Goal: Communication & Community: Participate in discussion

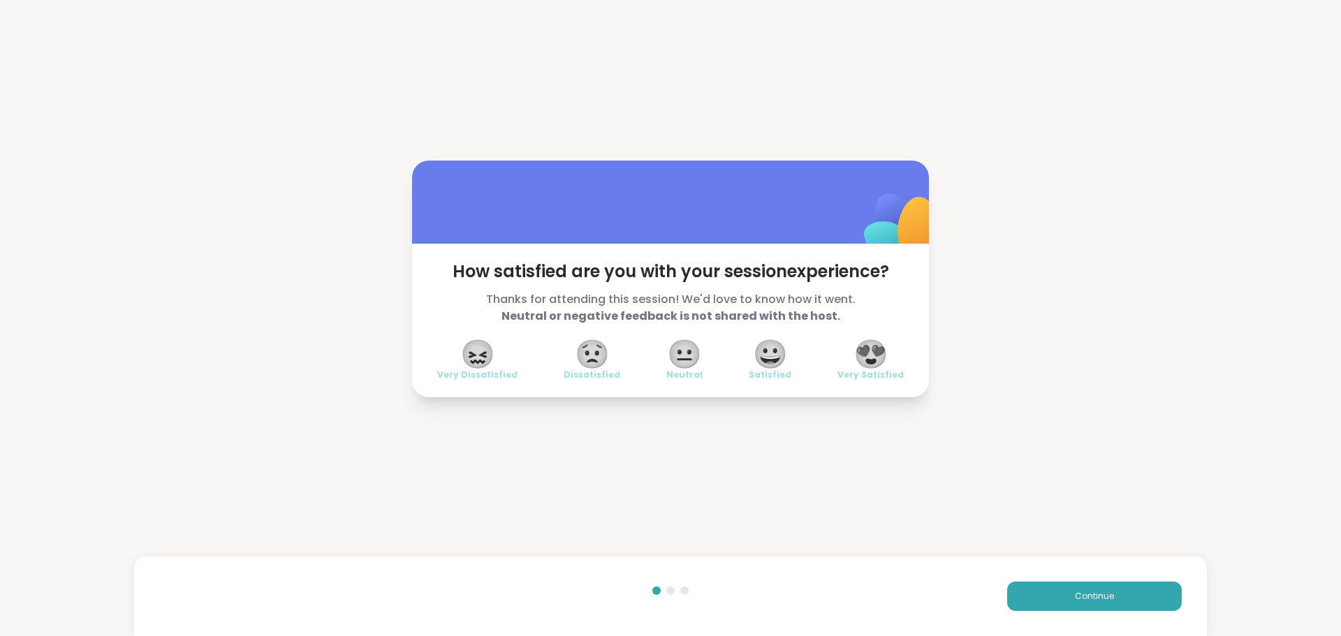
click at [1071, 163] on div "How satisfied are you with your session experience? Thanks for attending this s…" at bounding box center [670, 279] width 1341 height 558
click at [868, 341] on span "😍" at bounding box center [870, 353] width 35 height 25
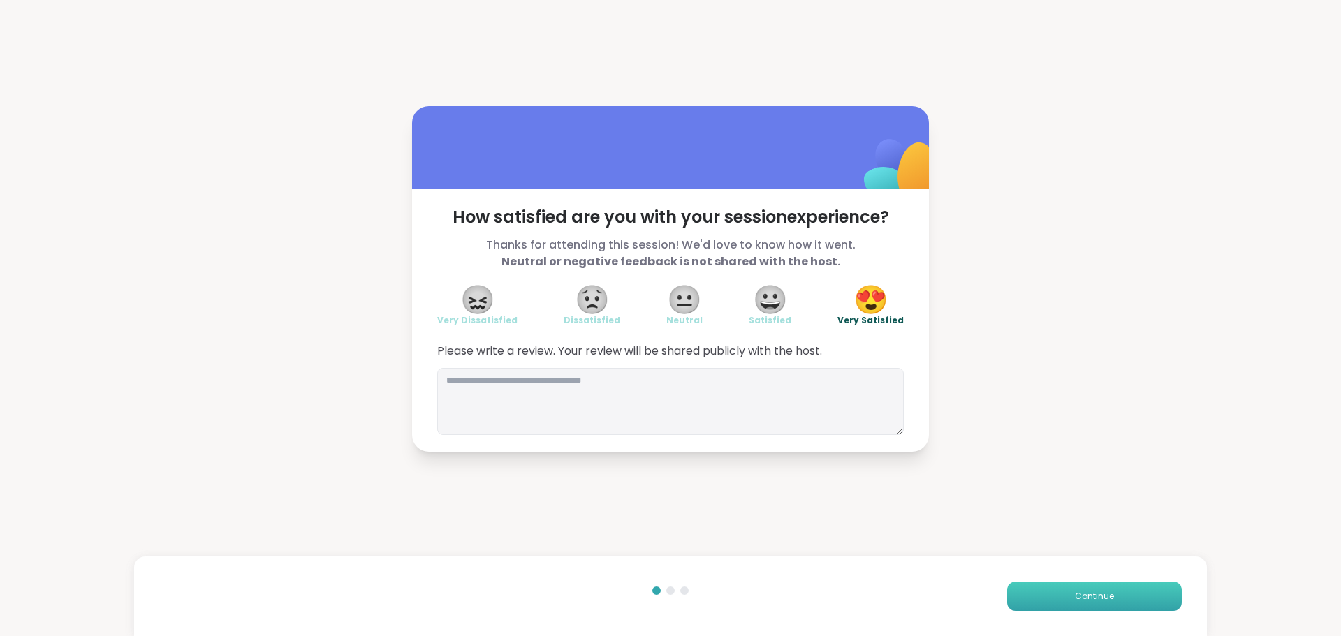
click at [1075, 594] on span "Continue" at bounding box center [1094, 596] width 39 height 13
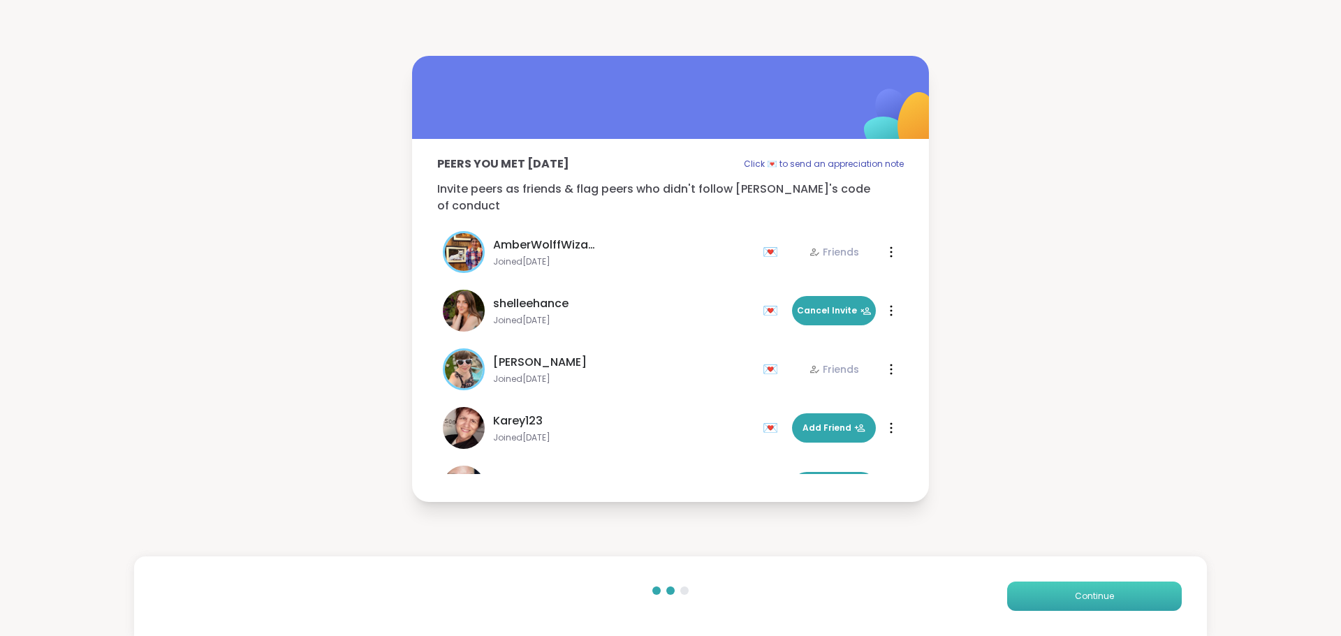
click at [1075, 594] on span "Continue" at bounding box center [1094, 596] width 39 height 13
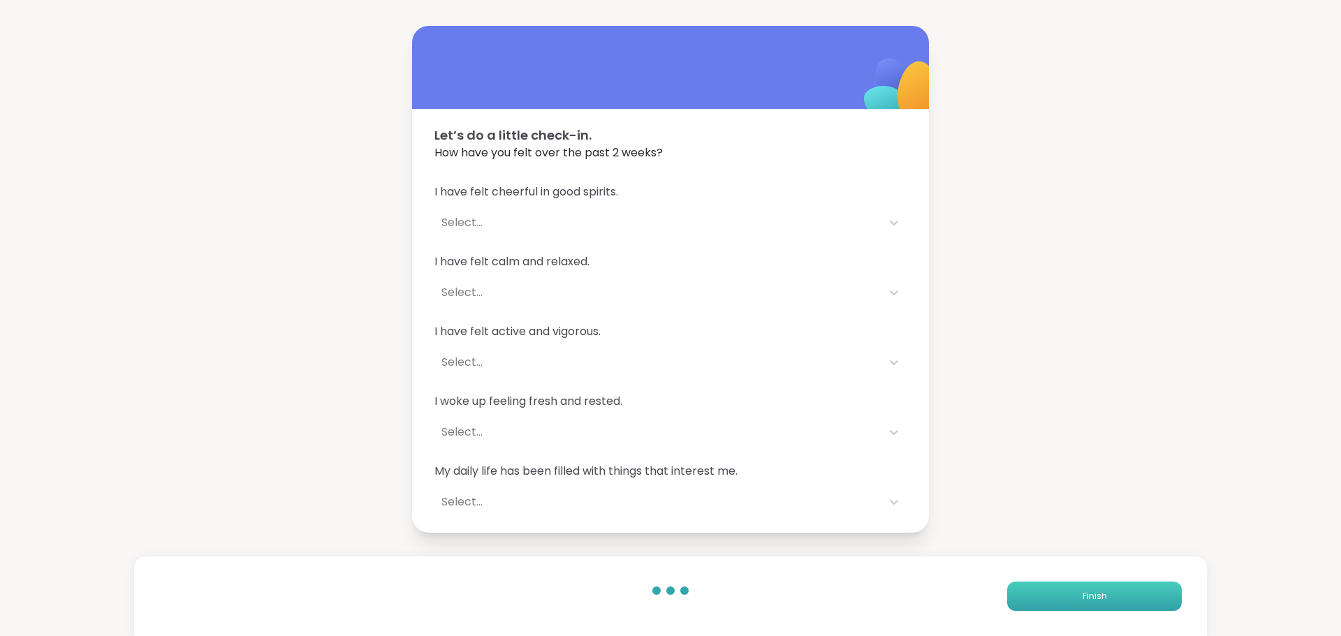
click at [1068, 597] on button "Finish" at bounding box center [1094, 596] width 175 height 29
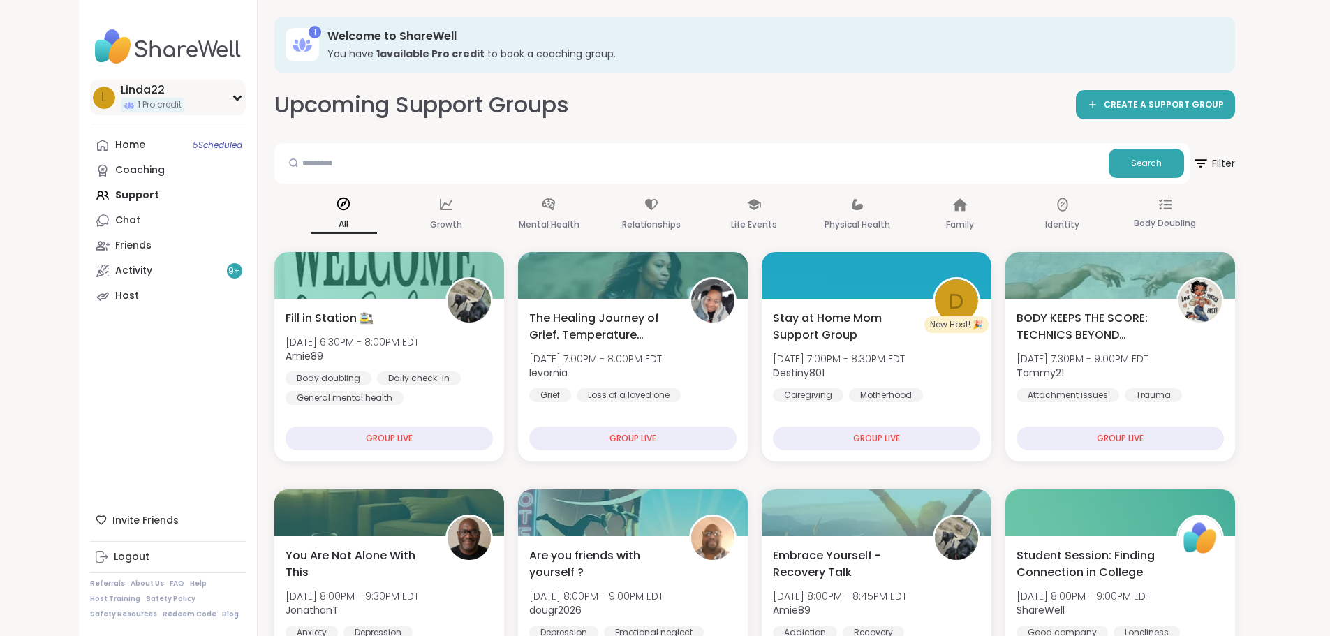
click at [130, 102] on div "L Linda22 1 Pro credit" at bounding box center [168, 98] width 156 height 36
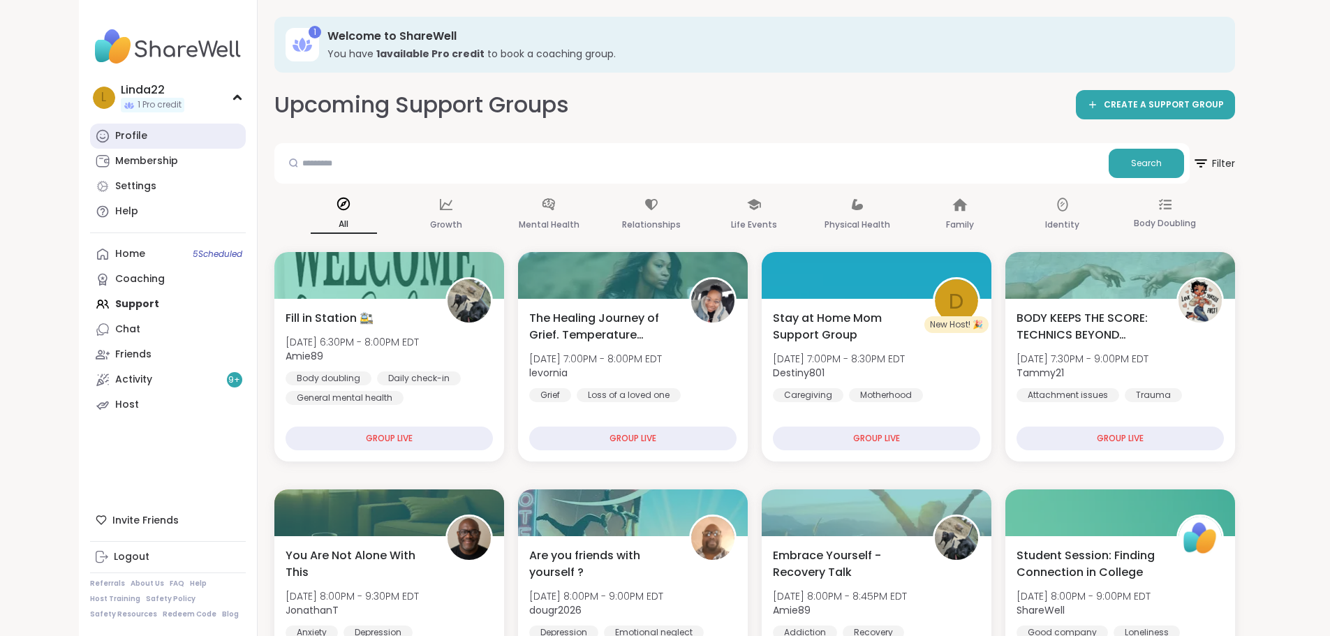
click at [119, 133] on link "Profile" at bounding box center [168, 136] width 156 height 25
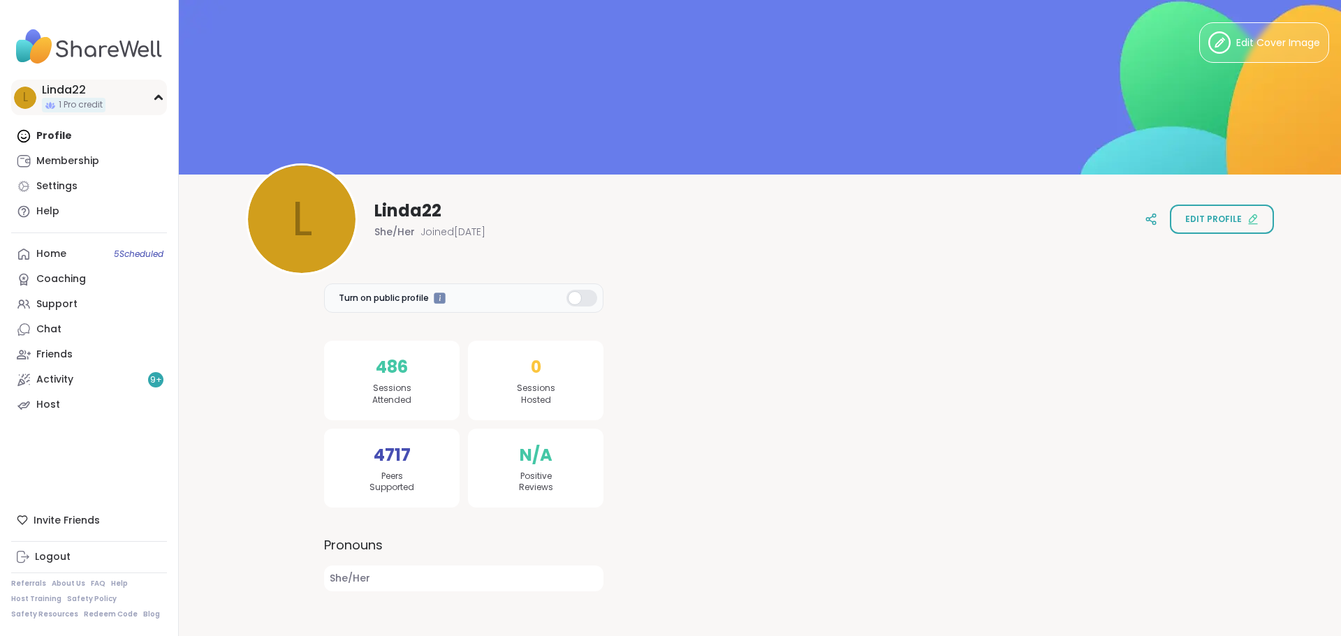
click at [126, 100] on div "L Linda22 1 Pro credit" at bounding box center [89, 98] width 156 height 36
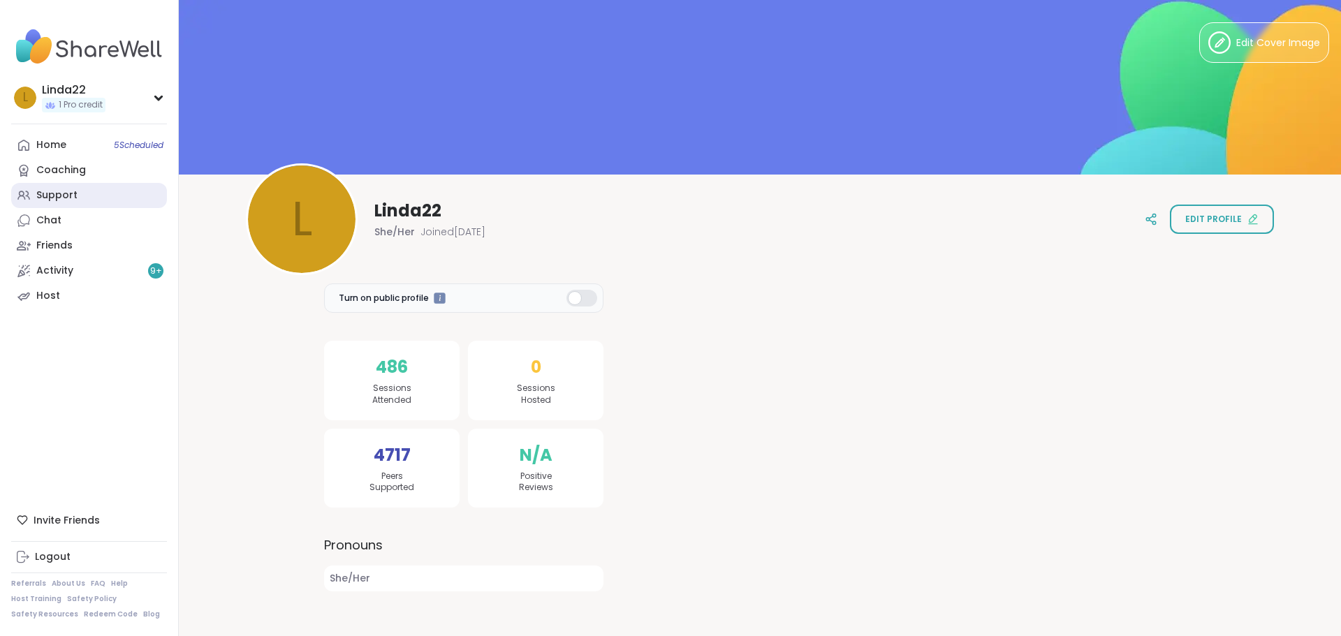
click at [113, 193] on link "Support" at bounding box center [89, 195] width 156 height 25
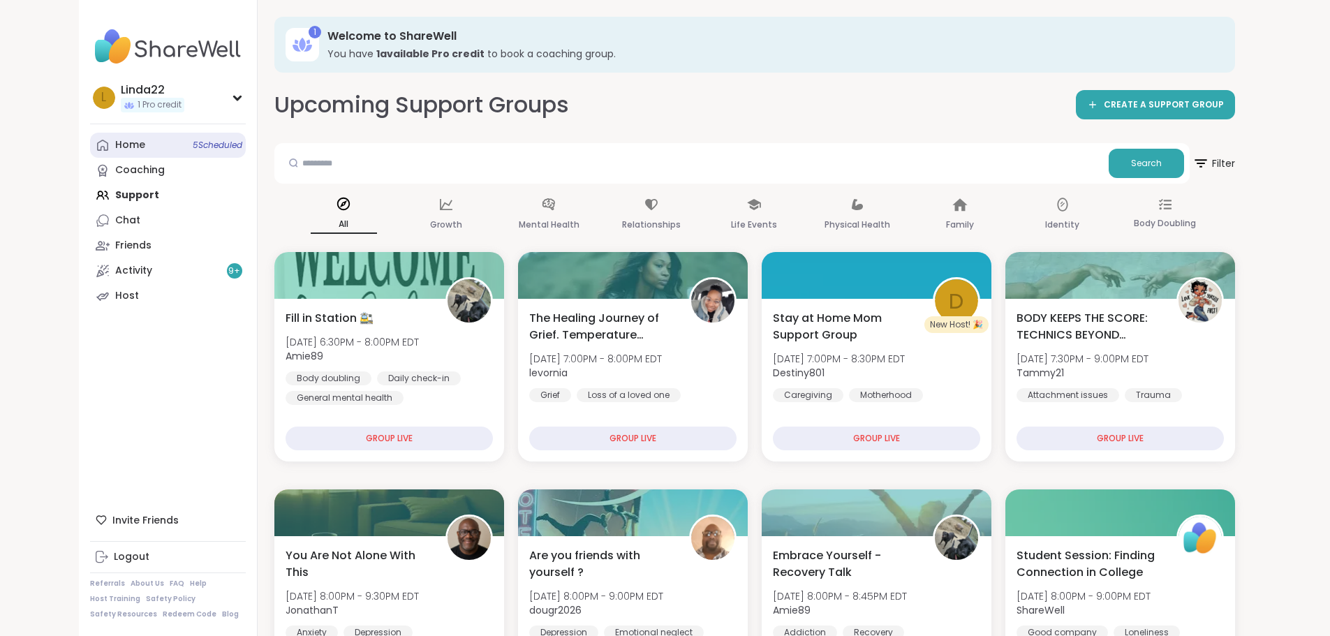
click at [193, 142] on span "5 Scheduled" at bounding box center [218, 145] width 50 height 11
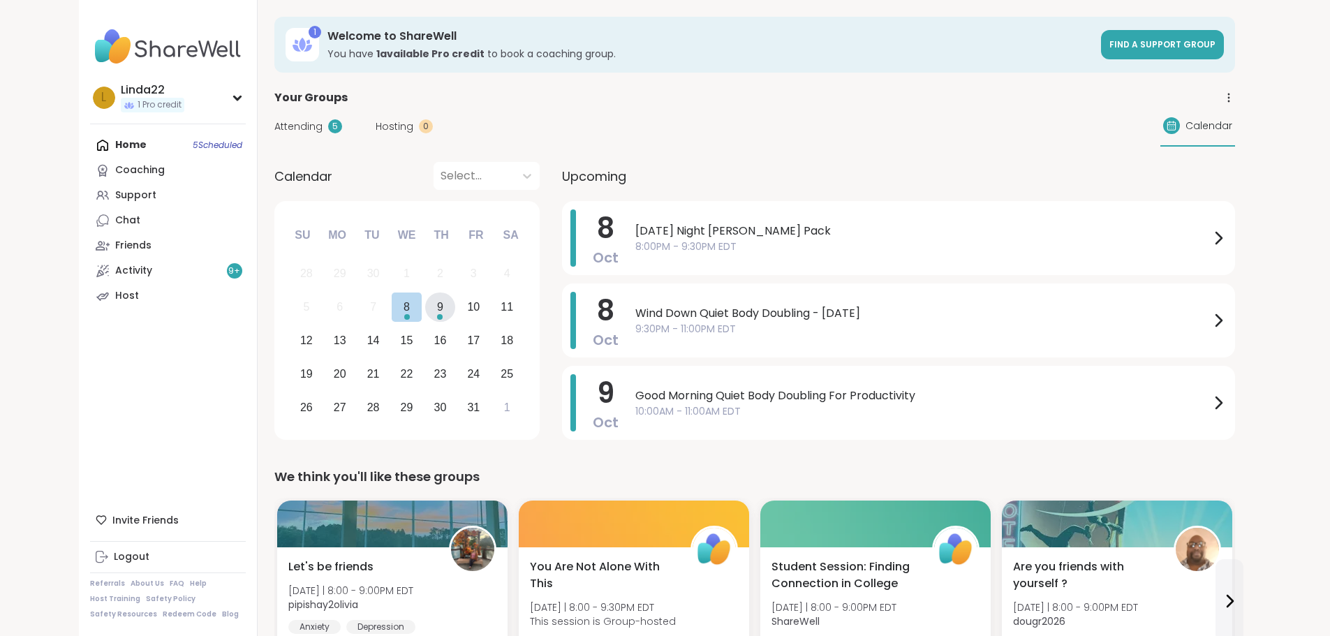
click at [437, 306] on div "9" at bounding box center [440, 307] width 6 height 19
click at [636, 335] on span "8:00PM - 9:30PM EDT" at bounding box center [923, 329] width 575 height 15
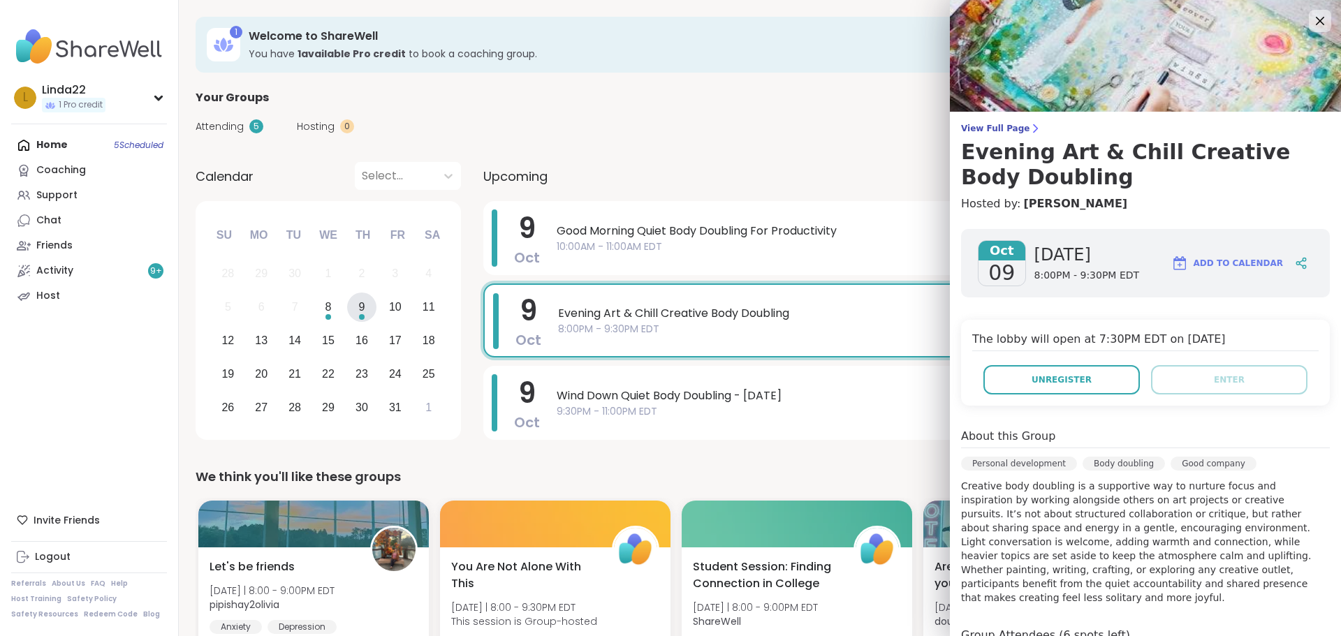
click at [823, 177] on div "Upcoming" at bounding box center [903, 176] width 841 height 28
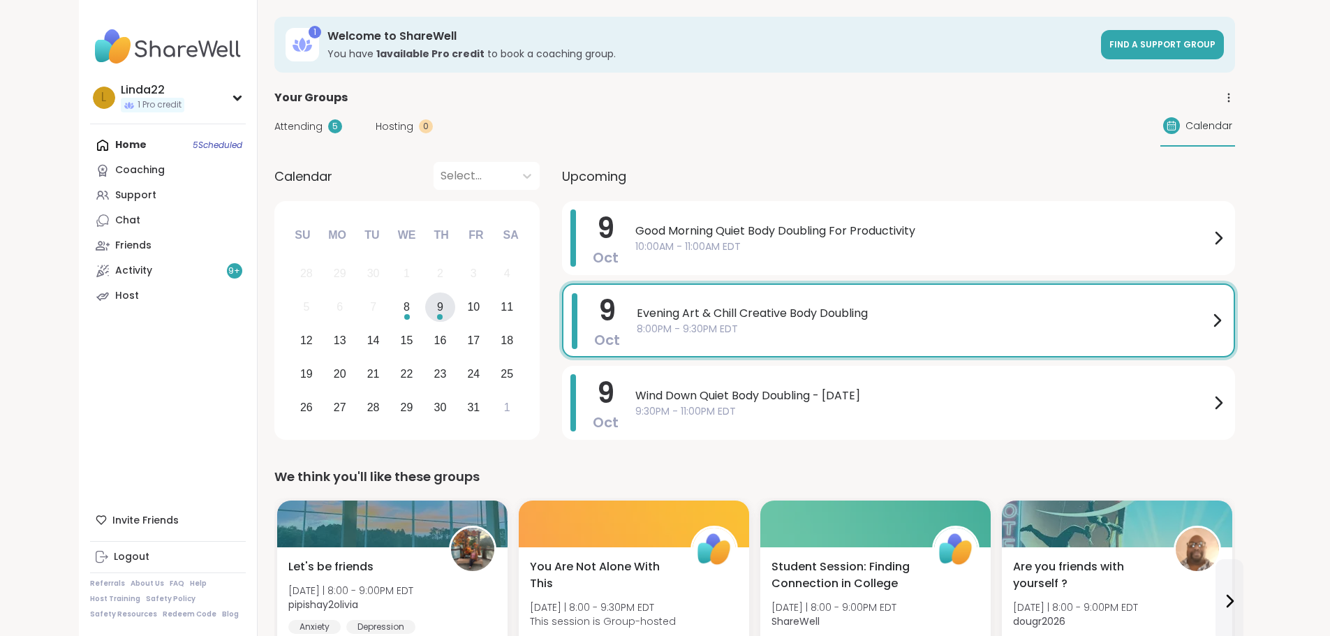
scroll to position [6, 0]
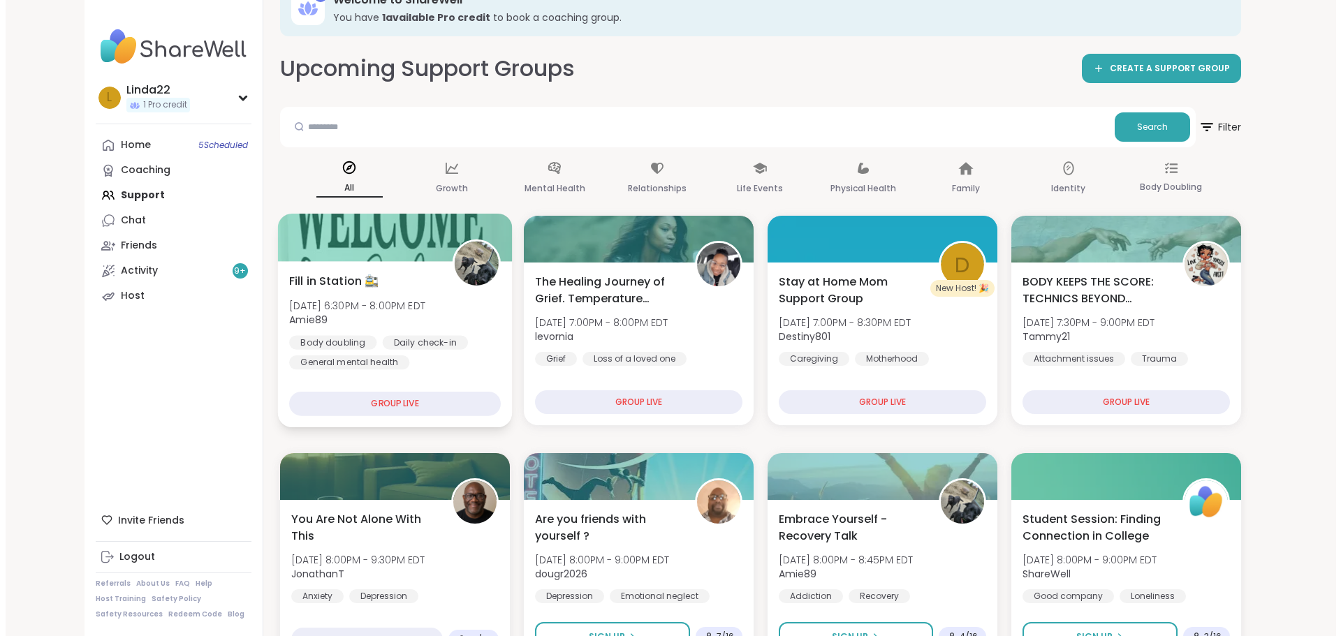
scroll to position [70, 0]
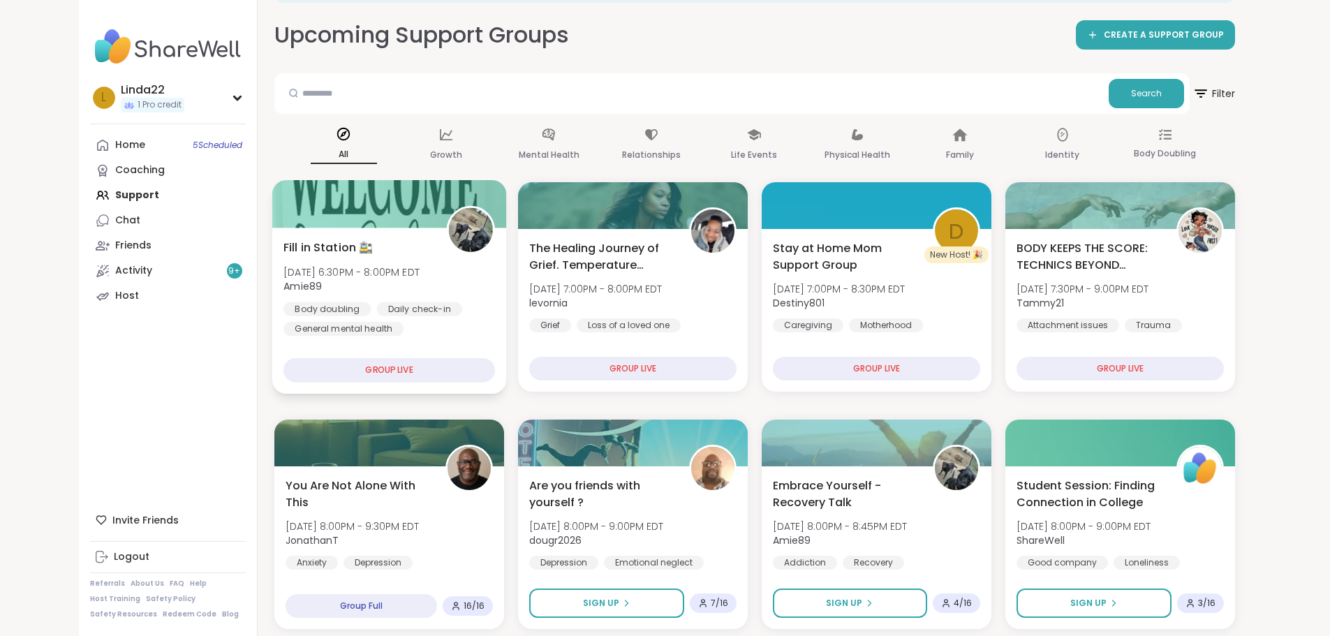
click at [362, 203] on div at bounding box center [389, 203] width 235 height 47
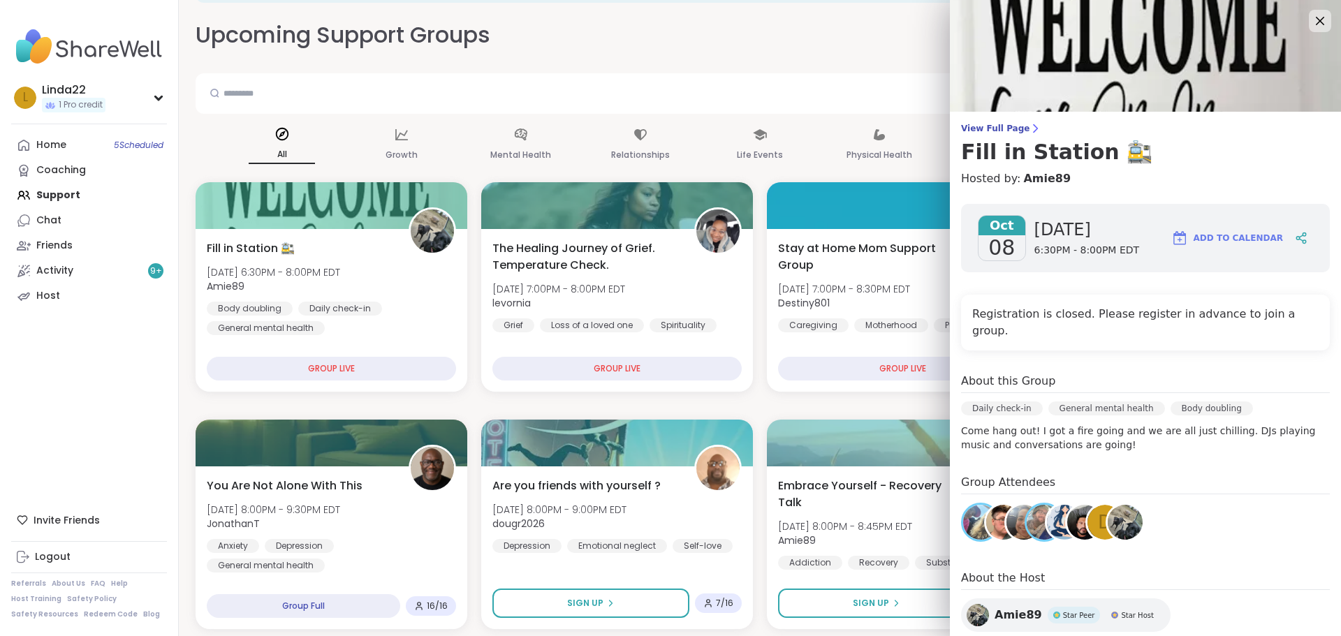
click at [1087, 513] on div "D" at bounding box center [1104, 522] width 35 height 35
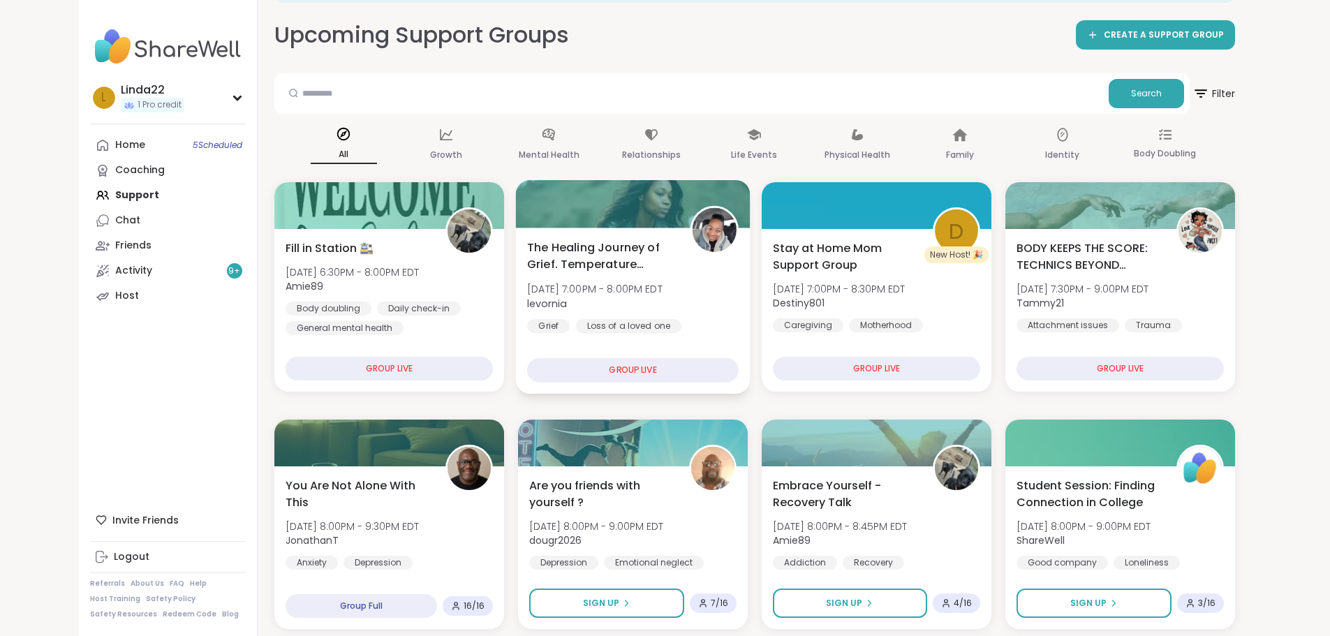
click at [620, 217] on div at bounding box center [632, 203] width 235 height 47
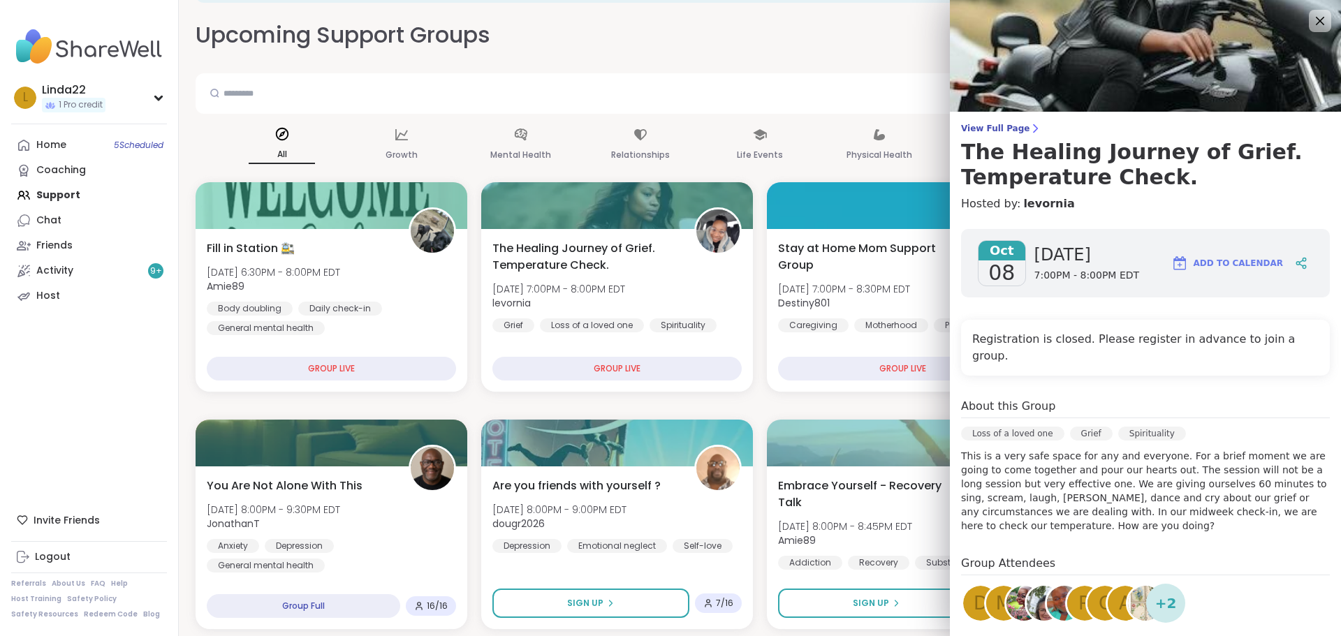
click at [974, 590] on span "D" at bounding box center [981, 603] width 14 height 27
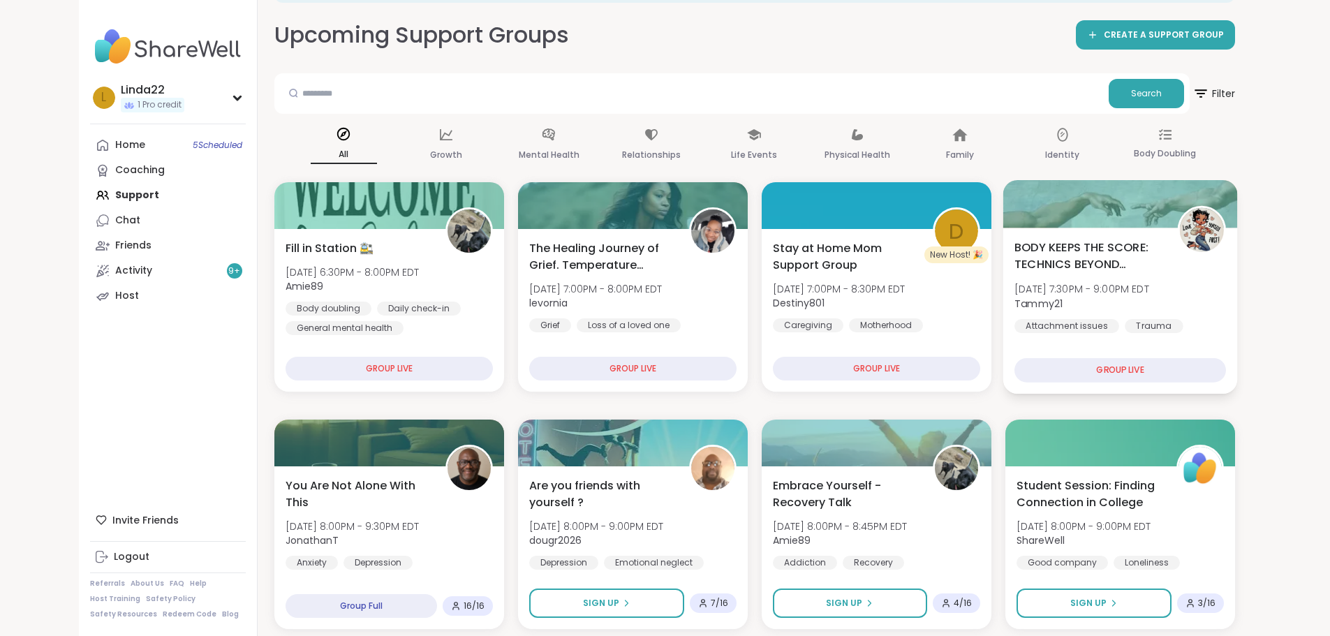
click at [1123, 211] on div at bounding box center [1120, 203] width 235 height 47
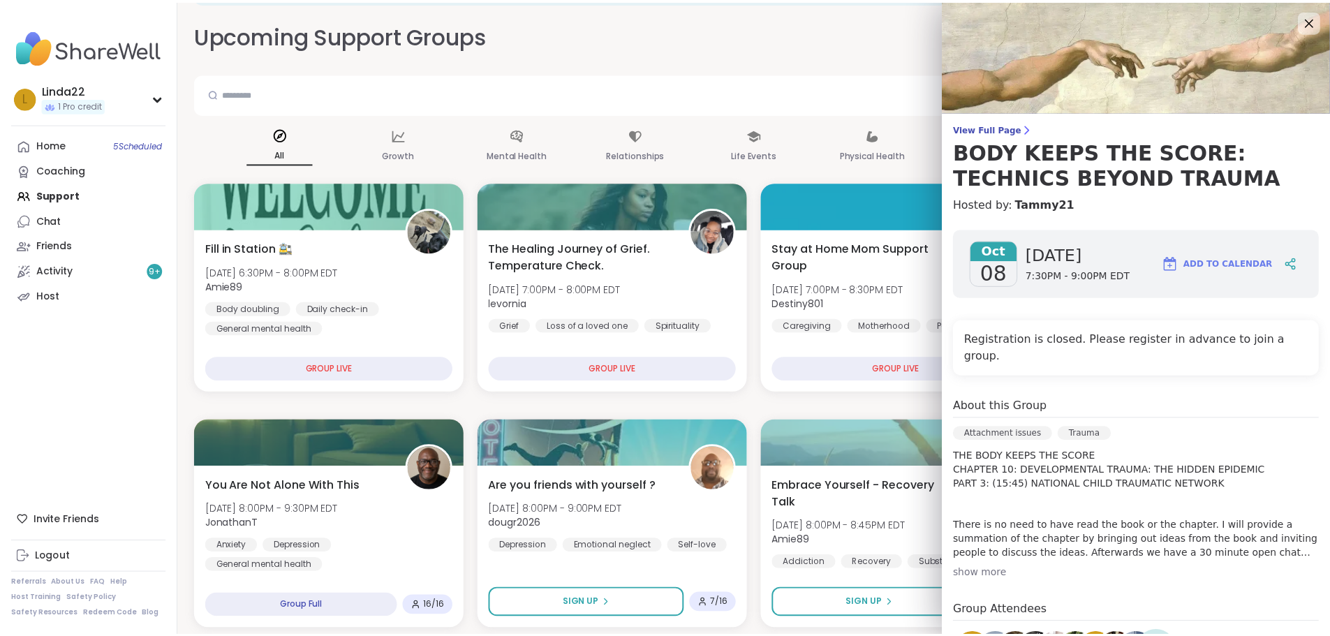
scroll to position [203, 0]
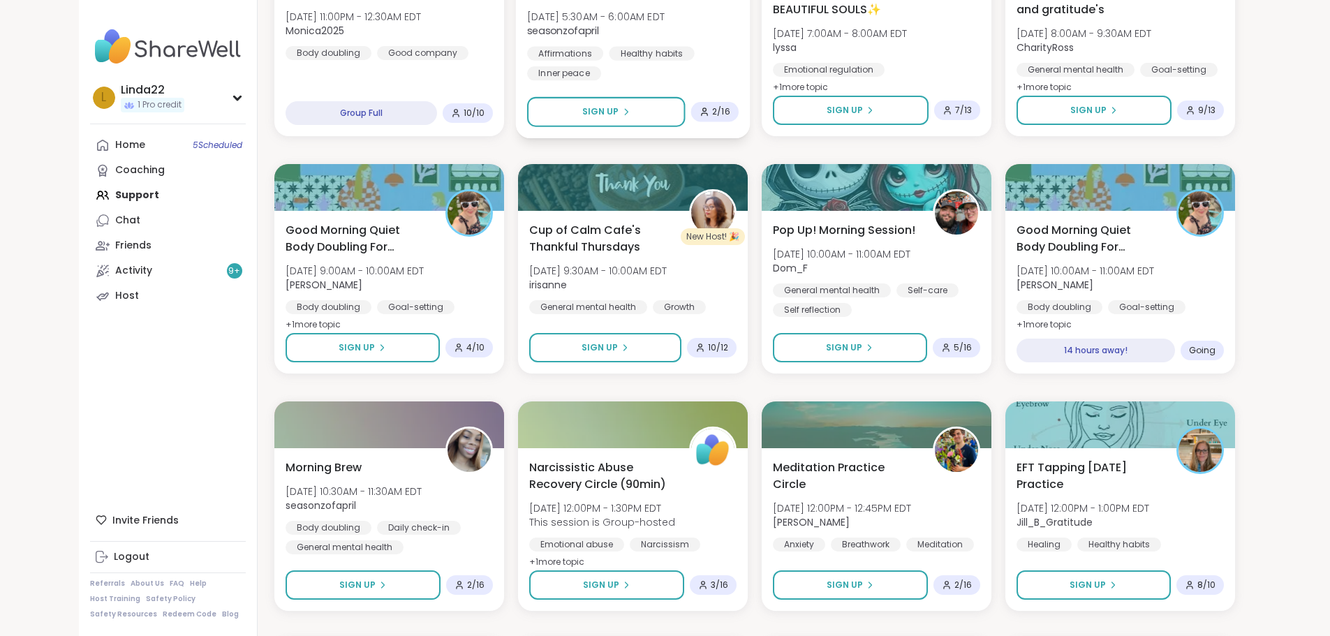
scroll to position [1536, 0]
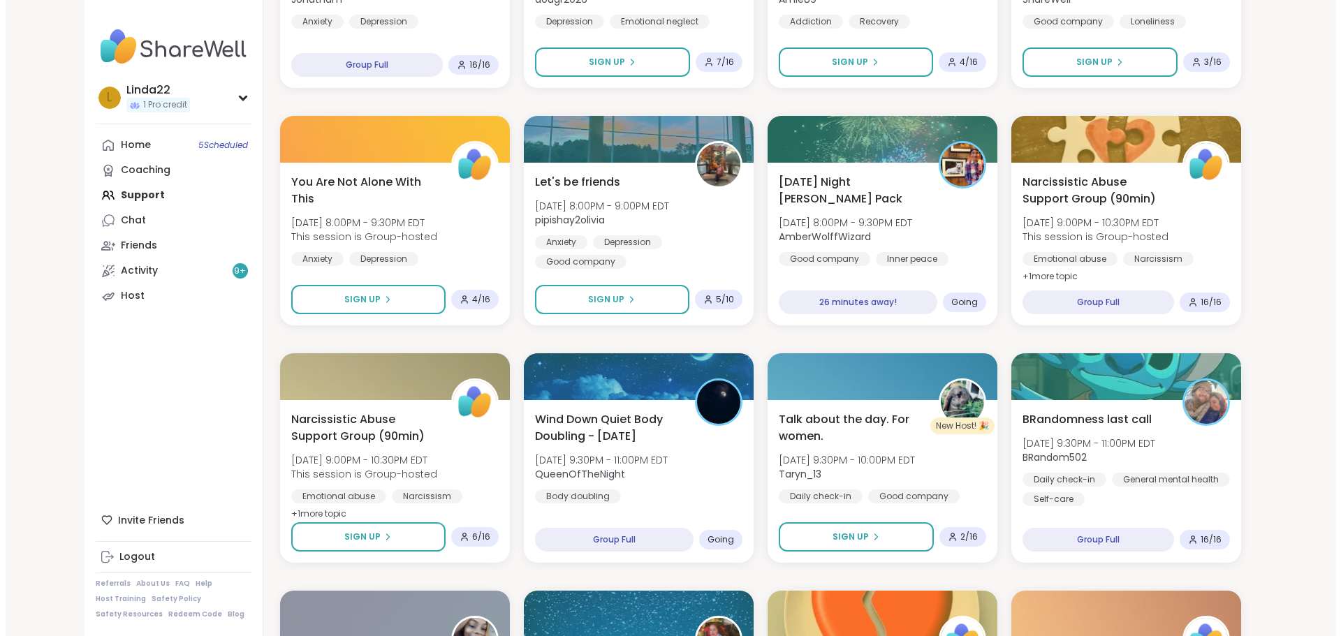
scroll to position [642, 0]
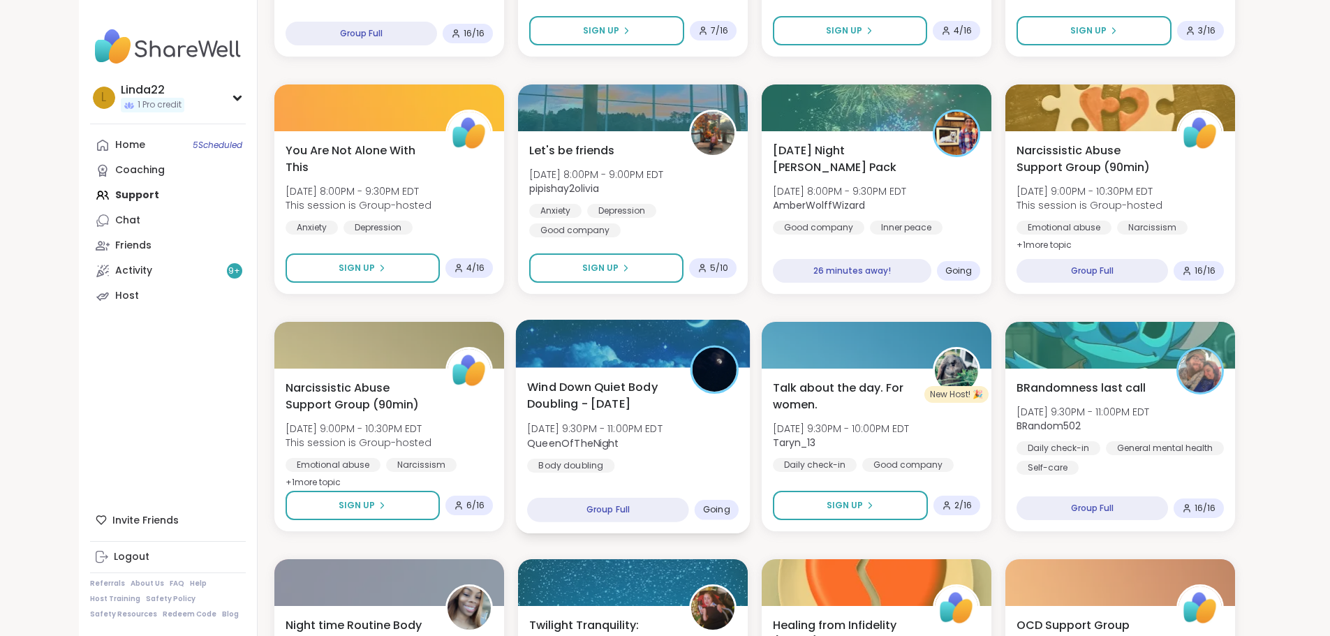
click at [531, 332] on div at bounding box center [632, 343] width 235 height 47
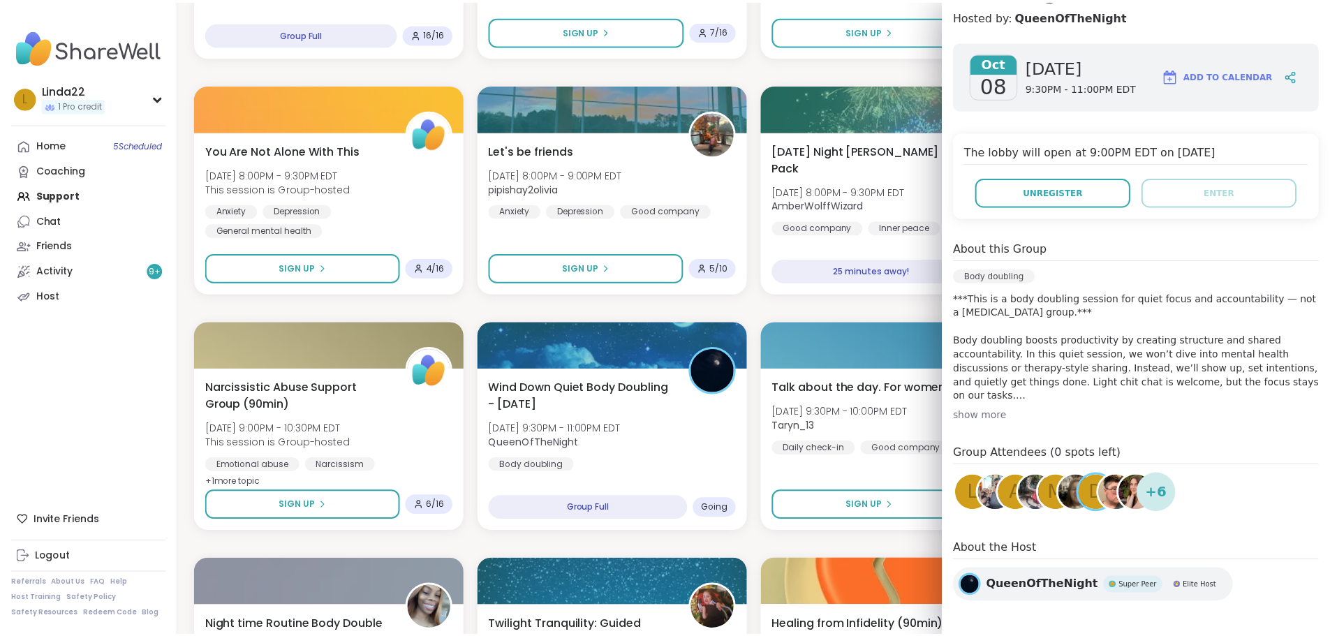
scroll to position [193, 0]
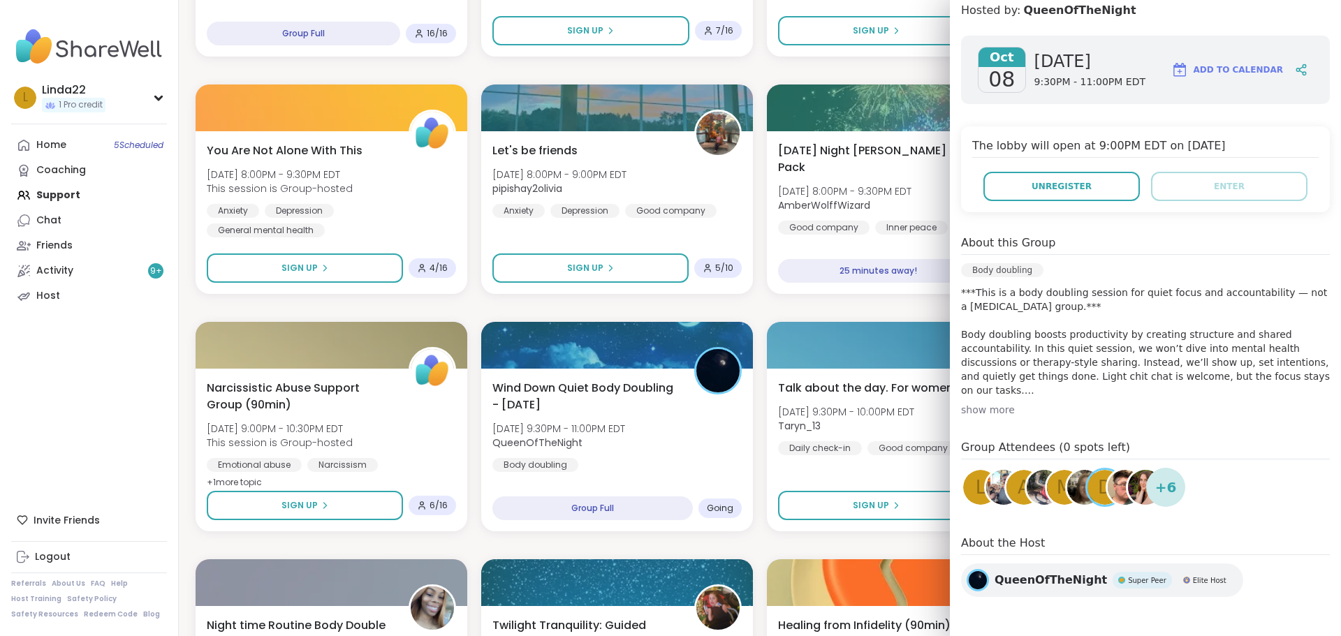
click at [976, 491] on span "L" at bounding box center [981, 487] width 10 height 27
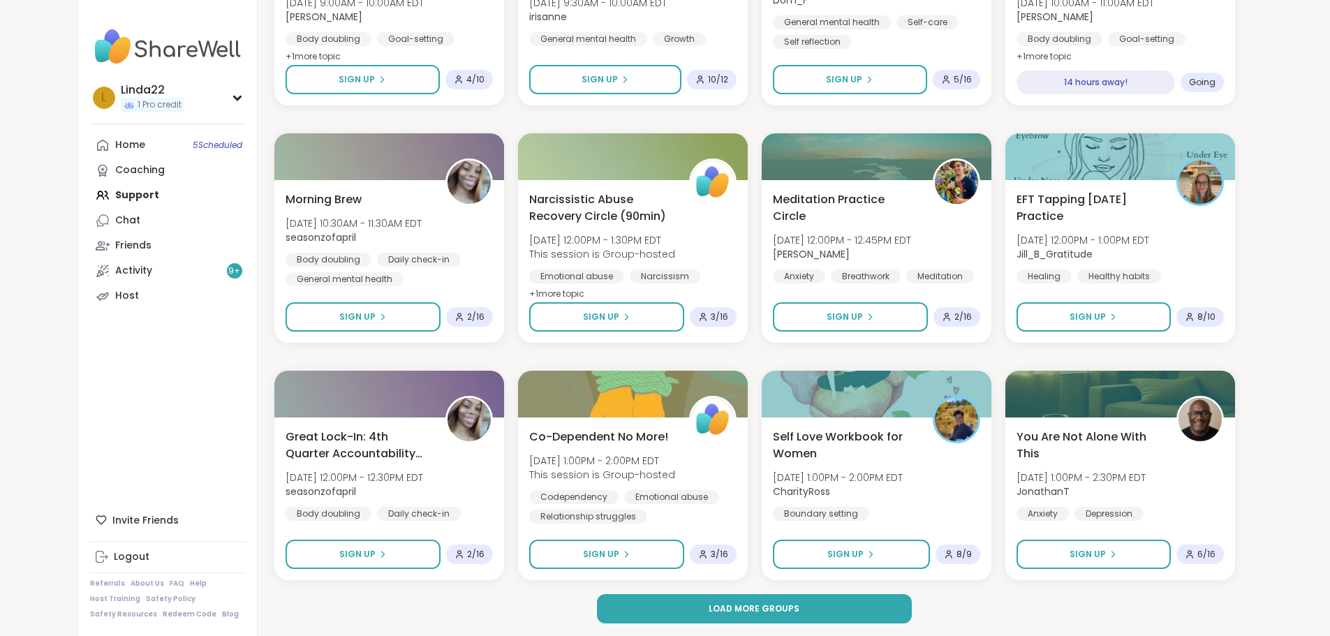
scroll to position [1782, 0]
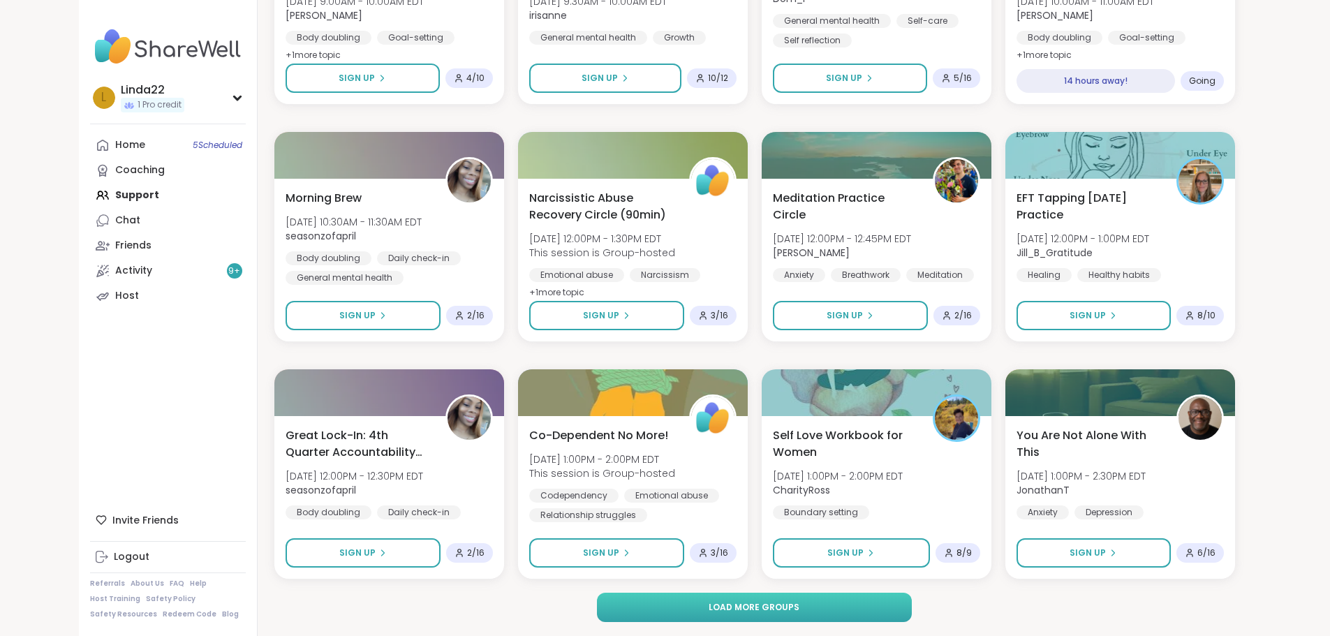
click at [670, 608] on button "Load more groups" at bounding box center [754, 607] width 315 height 29
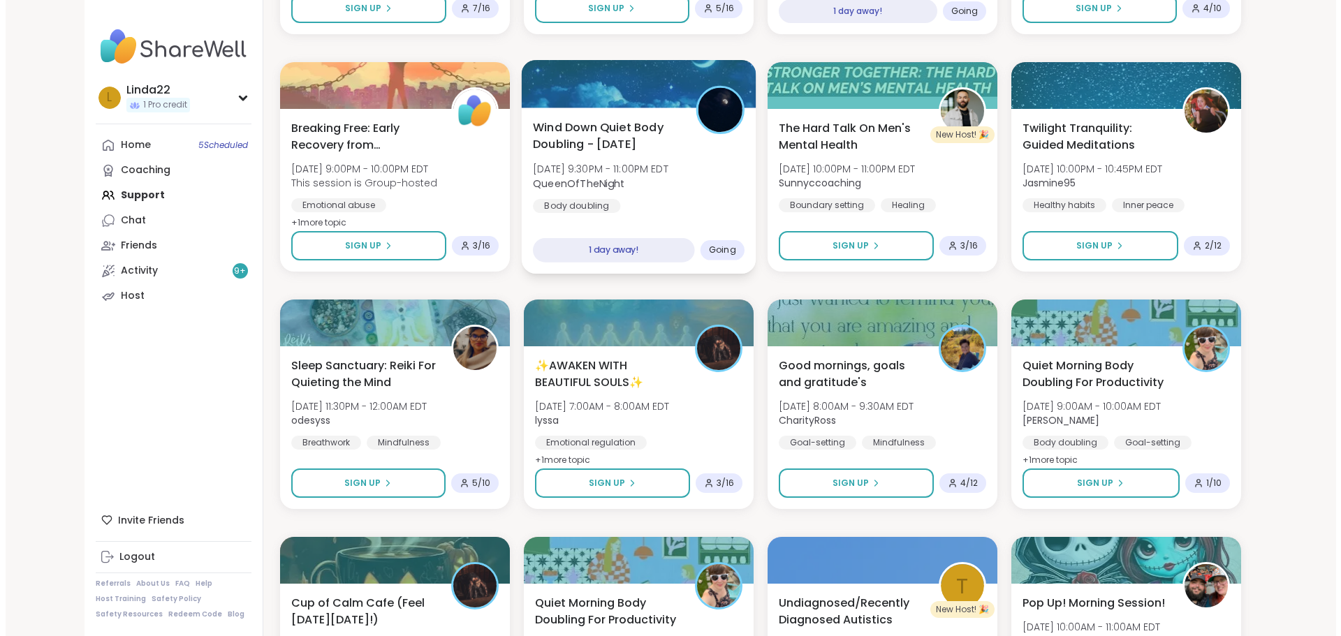
scroll to position [3319, 0]
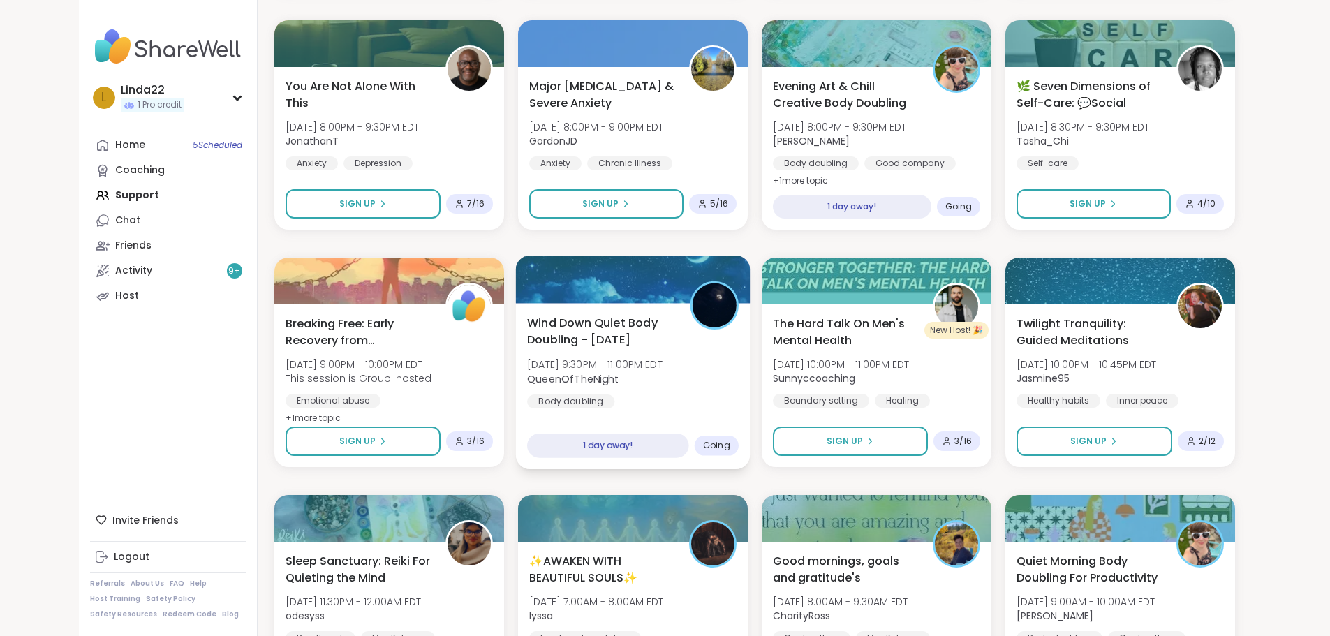
click at [639, 286] on div at bounding box center [632, 279] width 235 height 47
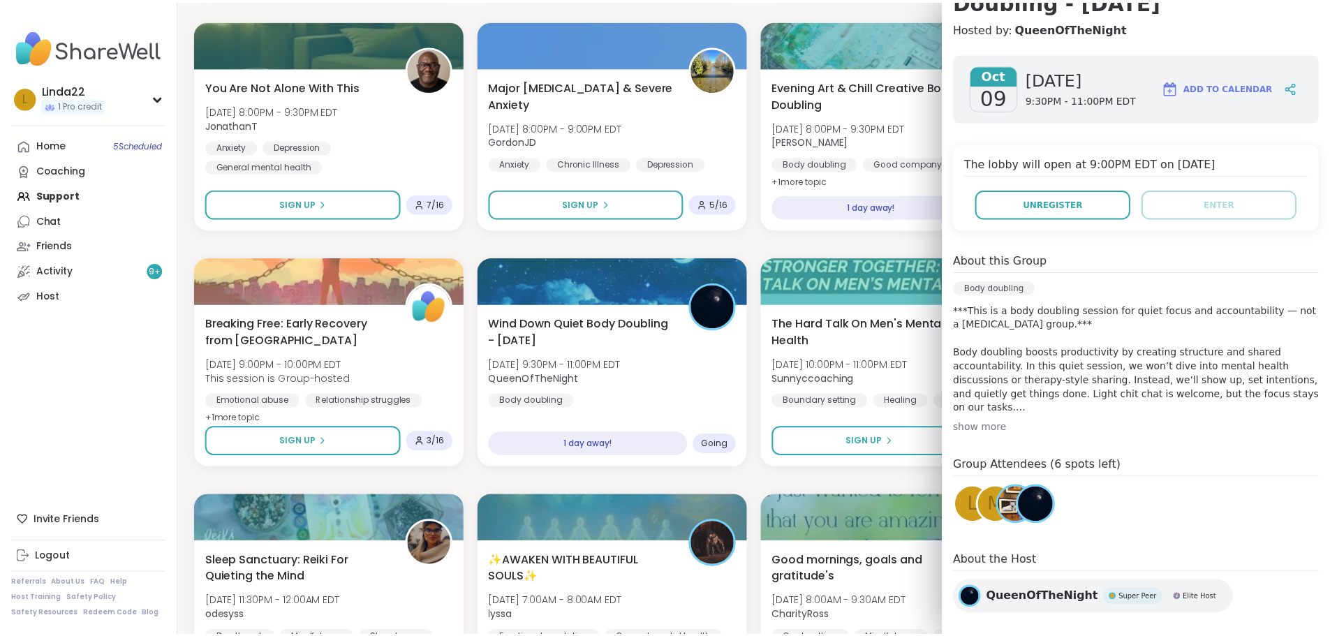
scroll to position [193, 0]
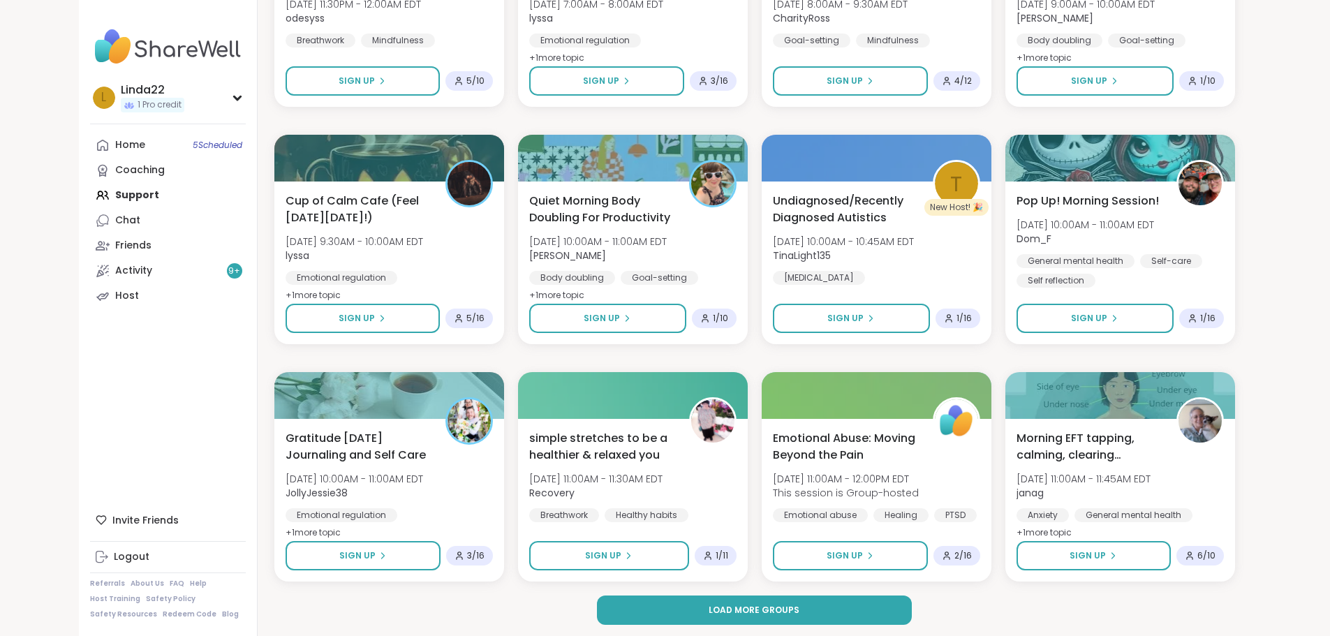
scroll to position [3919, 0]
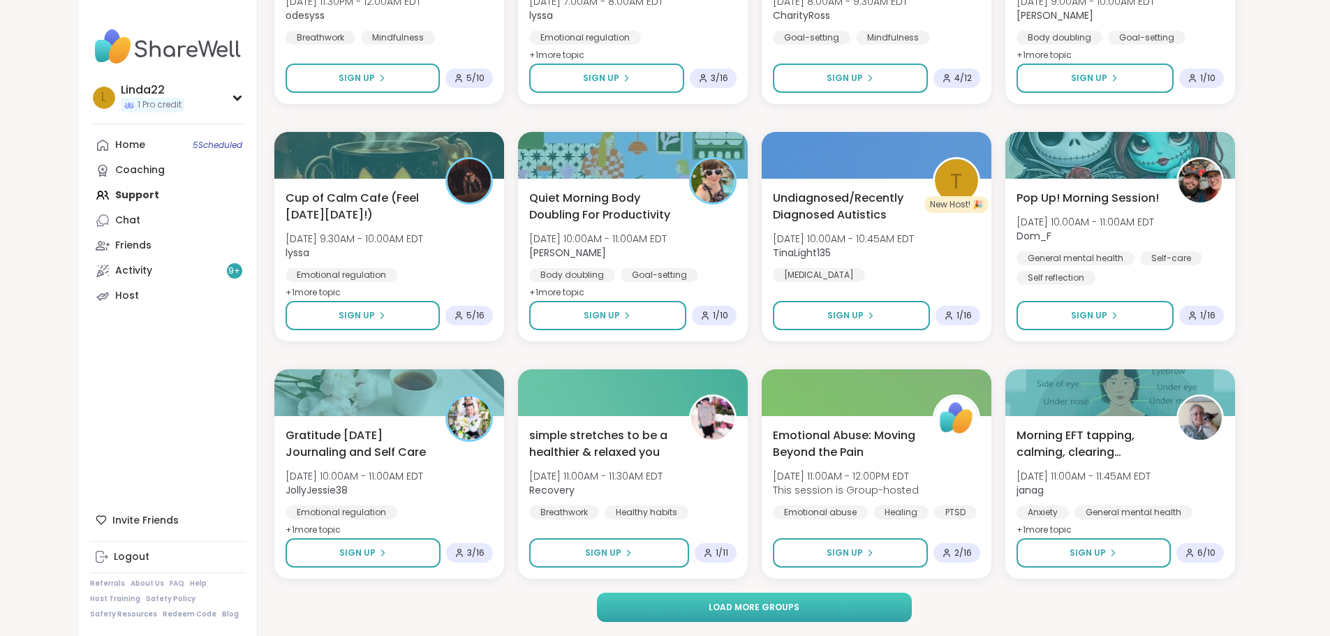
click at [710, 604] on button "Load more groups" at bounding box center [754, 607] width 315 height 29
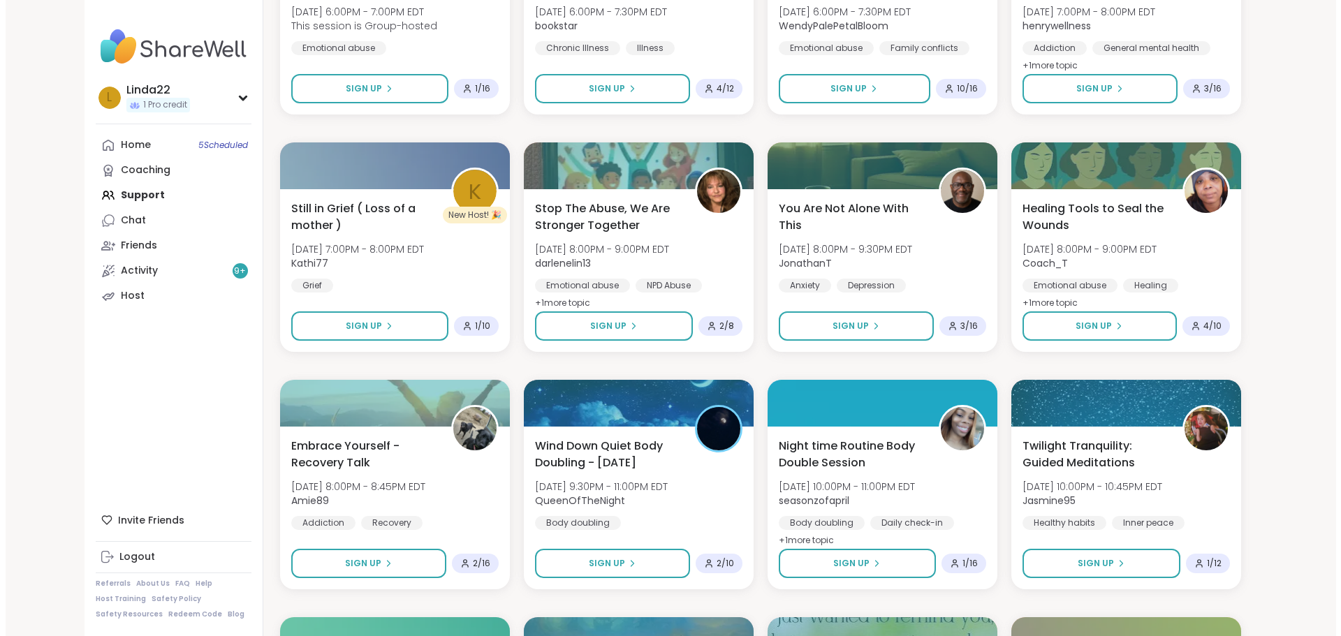
scroll to position [5595, 0]
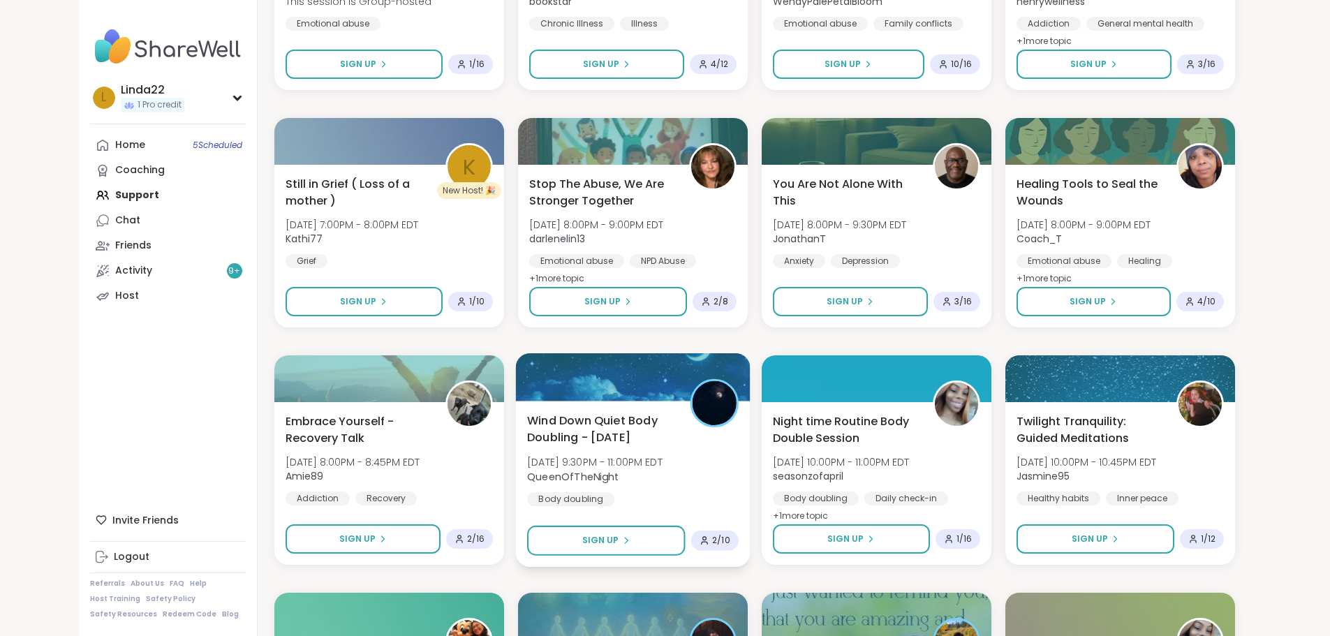
click at [642, 379] on div at bounding box center [632, 376] width 235 height 47
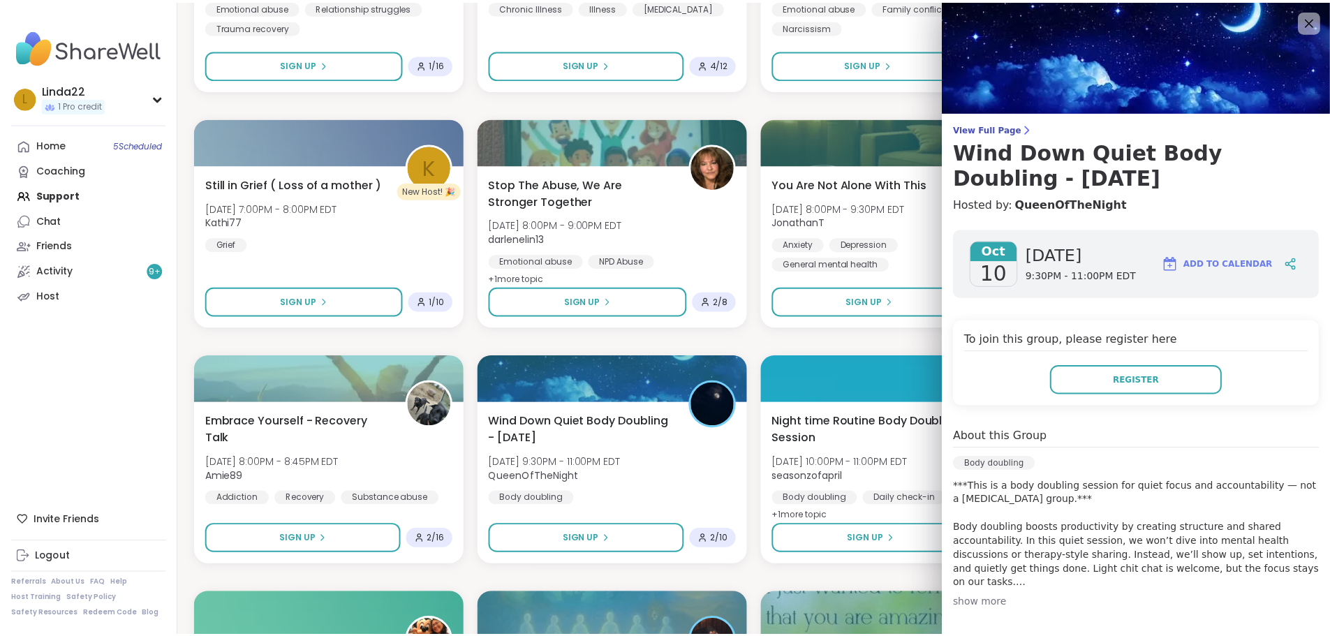
scroll to position [193, 0]
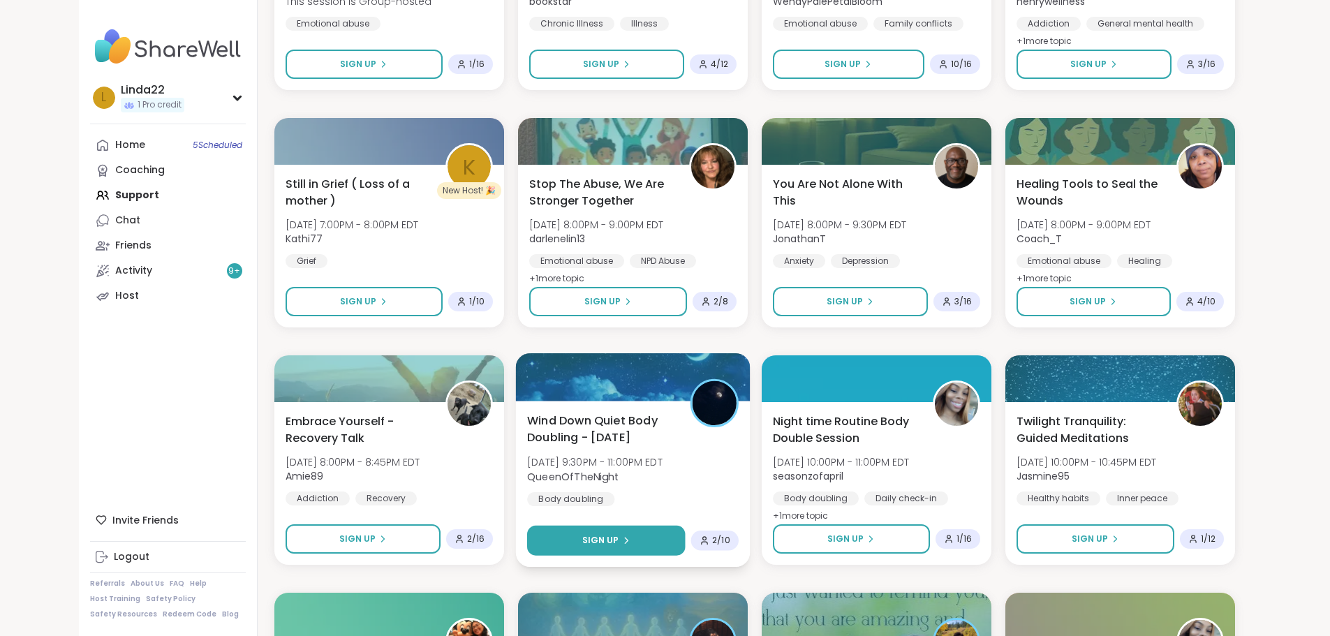
click at [635, 539] on button "Sign Up" at bounding box center [606, 541] width 158 height 30
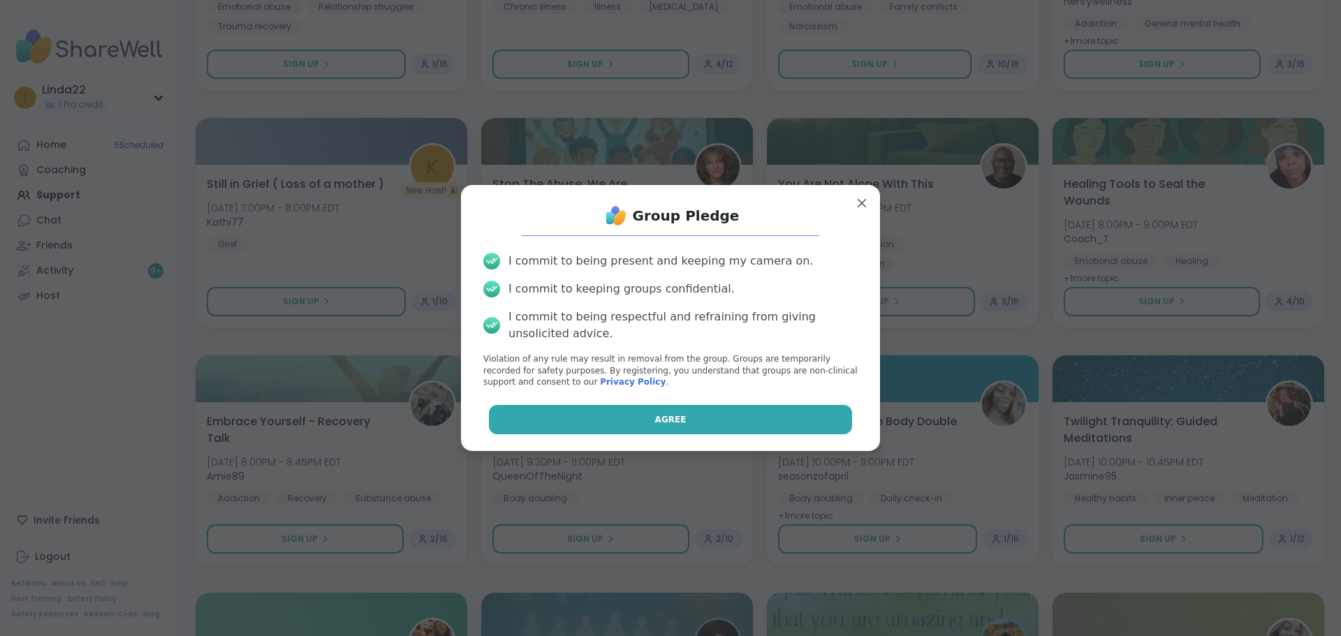
click at [643, 418] on button "Agree" at bounding box center [671, 419] width 364 height 29
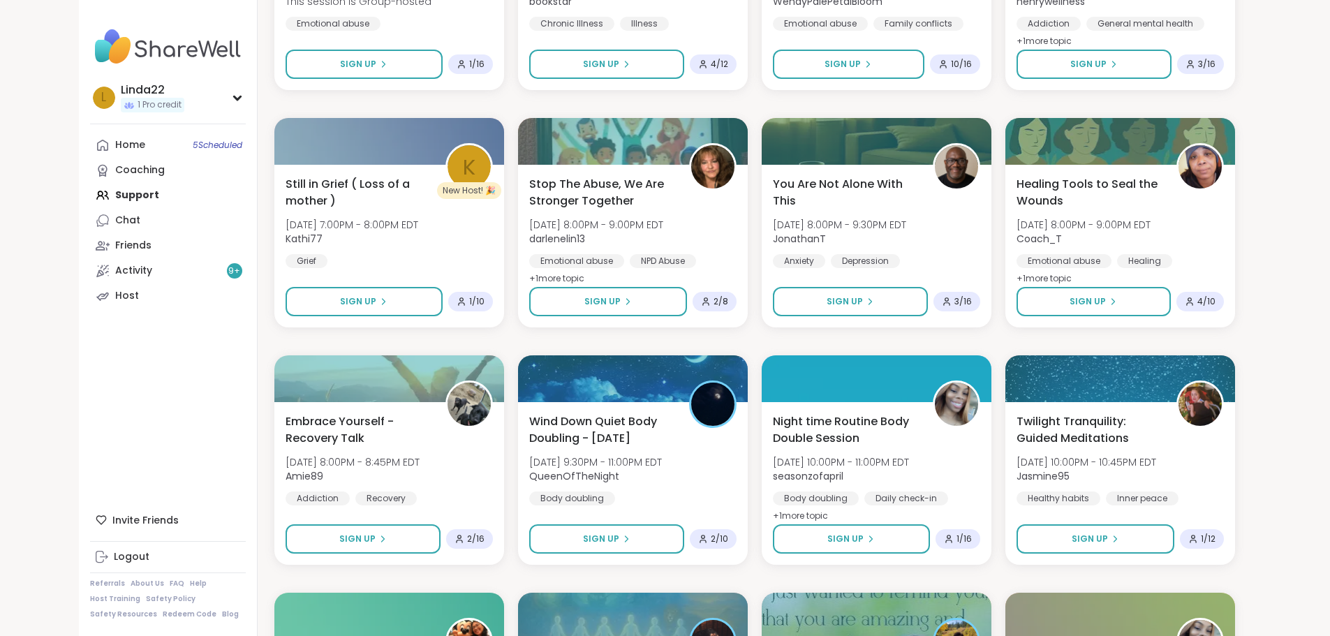
click at [134, 193] on div "Home 5 Scheduled Coaching Support Chat Friends Activity 9 + Host" at bounding box center [168, 221] width 156 height 176
click at [193, 149] on span "5 Scheduled" at bounding box center [218, 145] width 50 height 11
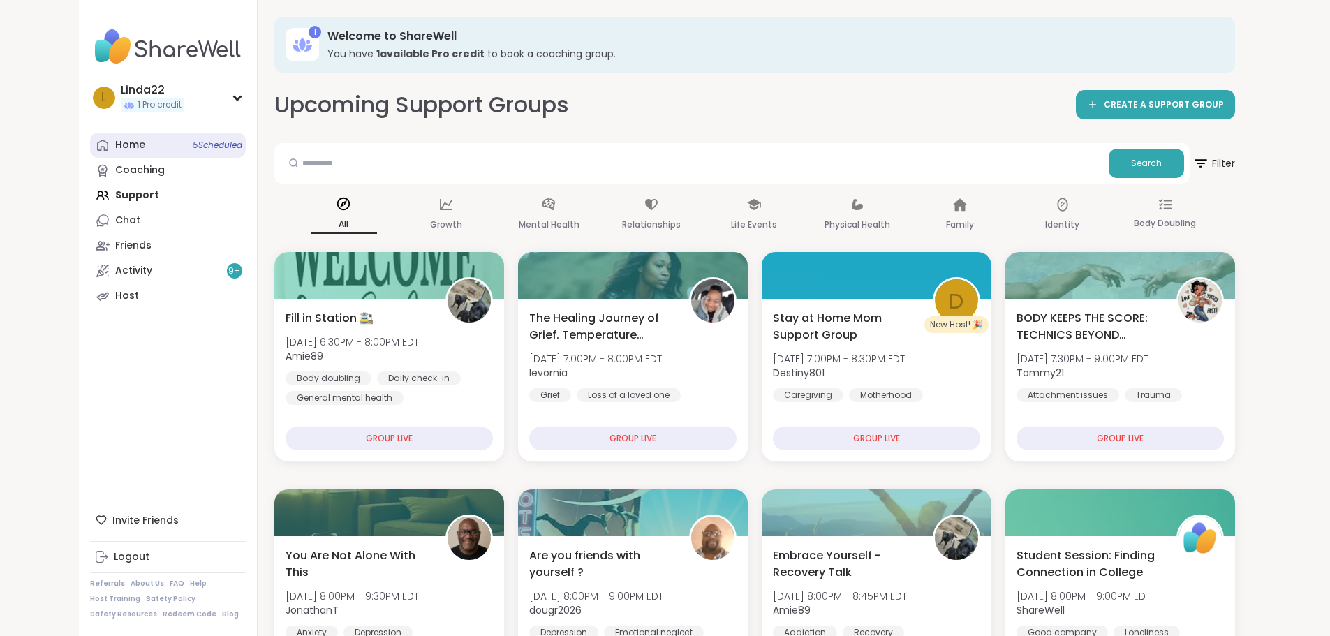
click at [90, 145] on link "Home 5 Scheduled" at bounding box center [168, 145] width 156 height 25
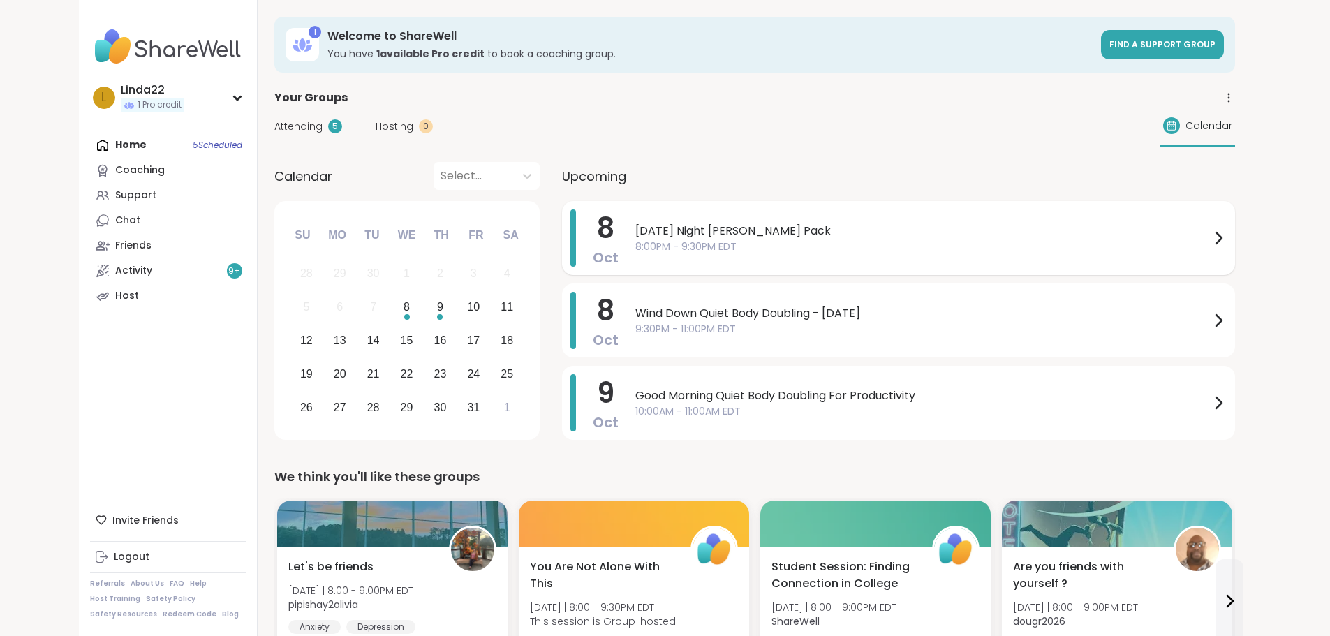
click at [562, 257] on div "8 Oct Wednesday Night Wolff Pack 8:00PM - 9:30PM EDT" at bounding box center [898, 238] width 673 height 74
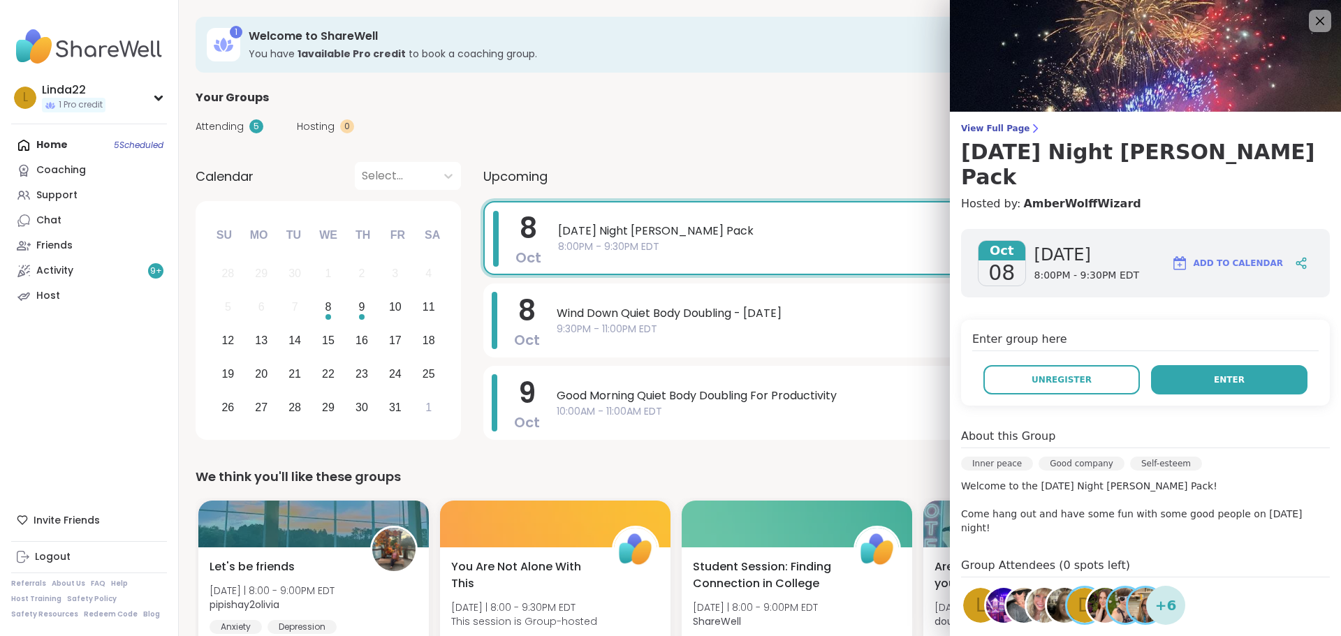
click at [1214, 374] on span "Enter" at bounding box center [1229, 380] width 31 height 13
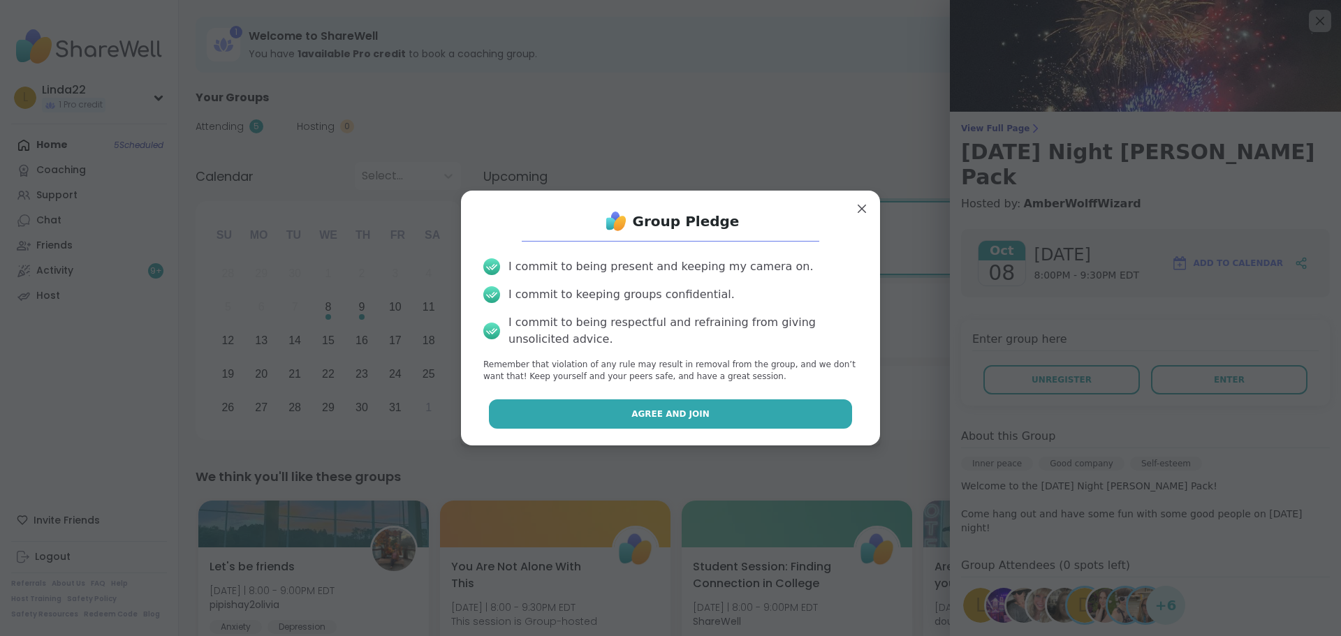
click at [770, 410] on button "Agree and Join" at bounding box center [671, 413] width 364 height 29
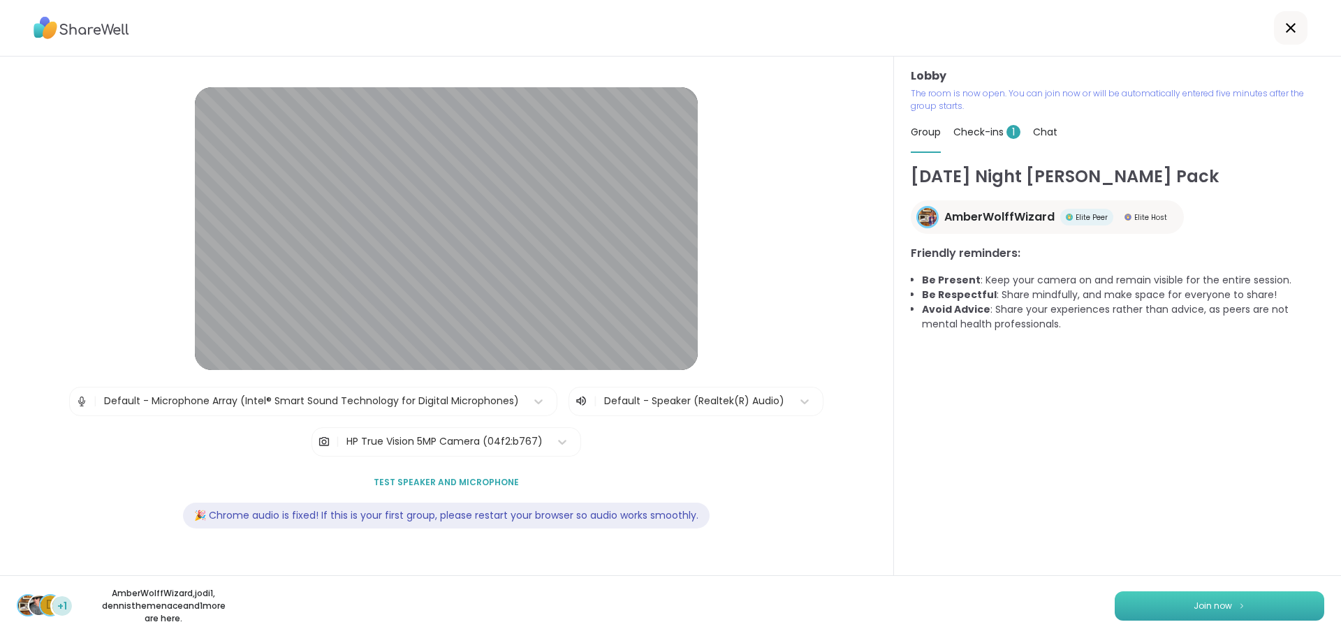
click at [1129, 606] on button "Join now" at bounding box center [1220, 606] width 210 height 29
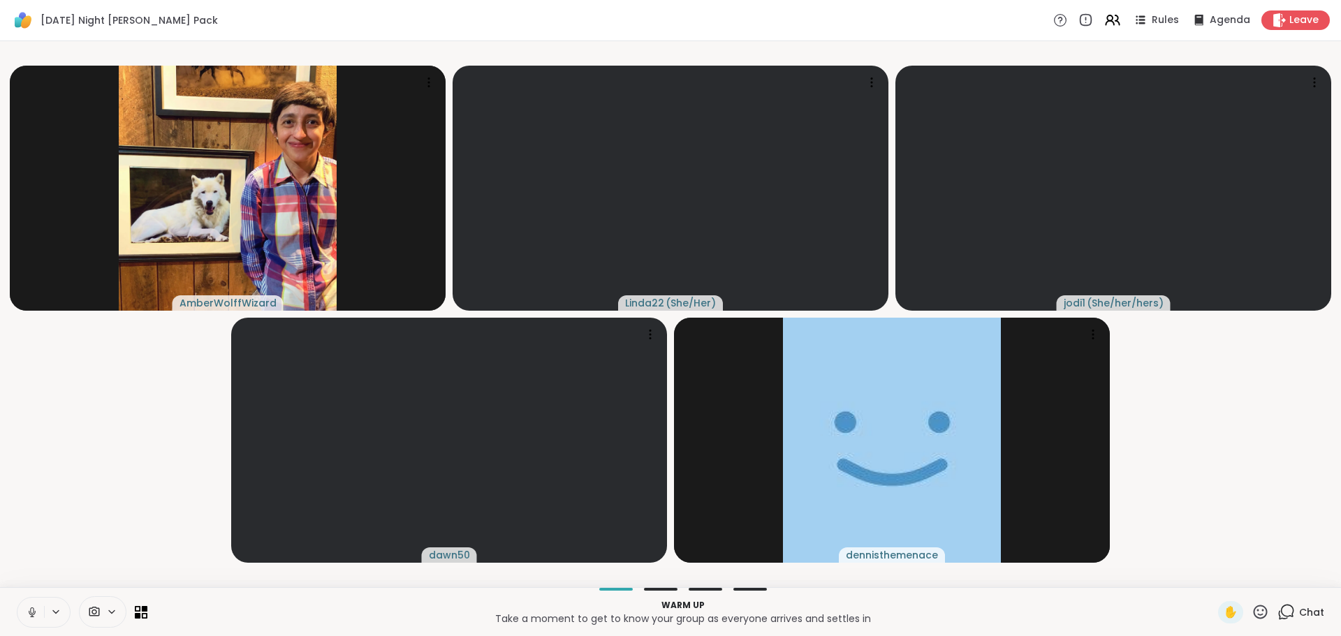
click at [34, 611] on icon at bounding box center [31, 611] width 3 height 6
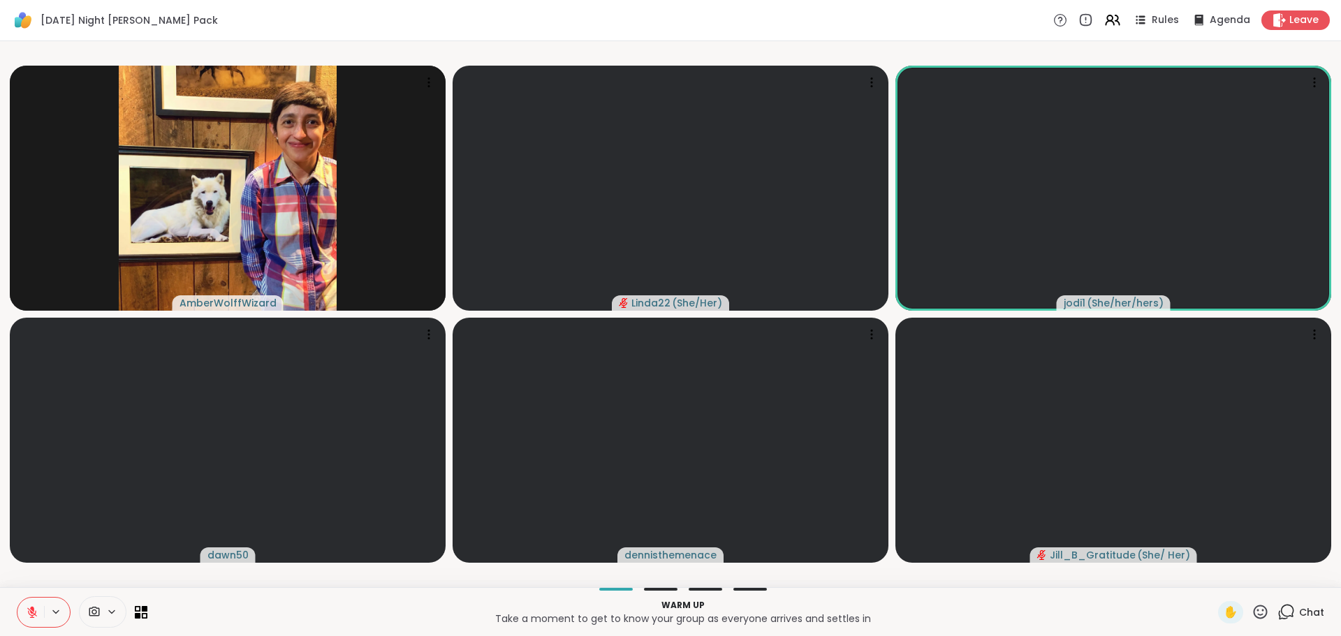
click at [1277, 610] on icon at bounding box center [1285, 611] width 17 height 17
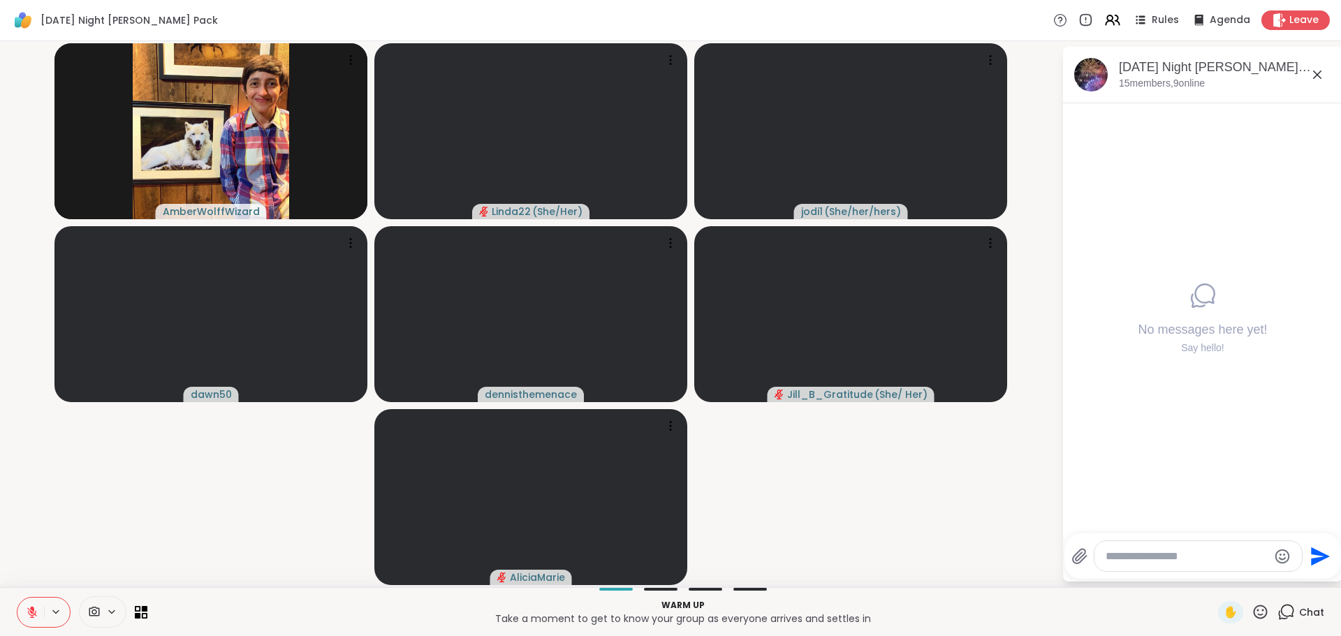
click at [1251, 603] on icon at bounding box center [1259, 611] width 17 height 17
click at [1212, 575] on span "❤️" at bounding box center [1219, 575] width 14 height 17
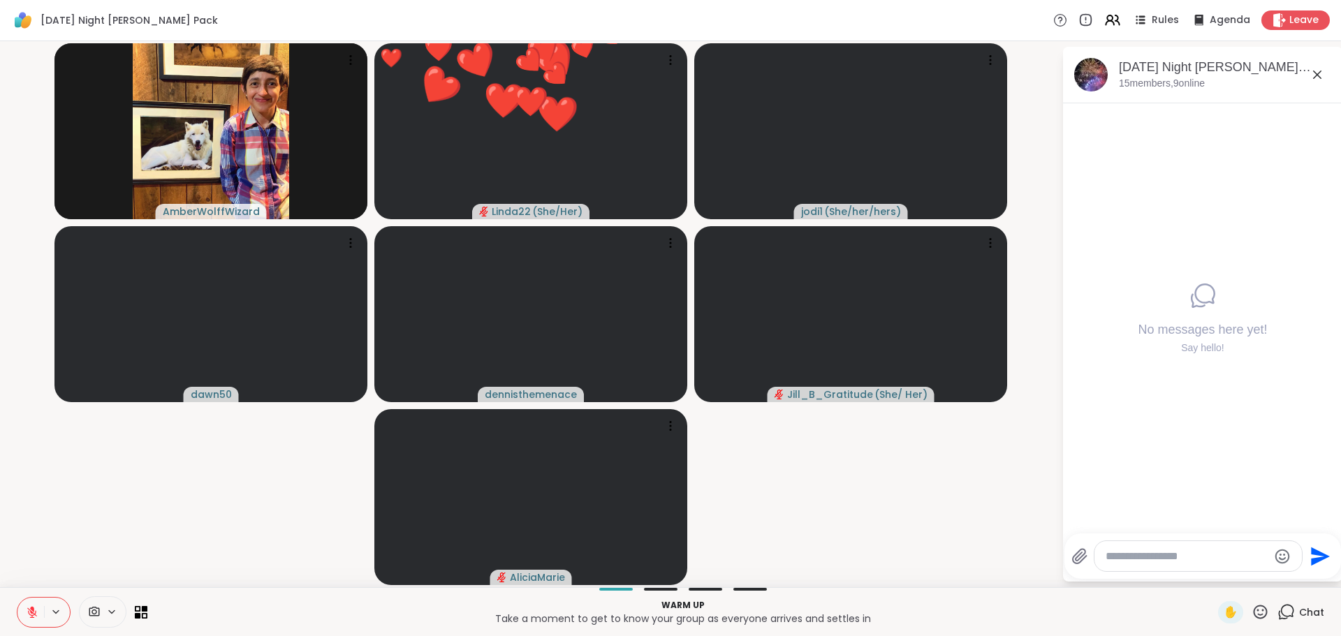
click at [964, 517] on video-player-container "AmberWolffWizard ❤️ Linda22 ( She/Her ) ❤️ ❤️ ❤️ ❤️ ❤️ ❤️ ❤️ ❤️ ❤️ ❤️ ❤️ ❤️ ❤️ …" at bounding box center [530, 314] width 1045 height 535
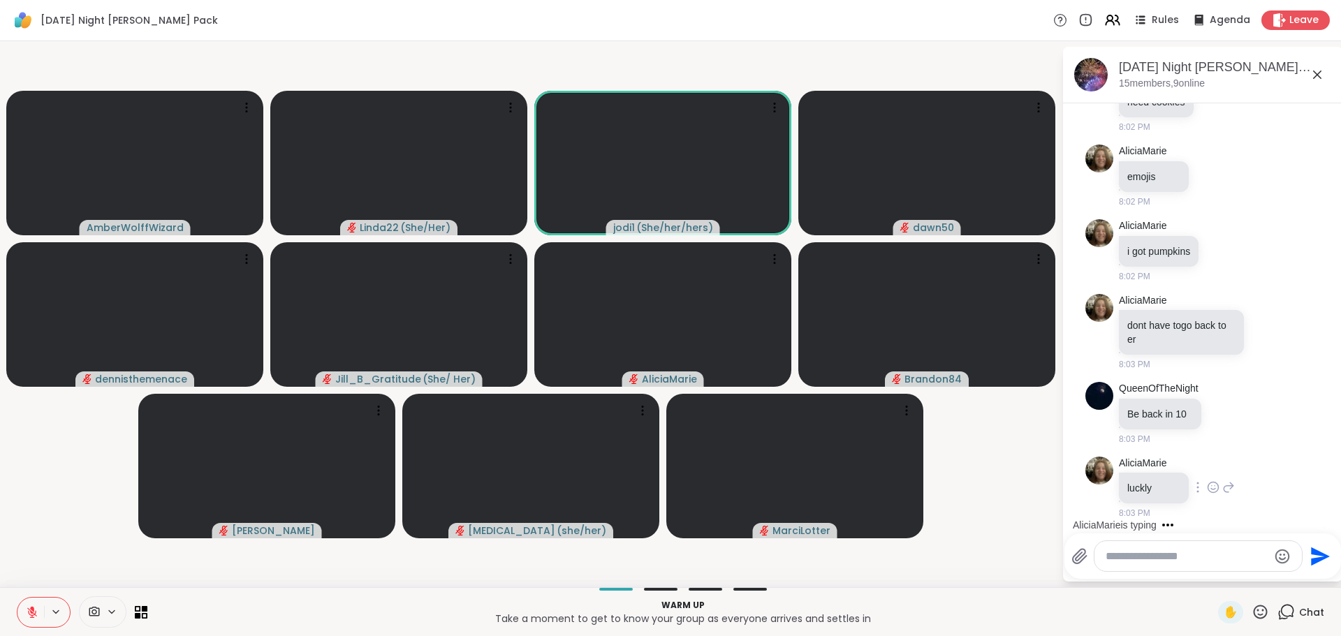
scroll to position [155, 0]
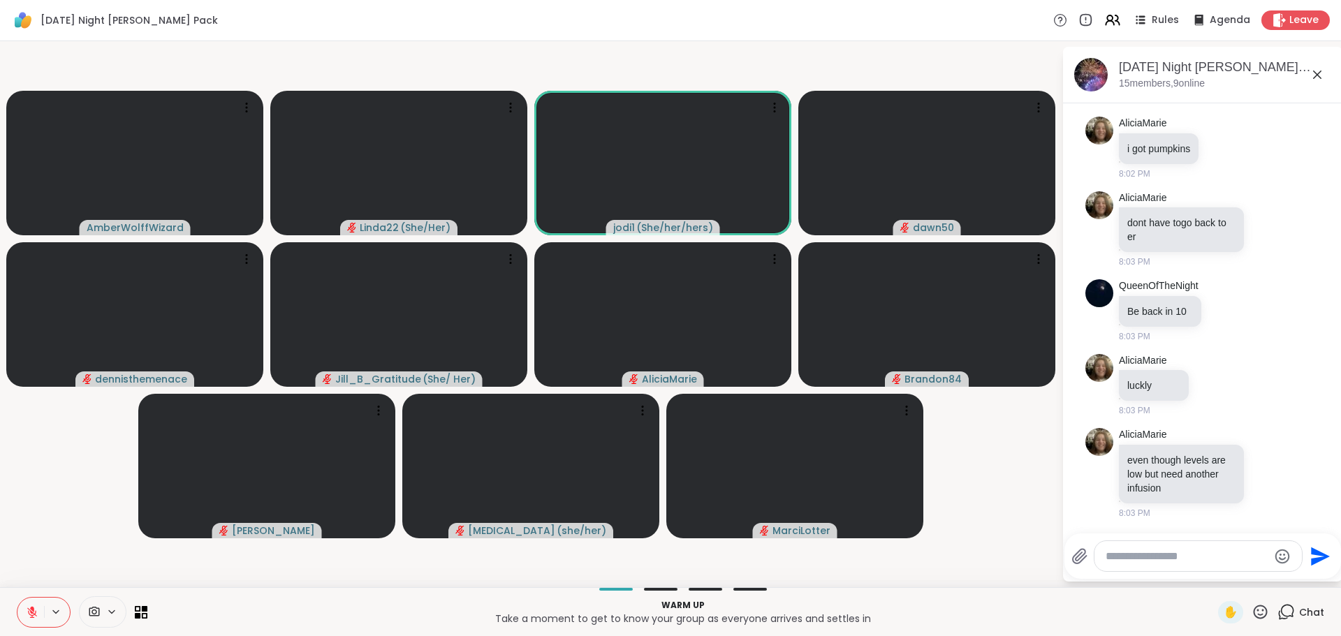
click at [1255, 612] on icon at bounding box center [1259, 611] width 17 height 17
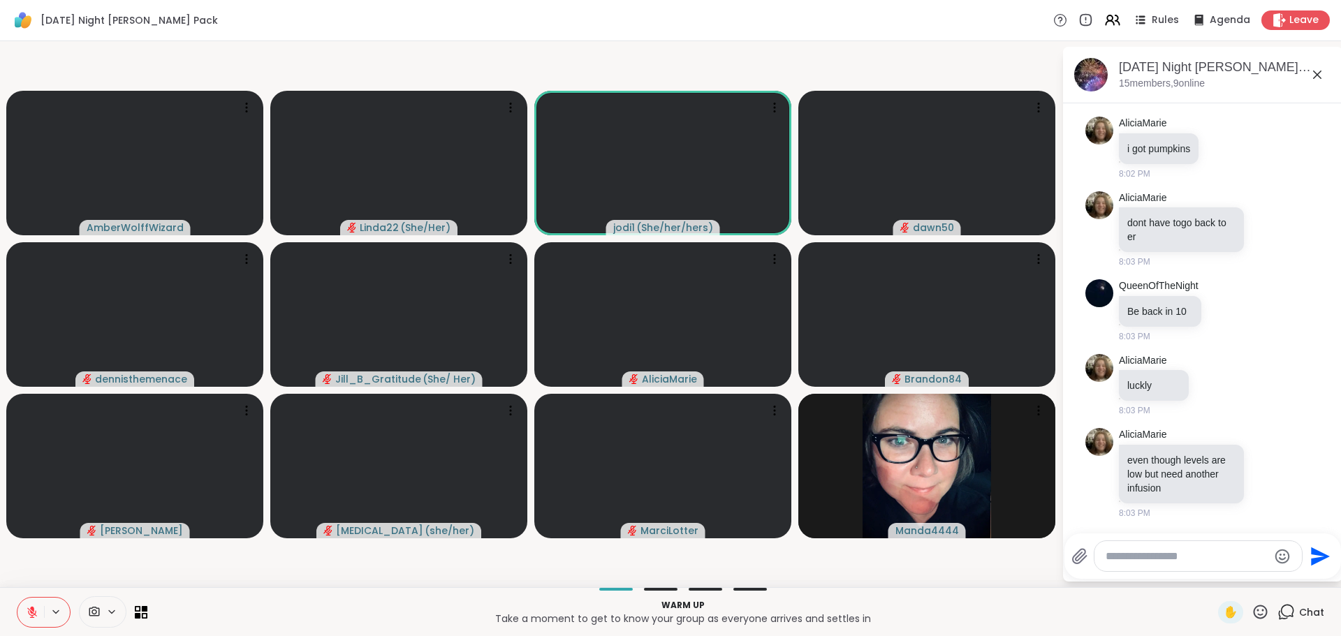
click at [1251, 608] on icon at bounding box center [1259, 611] width 17 height 17
click at [1212, 577] on span "❤️" at bounding box center [1219, 575] width 14 height 17
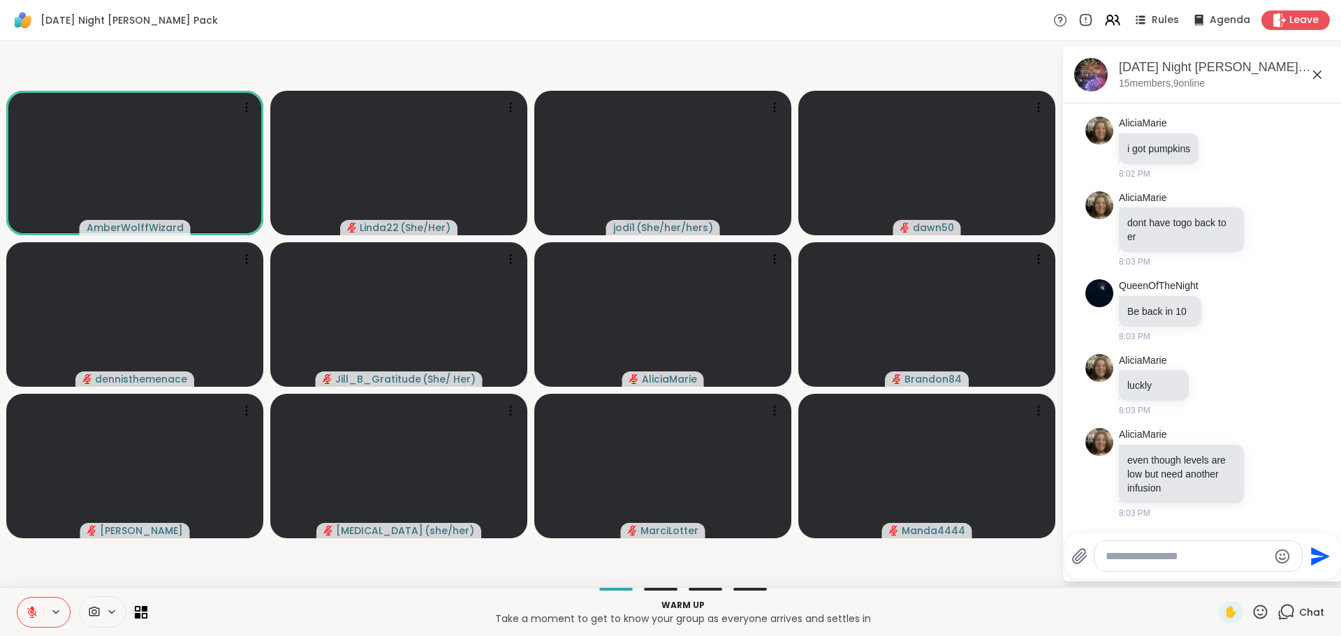
click at [29, 607] on icon at bounding box center [32, 612] width 13 height 13
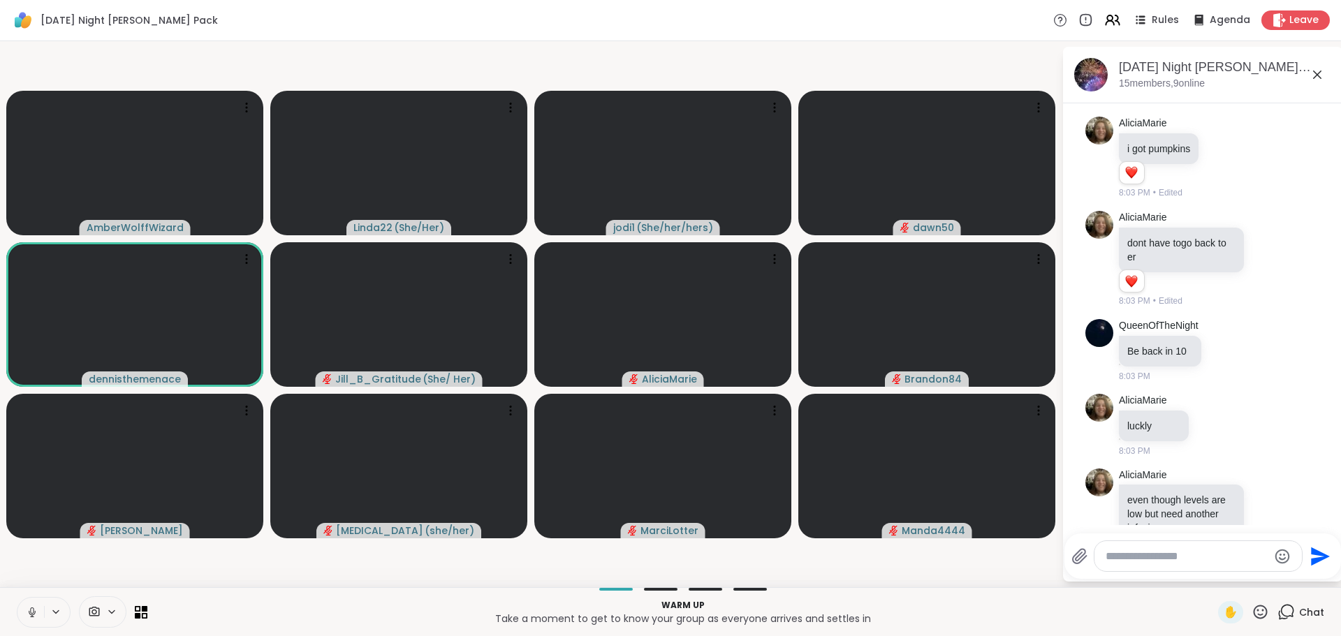
click at [31, 613] on icon at bounding box center [32, 612] width 13 height 13
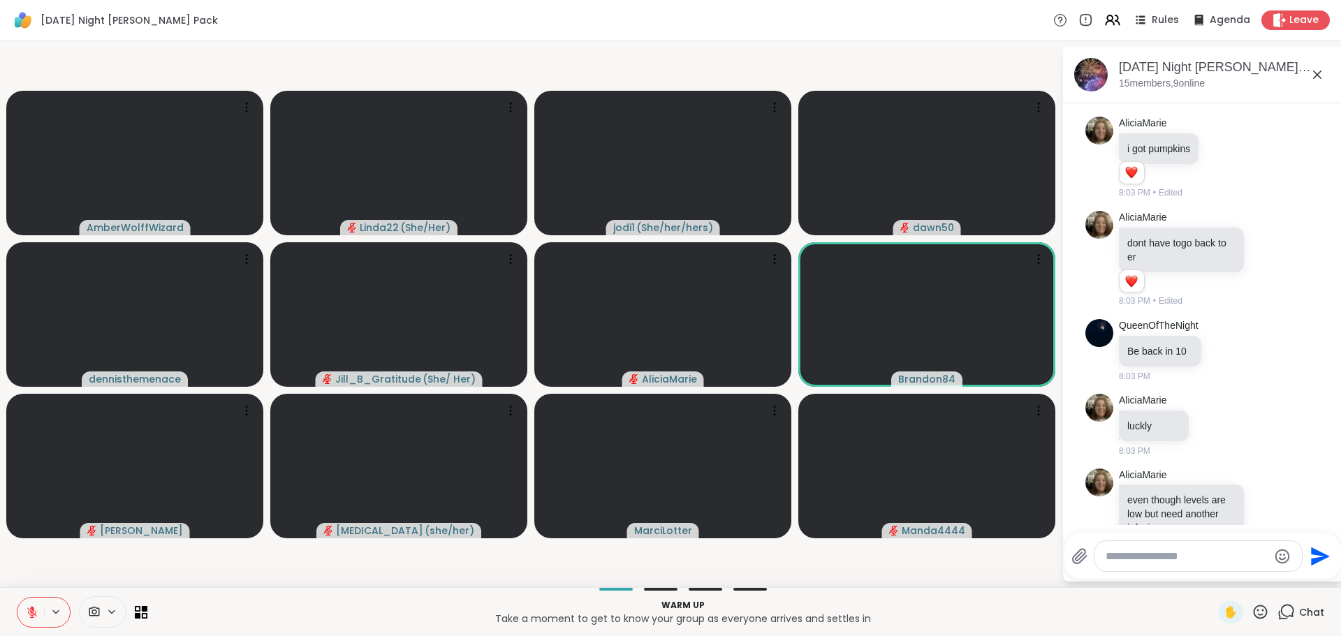
click at [1251, 608] on icon at bounding box center [1259, 611] width 17 height 17
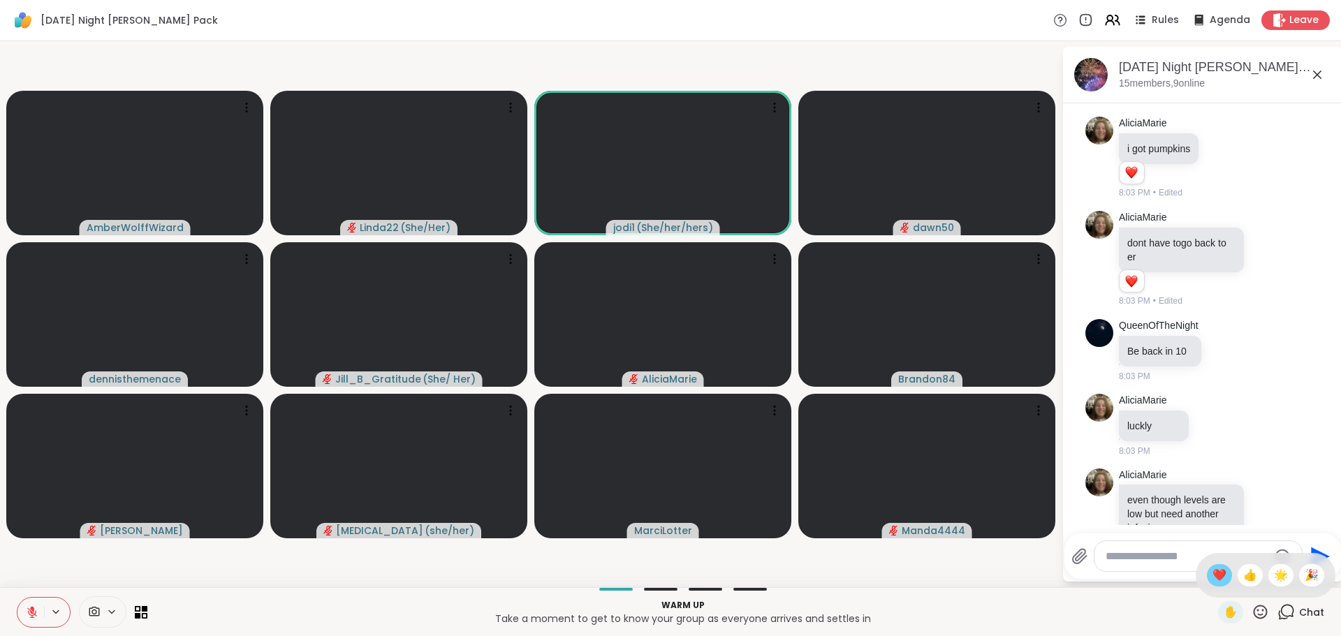
click at [1212, 578] on span "❤️" at bounding box center [1219, 575] width 14 height 17
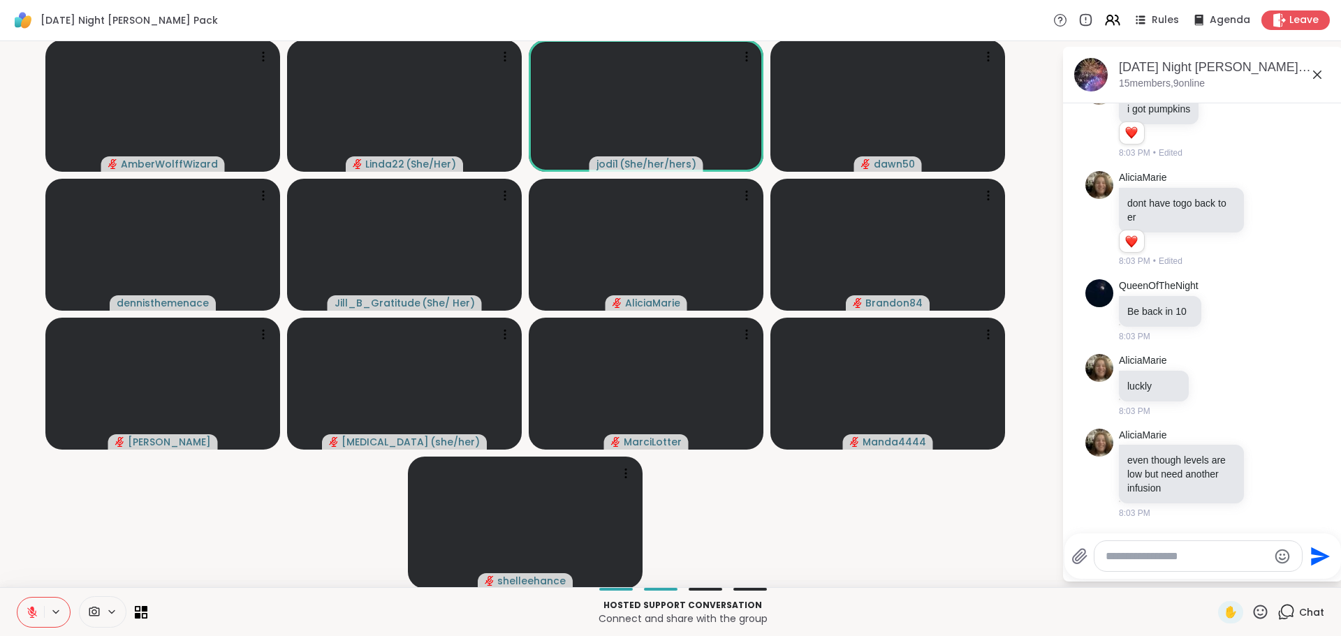
scroll to position [270, 0]
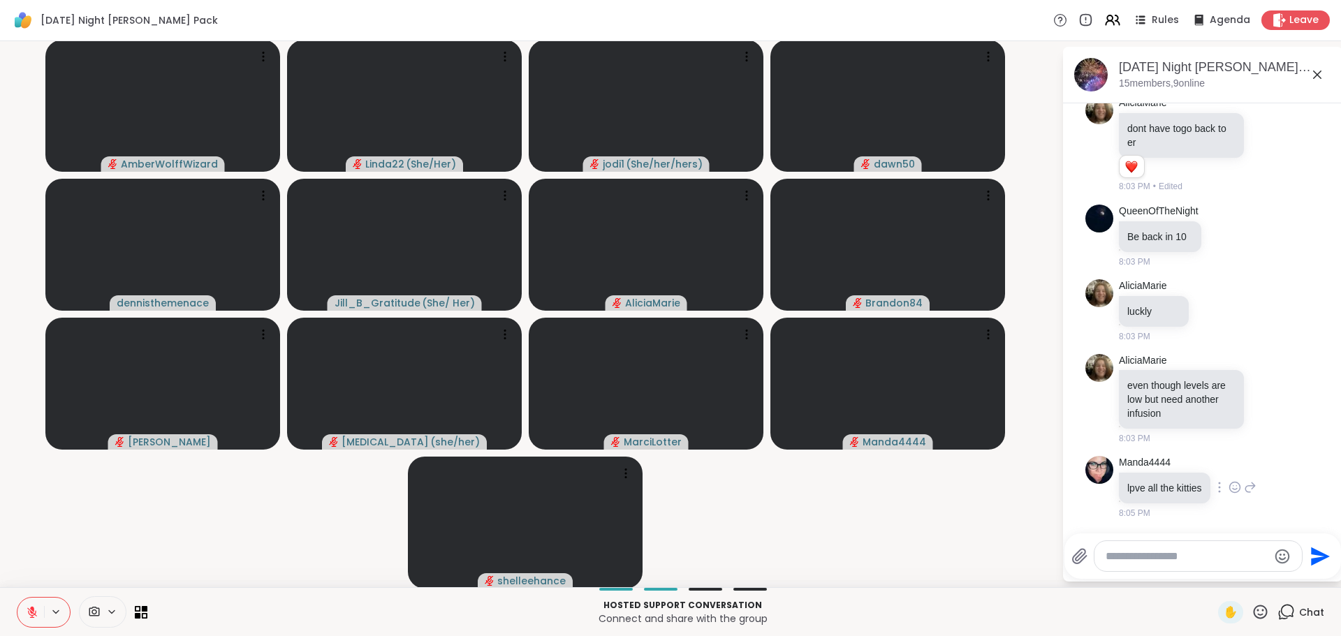
click at [1228, 485] on icon at bounding box center [1234, 487] width 13 height 14
click at [1224, 471] on button "Select Reaction: Heart" at bounding box center [1235, 465] width 28 height 28
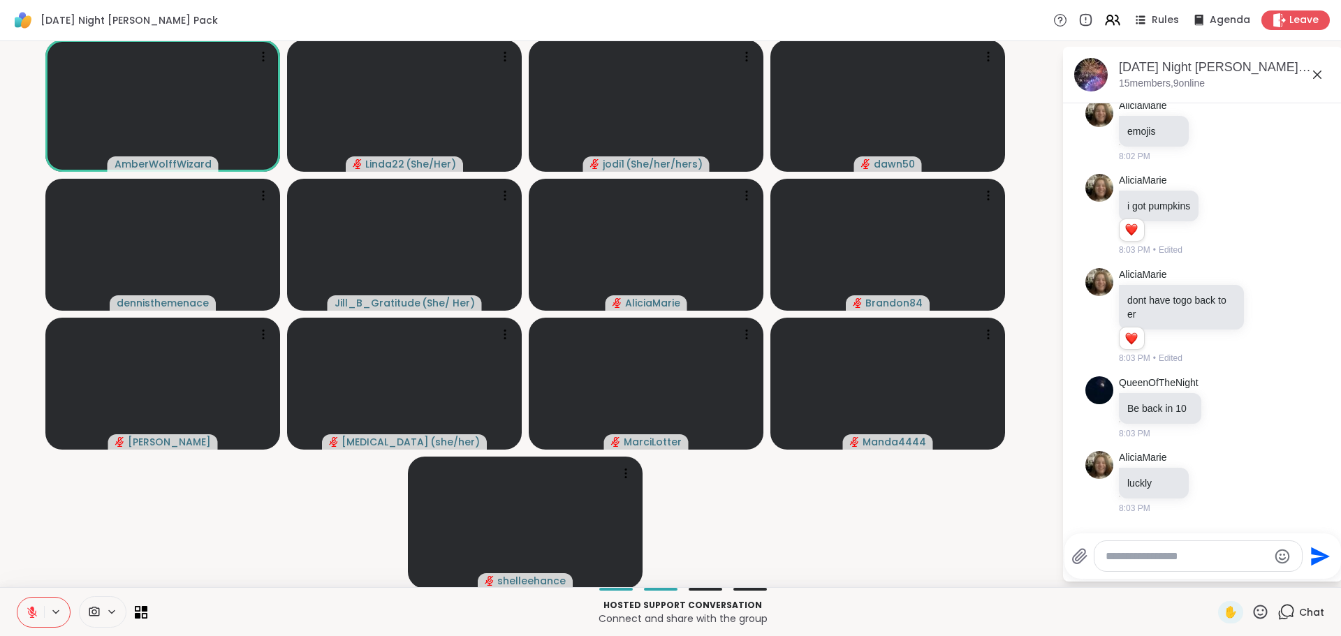
scroll to position [80, 0]
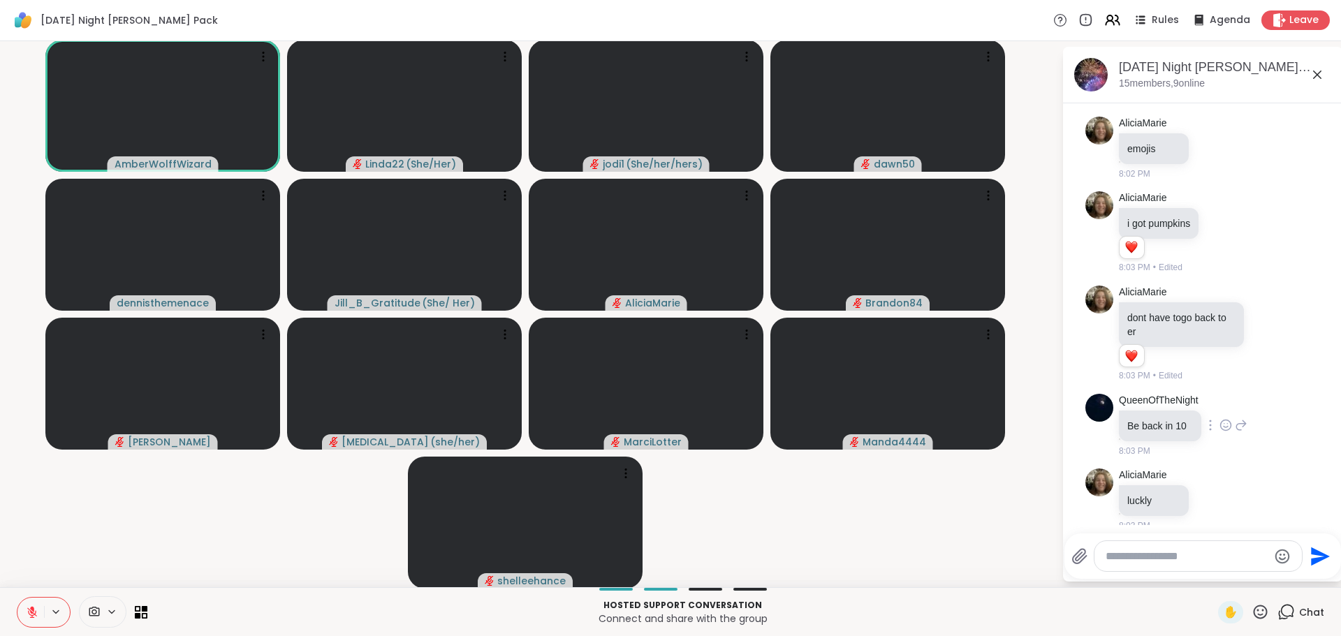
click at [1219, 426] on icon at bounding box center [1225, 425] width 13 height 14
click at [1219, 404] on div "Select Reaction: Heart" at bounding box center [1225, 403] width 13 height 13
click at [1263, 329] on icon at bounding box center [1268, 333] width 10 height 10
click at [1262, 311] on div "Select Reaction: Heart" at bounding box center [1268, 311] width 13 height 13
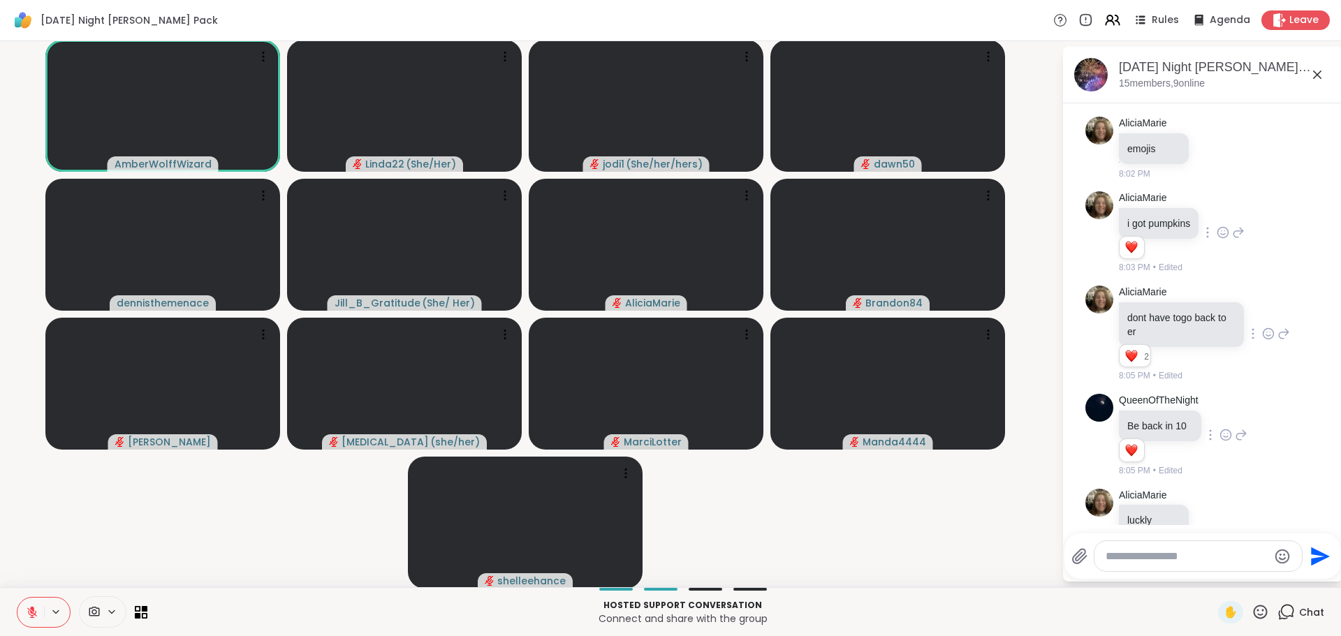
click at [1217, 235] on icon at bounding box center [1223, 233] width 13 height 14
click at [1217, 209] on div "Select Reaction: Heart" at bounding box center [1223, 210] width 13 height 13
click at [1211, 209] on div "AliciaMarie i got pumpkins 1 1 8:03 PM • Edited" at bounding box center [1182, 232] width 126 height 83
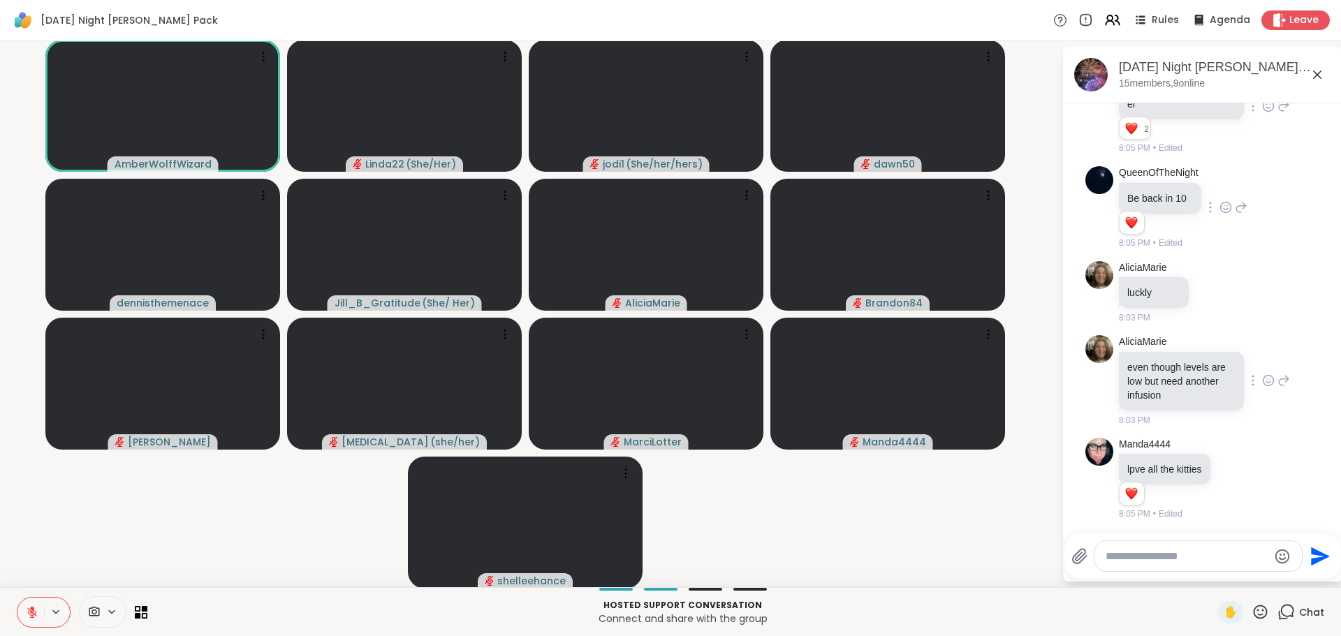
scroll to position [309, 0]
click at [1005, 551] on video-player-container "AmberWolffWizard Linda22 ( She/Her ) jodi1 ( She/her/hers ) dawn50 dennisthemen…" at bounding box center [530, 314] width 1045 height 535
click at [1085, 519] on div "Manda4444 lpve all the kitties 1 1 8:05 PM • Edited" at bounding box center [1202, 478] width 235 height 94
click at [1106, 552] on textarea "Type your message" at bounding box center [1187, 557] width 163 height 14
click at [1251, 605] on icon at bounding box center [1259, 611] width 17 height 17
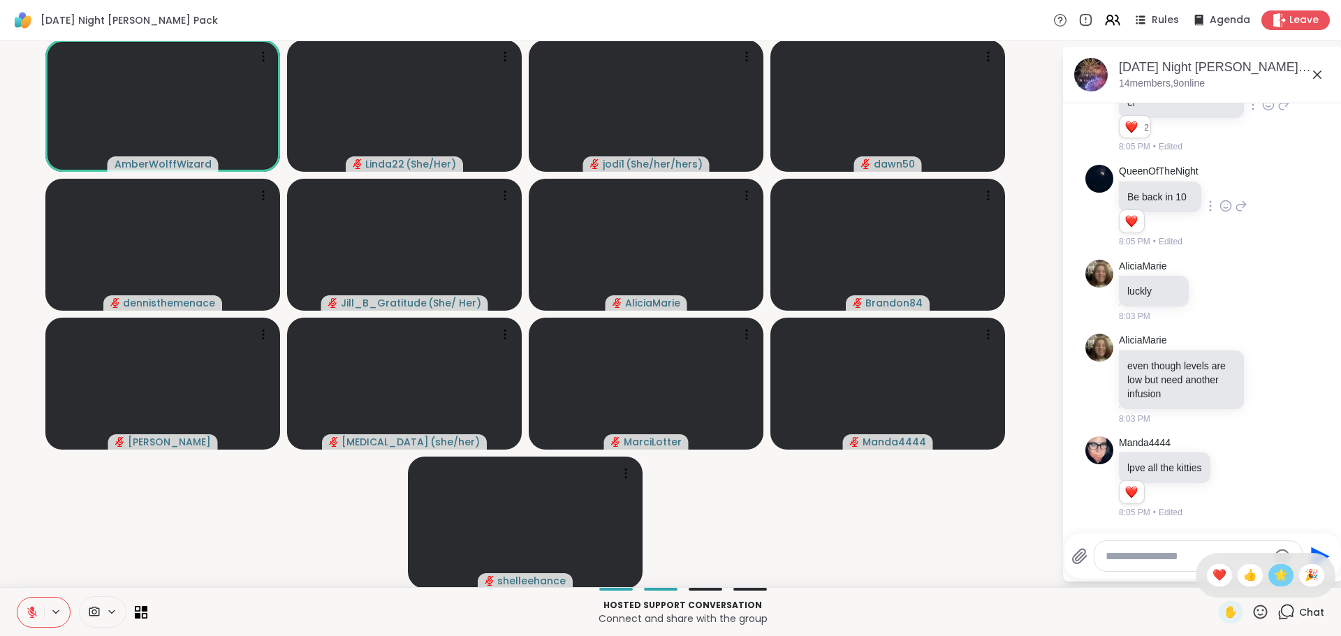
click at [1274, 573] on span "🌟" at bounding box center [1281, 575] width 14 height 17
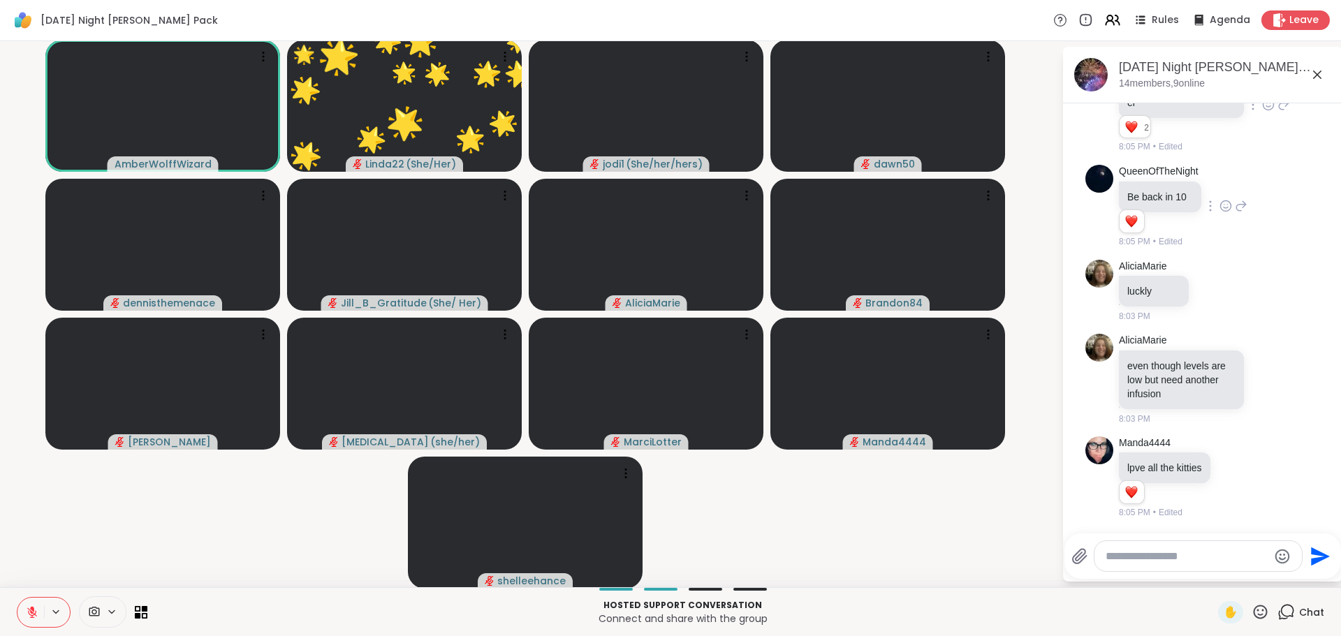
click at [928, 554] on video-player-container "AmberWolffWizard 🌟 Linda22 ( She/Her ) 🌟 🌟 🌟 🌟 🌟 🌟 🌟 🌟 🌟 🌟 🌟 🌟 🌟 🌟 🌟 🌟 🌟 🌟 🌟 🌟 …" at bounding box center [530, 314] width 1045 height 535
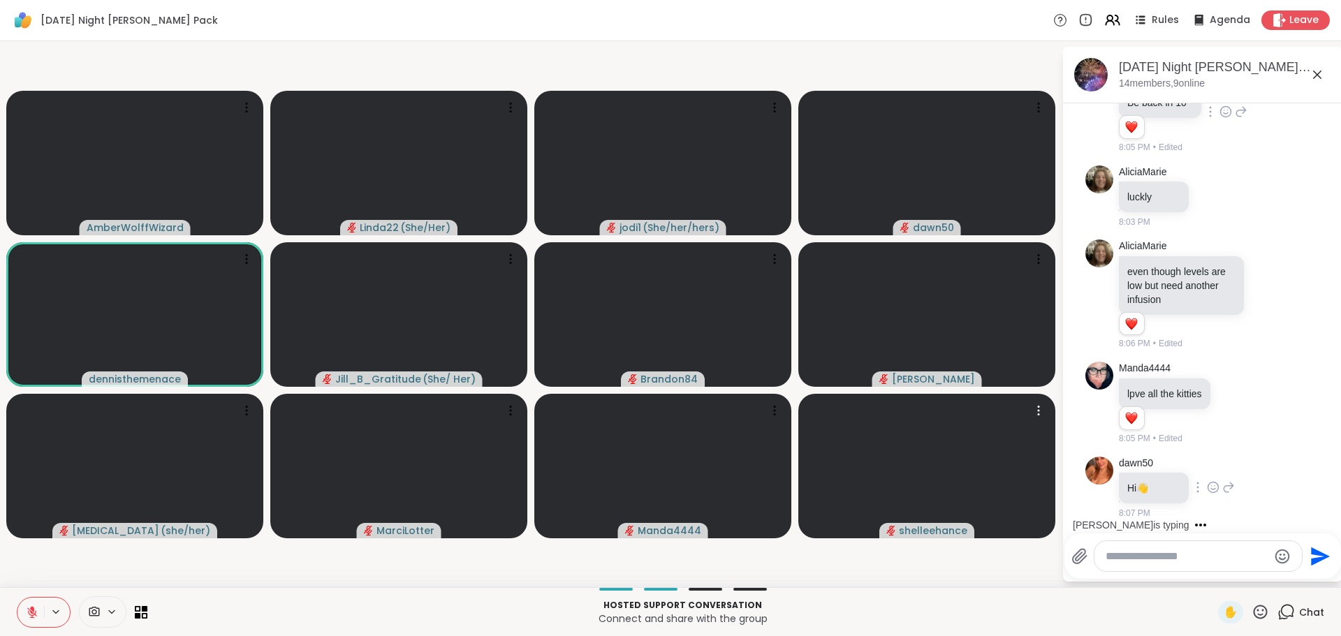
scroll to position [478, 0]
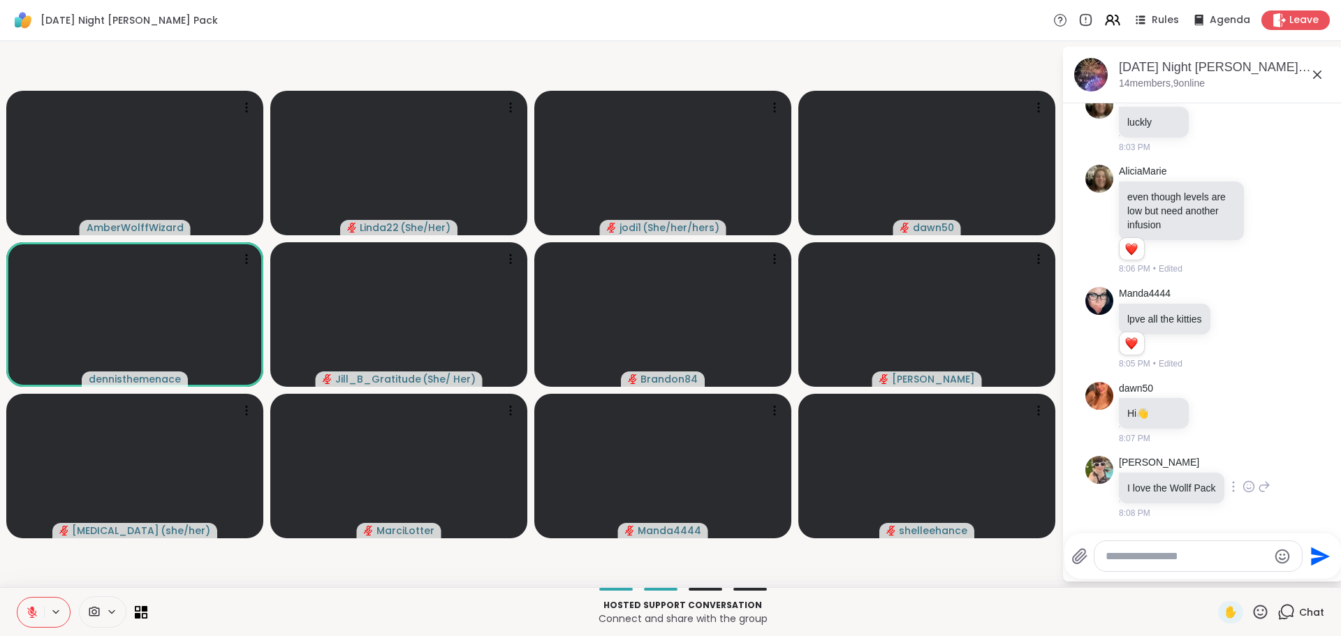
click at [1255, 487] on icon at bounding box center [1248, 487] width 13 height 14
click at [1144, 464] on div "Select Reaction: Heart" at bounding box center [1137, 464] width 13 height 13
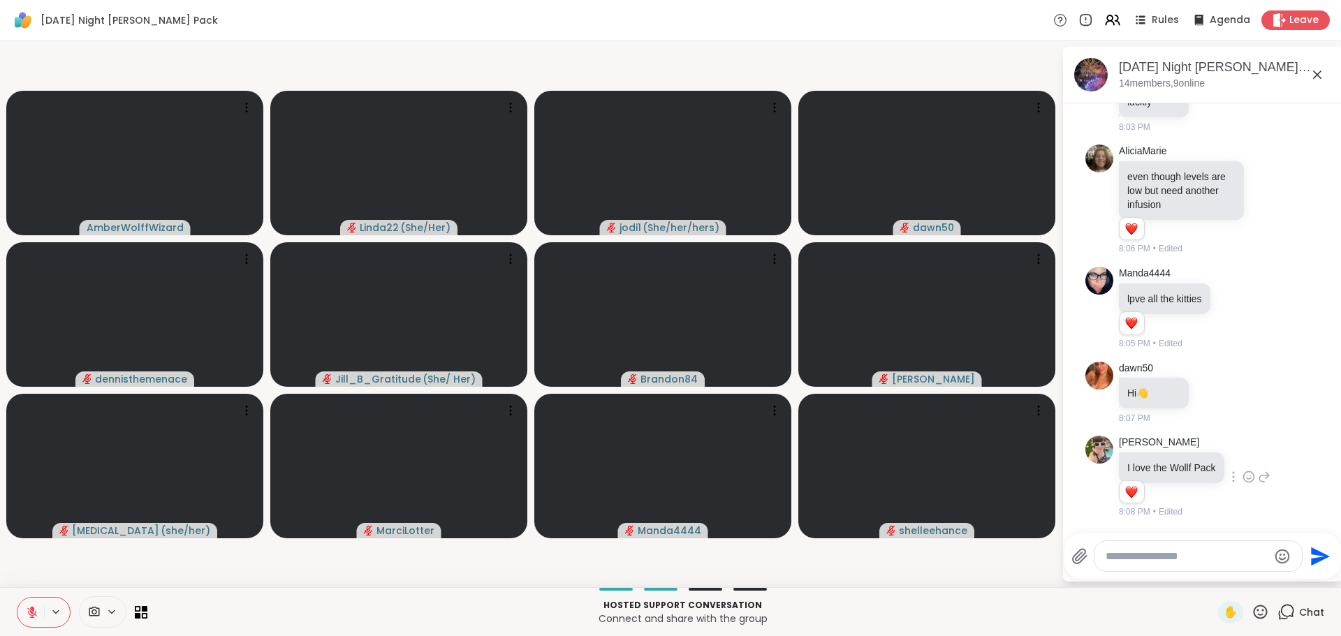
click at [1251, 609] on icon at bounding box center [1259, 611] width 17 height 17
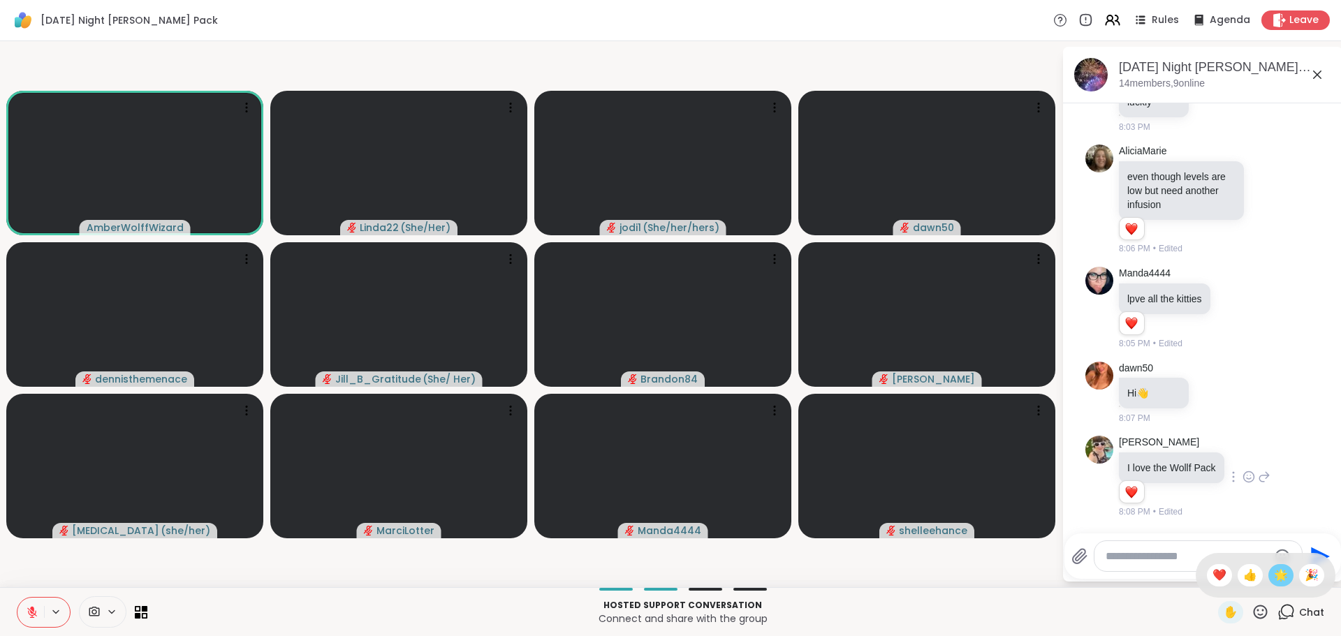
click at [1274, 567] on span "🌟" at bounding box center [1281, 575] width 14 height 17
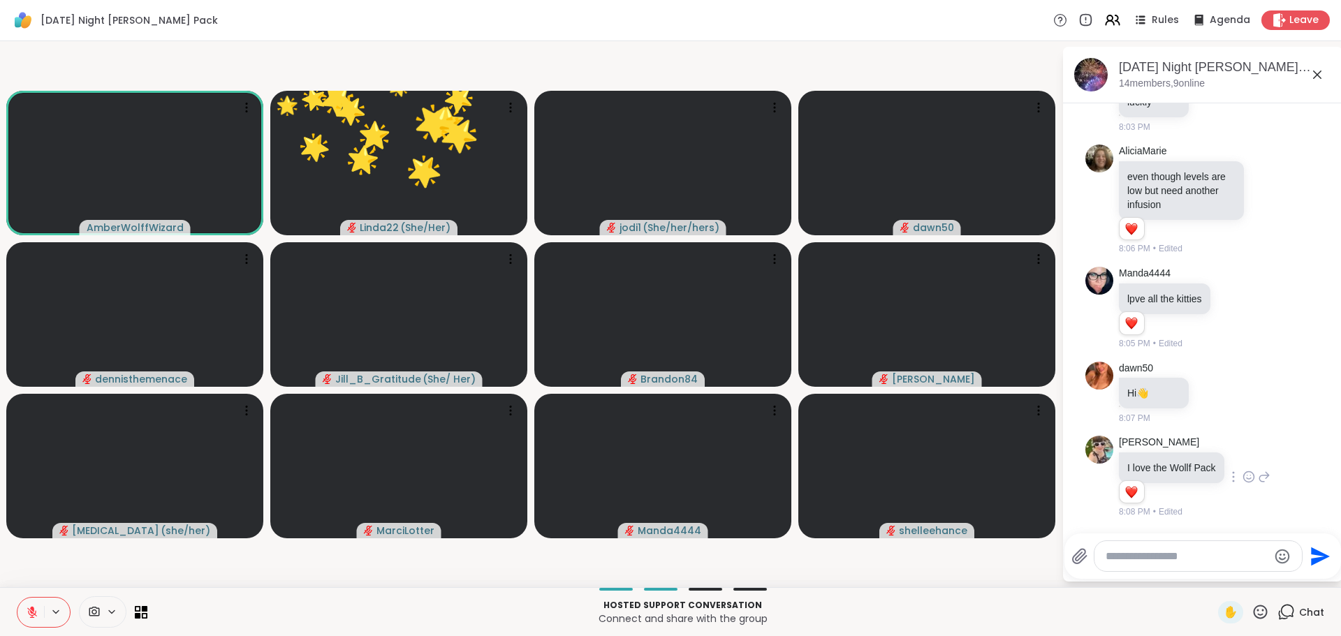
click at [1200, 558] on textarea "Type your message" at bounding box center [1187, 557] width 163 height 14
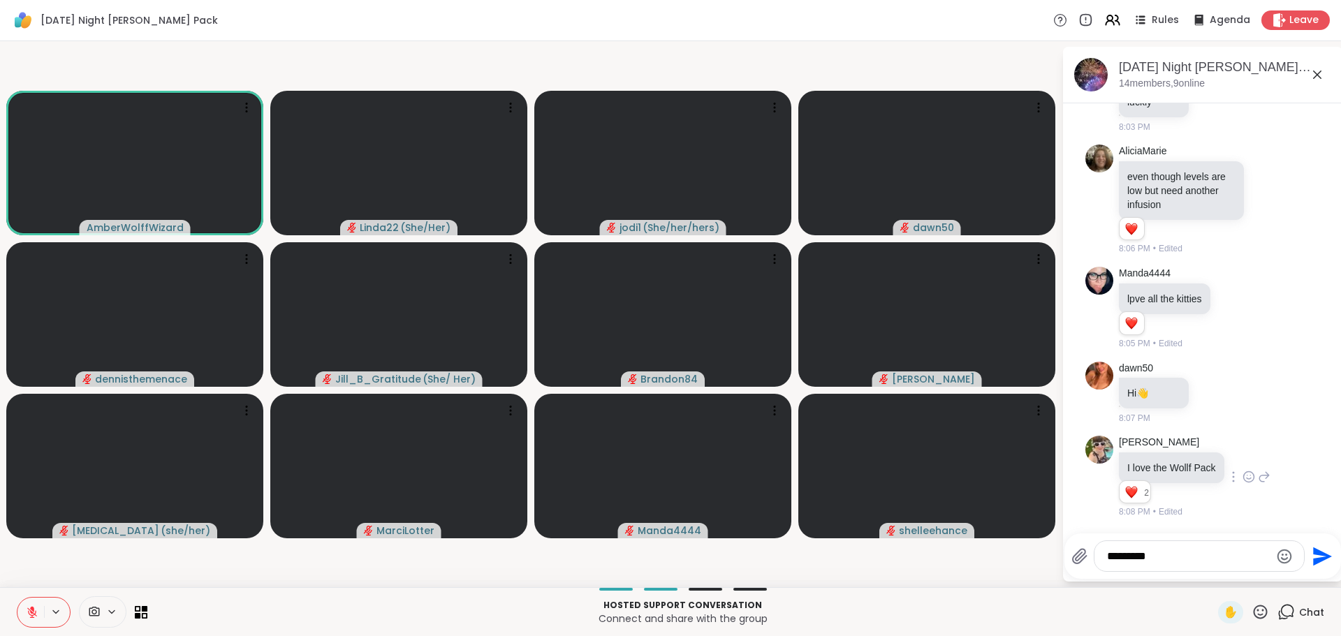
type textarea "**********"
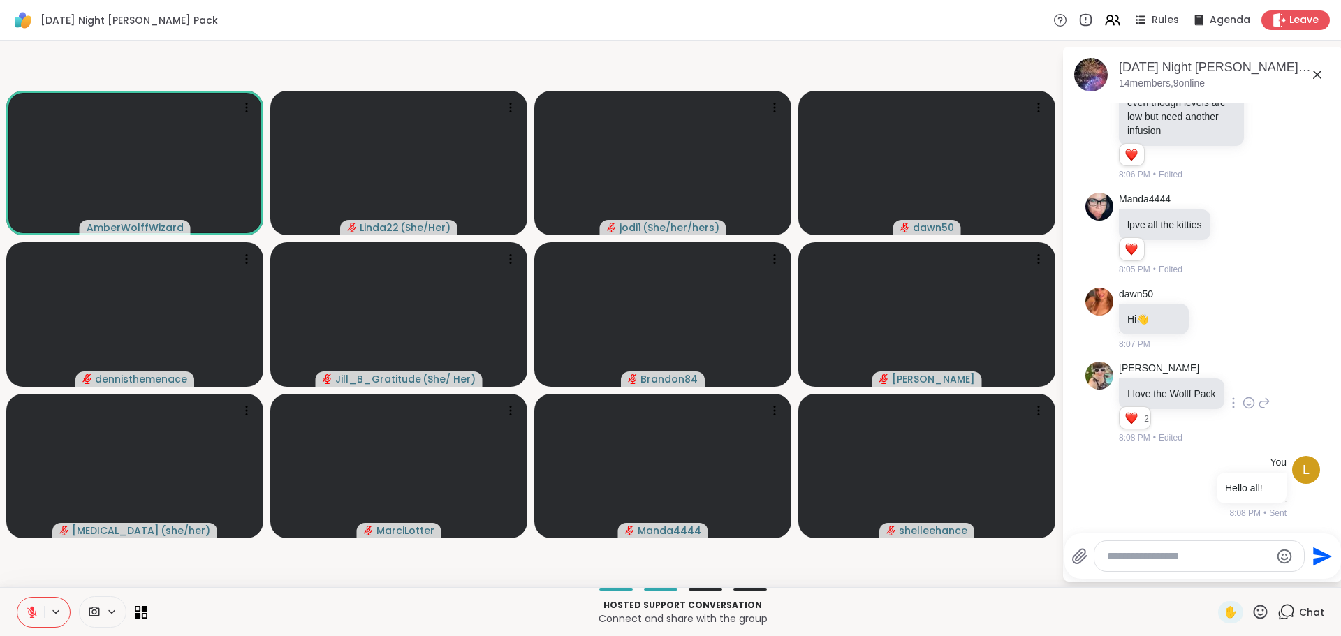
click at [27, 608] on icon at bounding box center [32, 612] width 13 height 13
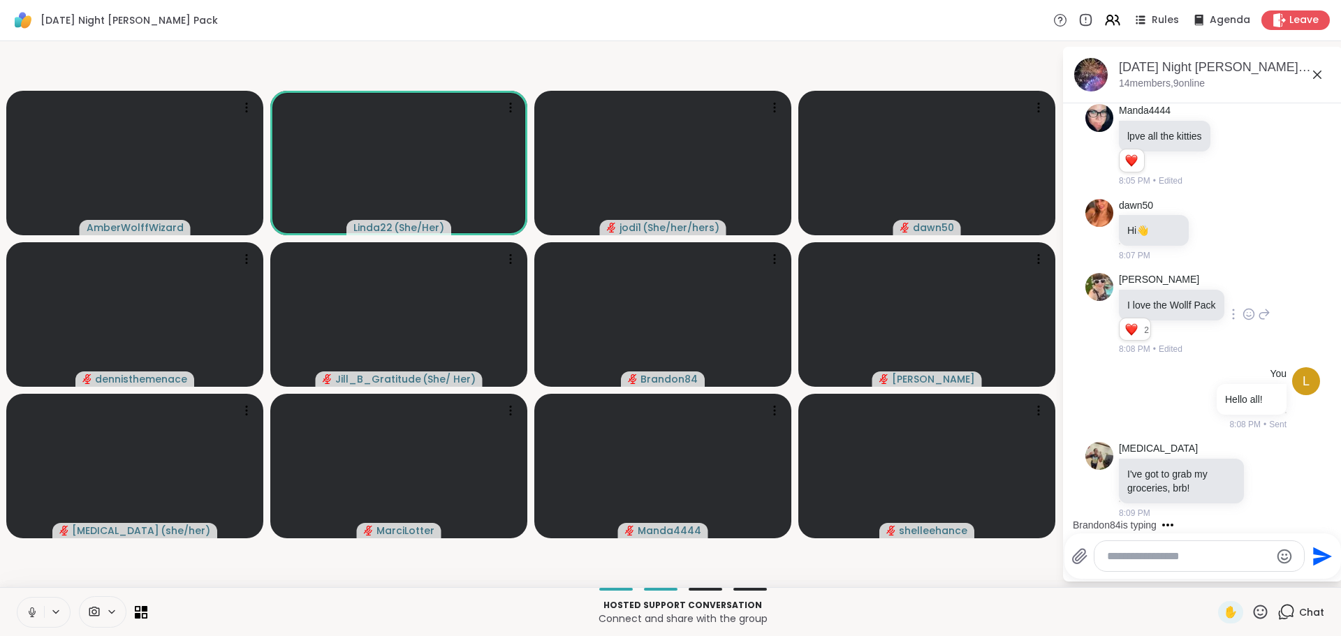
scroll to position [783, 0]
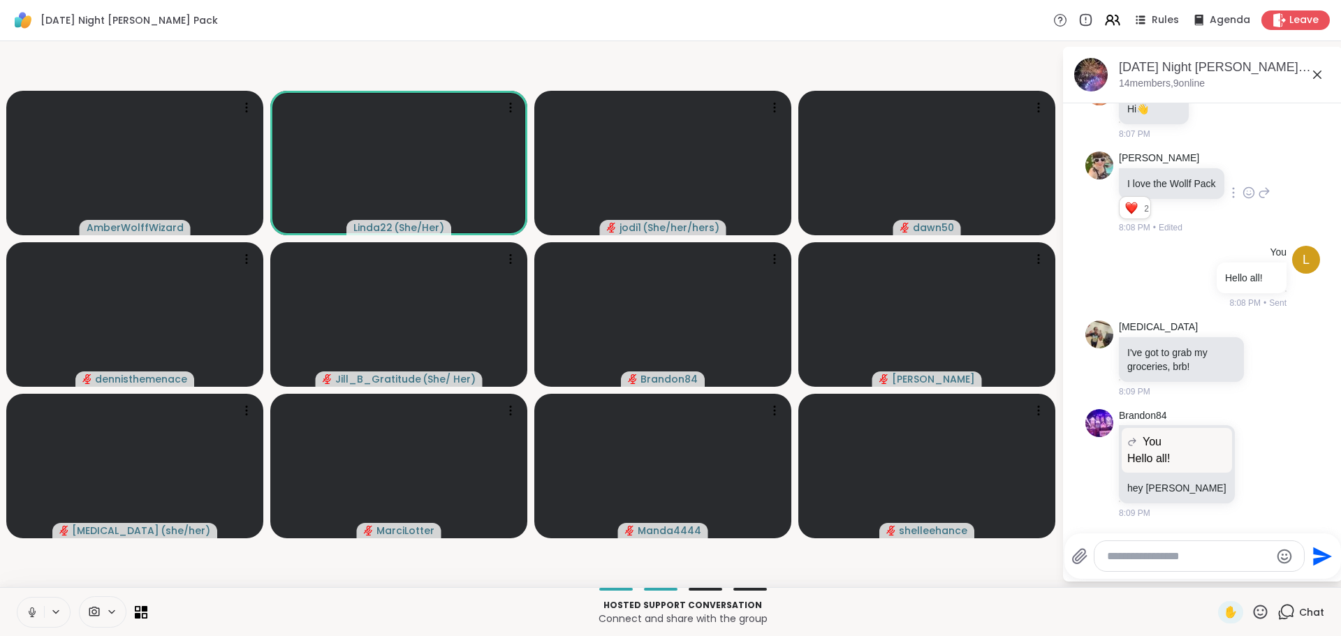
click at [29, 612] on icon at bounding box center [32, 612] width 13 height 13
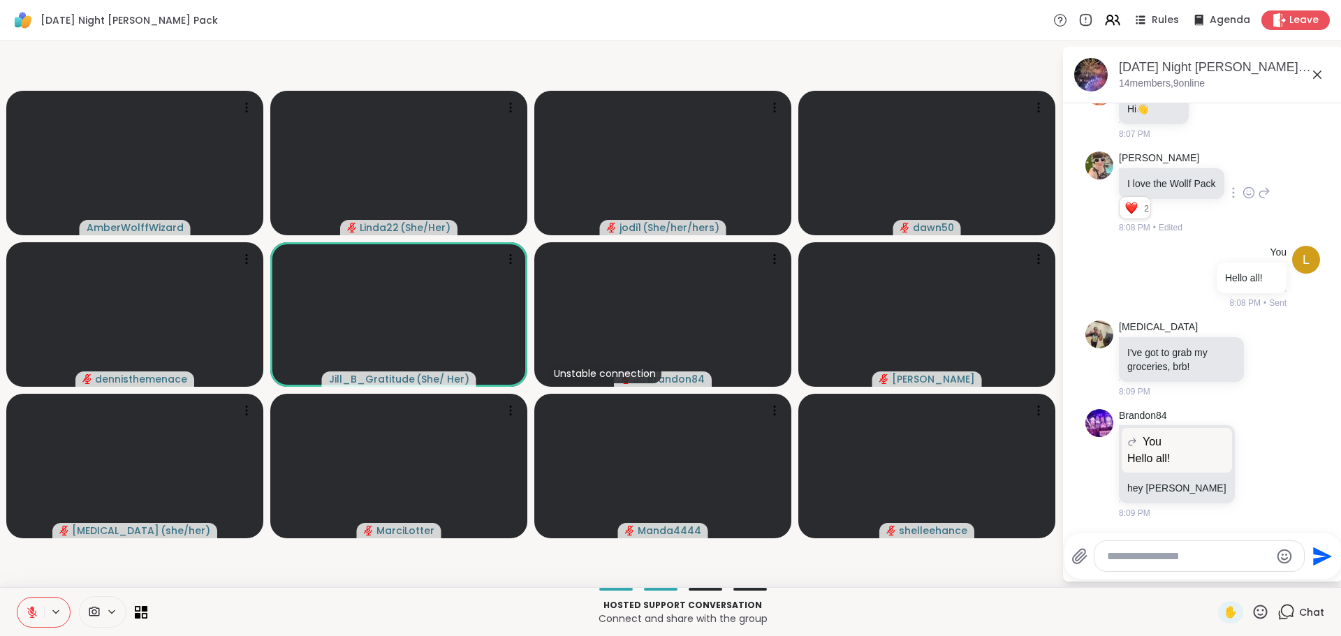
click at [1251, 603] on icon at bounding box center [1259, 611] width 17 height 17
click at [1212, 576] on span "❤️" at bounding box center [1219, 575] width 14 height 17
click at [1262, 362] on icon at bounding box center [1268, 358] width 13 height 14
click at [1254, 346] on button "Select Reaction: Heart" at bounding box center [1268, 336] width 28 height 28
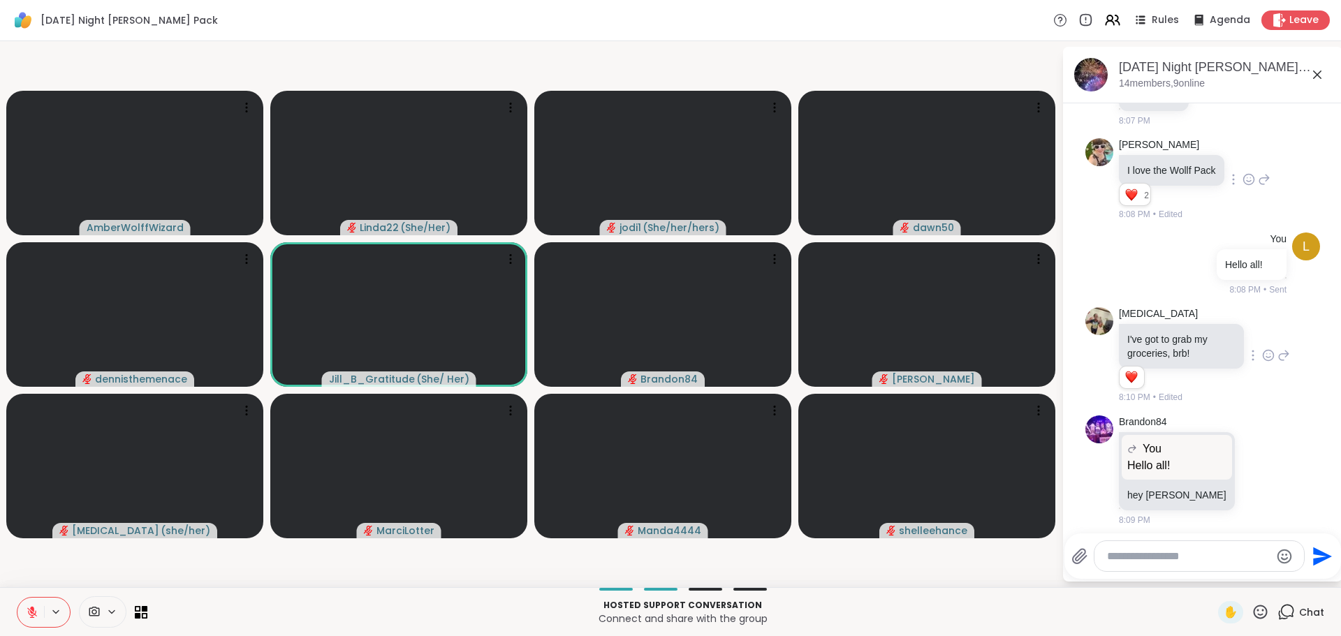
scroll to position [803, 0]
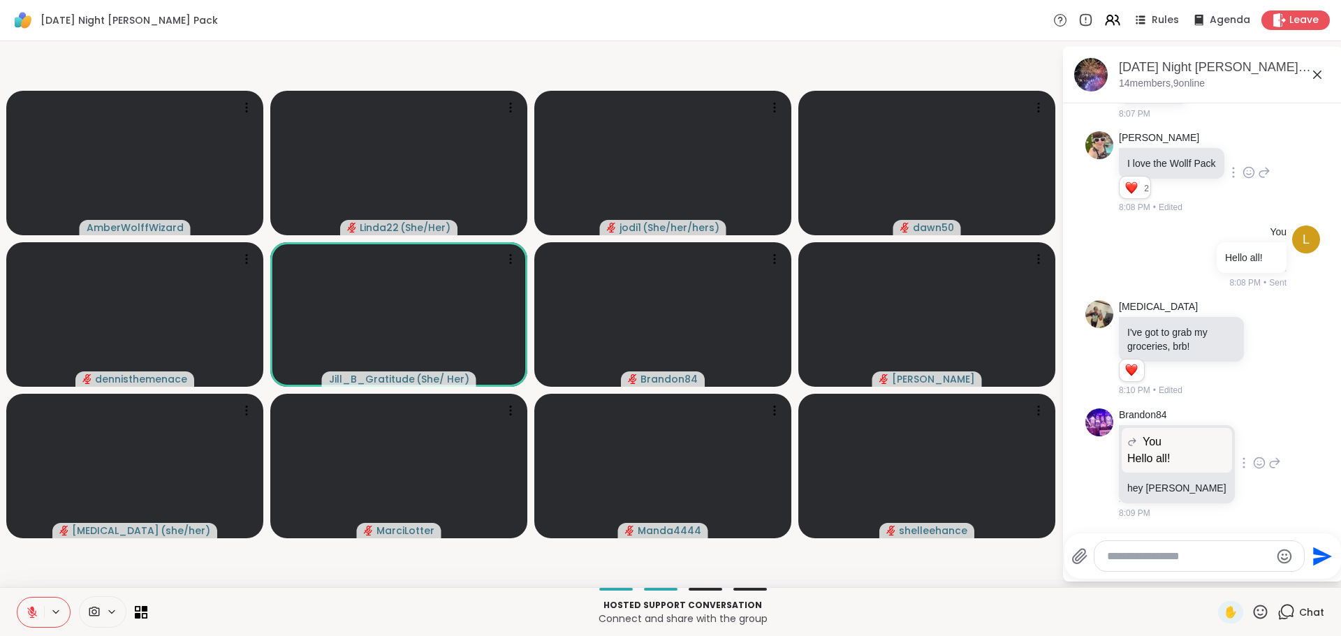
click at [1254, 464] on icon at bounding box center [1259, 463] width 10 height 10
click at [1253, 443] on div "Select Reaction: Heart" at bounding box center [1259, 440] width 13 height 13
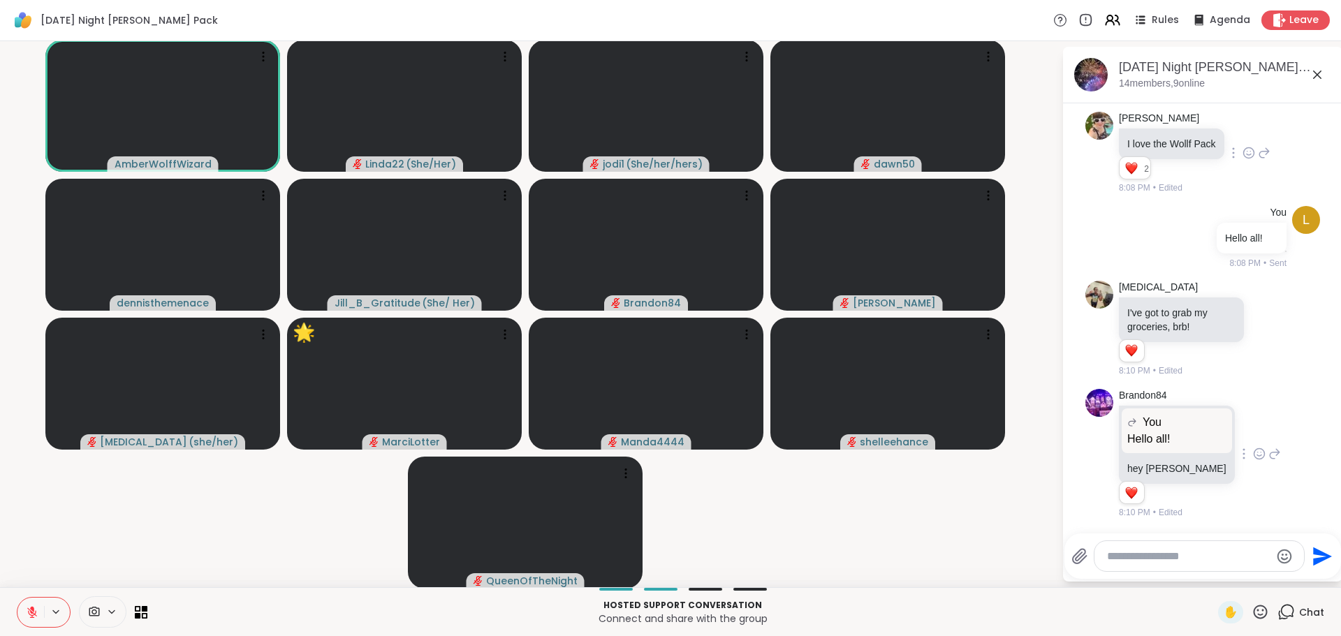
click at [1254, 615] on icon at bounding box center [1261, 612] width 14 height 14
click at [1268, 577] on div "🌟" at bounding box center [1280, 575] width 25 height 22
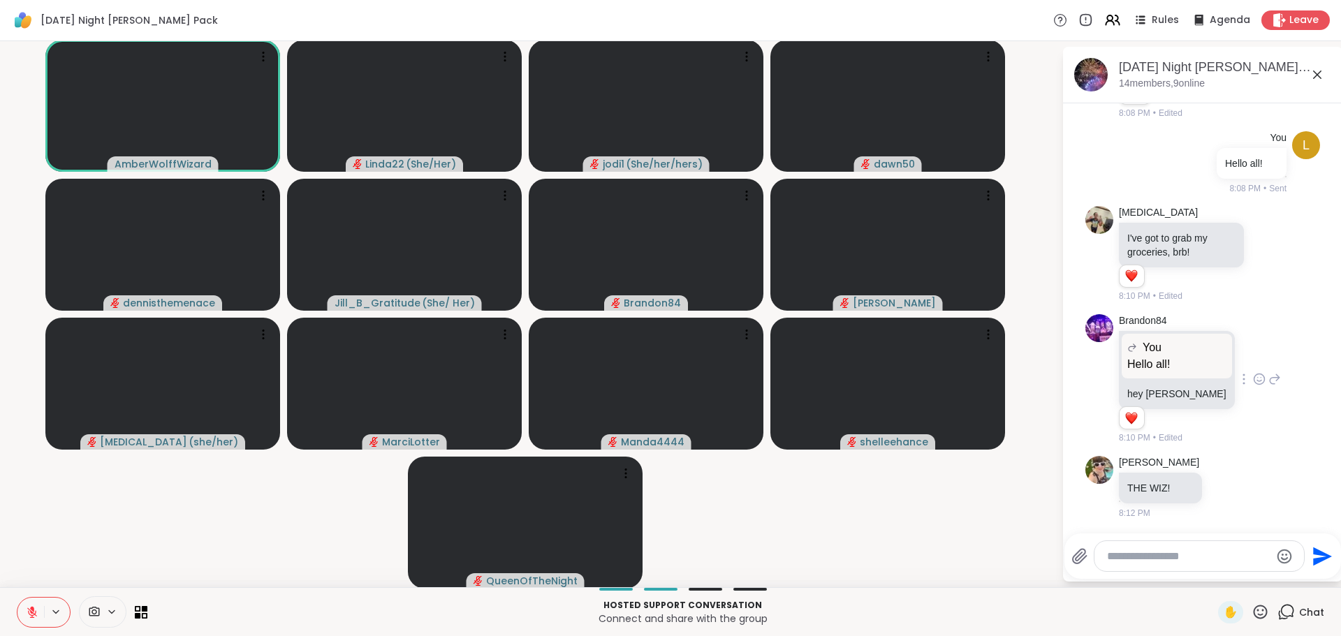
scroll to position [972, 0]
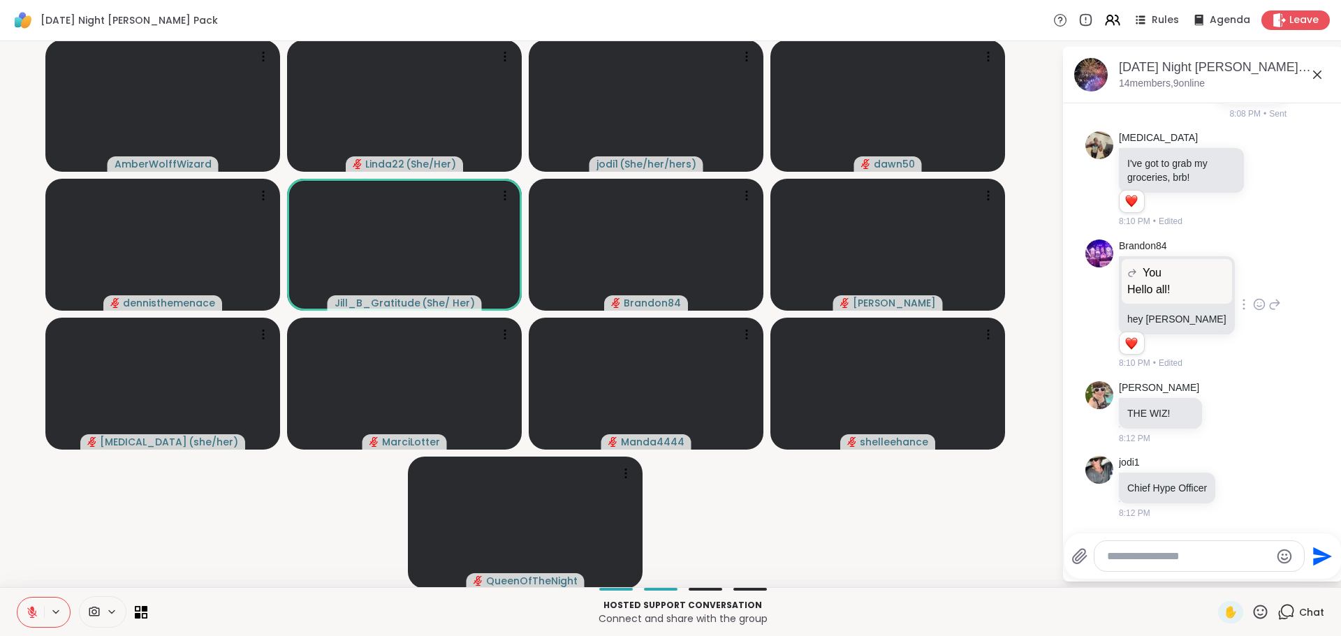
click at [1254, 611] on icon at bounding box center [1261, 612] width 14 height 14
click at [1212, 579] on span "❤️" at bounding box center [1219, 575] width 14 height 17
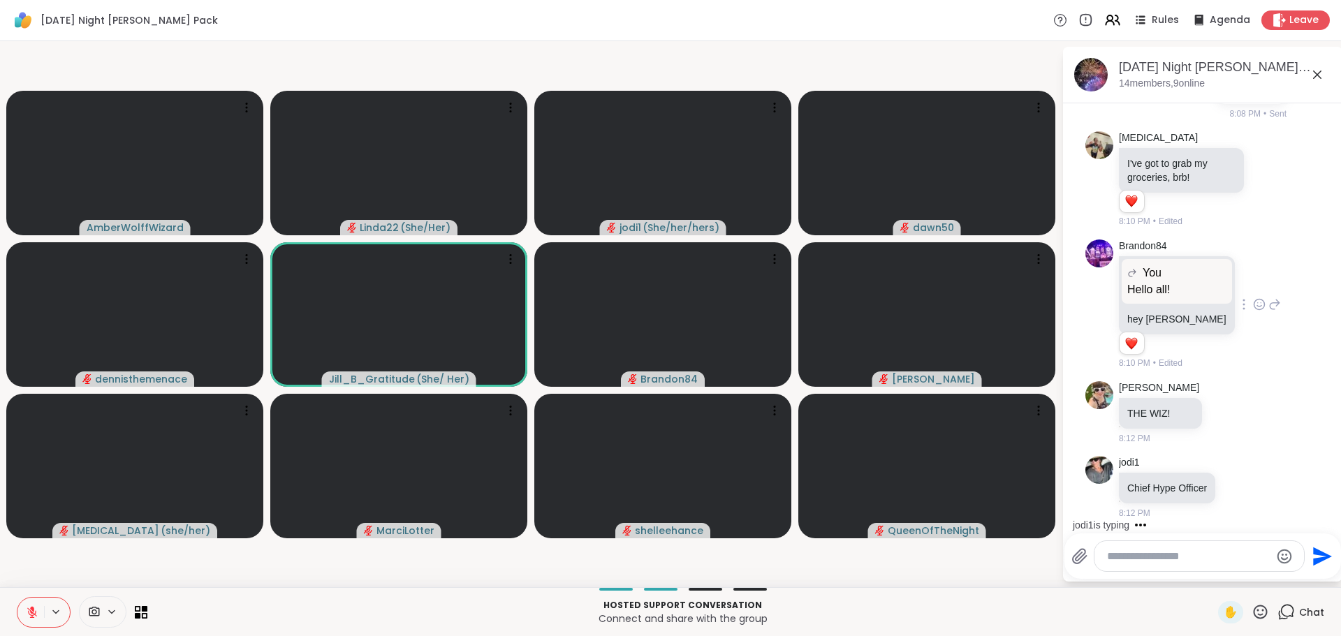
click at [1254, 612] on icon at bounding box center [1259, 611] width 17 height 17
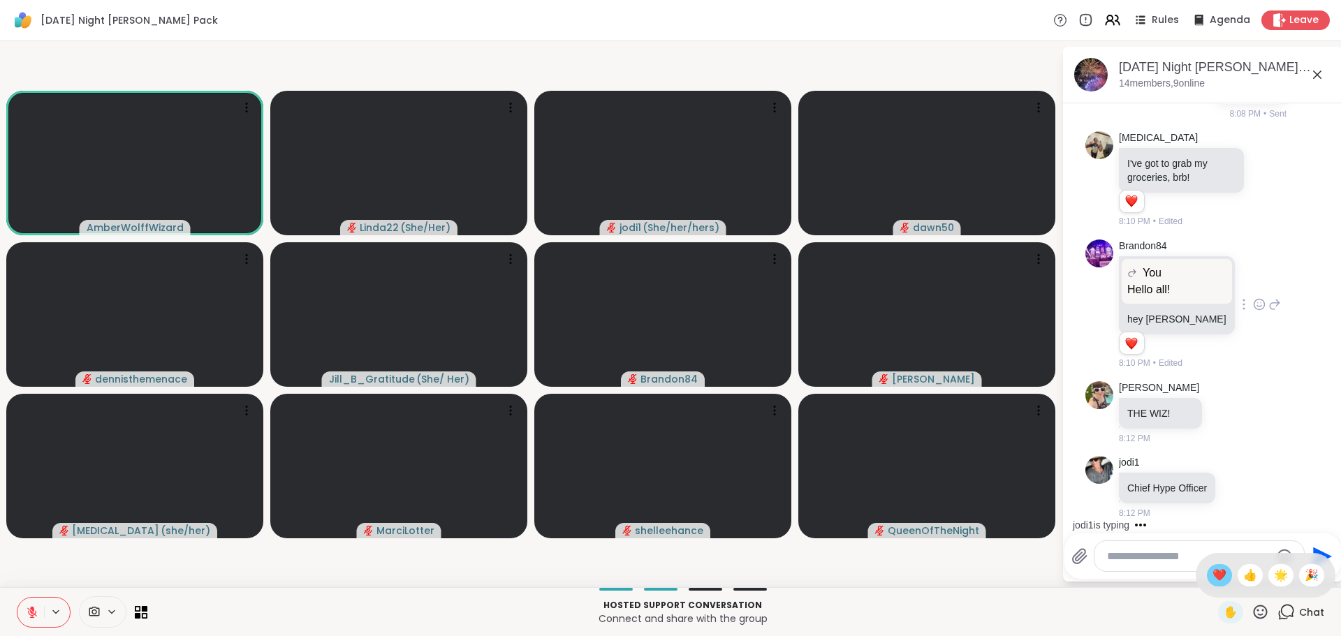
click at [1212, 571] on span "❤️" at bounding box center [1219, 575] width 14 height 17
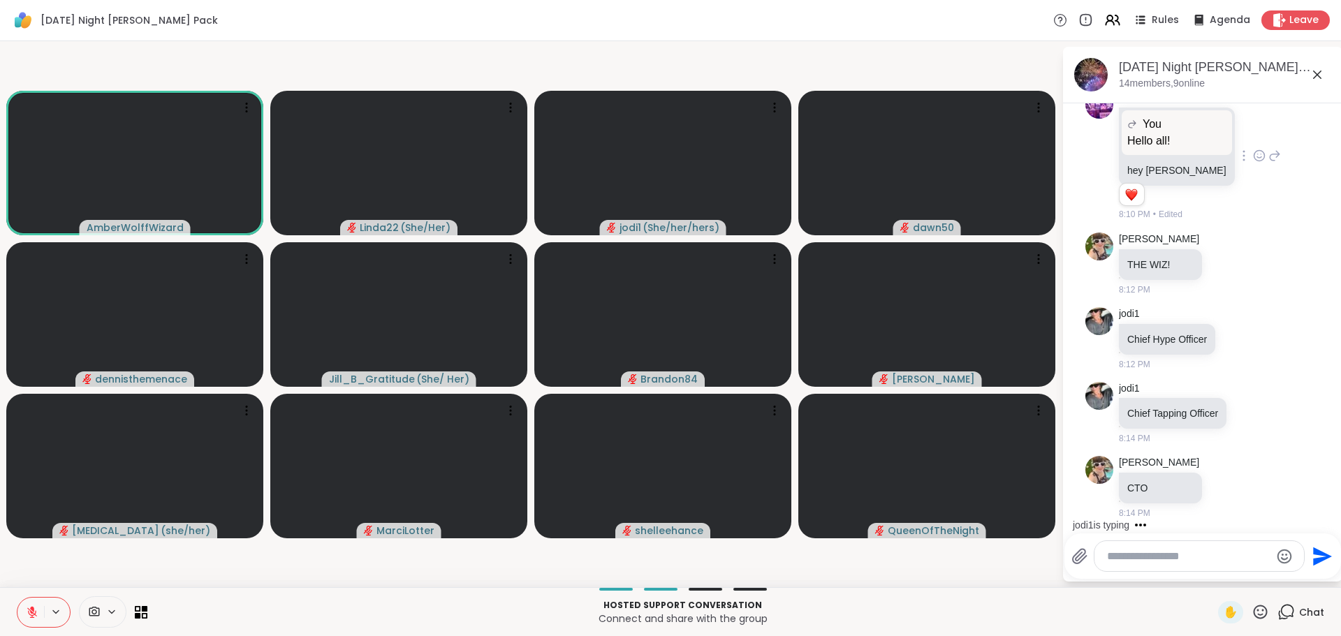
scroll to position [1195, 0]
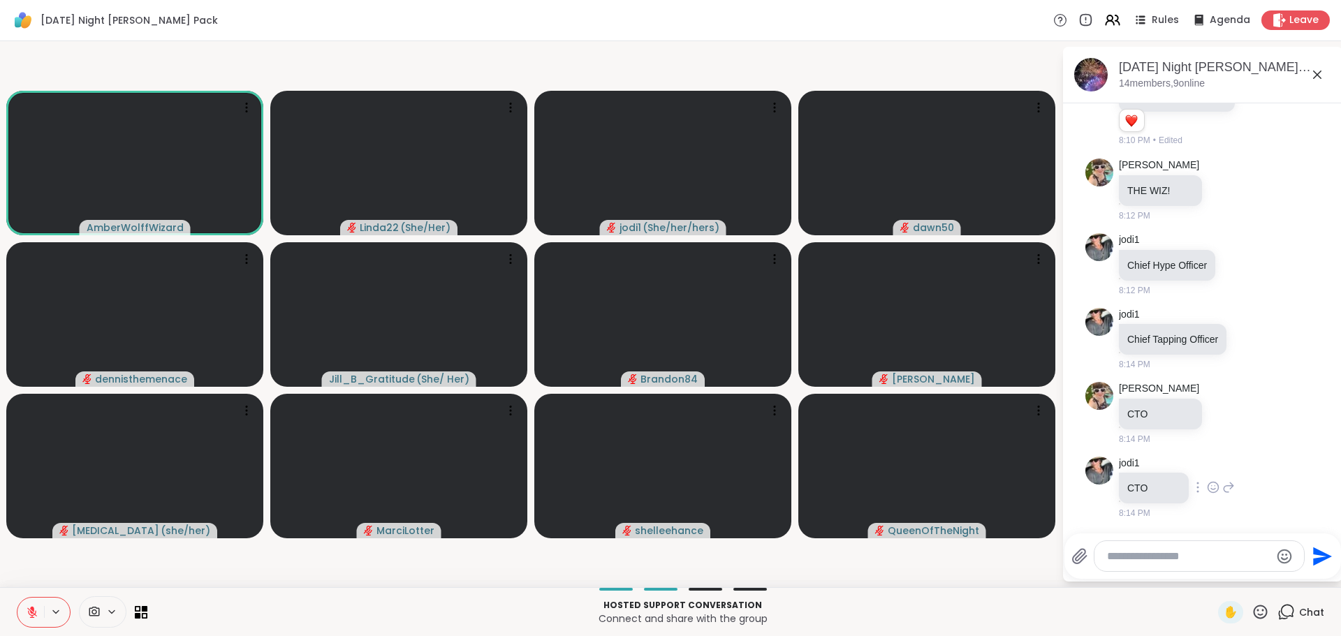
click at [1209, 484] on icon at bounding box center [1213, 488] width 10 height 10
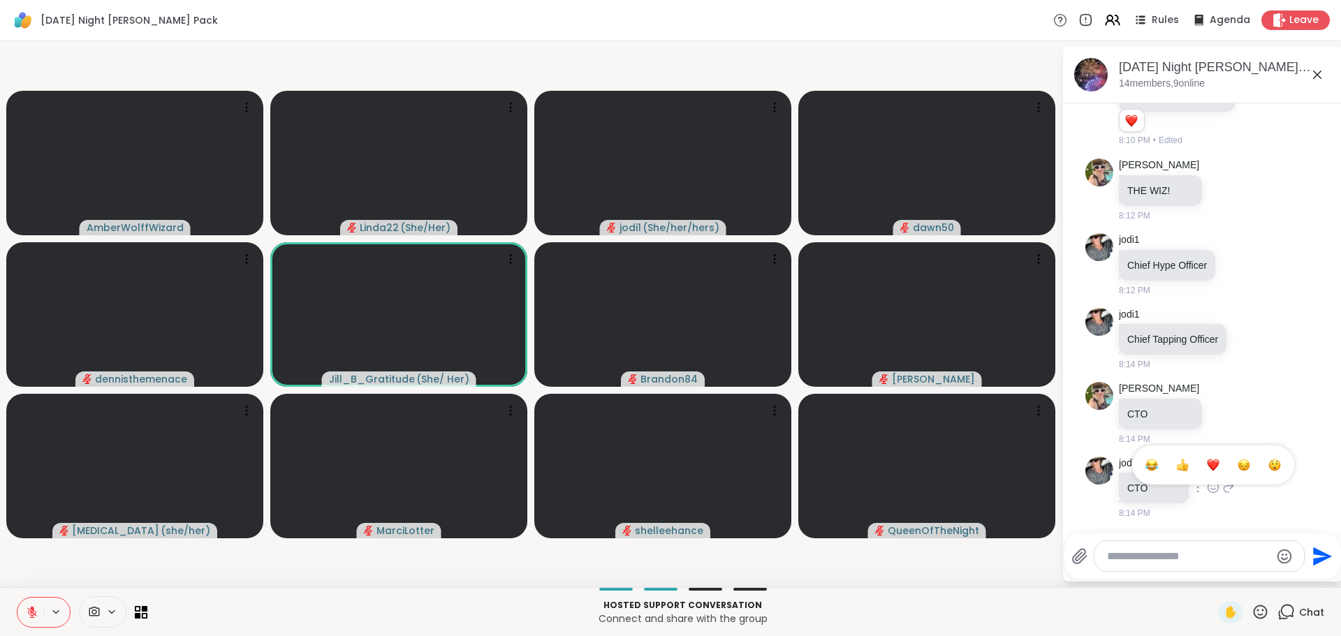
click at [1214, 468] on div "Select Reaction: Heart" at bounding box center [1213, 465] width 13 height 13
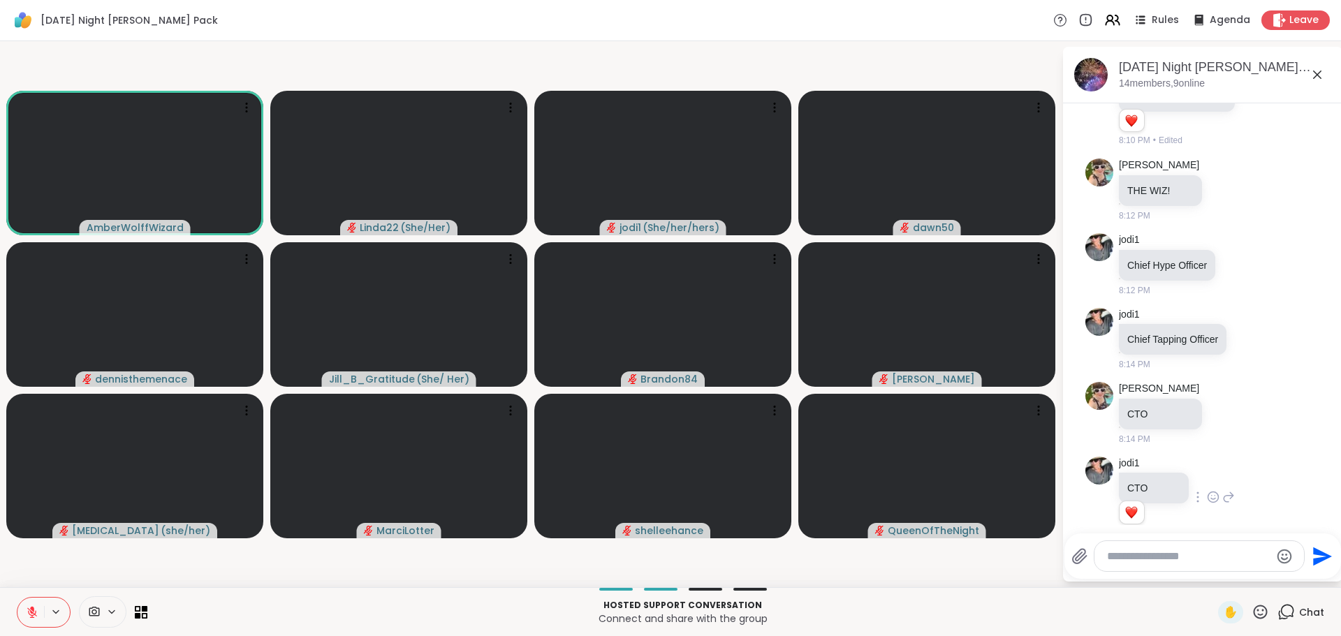
scroll to position [1215, 0]
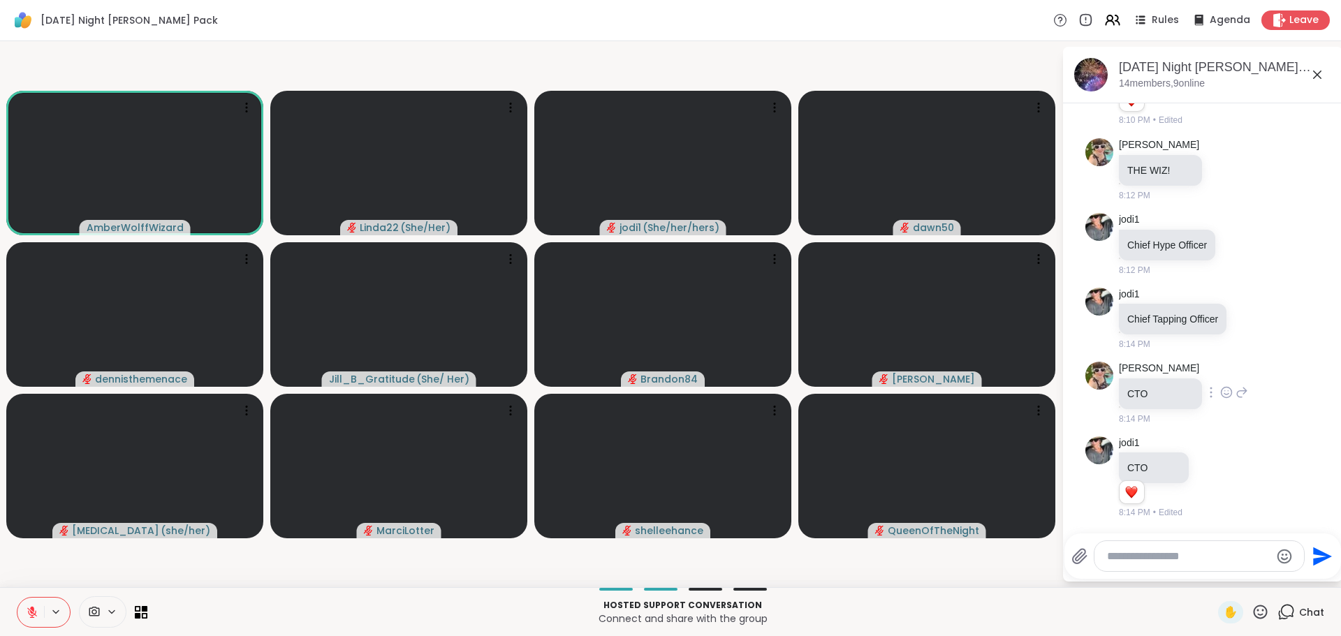
click at [1232, 390] on icon at bounding box center [1226, 393] width 10 height 10
click at [1122, 365] on div "Select Reaction: Heart" at bounding box center [1115, 370] width 13 height 13
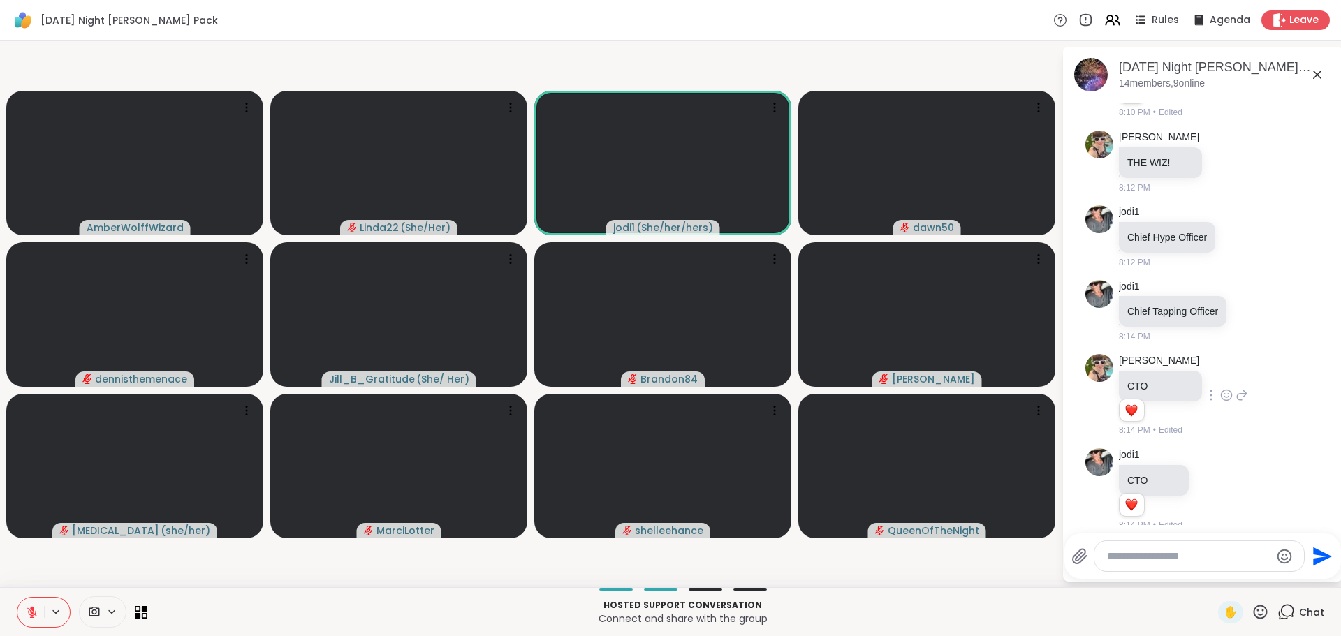
scroll to position [1235, 0]
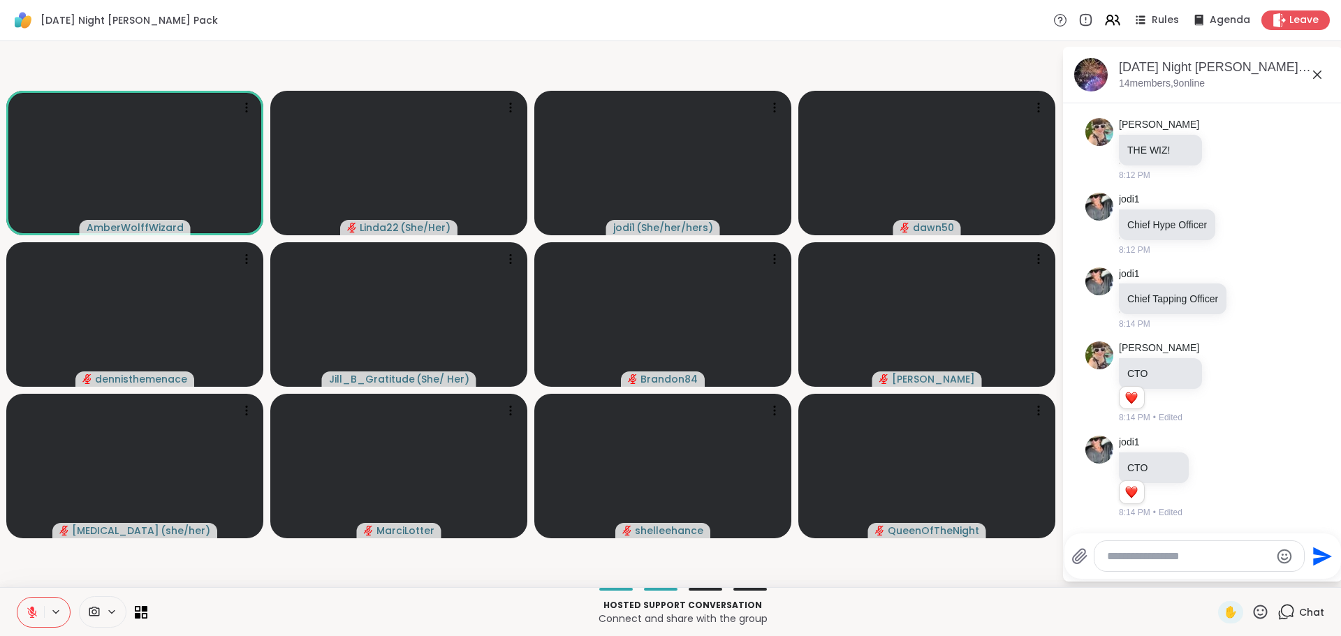
click at [977, 580] on video-player-container "AmberWolffWizard Linda22 ( She/Her ) jodi1 ( She/her/hers ) dawn50 dennisthemen…" at bounding box center [530, 314] width 1045 height 535
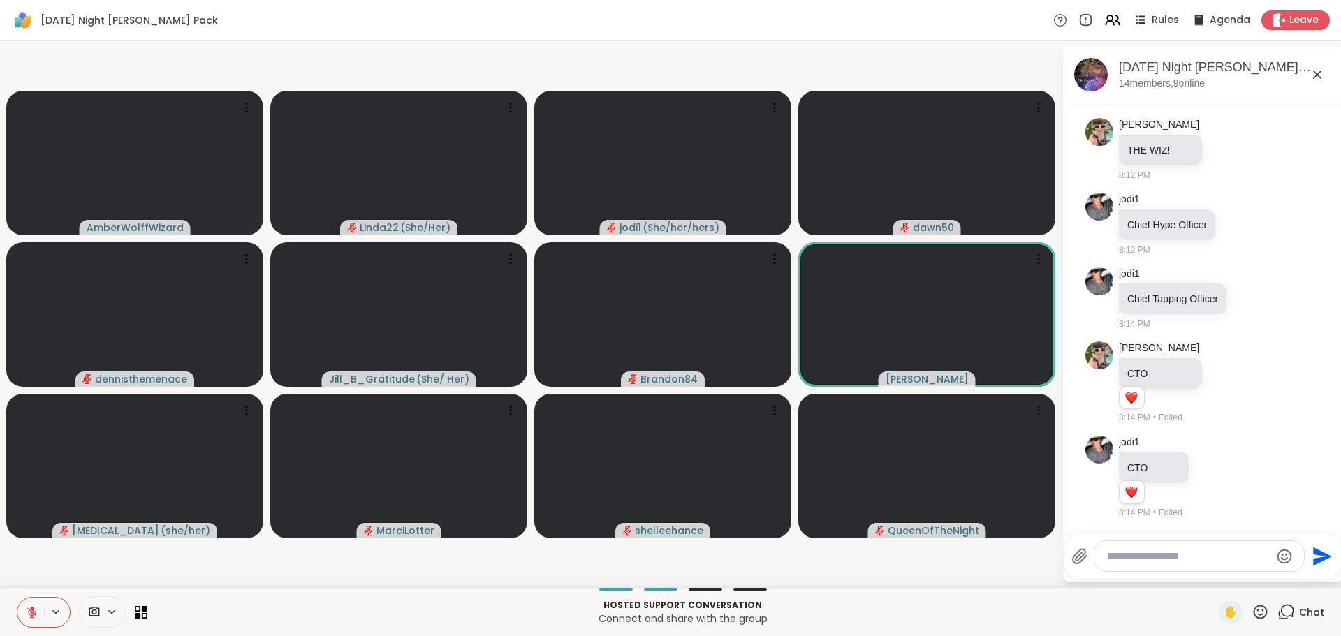
click at [1251, 614] on icon at bounding box center [1259, 611] width 17 height 17
click at [1212, 567] on span "❤️" at bounding box center [1219, 575] width 14 height 17
click at [1033, 610] on p "Hosted support conversation" at bounding box center [683, 605] width 1054 height 13
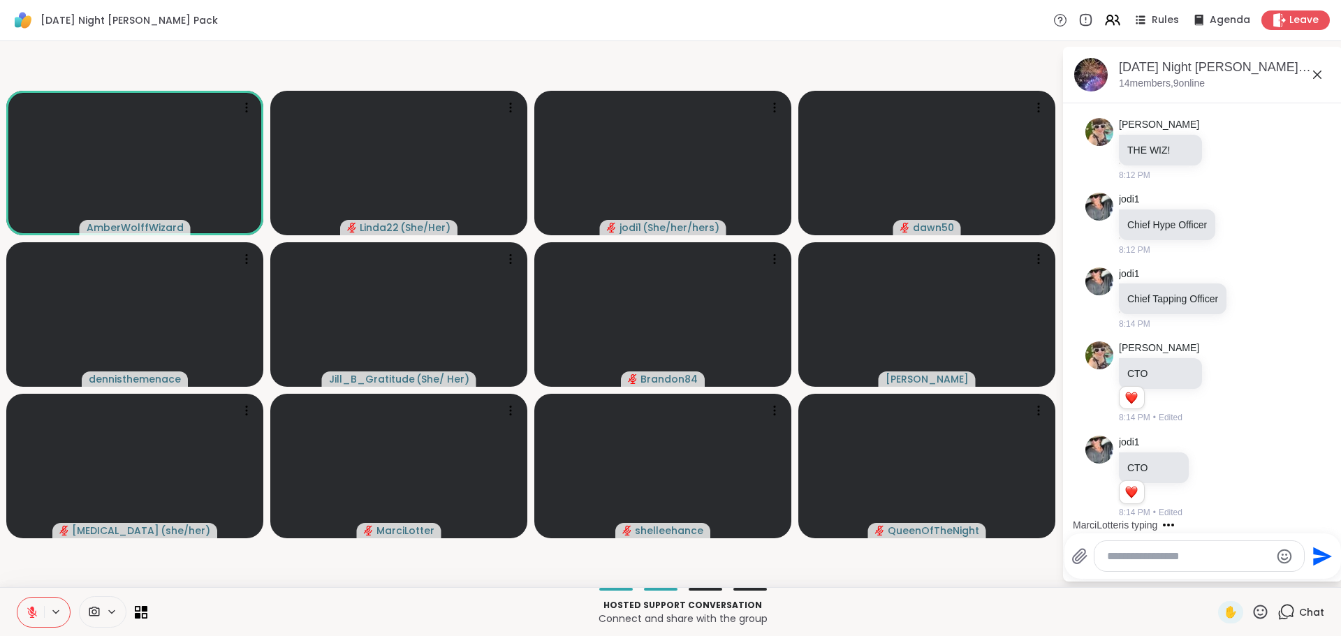
scroll to position [1337, 0]
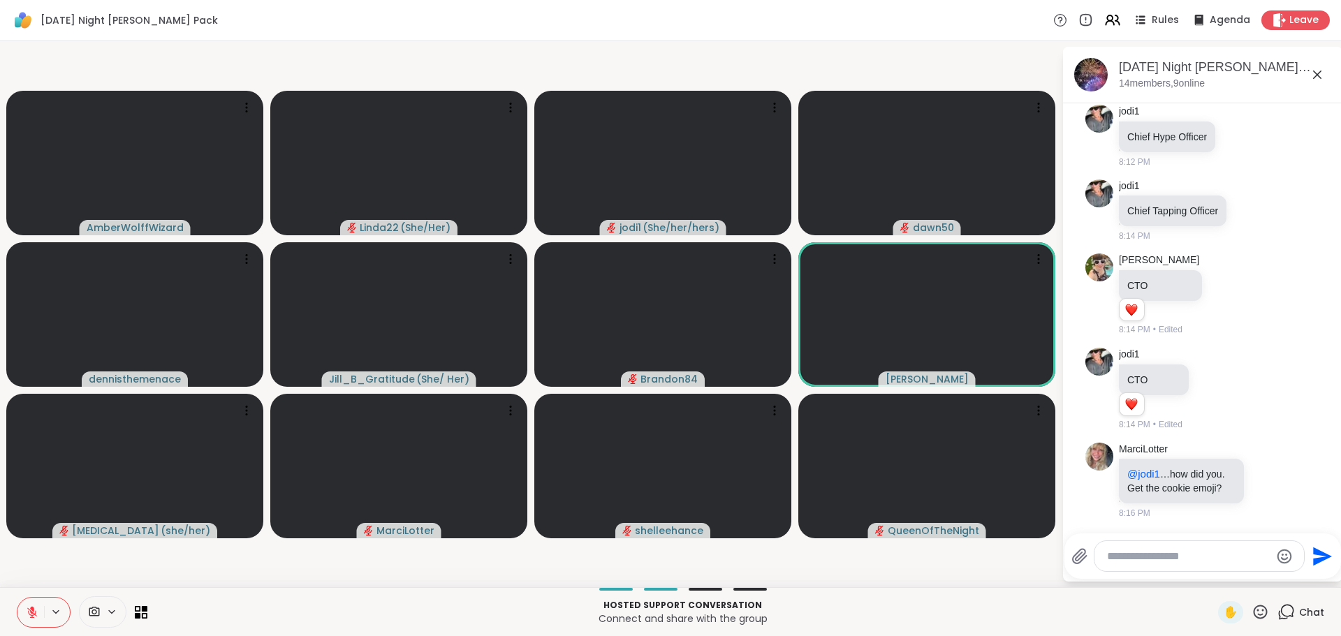
click at [1251, 605] on icon at bounding box center [1259, 611] width 17 height 17
click at [1212, 577] on span "❤️" at bounding box center [1219, 575] width 14 height 17
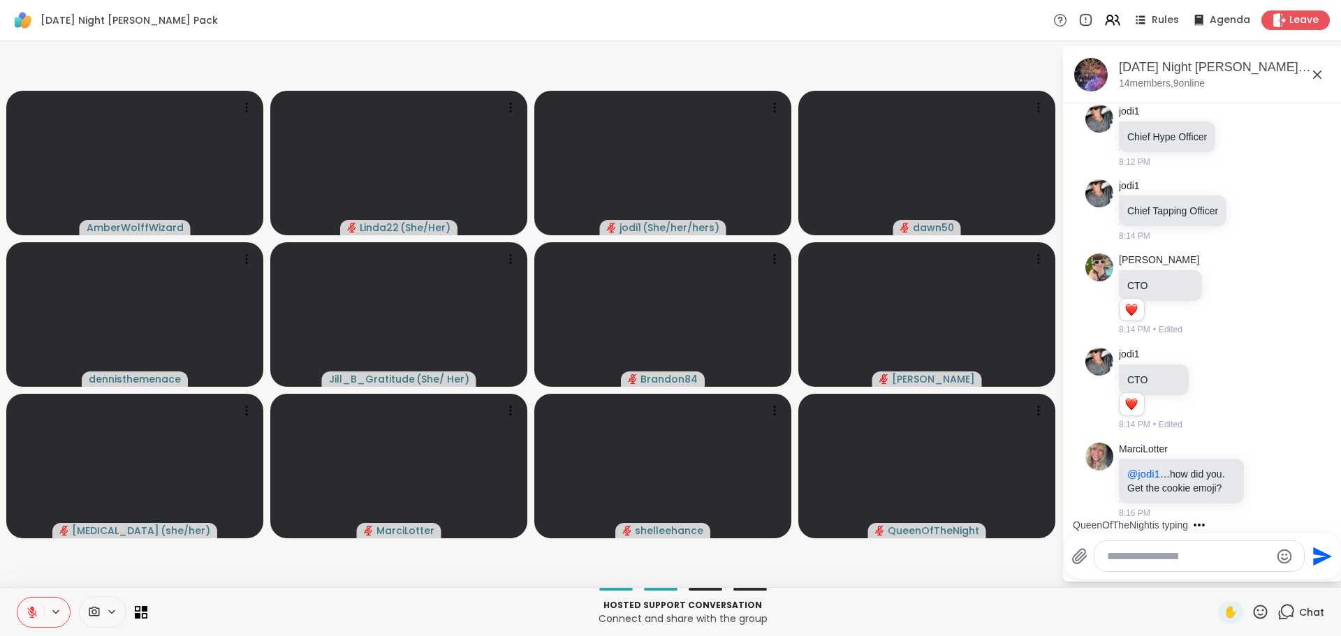
scroll to position [1412, 0]
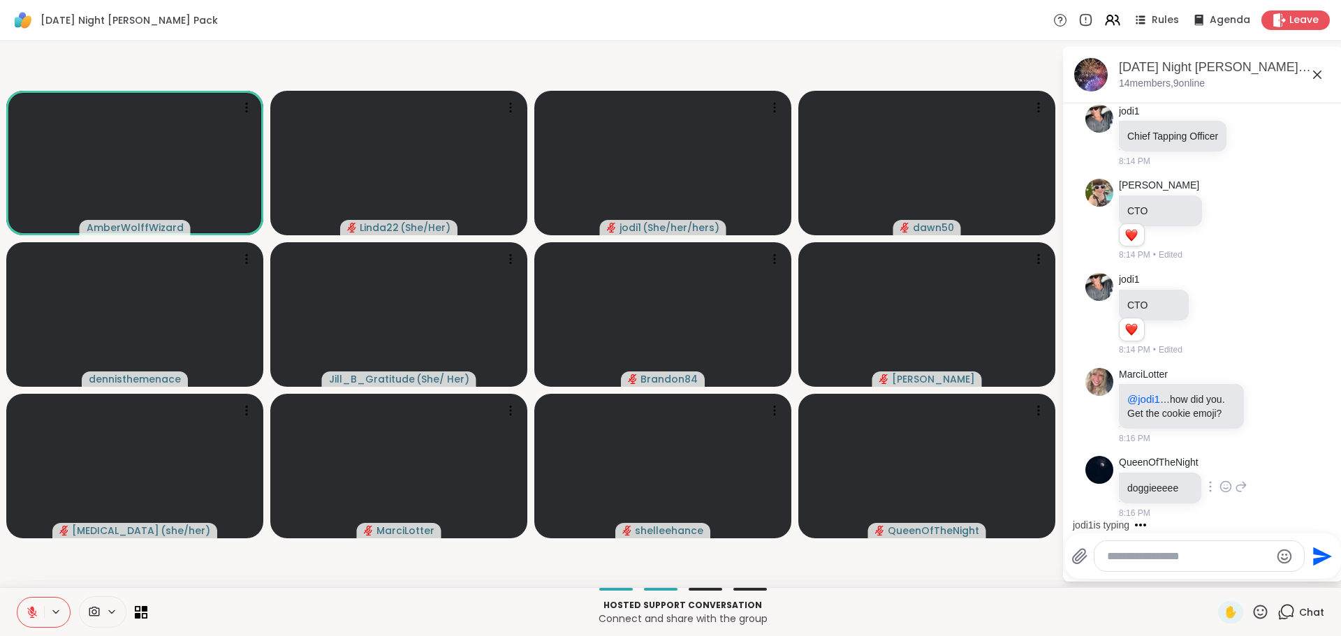
click at [1223, 489] on icon at bounding box center [1225, 487] width 13 height 14
click at [1224, 457] on span "Select Reaction: Heart" at bounding box center [1225, 464] width 13 height 14
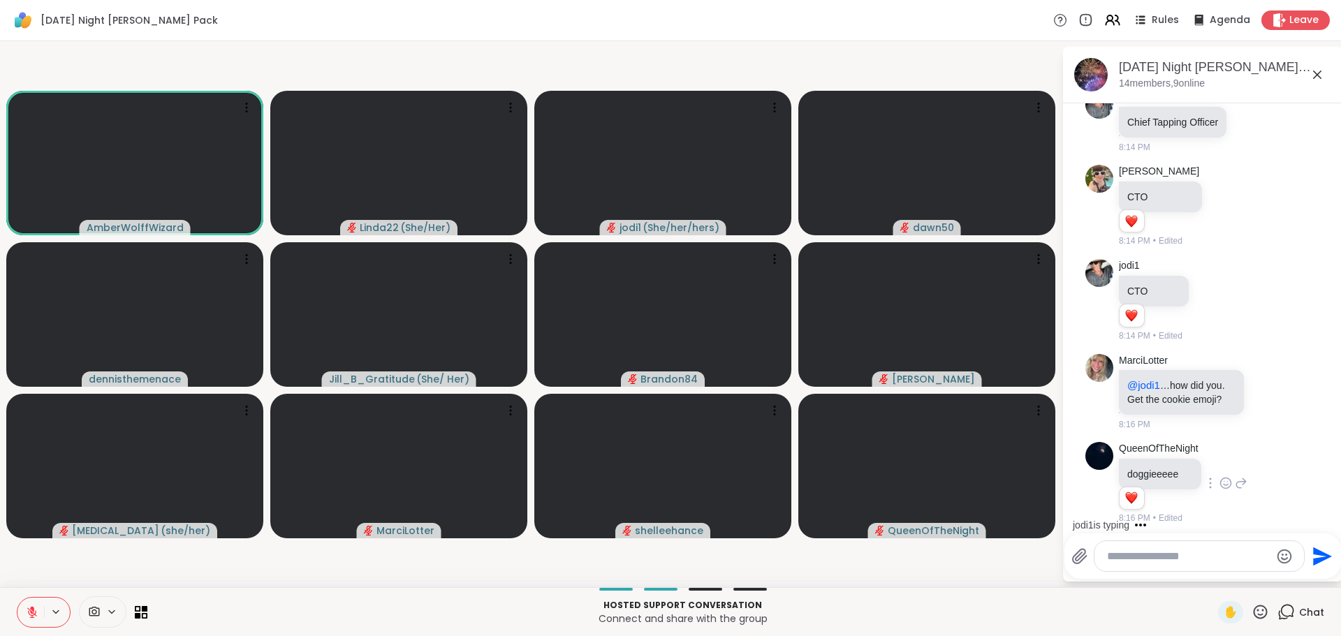
scroll to position [1432, 0]
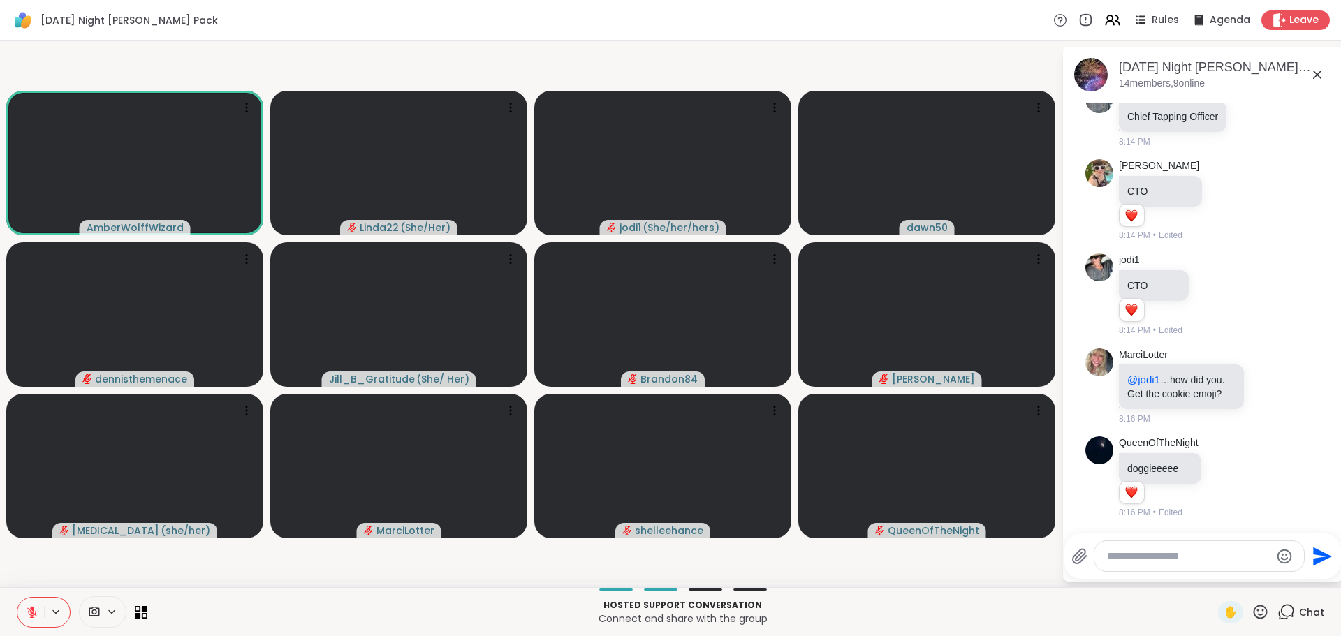
click at [1251, 610] on icon at bounding box center [1259, 611] width 17 height 17
click at [1041, 603] on p "Hosted support conversation" at bounding box center [683, 605] width 1054 height 13
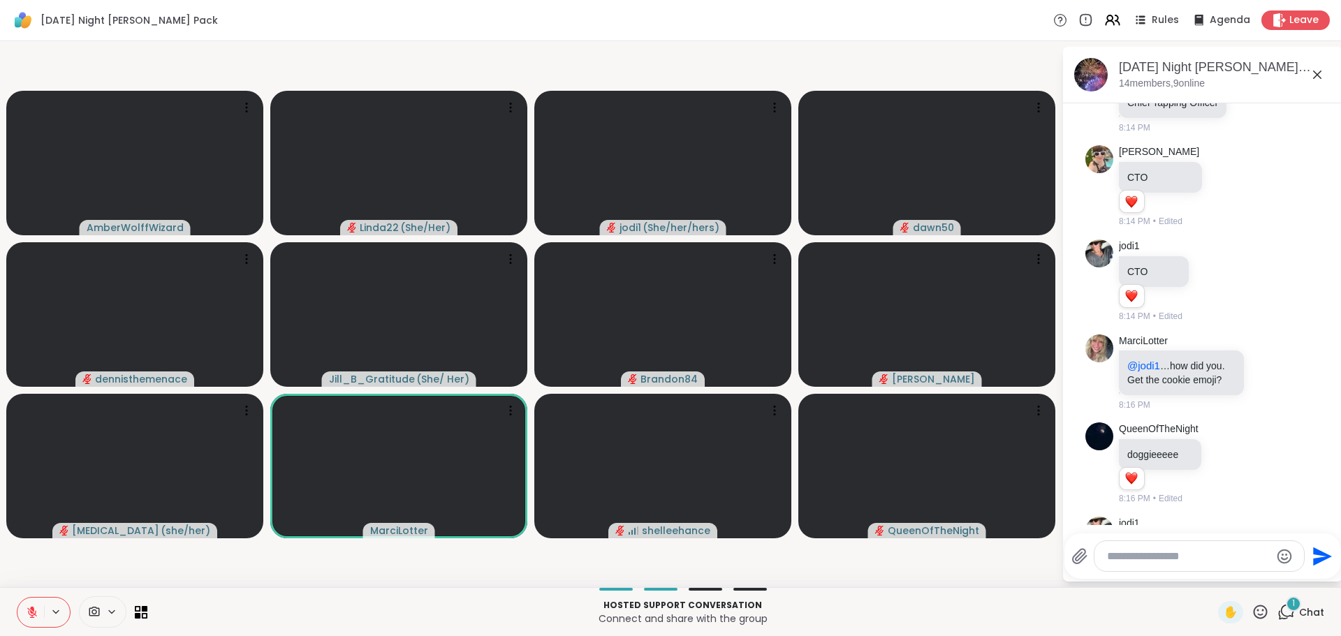
scroll to position [1506, 0]
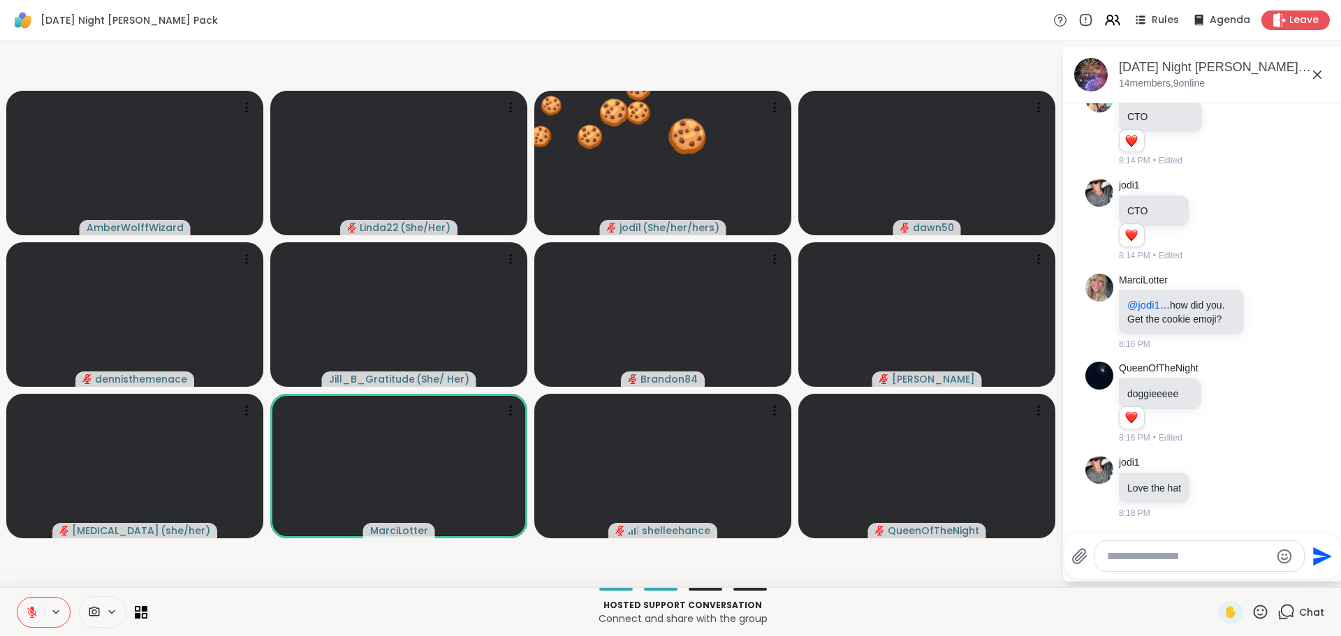
click at [1251, 612] on icon at bounding box center [1259, 611] width 17 height 17
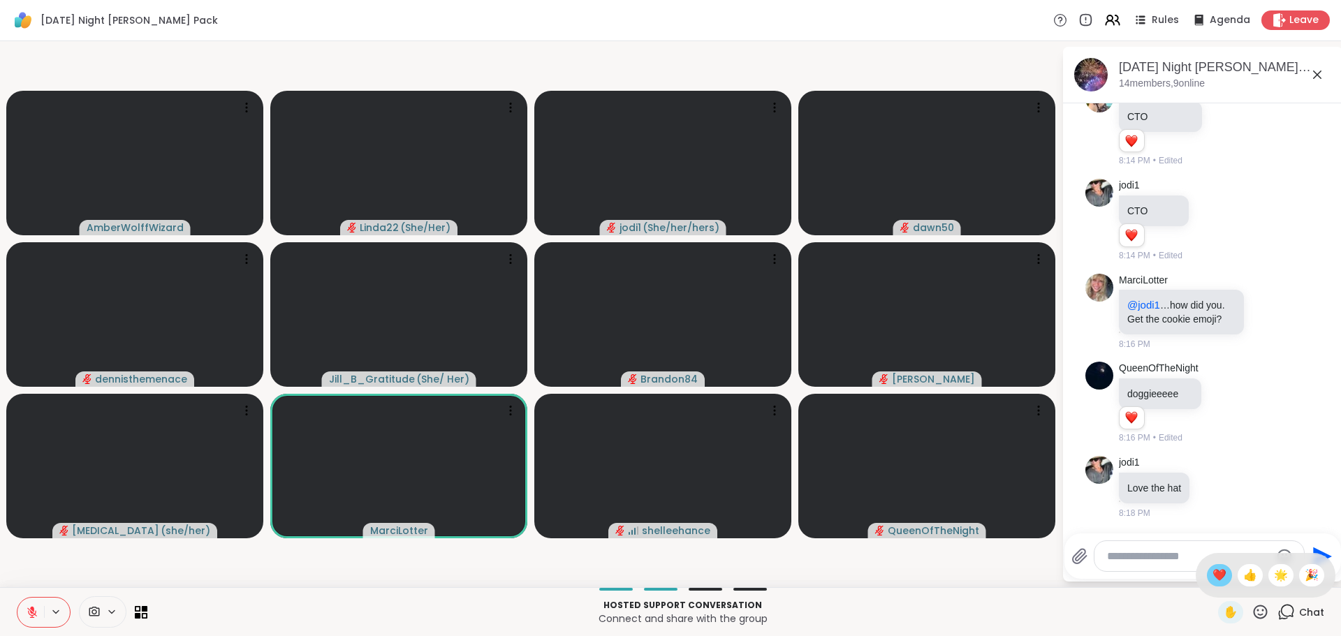
click at [1212, 574] on span "❤️" at bounding box center [1219, 575] width 14 height 17
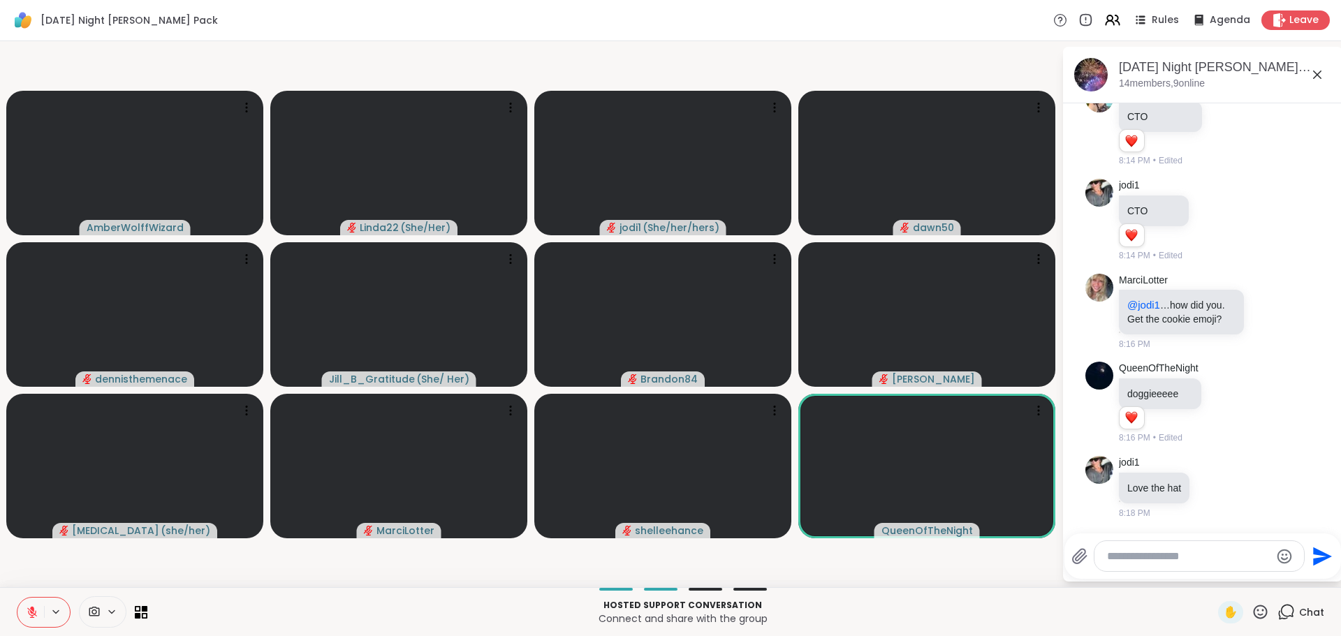
click at [1251, 612] on icon at bounding box center [1259, 611] width 17 height 17
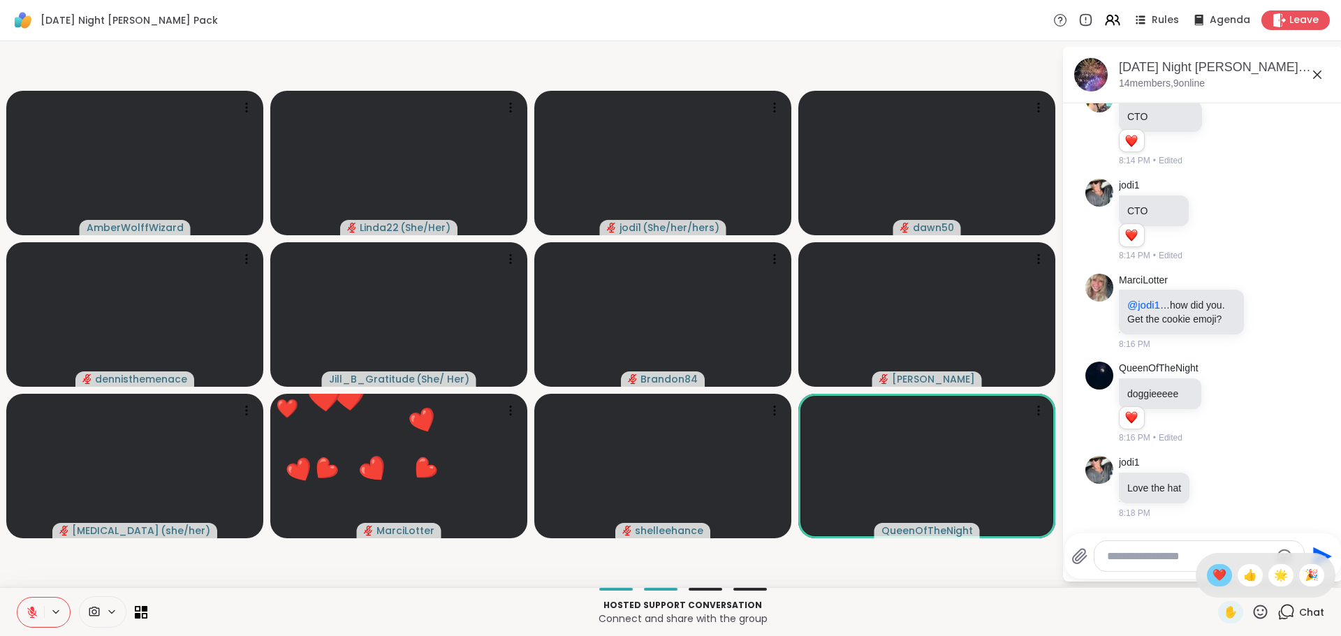
click at [1212, 576] on span "❤️" at bounding box center [1219, 575] width 14 height 17
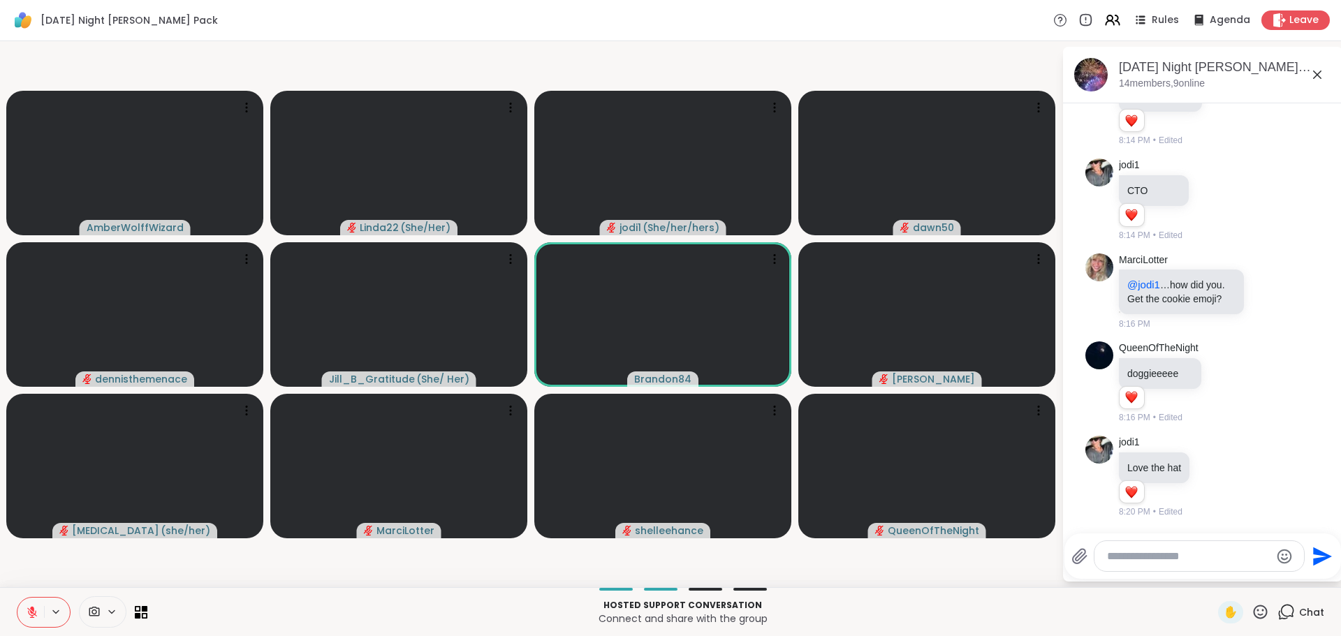
scroll to position [1662, 0]
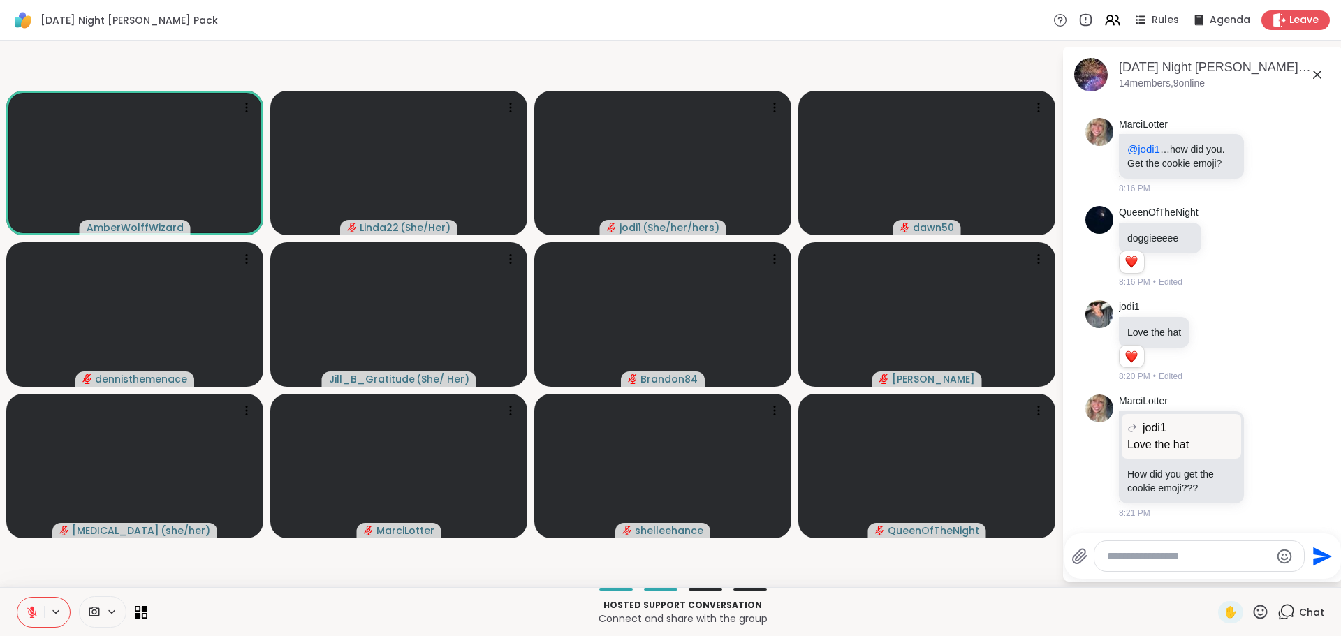
click at [1251, 610] on icon at bounding box center [1259, 611] width 17 height 17
click at [1207, 565] on div "❤️" at bounding box center [1219, 575] width 25 height 22
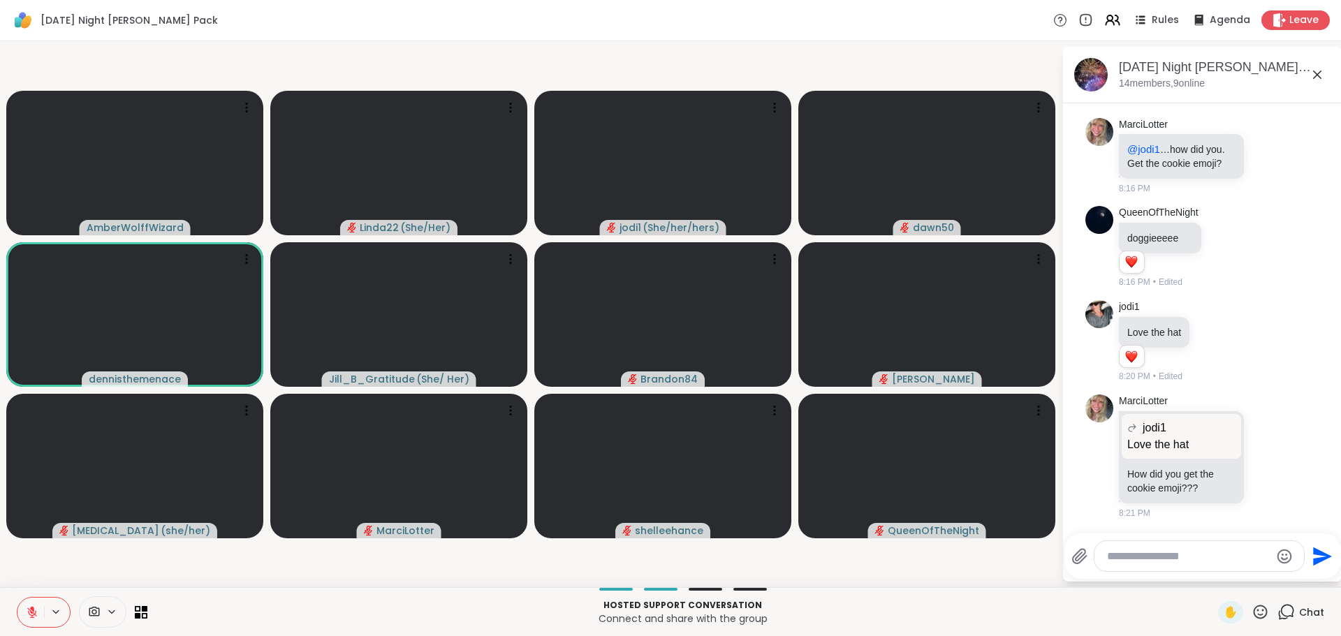
click at [1251, 610] on icon at bounding box center [1259, 611] width 17 height 17
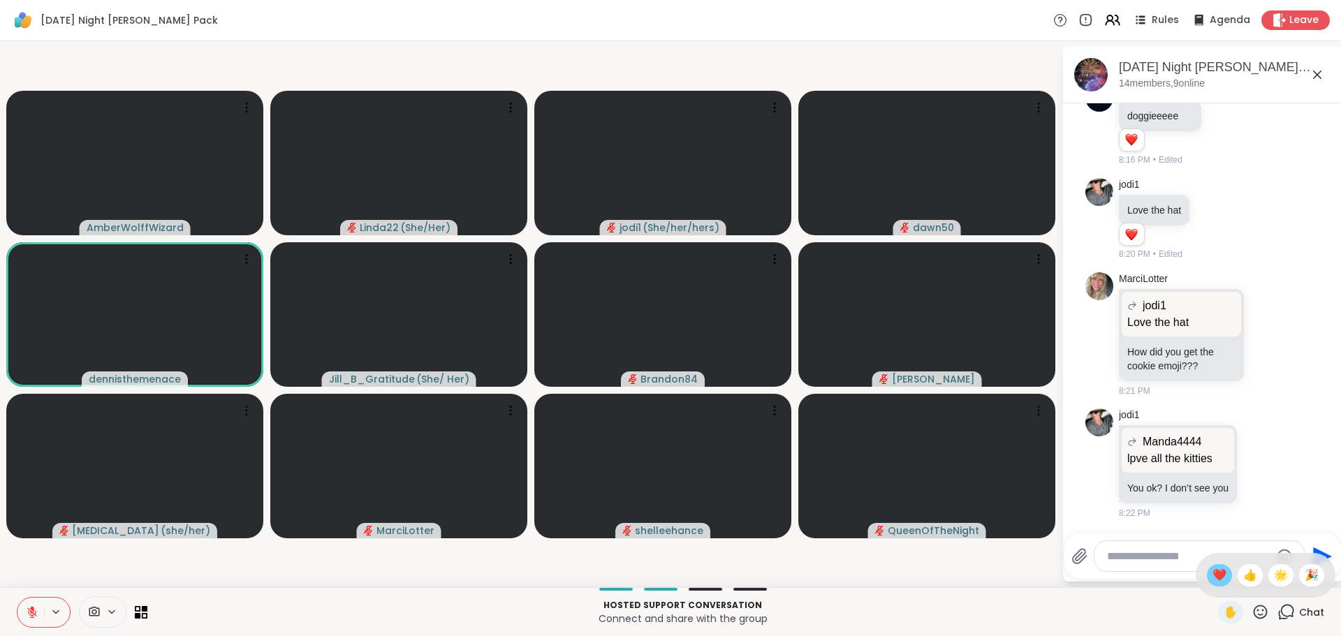
click at [1212, 578] on span "❤️" at bounding box center [1219, 575] width 14 height 17
click at [1200, 578] on div "Send" at bounding box center [1202, 556] width 277 height 45
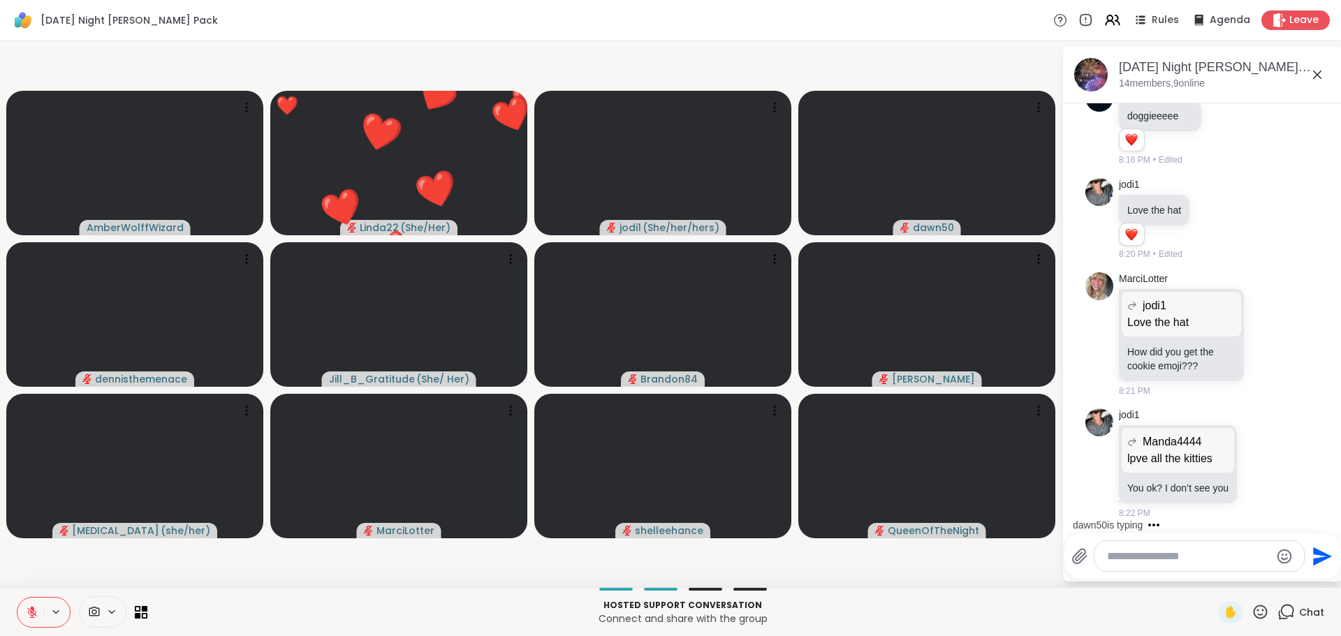
click at [1059, 589] on div at bounding box center [683, 589] width 1054 height 3
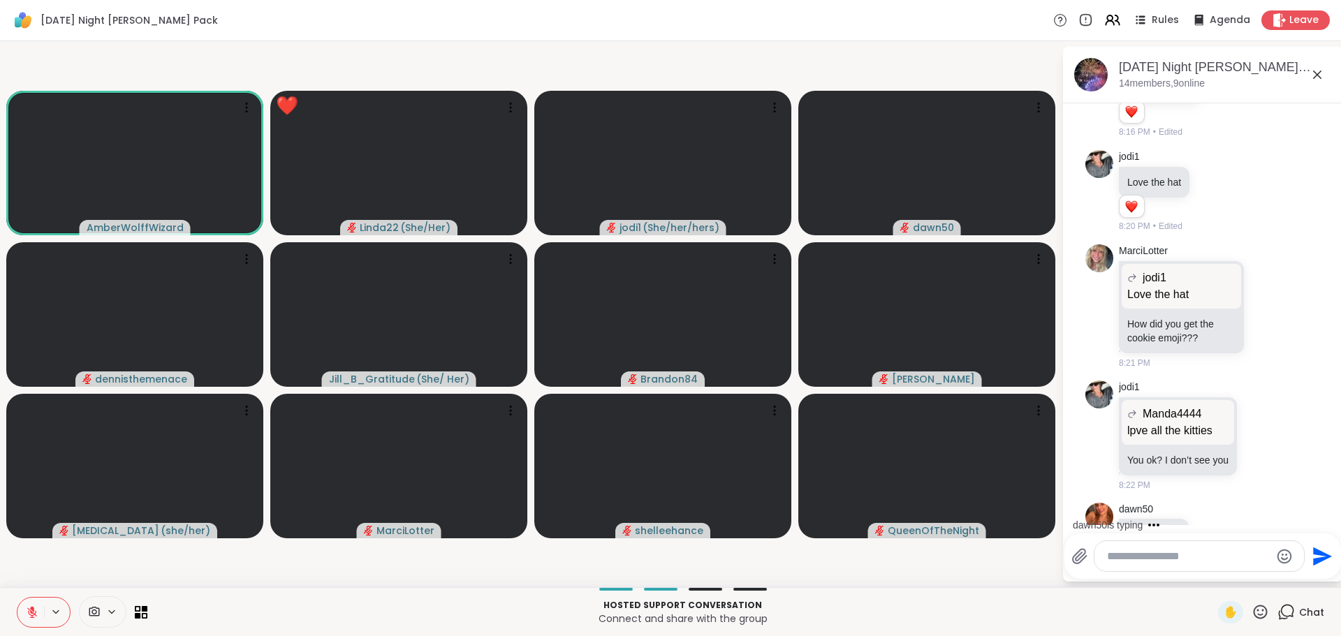
scroll to position [1872, 0]
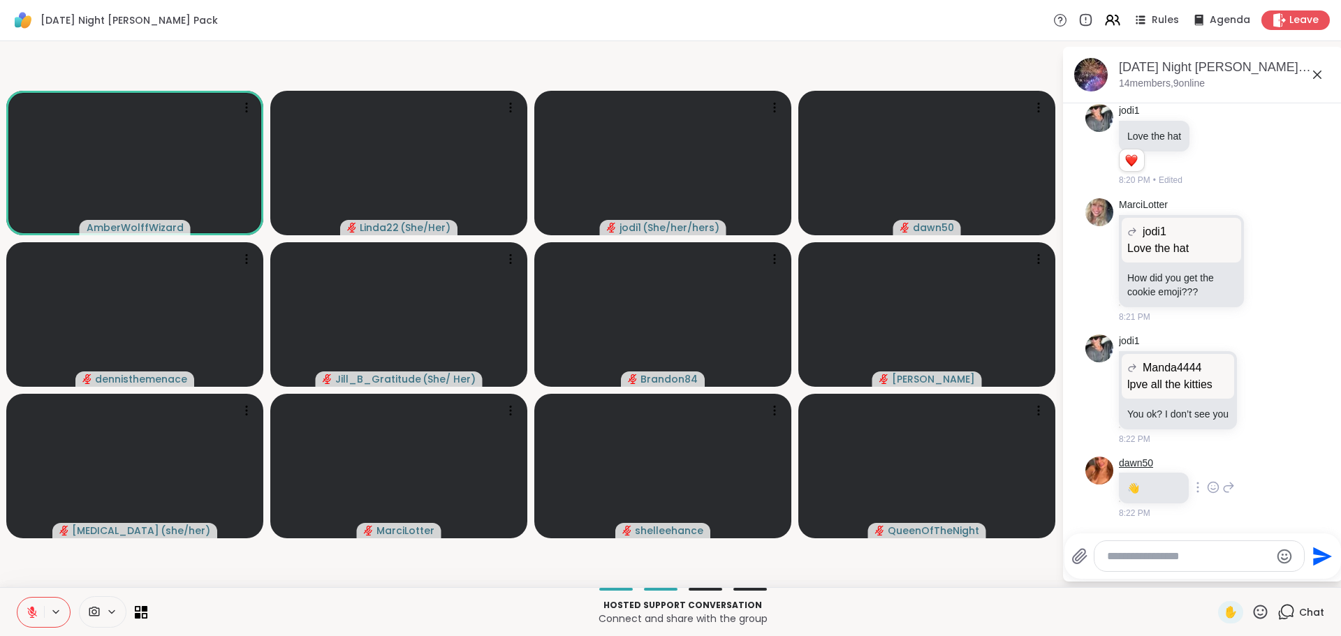
click at [1129, 460] on link "dawn50" at bounding box center [1136, 464] width 34 height 14
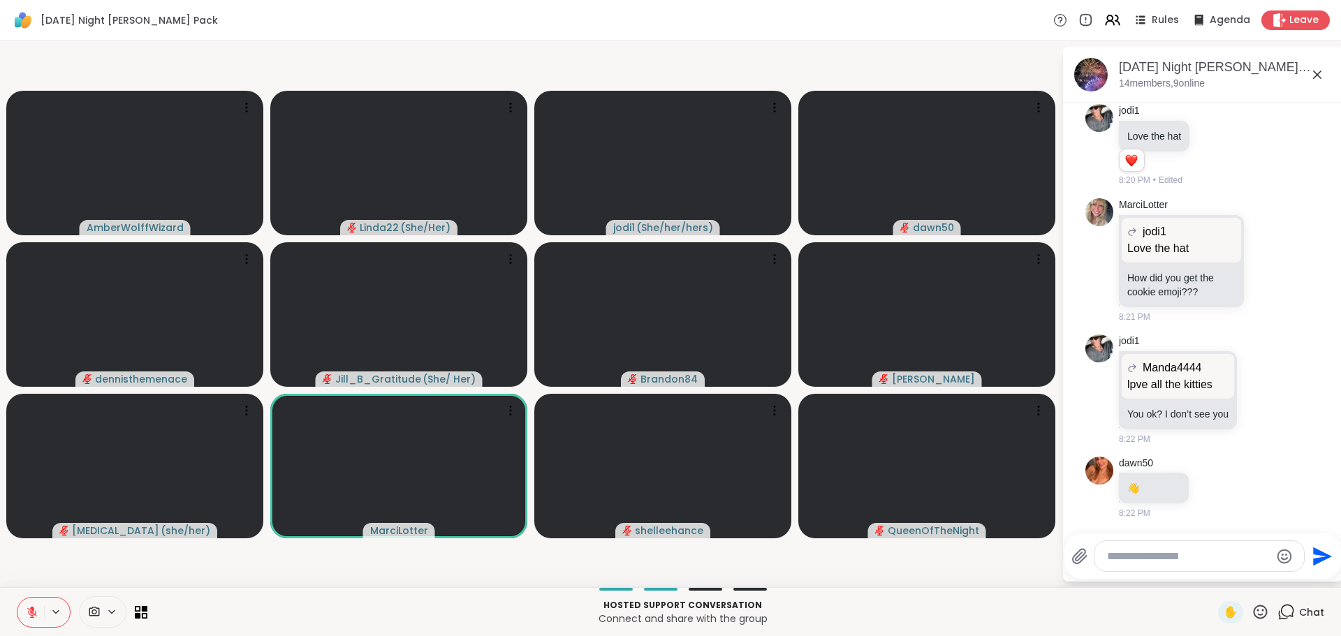
click at [828, 567] on video-player-container "AmberWolffWizard Linda22 ( She/Her ) jodi1 ( She/her/hers ) dawn50 dennisthemen…" at bounding box center [530, 314] width 1045 height 535
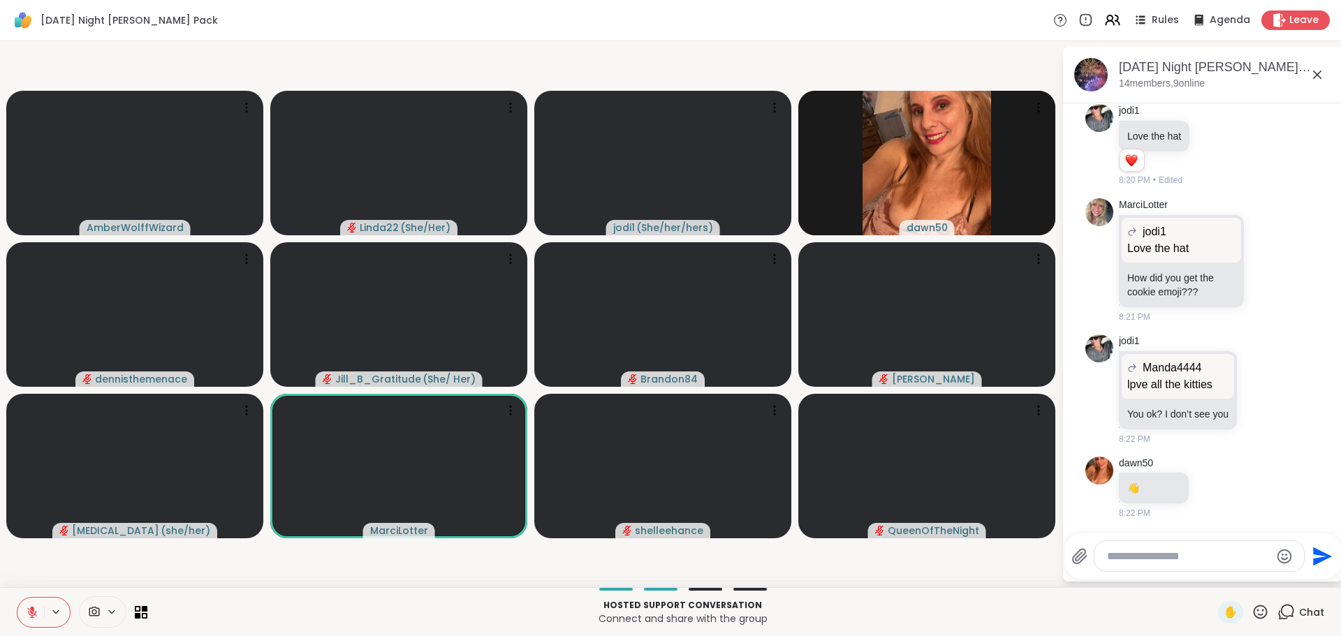
click at [1251, 610] on icon at bounding box center [1259, 611] width 17 height 17
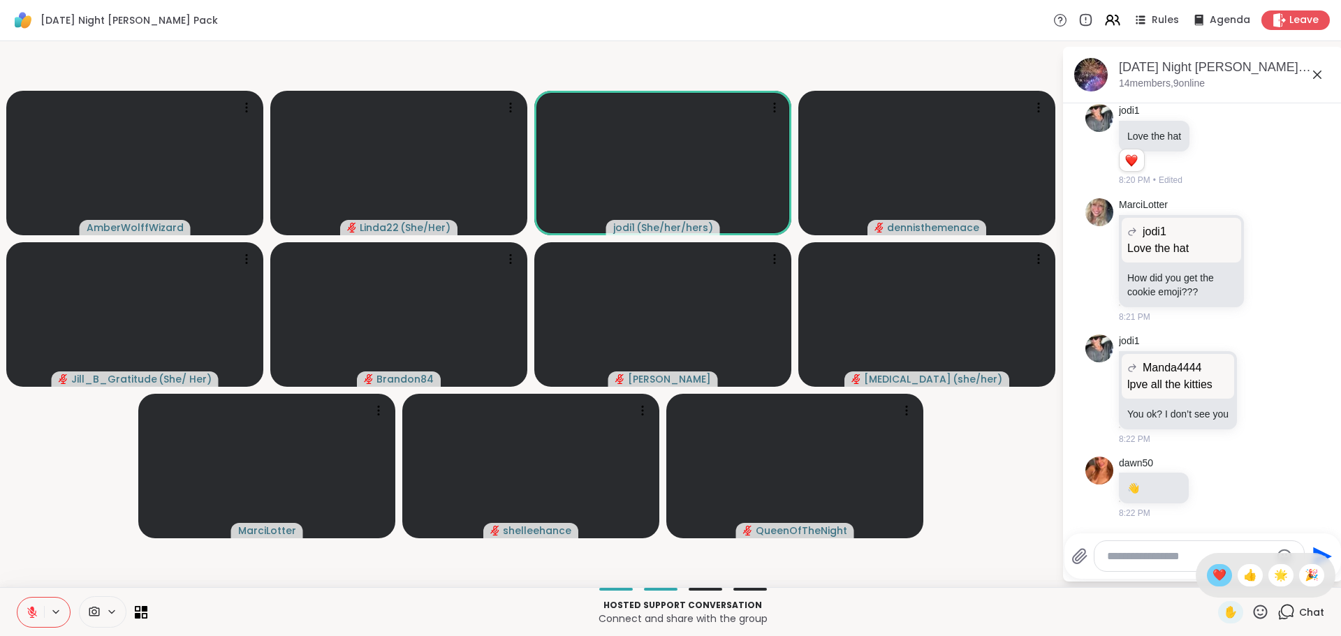
click at [1212, 577] on span "❤️" at bounding box center [1219, 575] width 14 height 17
click at [1133, 490] on span "👋" at bounding box center [1133, 488] width 12 height 11
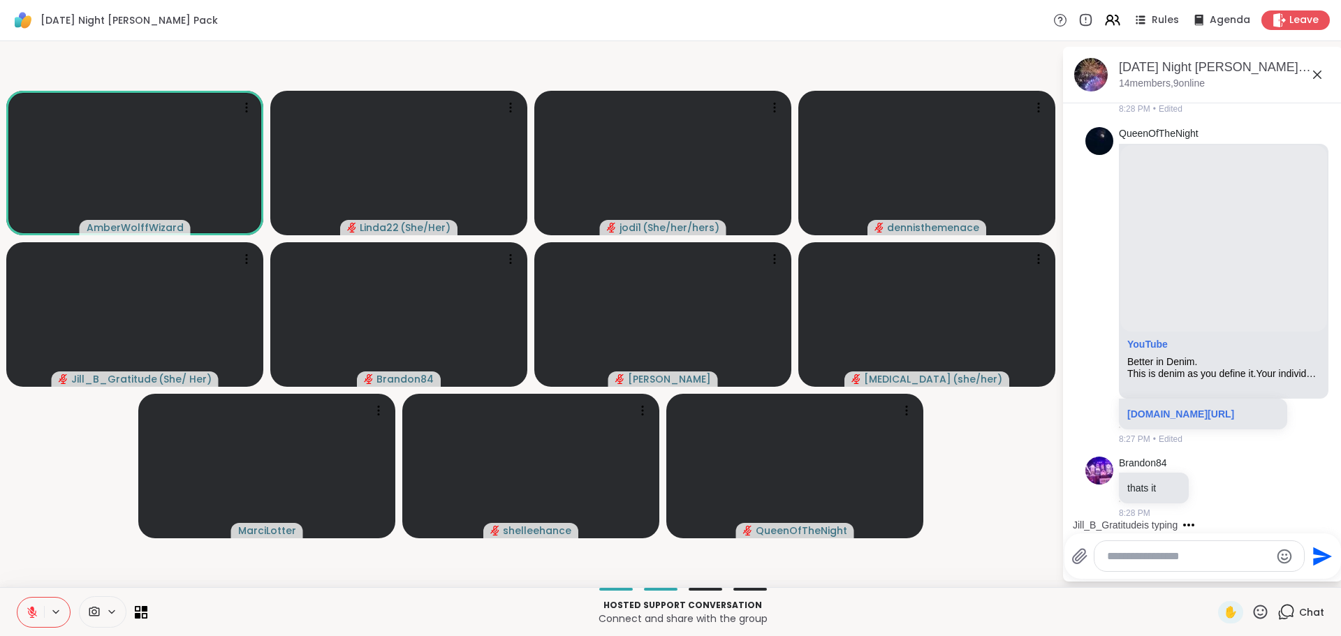
scroll to position [2521, 0]
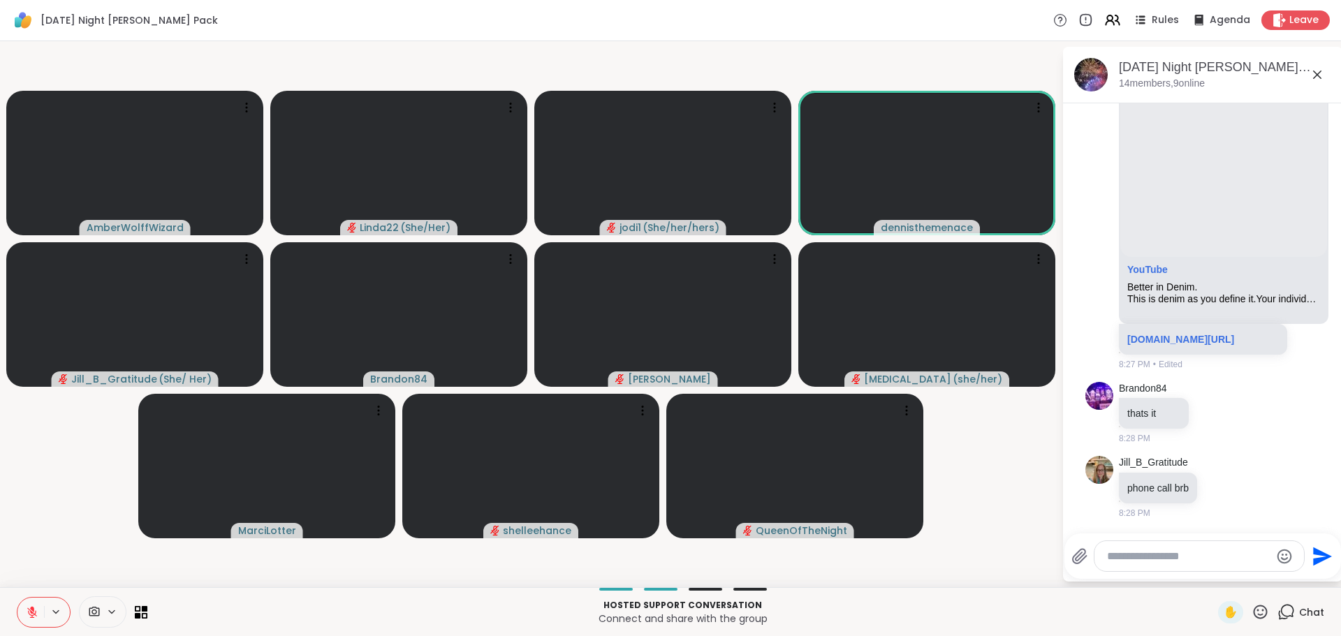
click at [31, 610] on icon at bounding box center [32, 612] width 13 height 13
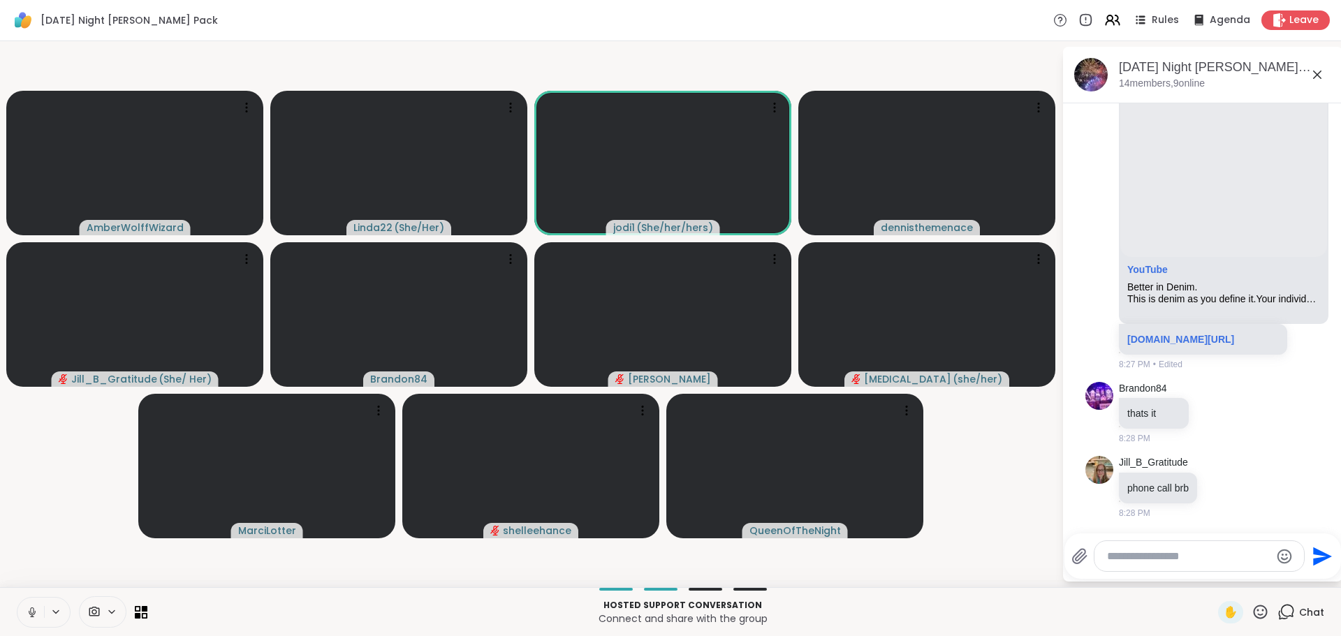
click at [34, 616] on icon at bounding box center [32, 612] width 13 height 13
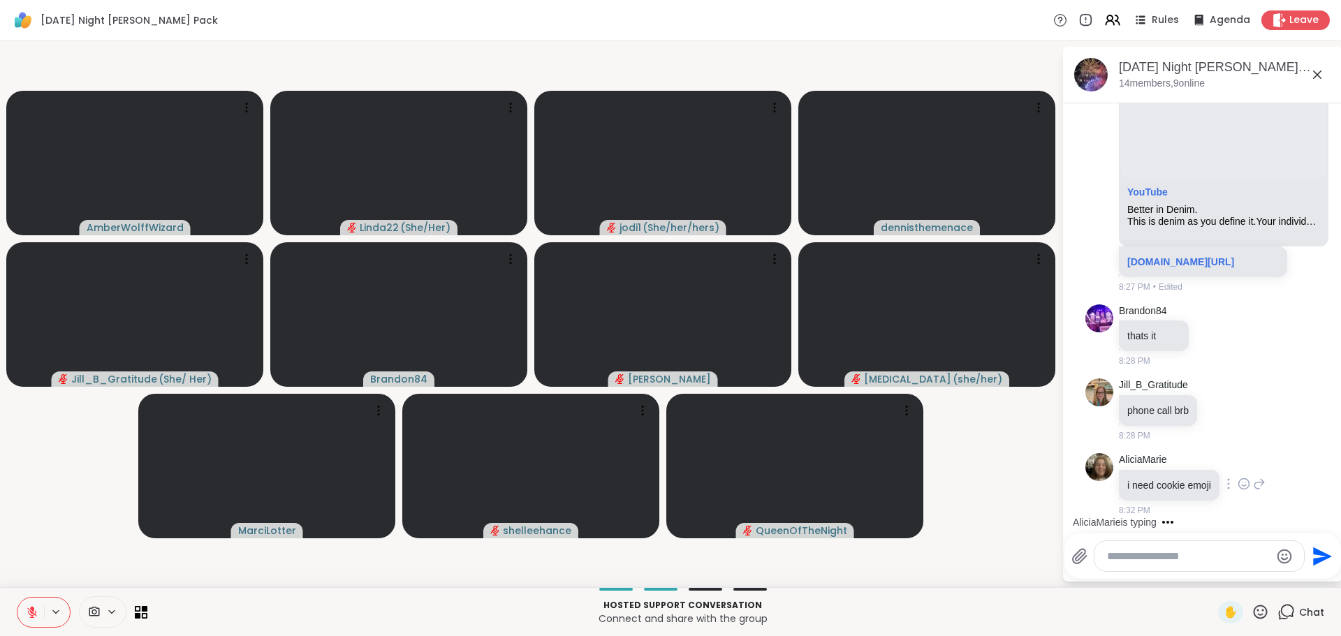
scroll to position [2684, 0]
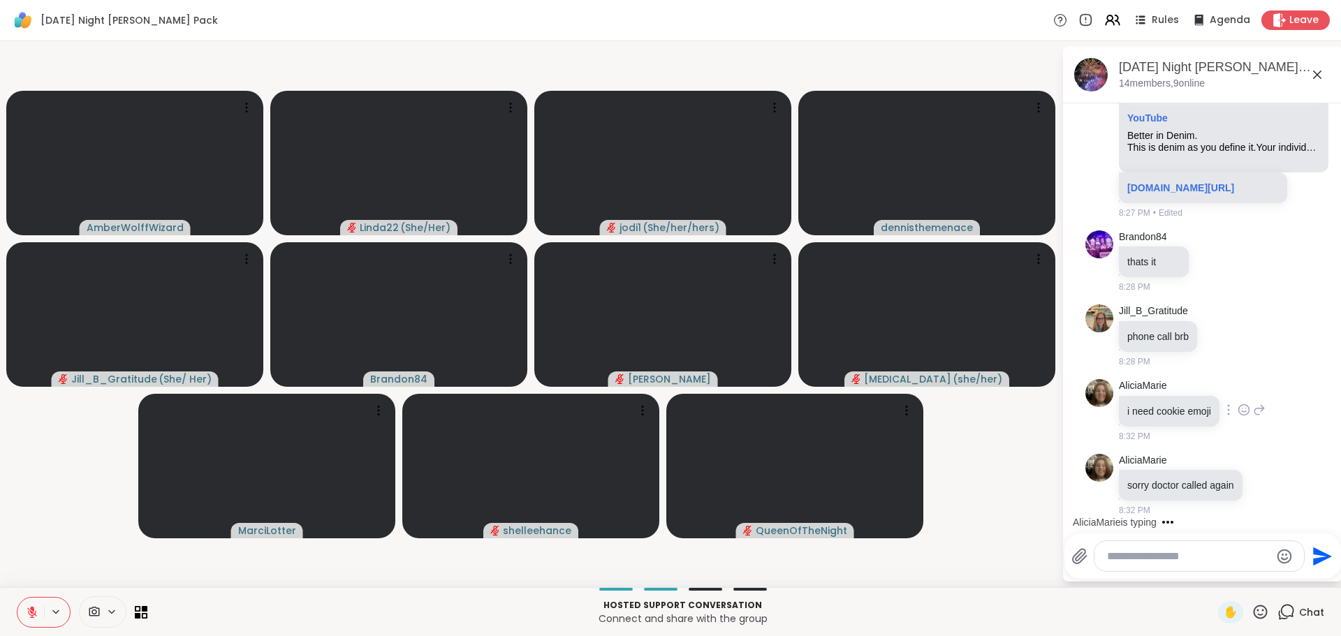
click at [1221, 408] on div "i need cookie emoji" at bounding box center [1170, 411] width 103 height 31
click at [1220, 329] on icon at bounding box center [1221, 336] width 13 height 14
click at [1215, 307] on span "Select Reaction: Heart" at bounding box center [1221, 314] width 13 height 14
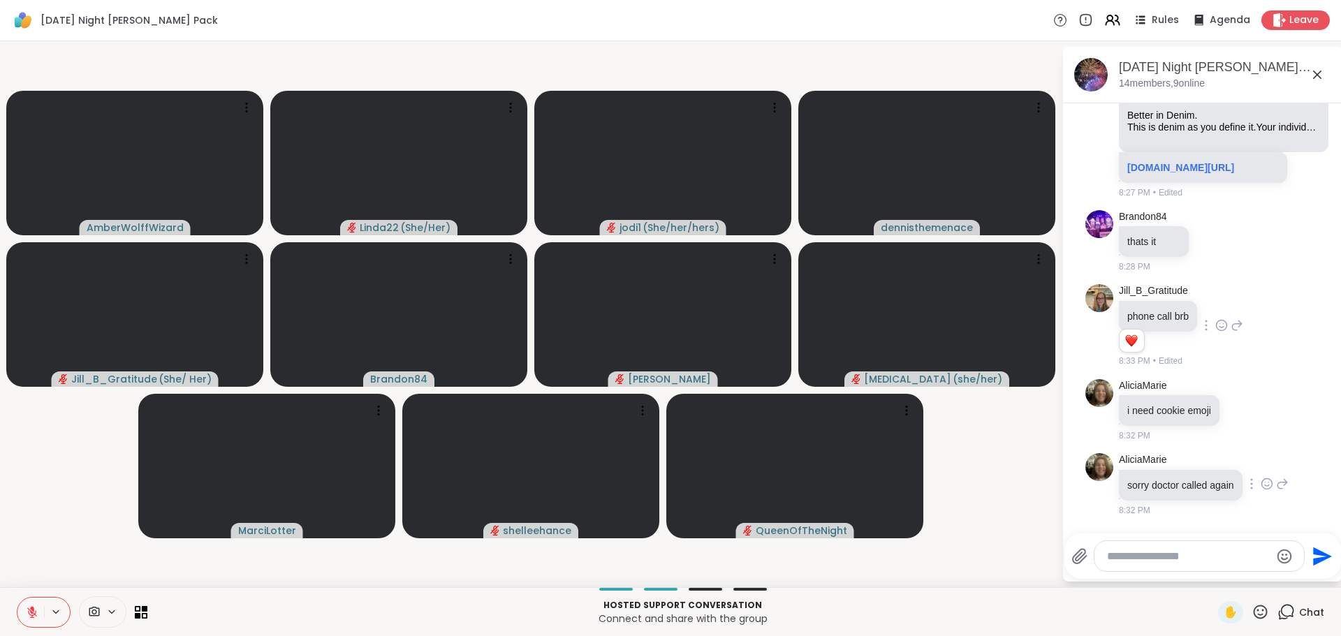
click at [1261, 491] on icon at bounding box center [1267, 484] width 13 height 14
click at [1261, 468] on div "Select Reaction: Heart" at bounding box center [1267, 461] width 13 height 13
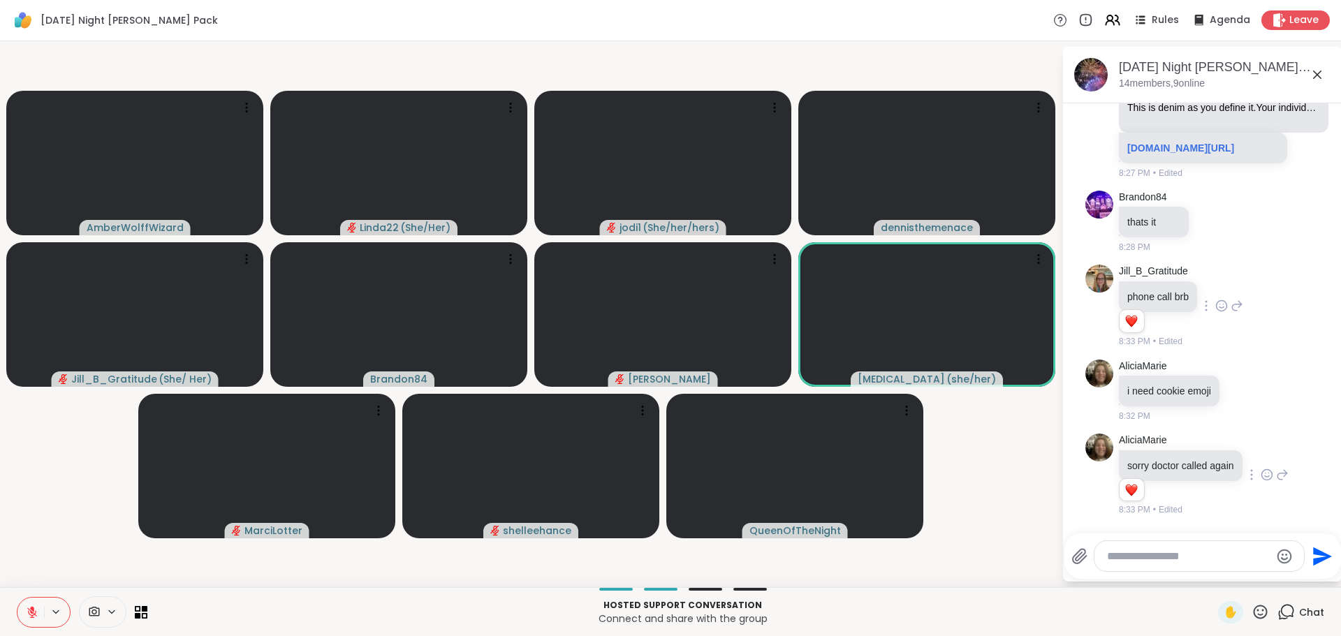
click at [1251, 615] on icon at bounding box center [1259, 611] width 17 height 17
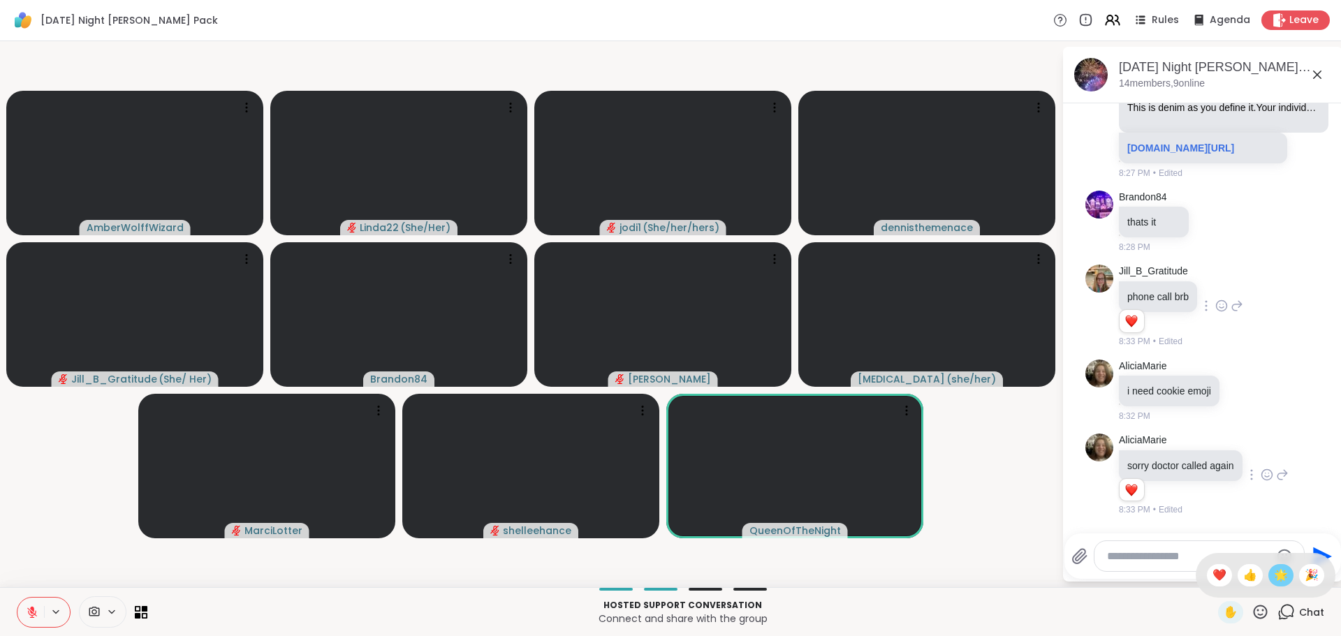
click at [1274, 575] on span "🌟" at bounding box center [1281, 575] width 14 height 17
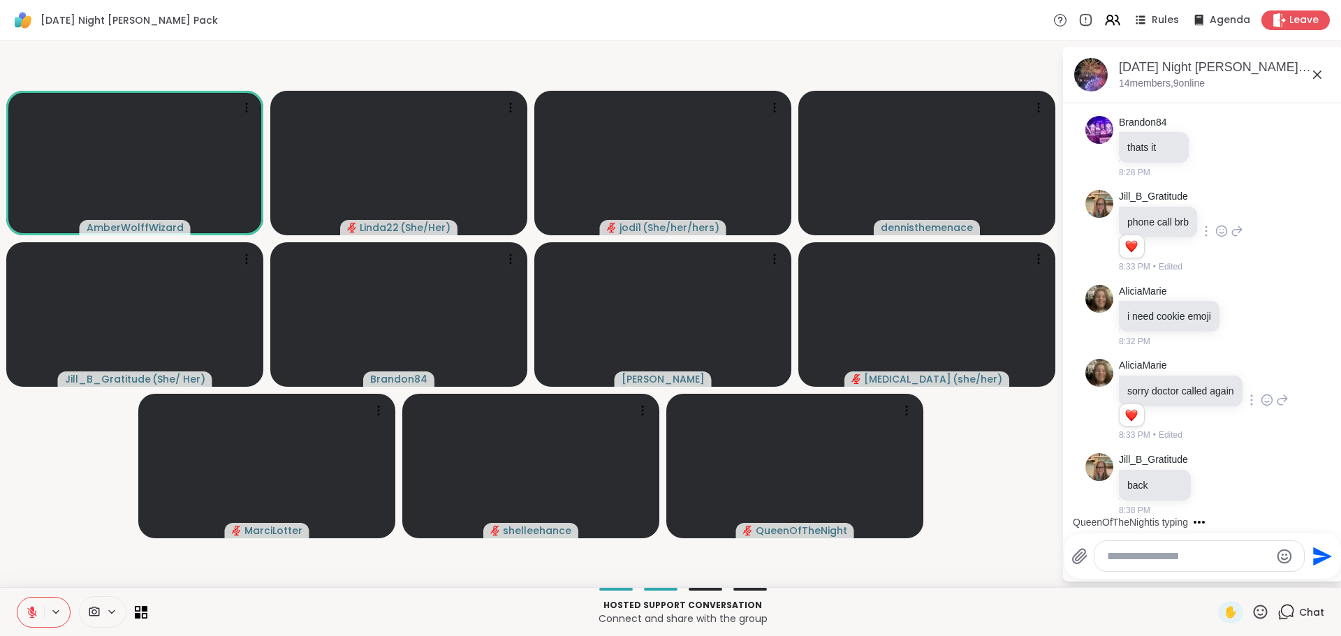
scroll to position [2873, 0]
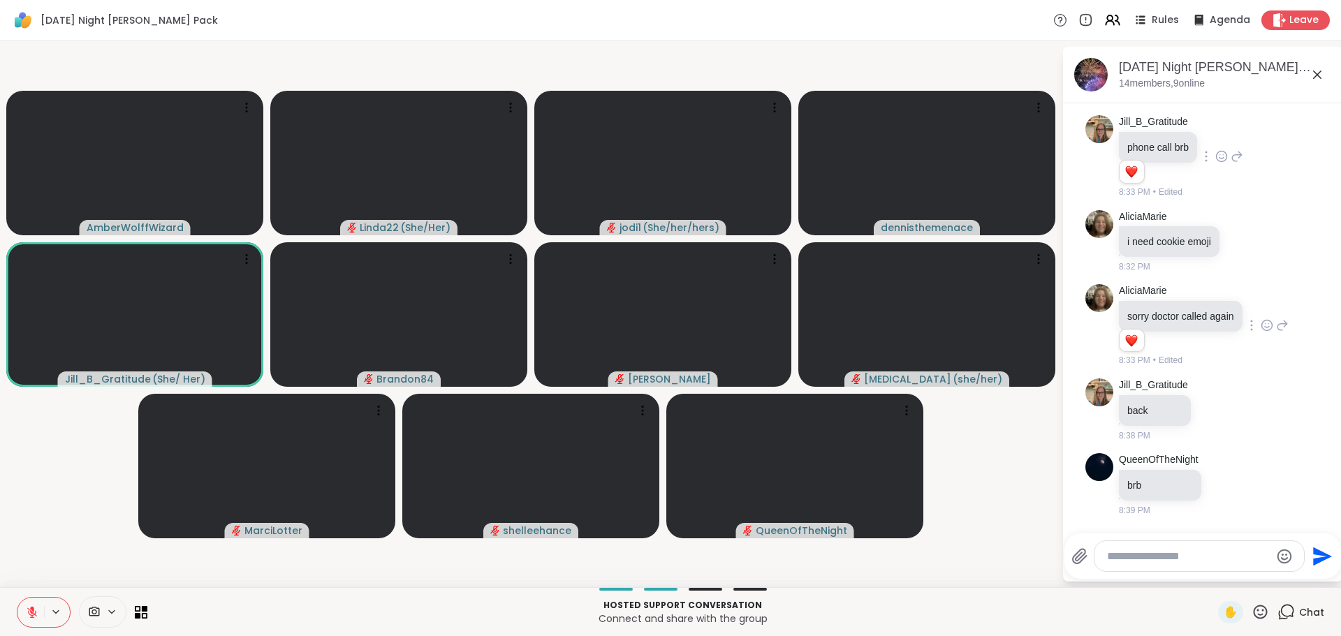
click at [1251, 608] on icon at bounding box center [1259, 611] width 17 height 17
click at [1251, 609] on icon at bounding box center [1259, 611] width 17 height 17
click at [1212, 578] on span "❤️" at bounding box center [1219, 575] width 14 height 17
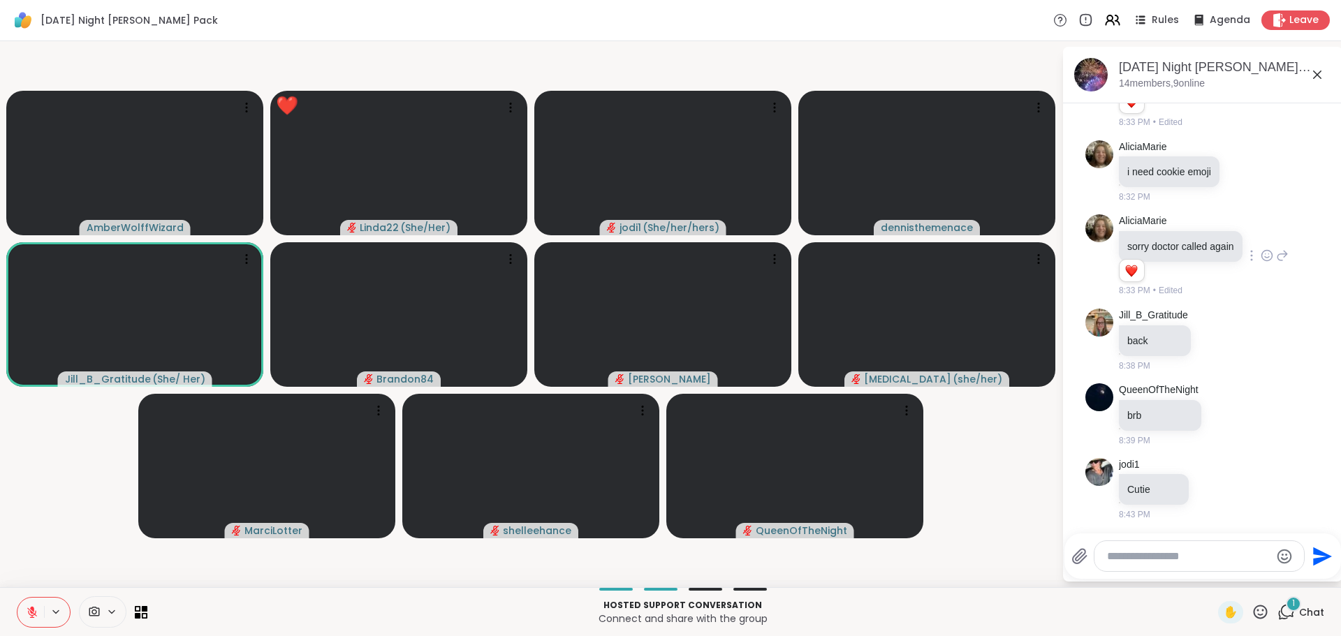
scroll to position [2947, 0]
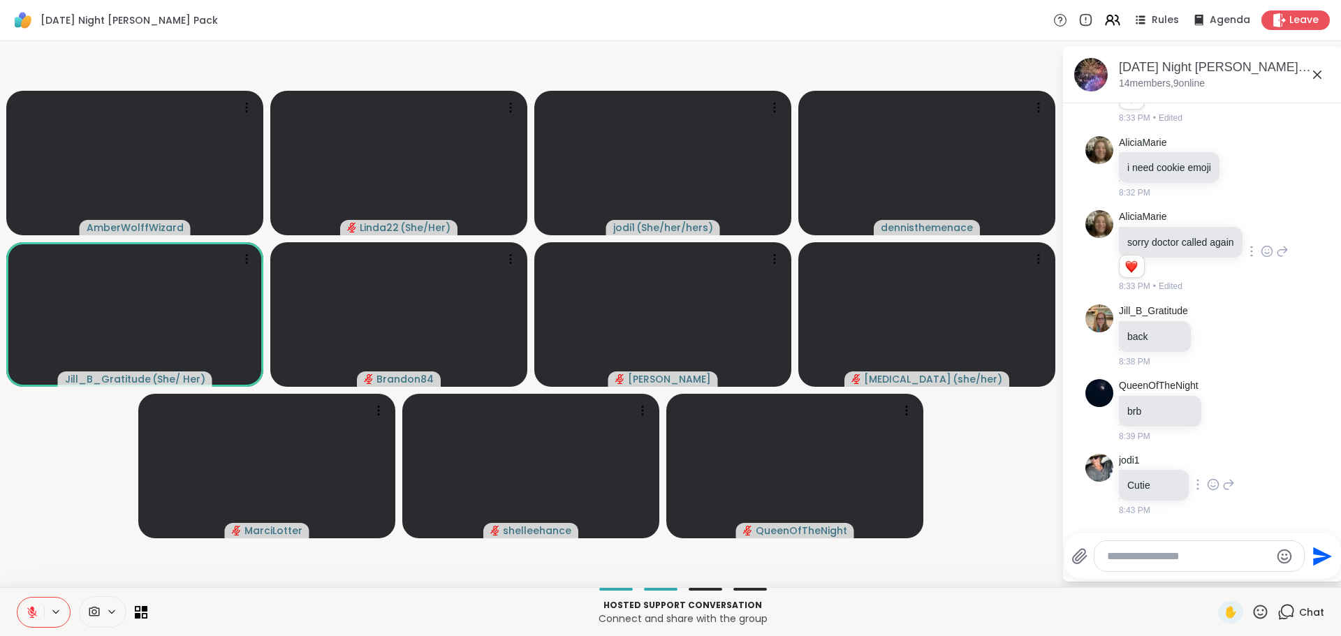
click at [1209, 485] on icon at bounding box center [1213, 485] width 13 height 14
click at [1219, 461] on button "Select Reaction: Heart" at bounding box center [1213, 462] width 28 height 28
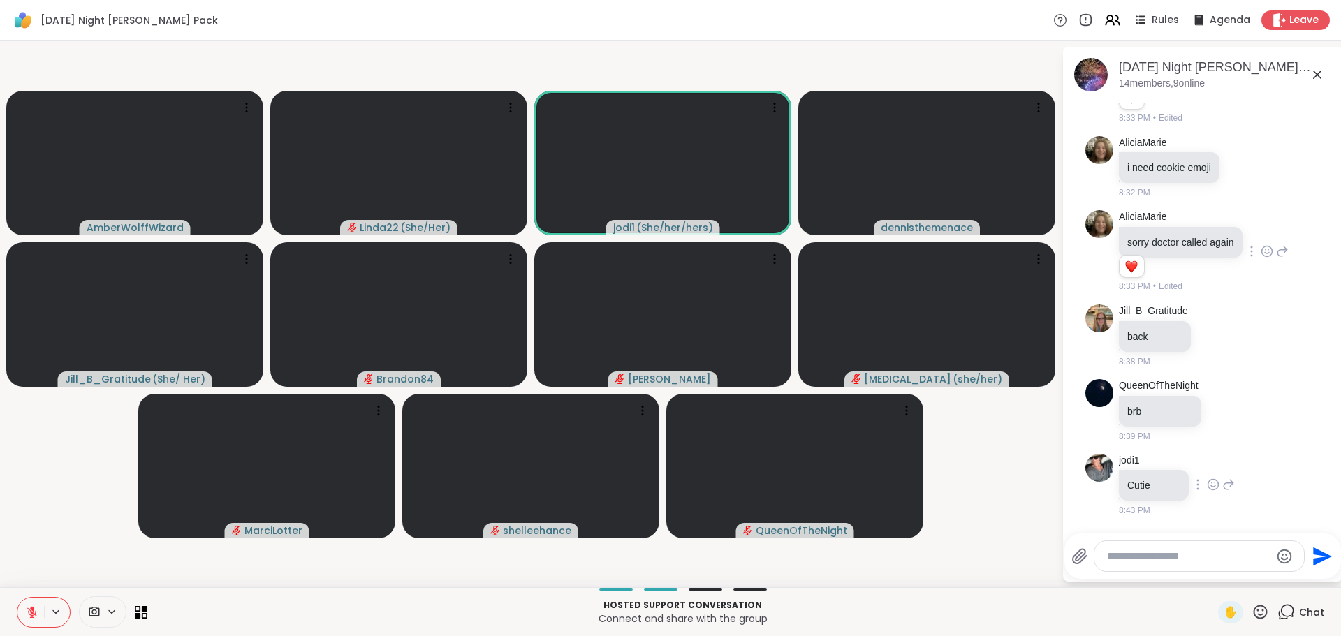
scroll to position [2967, 0]
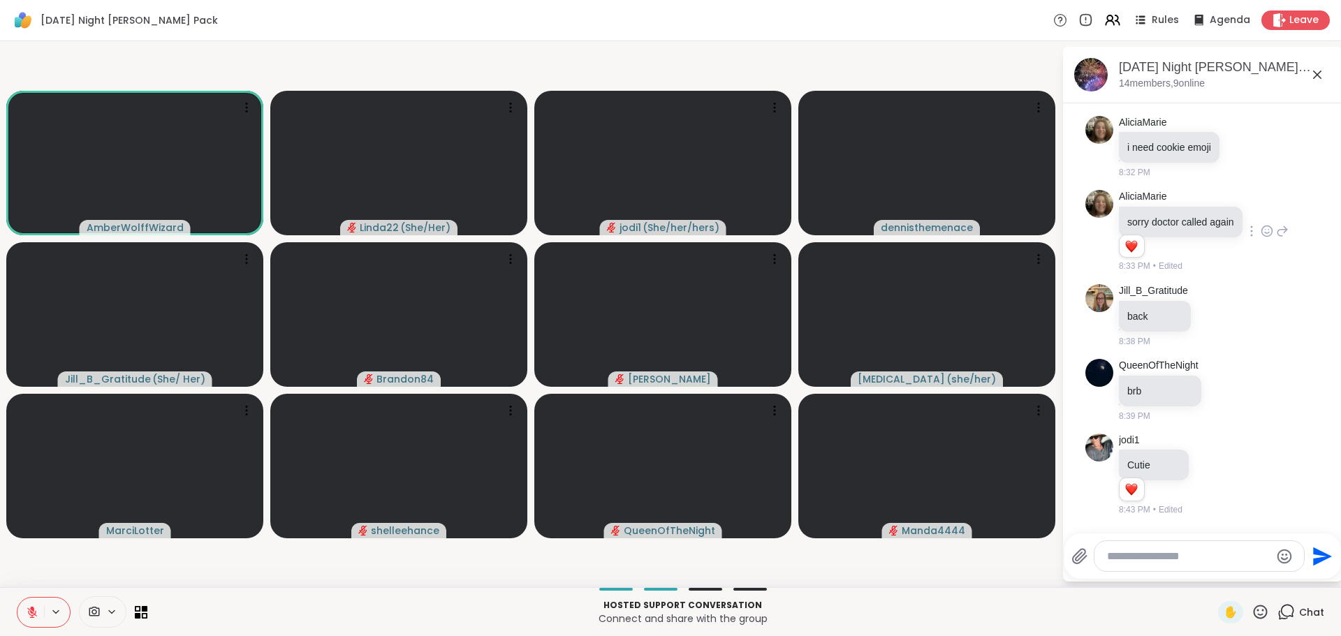
click at [34, 617] on icon at bounding box center [32, 612] width 13 height 13
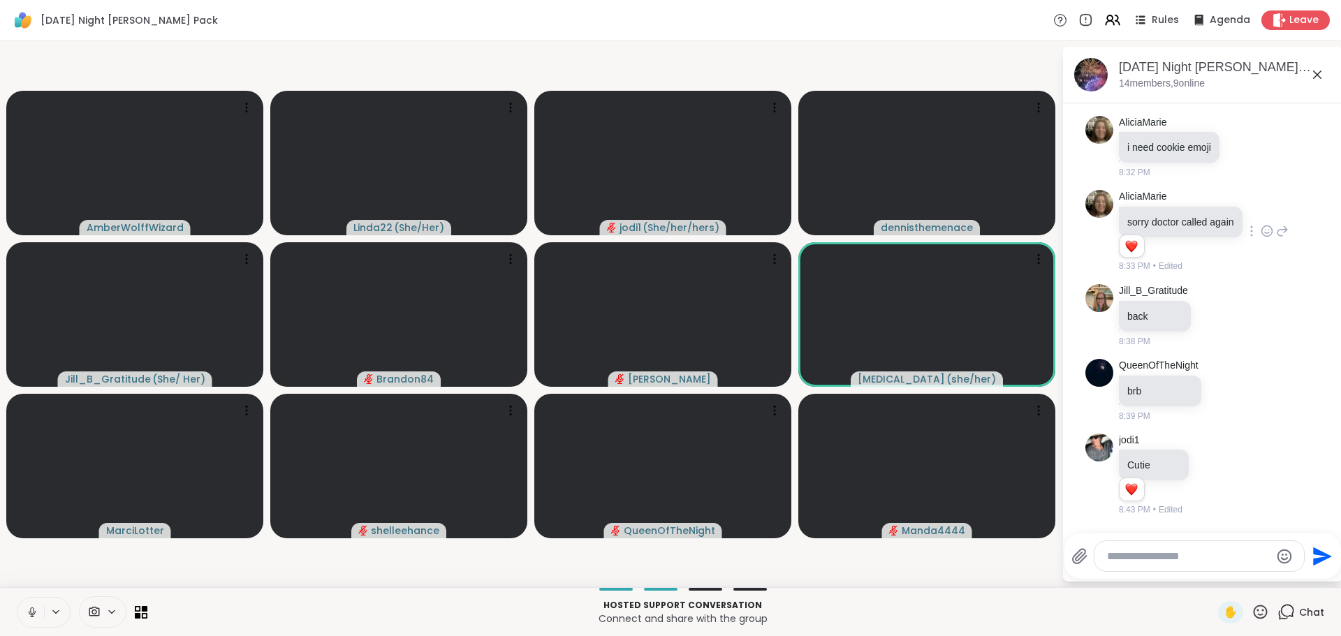
click at [34, 612] on icon at bounding box center [32, 612] width 13 height 13
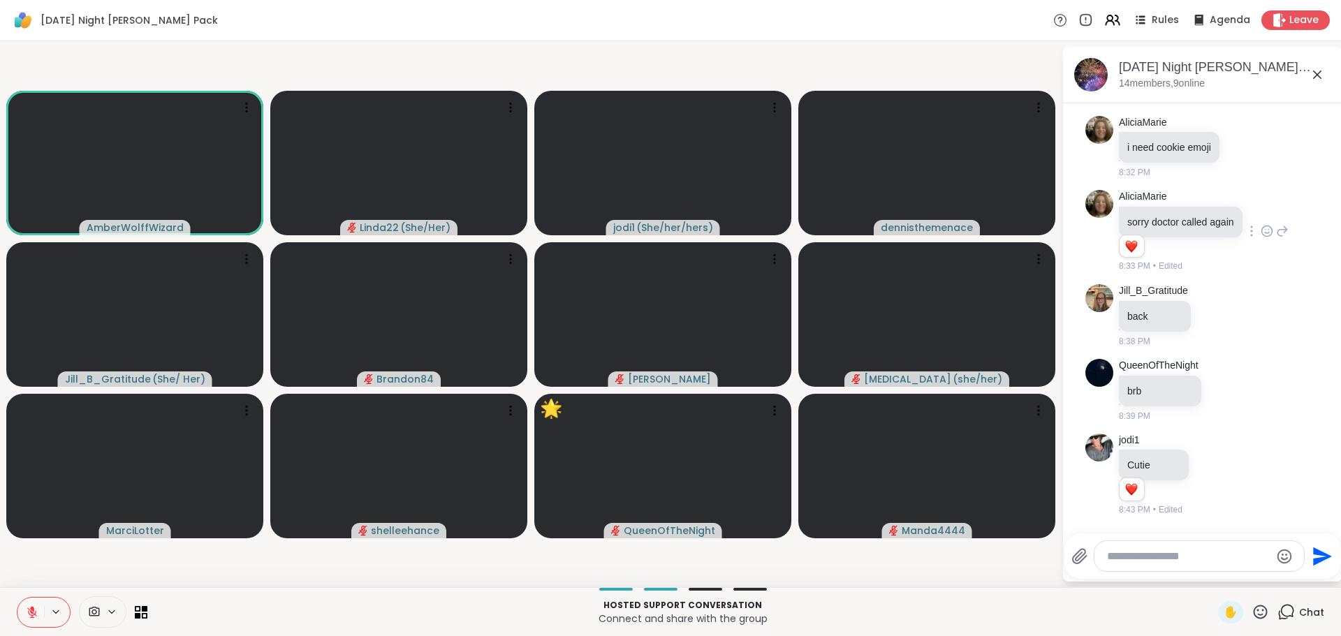
click at [1251, 612] on icon at bounding box center [1259, 611] width 17 height 17
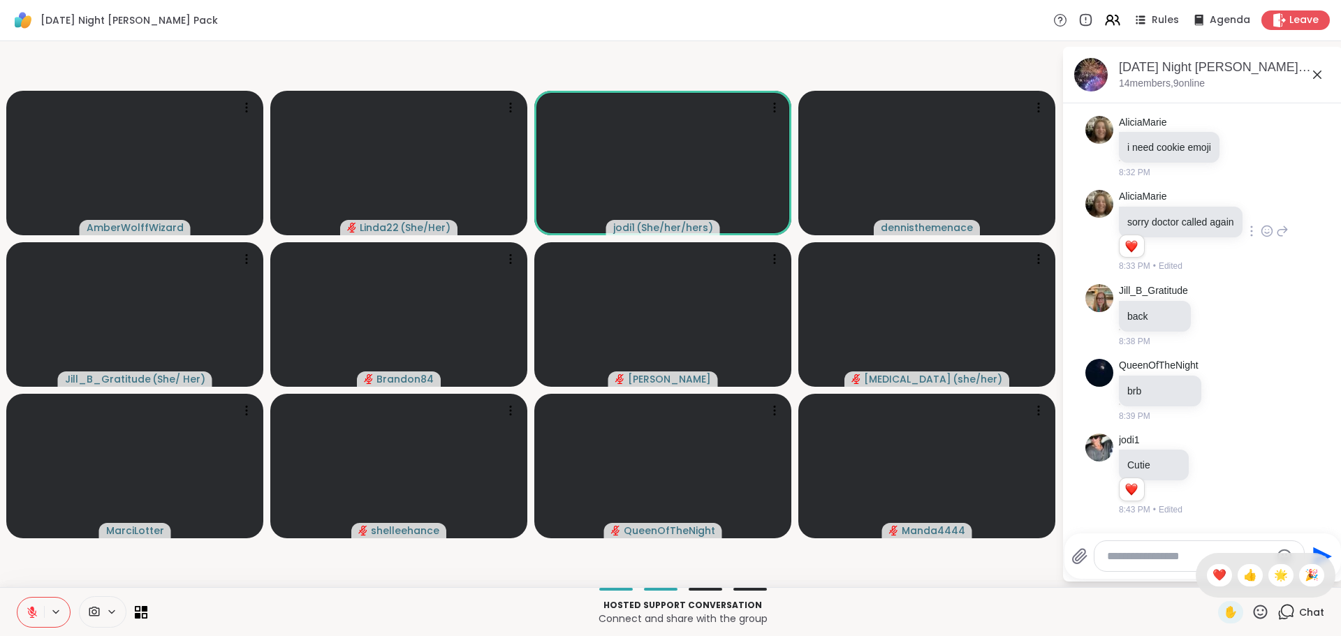
click at [1274, 575] on span "🌟" at bounding box center [1281, 575] width 14 height 17
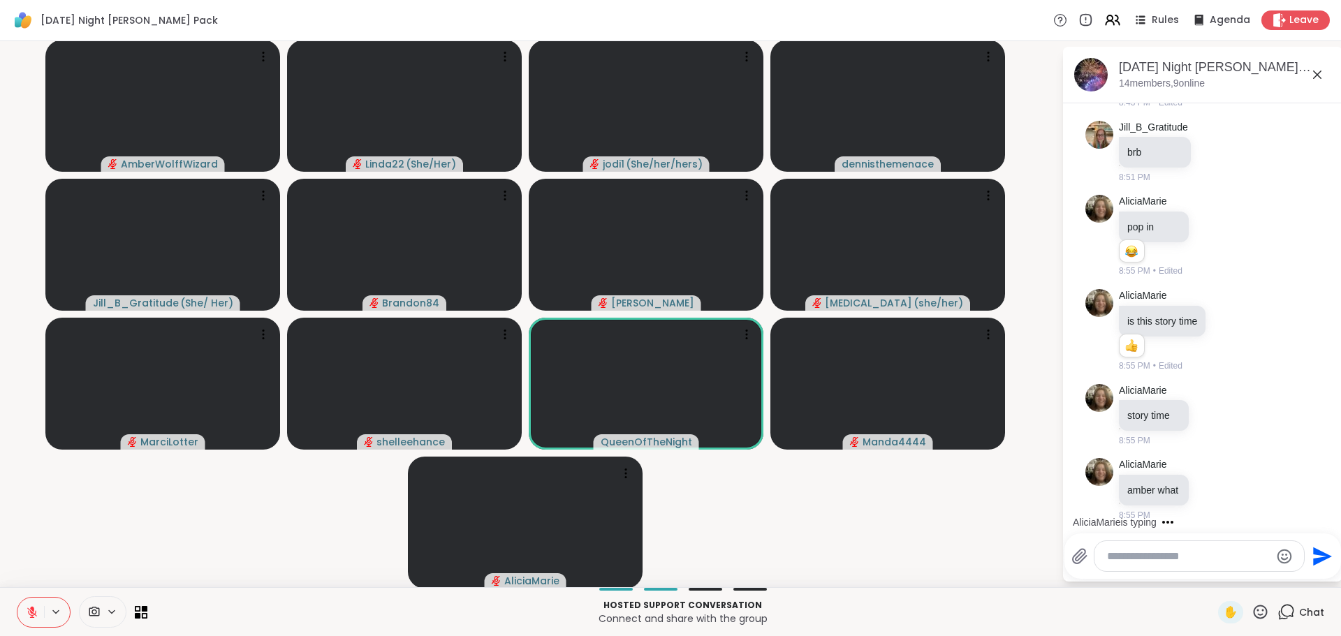
scroll to position [3379, 0]
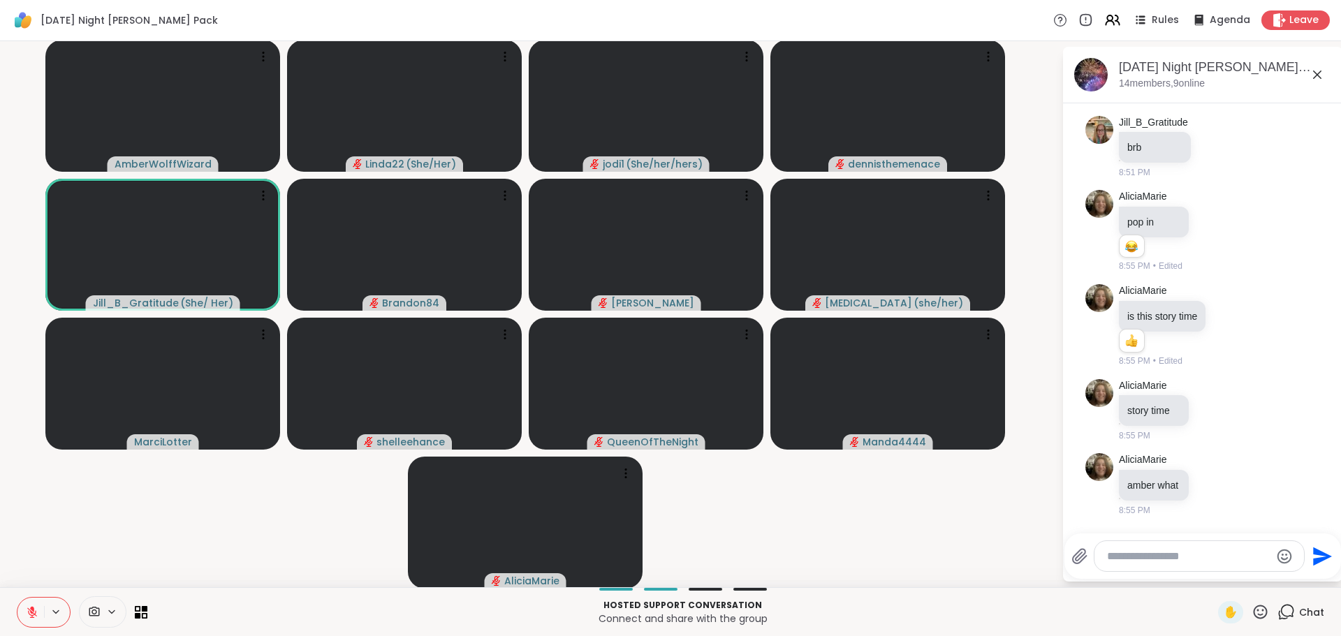
click at [1254, 608] on icon at bounding box center [1261, 612] width 14 height 14
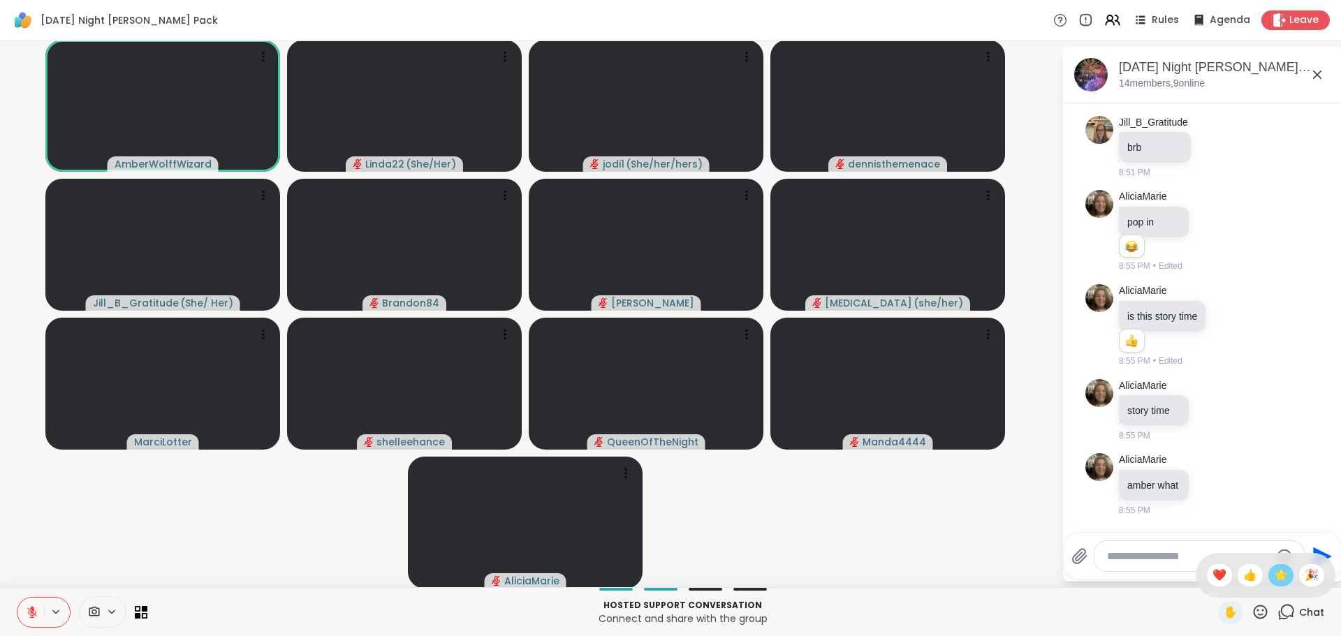
click at [1274, 574] on span "🌟" at bounding box center [1281, 575] width 14 height 17
click at [1251, 614] on icon at bounding box center [1259, 611] width 17 height 17
click at [1274, 581] on span "🌟" at bounding box center [1281, 575] width 14 height 17
click at [1263, 581] on div "Wednesday Night Wolff Pack, Oct 08 14 members, 9 online Today AliciaMarie need …" at bounding box center [1202, 314] width 279 height 535
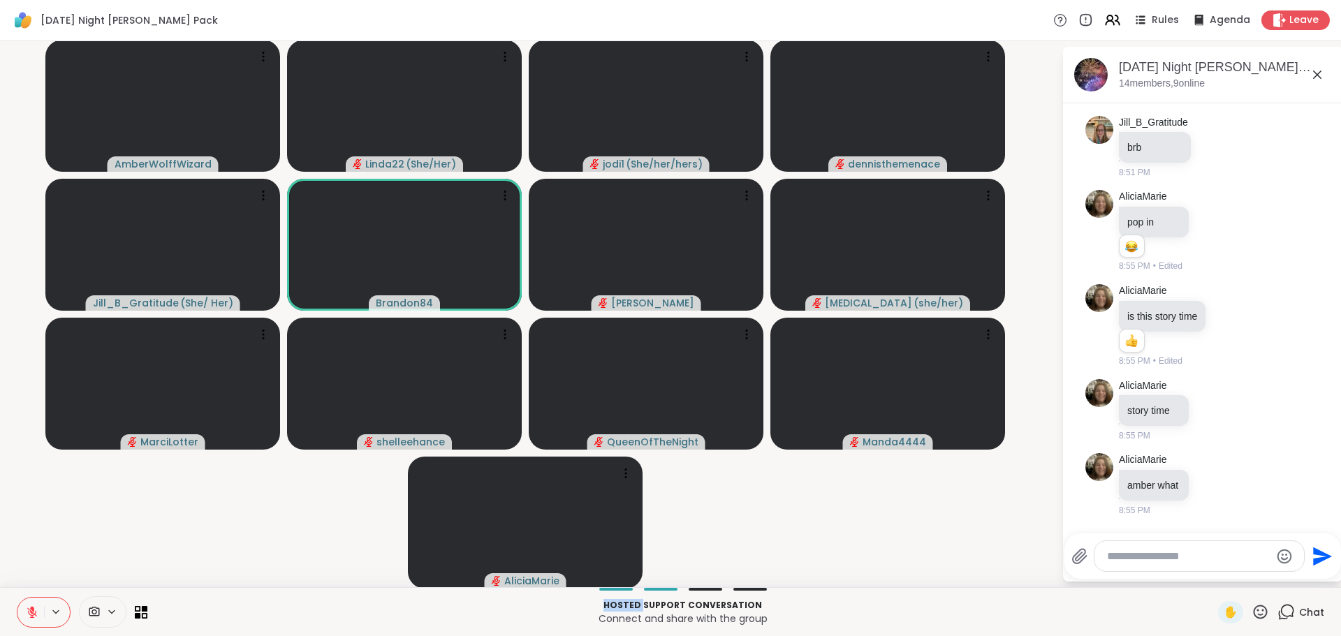
scroll to position [3510, 0]
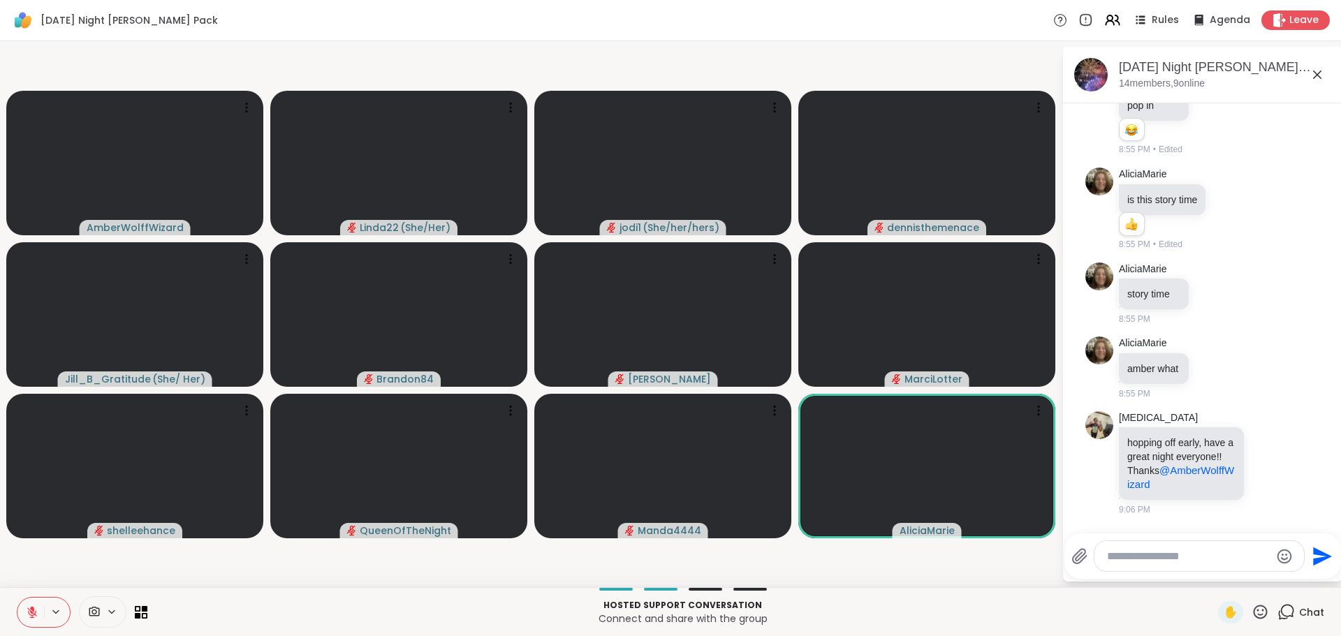
click at [1102, 596] on div "Hosted support conversation Connect and share with the group ✋ Chat" at bounding box center [670, 611] width 1341 height 49
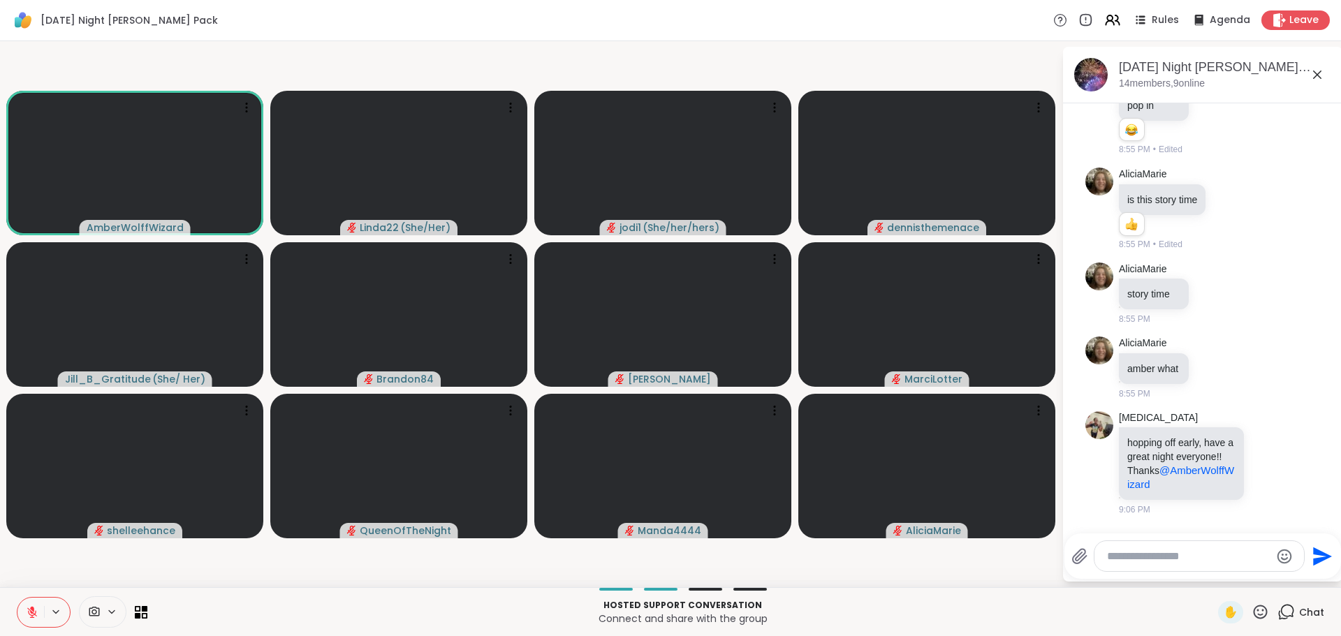
click at [1254, 606] on icon at bounding box center [1261, 612] width 14 height 14
click at [1212, 578] on span "❤️" at bounding box center [1219, 575] width 14 height 17
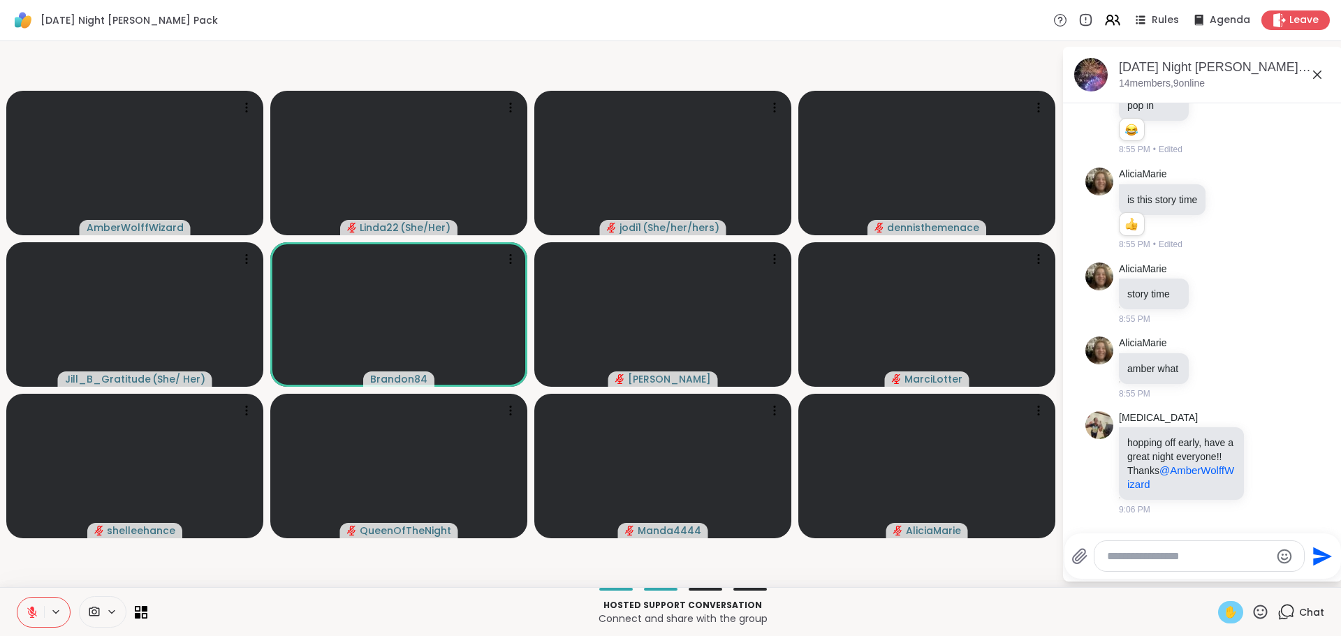
click at [1224, 605] on span "✋" at bounding box center [1231, 612] width 14 height 17
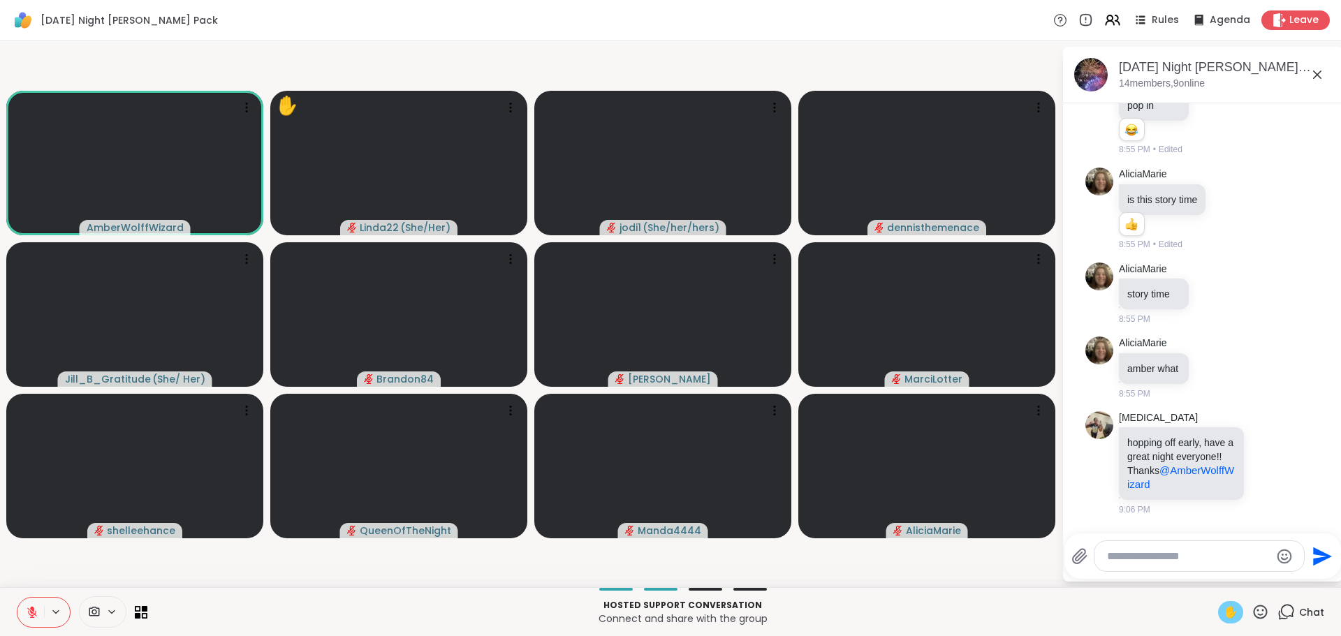
click at [1224, 608] on span "✋" at bounding box center [1231, 612] width 14 height 17
click at [28, 605] on button at bounding box center [30, 612] width 27 height 29
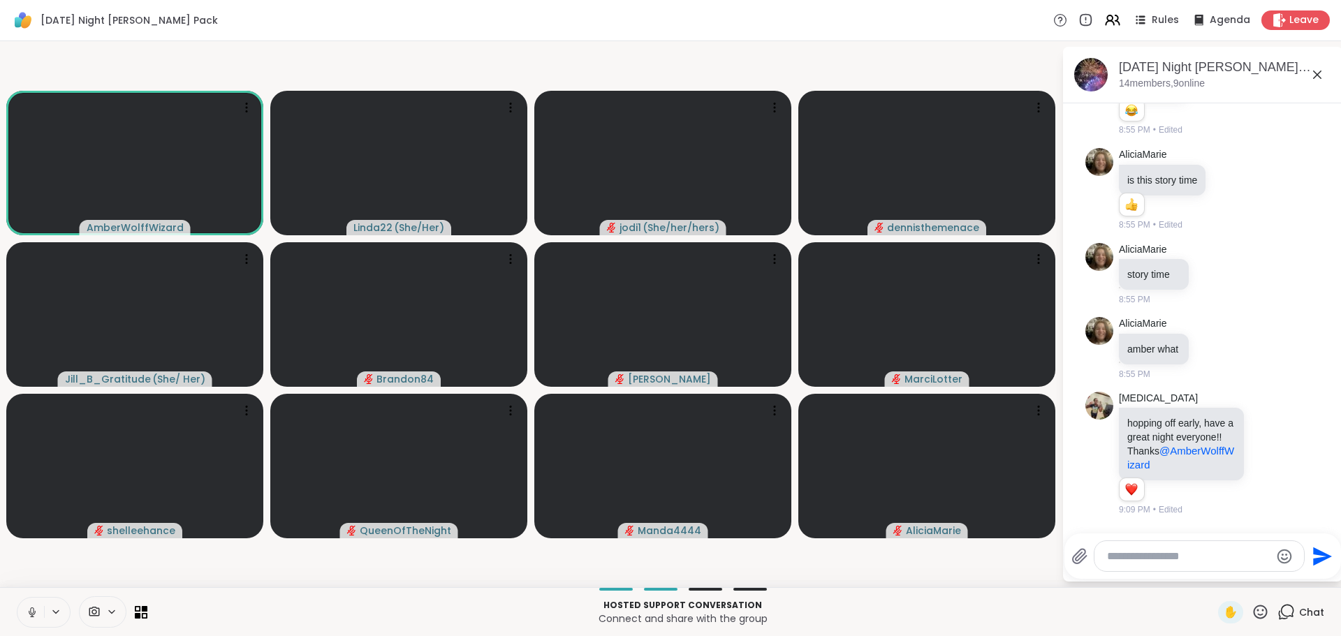
scroll to position [3530, 0]
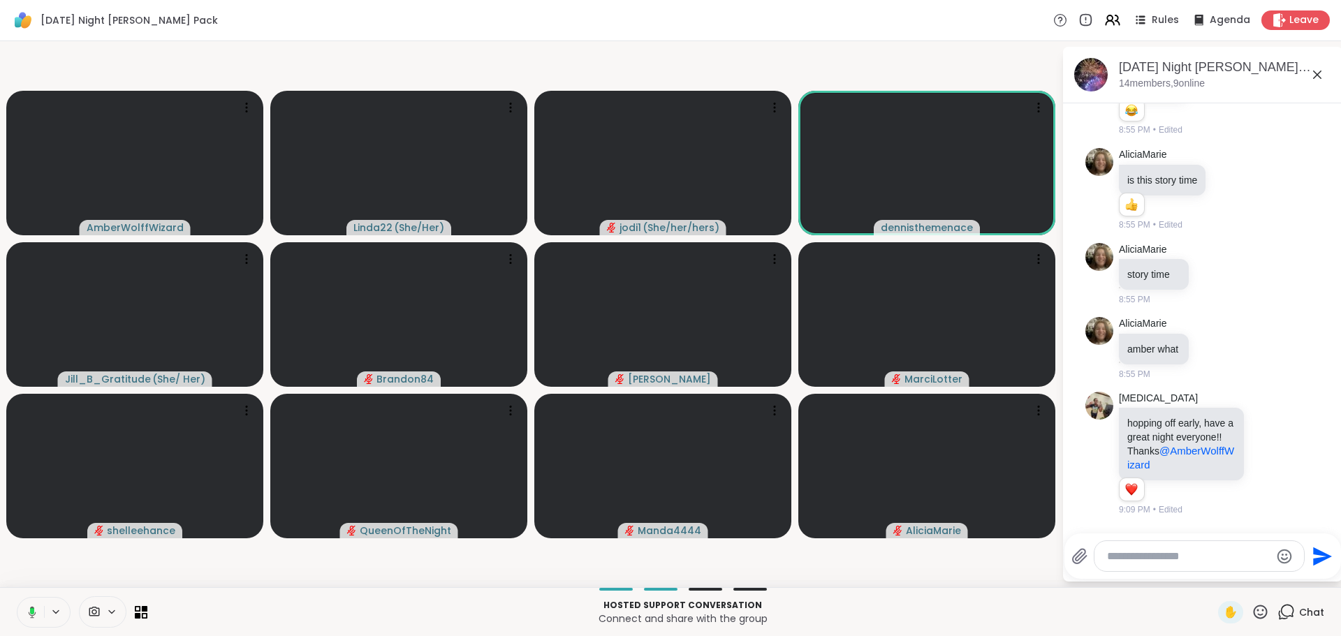
click at [32, 611] on rect at bounding box center [32, 611] width 4 height 6
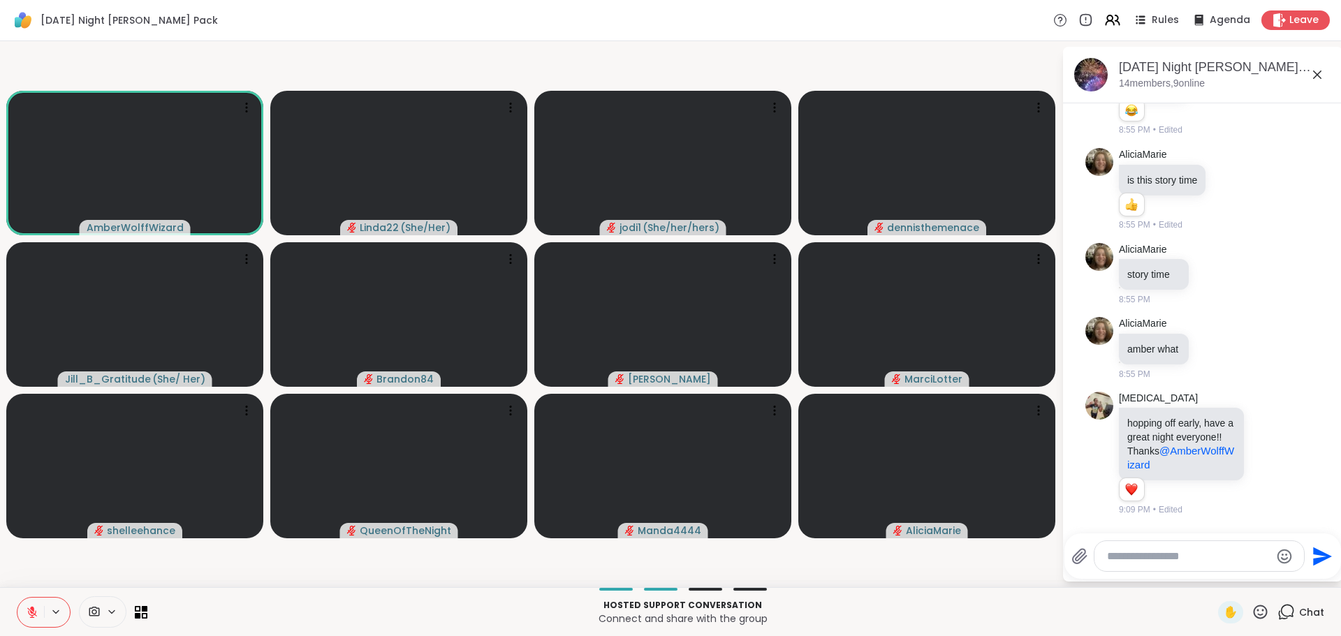
click at [1251, 611] on icon at bounding box center [1259, 611] width 17 height 17
click at [1274, 575] on span "🌟" at bounding box center [1281, 575] width 14 height 17
click at [1251, 608] on icon at bounding box center [1259, 611] width 17 height 17
click at [1212, 576] on span "❤️" at bounding box center [1219, 575] width 14 height 17
click at [29, 607] on icon at bounding box center [32, 612] width 13 height 13
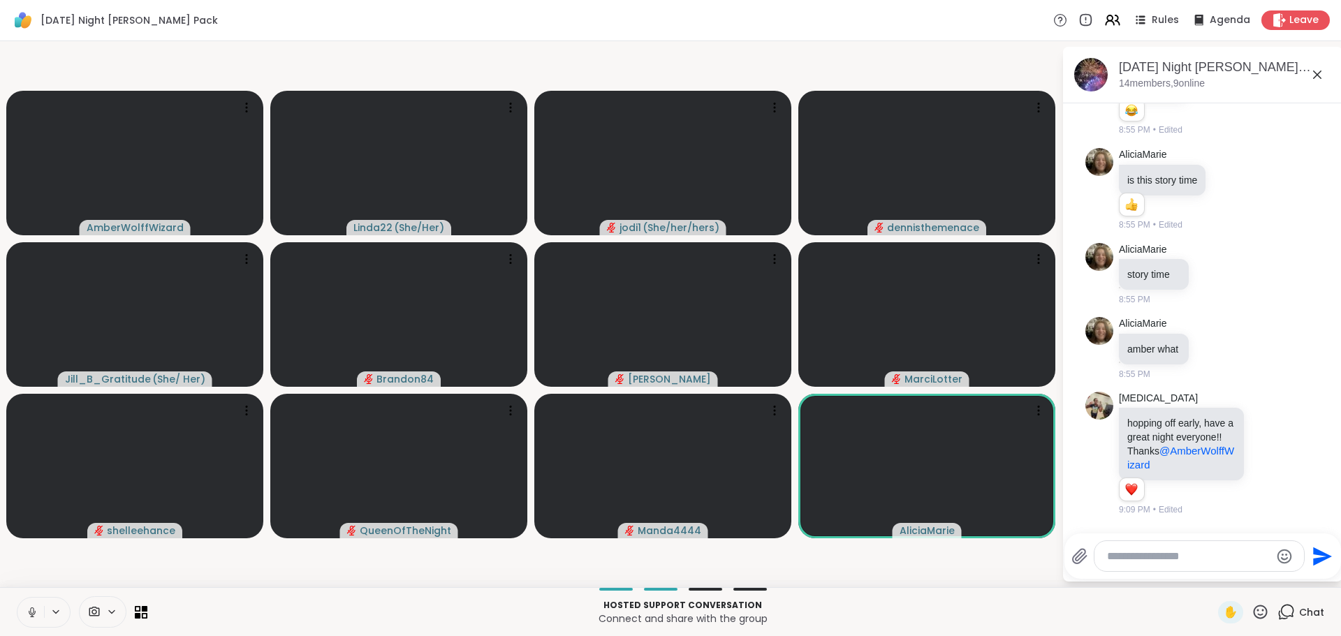
click at [32, 608] on icon at bounding box center [32, 612] width 13 height 13
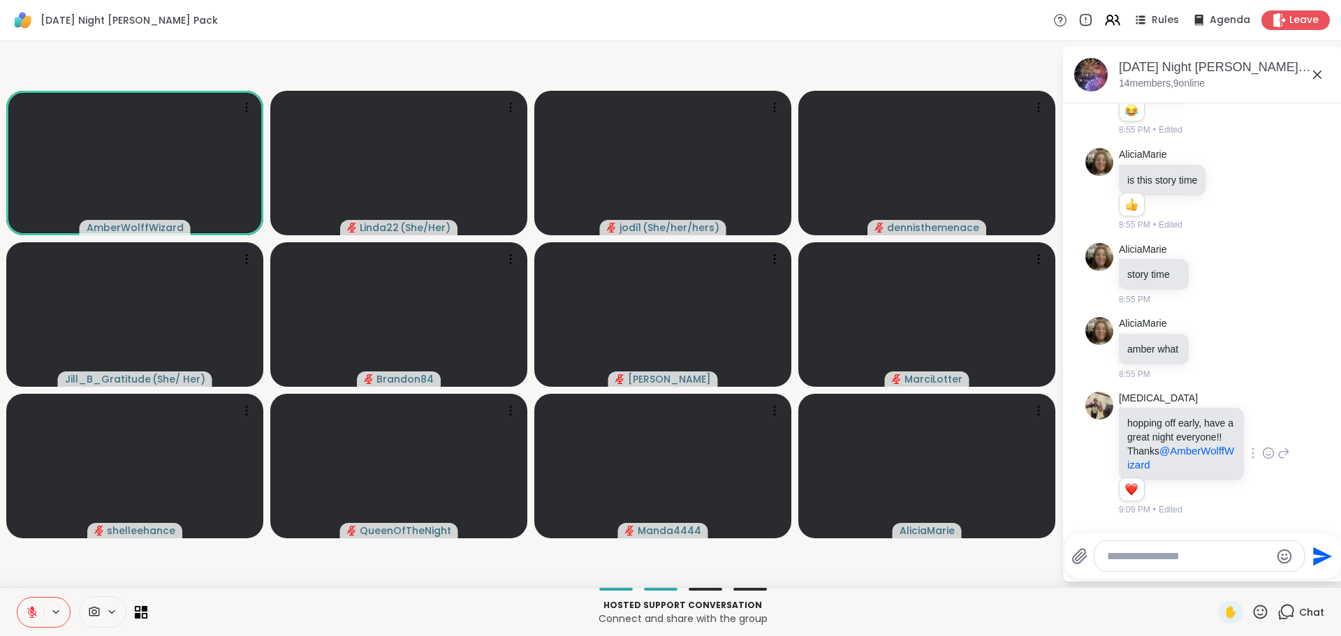
click at [1262, 446] on icon at bounding box center [1268, 453] width 13 height 14
click at [1262, 425] on div "Select Reaction: Heart" at bounding box center [1268, 431] width 13 height 13
click at [1251, 617] on icon at bounding box center [1259, 611] width 17 height 17
click at [1212, 571] on span "❤️" at bounding box center [1219, 575] width 14 height 17
click at [1251, 607] on icon at bounding box center [1259, 611] width 17 height 17
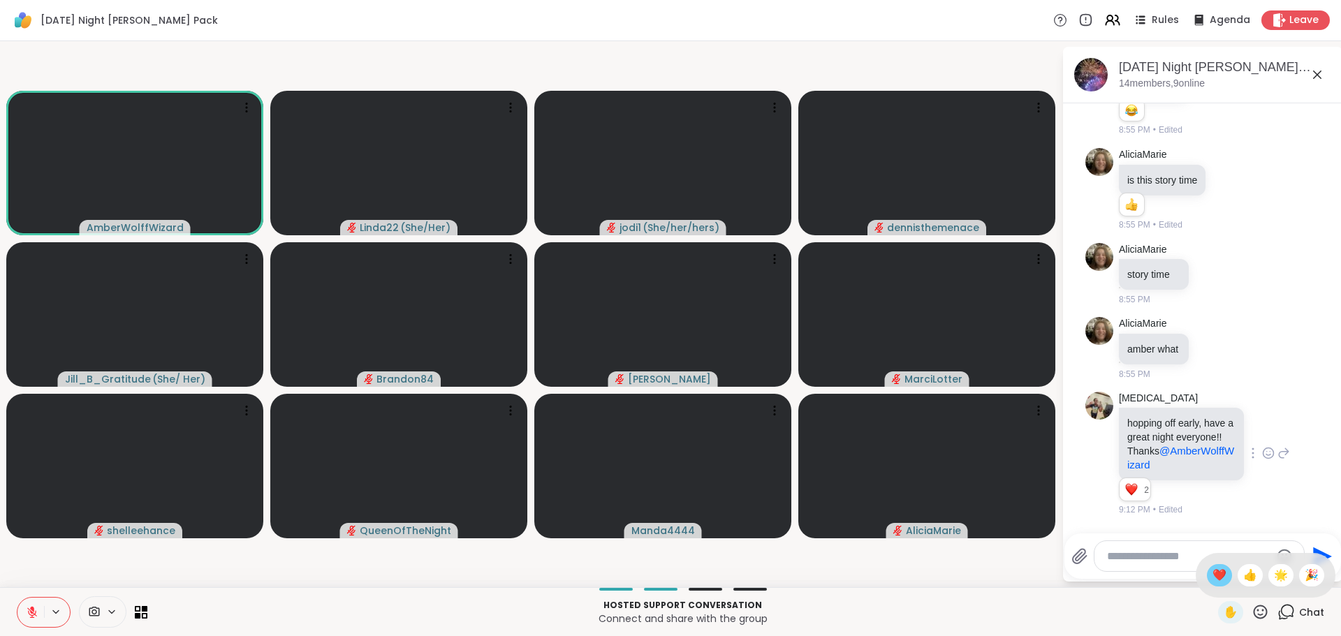
click at [1212, 574] on span "❤️" at bounding box center [1219, 575] width 14 height 17
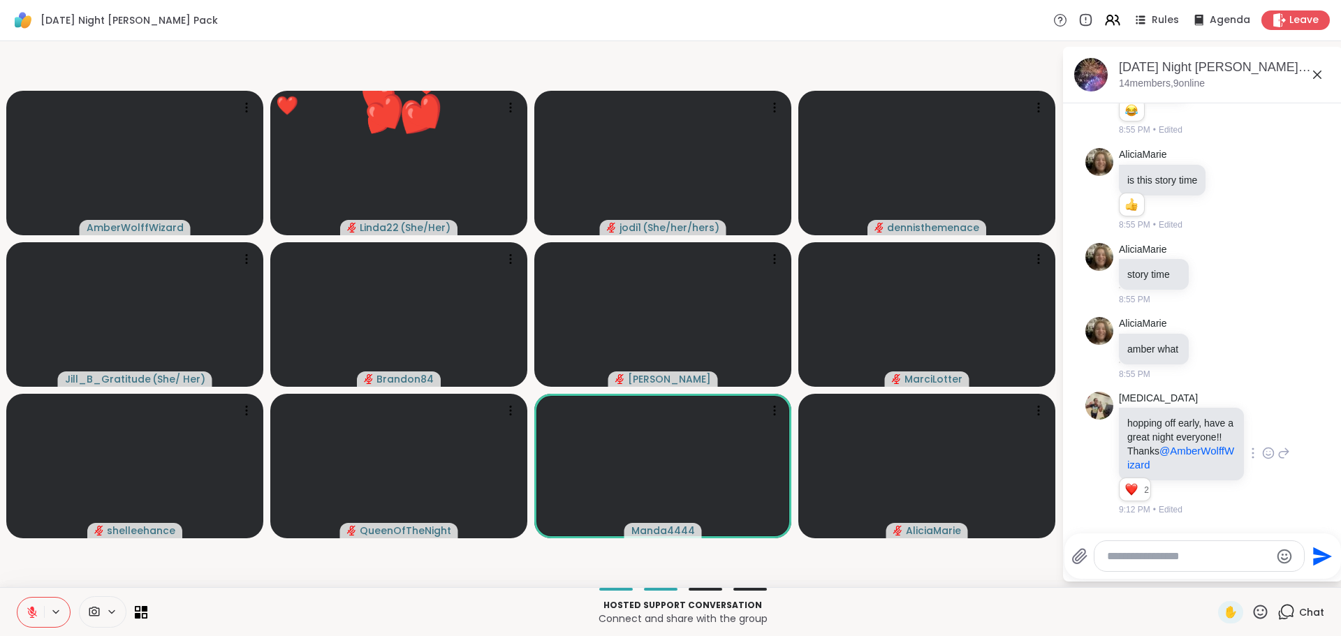
click at [1170, 561] on textarea "Type your message" at bounding box center [1188, 557] width 163 height 14
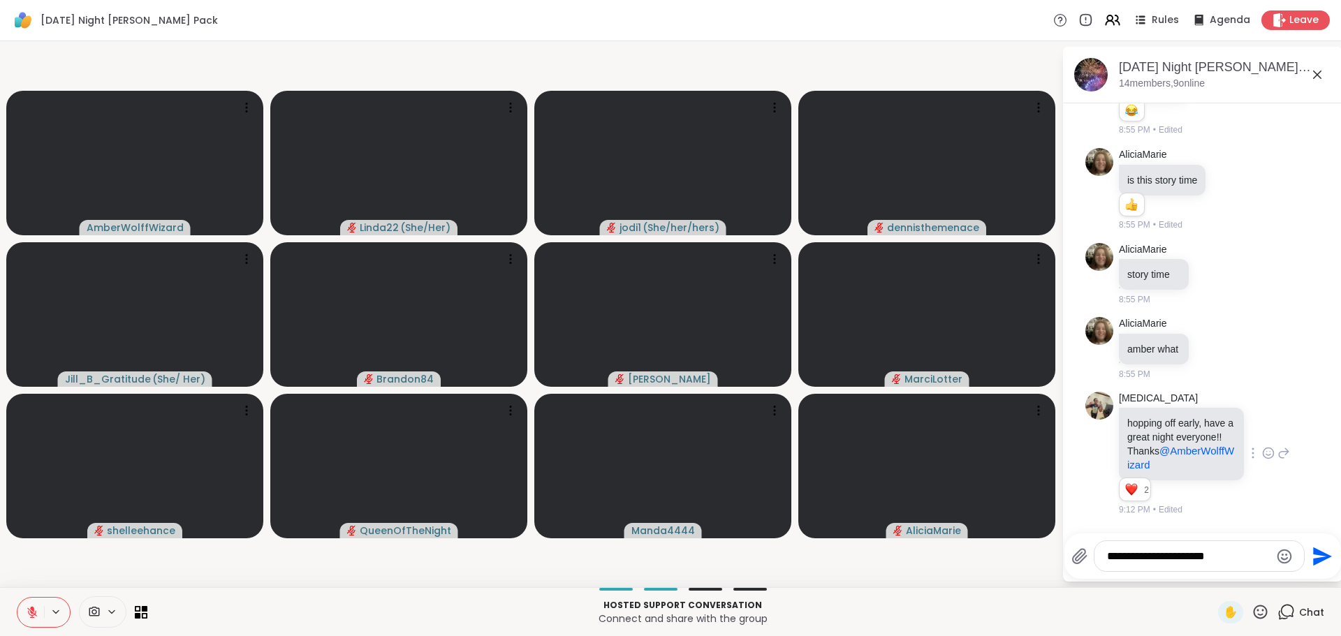
type textarea "**********"
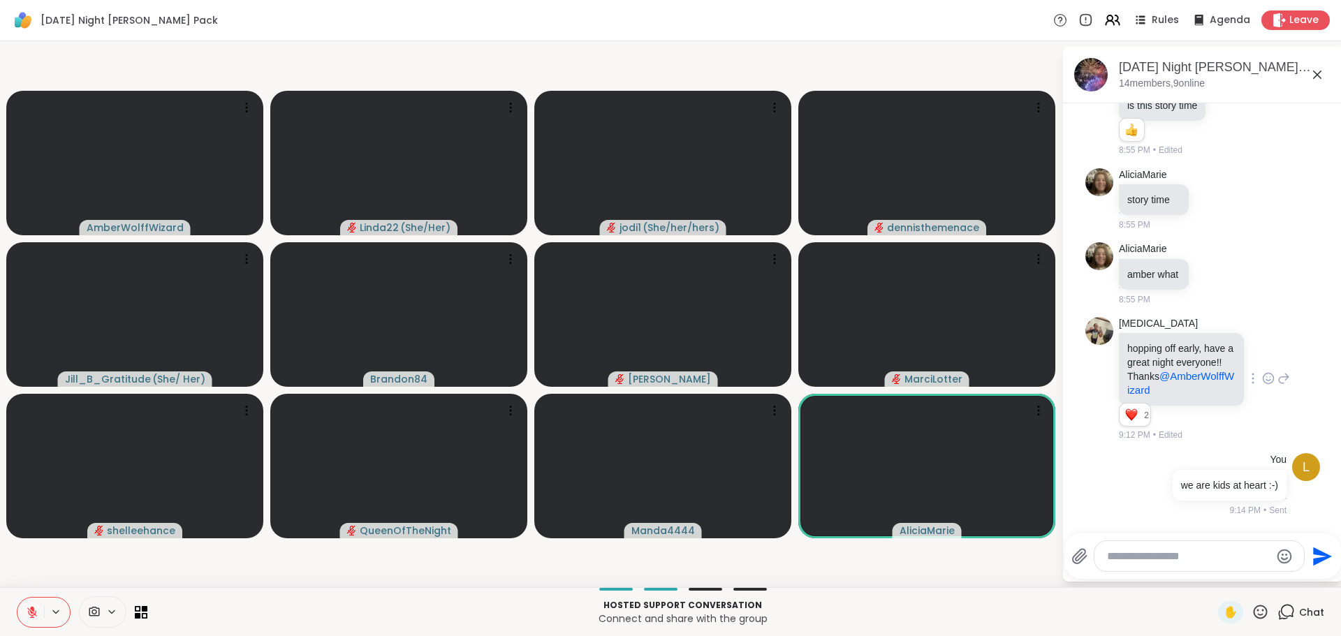
click at [1251, 610] on icon at bounding box center [1259, 611] width 17 height 17
click at [1268, 573] on div "🌟" at bounding box center [1280, 575] width 25 height 22
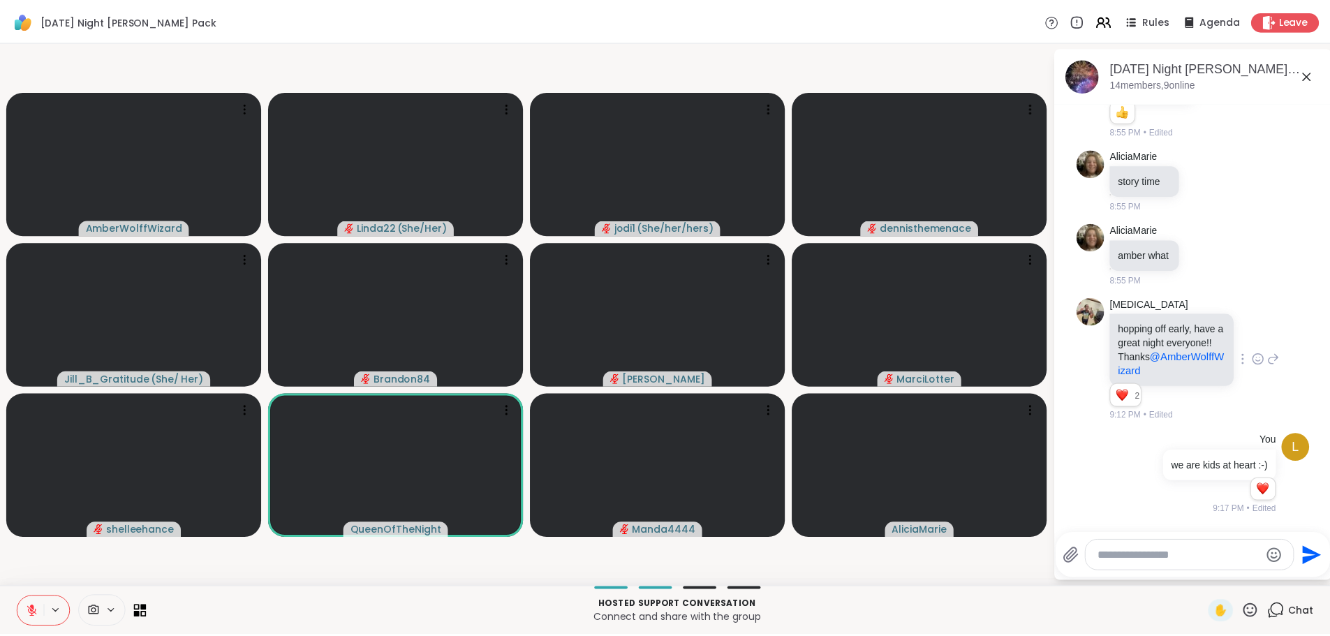
scroll to position [3638, 0]
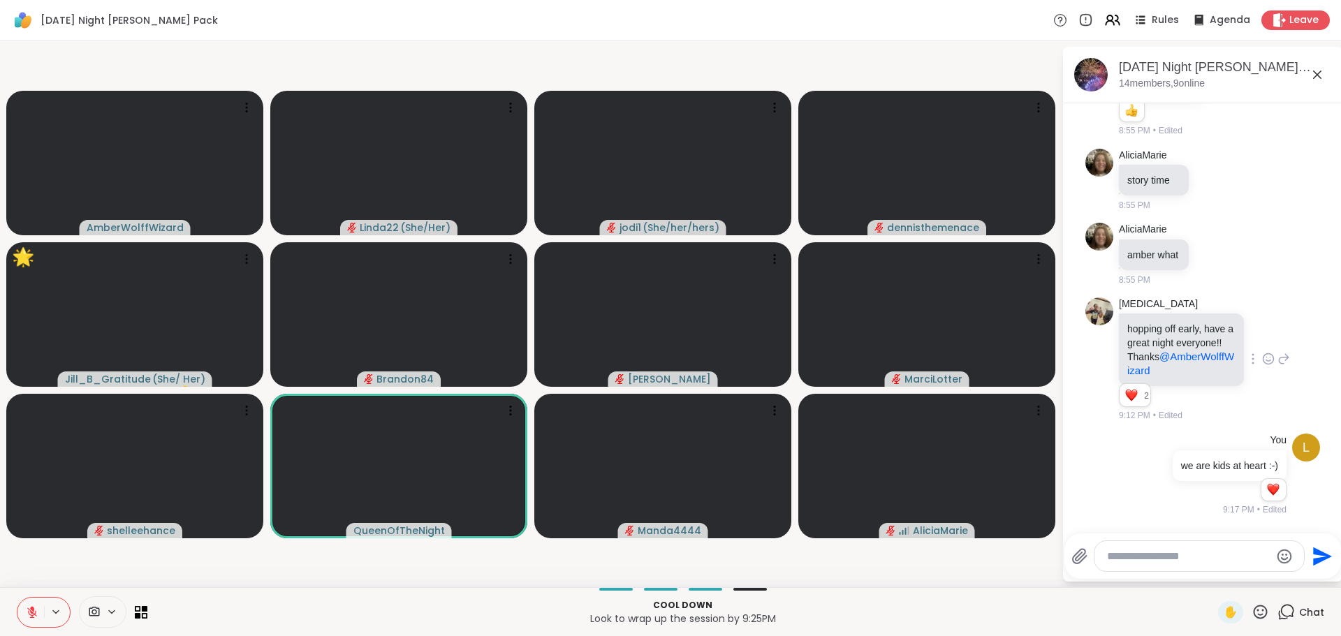
click at [1252, 610] on icon at bounding box center [1259, 611] width 17 height 17
click at [1274, 573] on span "🌟" at bounding box center [1281, 575] width 14 height 17
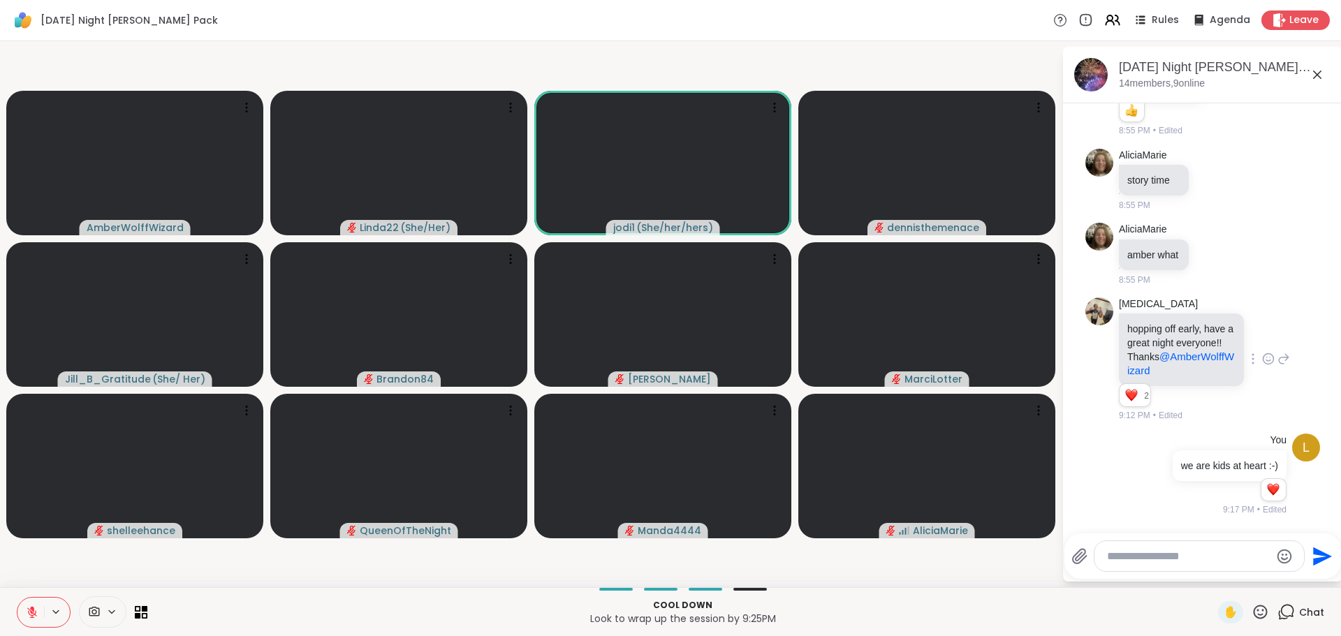
click at [1254, 606] on icon at bounding box center [1261, 612] width 14 height 14
click at [1274, 579] on span "🌟" at bounding box center [1281, 575] width 14 height 17
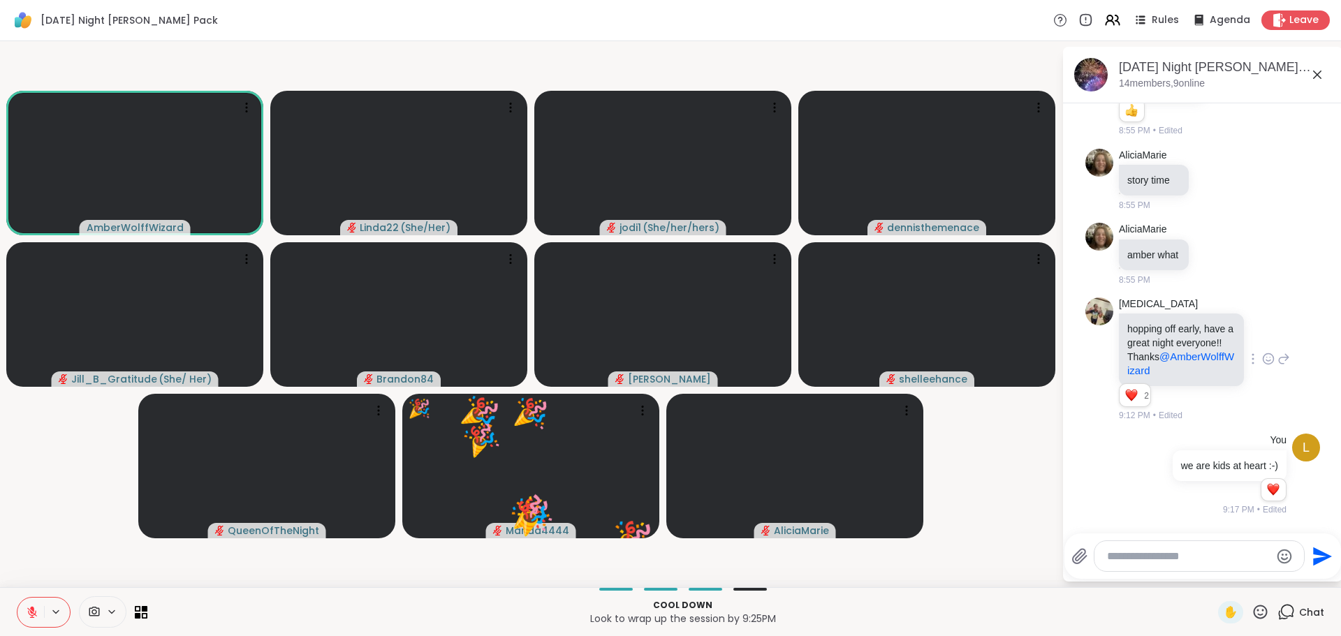
click at [1312, 74] on icon at bounding box center [1317, 74] width 17 height 17
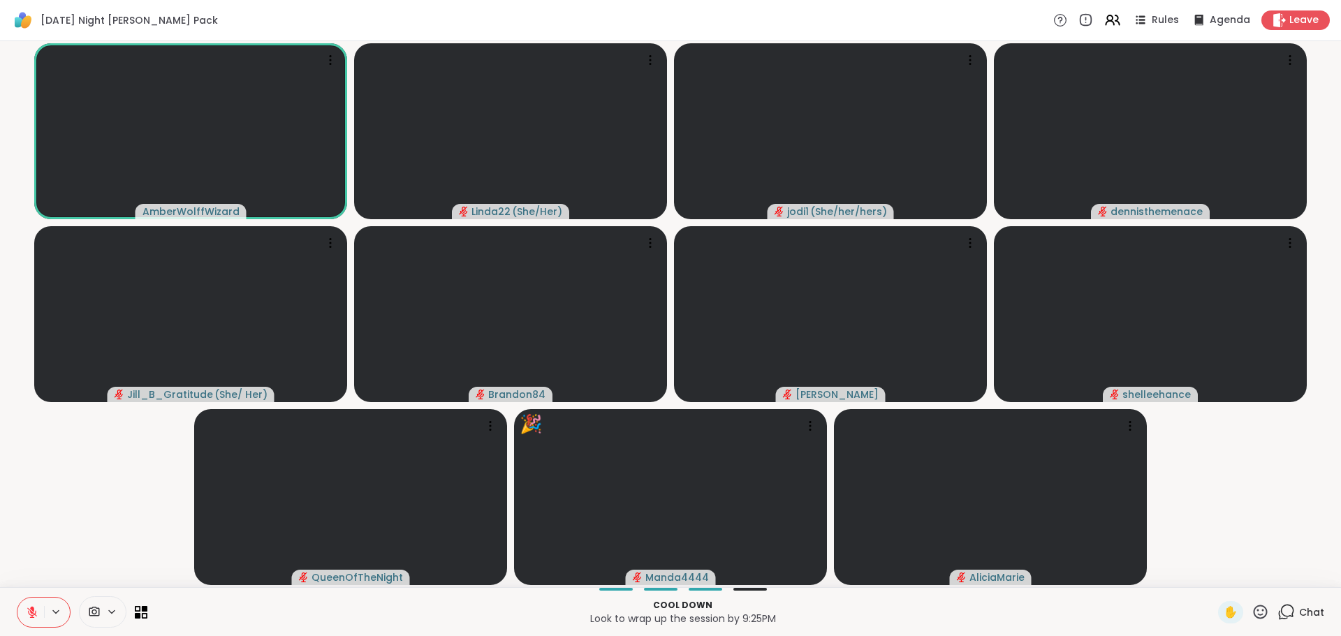
click at [1251, 609] on icon at bounding box center [1259, 611] width 17 height 17
click at [1212, 573] on span "❤️" at bounding box center [1219, 575] width 14 height 17
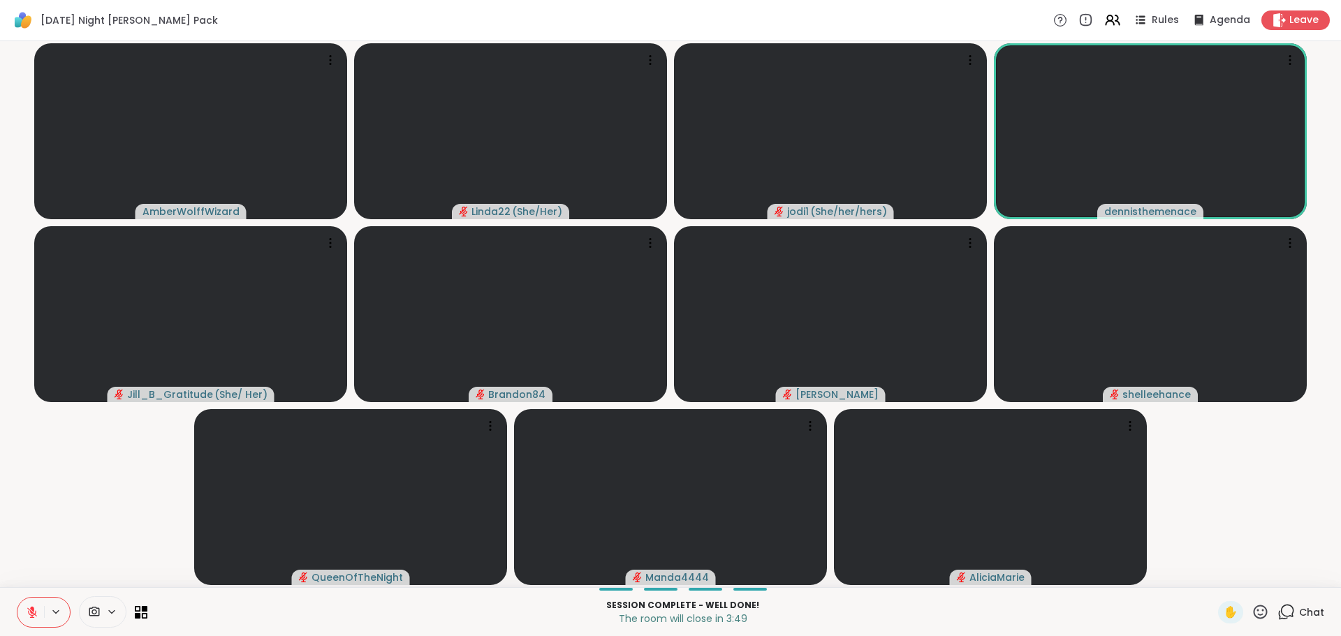
click at [1251, 607] on icon at bounding box center [1259, 611] width 17 height 17
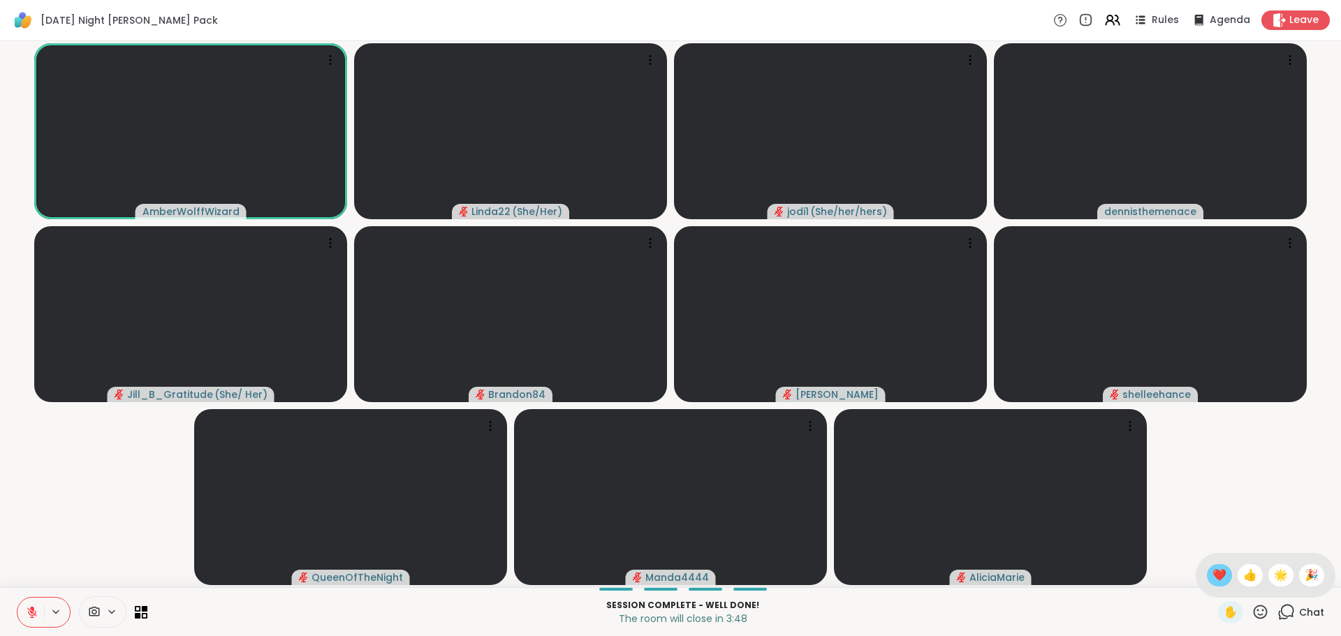
click at [1212, 582] on span "❤️" at bounding box center [1219, 575] width 14 height 17
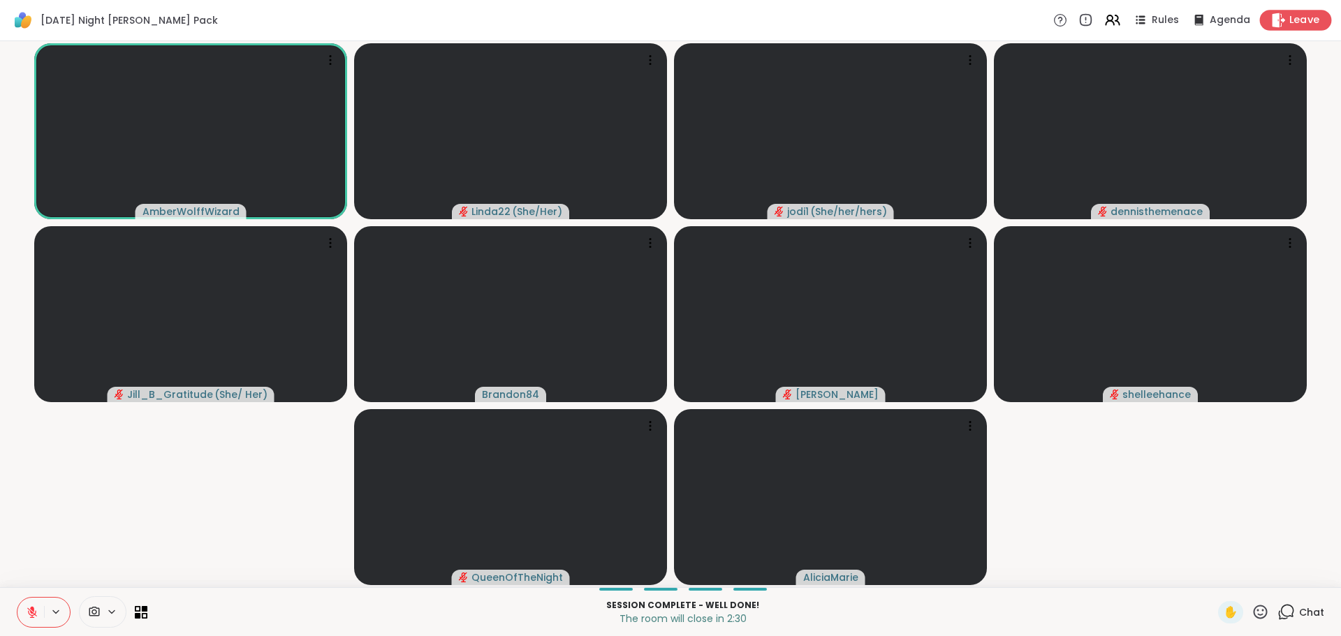
click at [1293, 18] on span "Leave" at bounding box center [1304, 20] width 31 height 15
click at [1271, 23] on icon at bounding box center [1278, 20] width 15 height 15
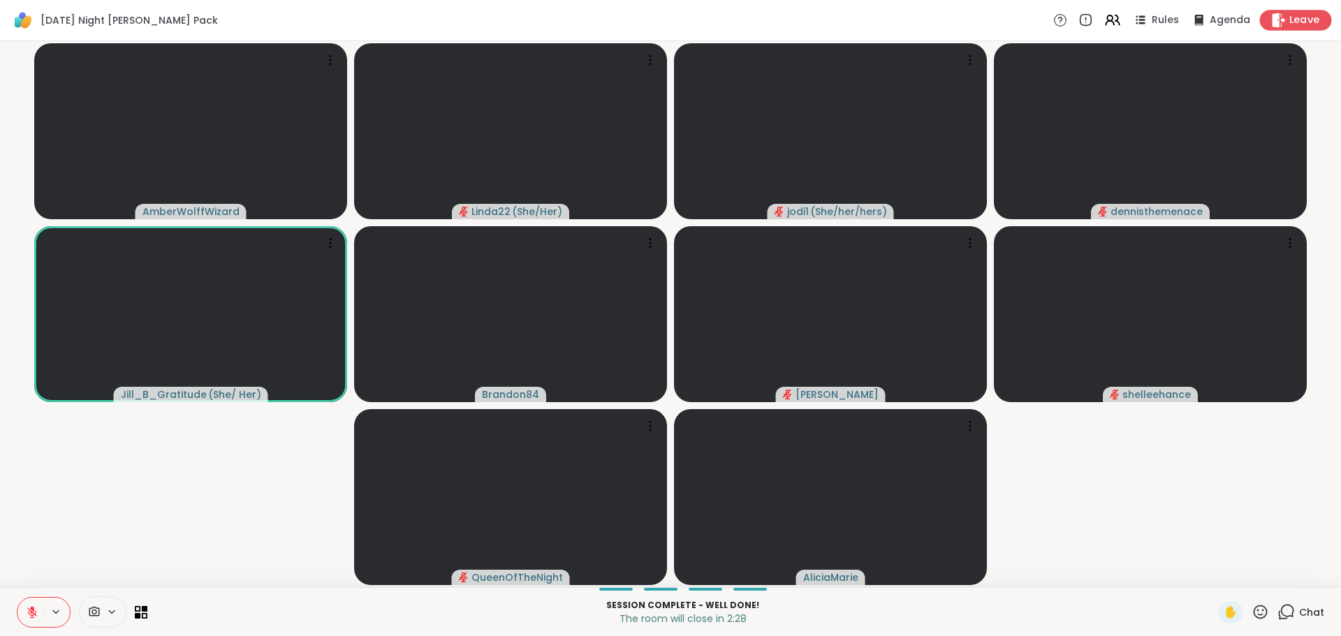
click at [1272, 15] on icon at bounding box center [1278, 20] width 15 height 15
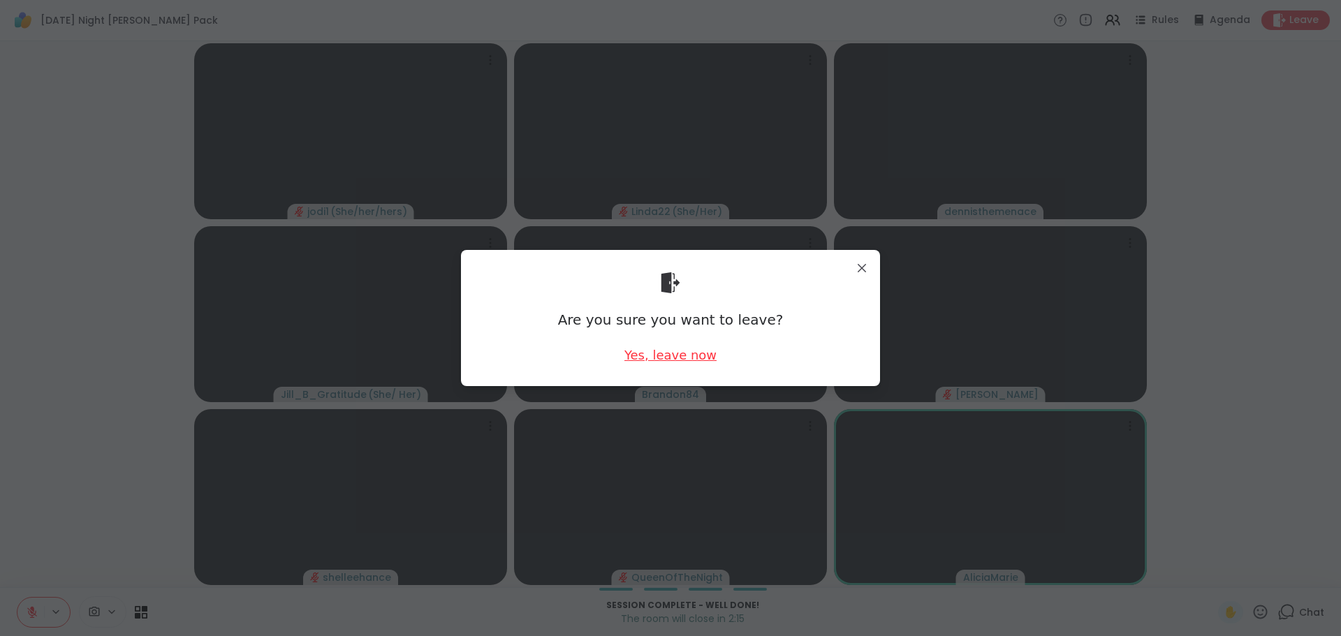
click at [693, 353] on div "Yes, leave now" at bounding box center [670, 354] width 92 height 17
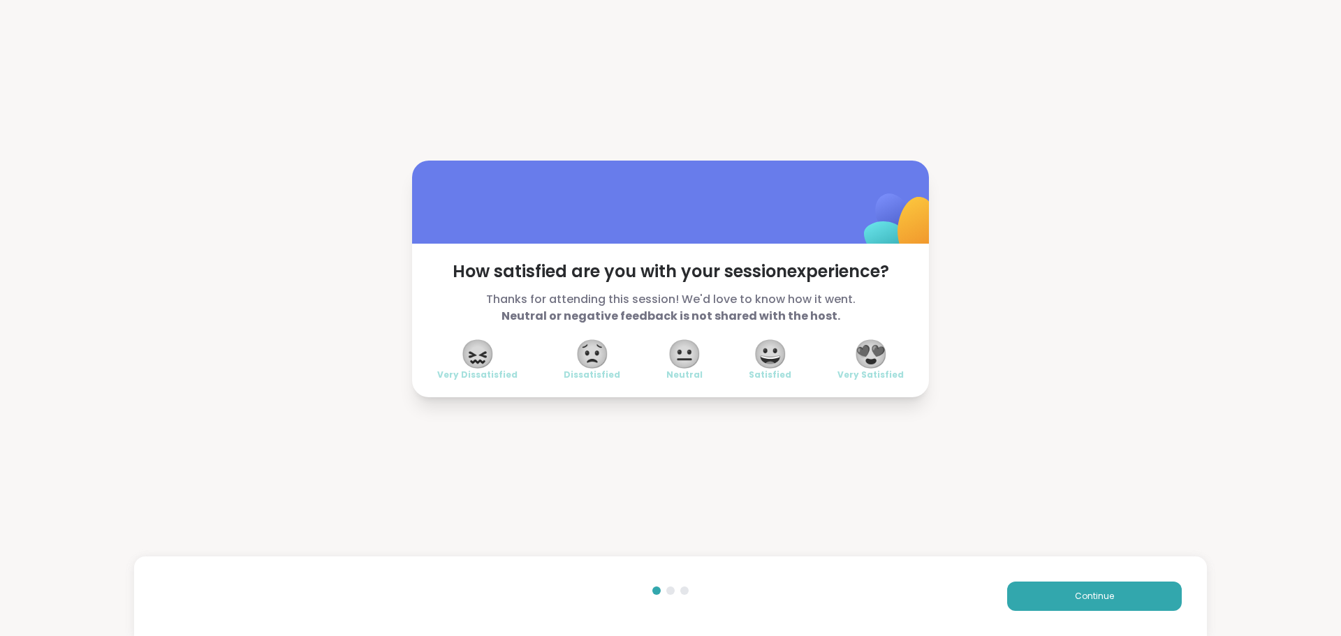
click at [862, 357] on span "😍" at bounding box center [870, 353] width 35 height 25
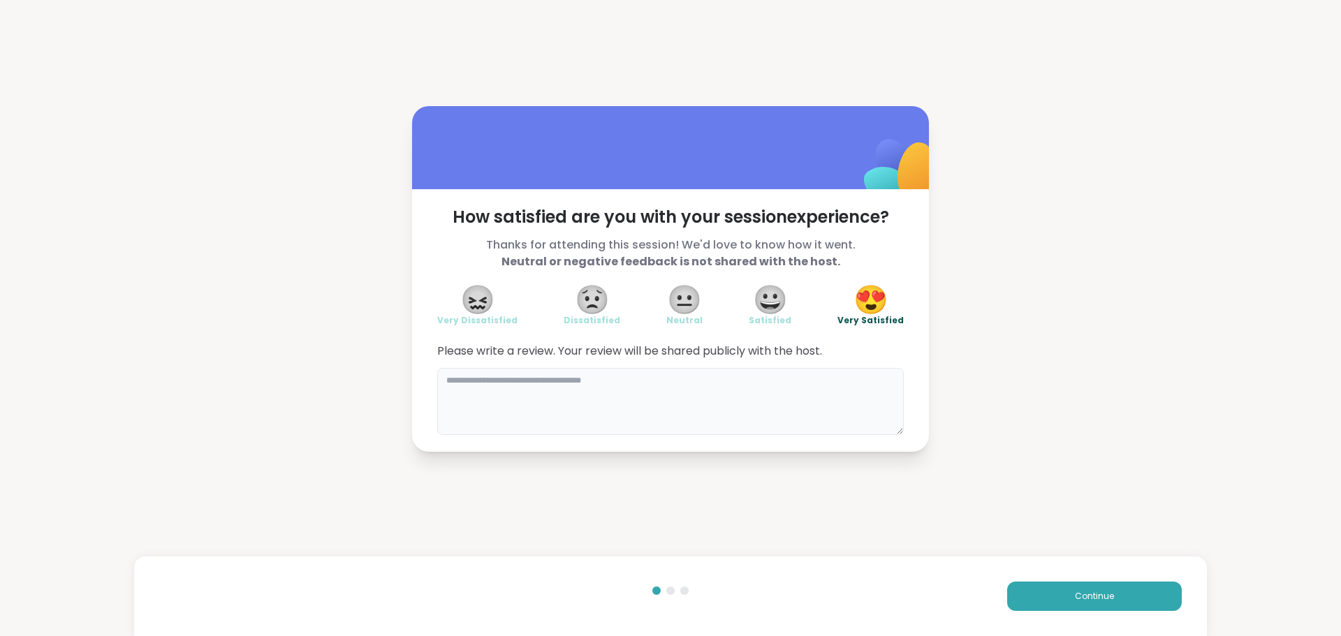
click at [737, 404] on textarea at bounding box center [670, 401] width 467 height 67
type textarea "**********"
click at [1102, 587] on button "Continue" at bounding box center [1094, 596] width 175 height 29
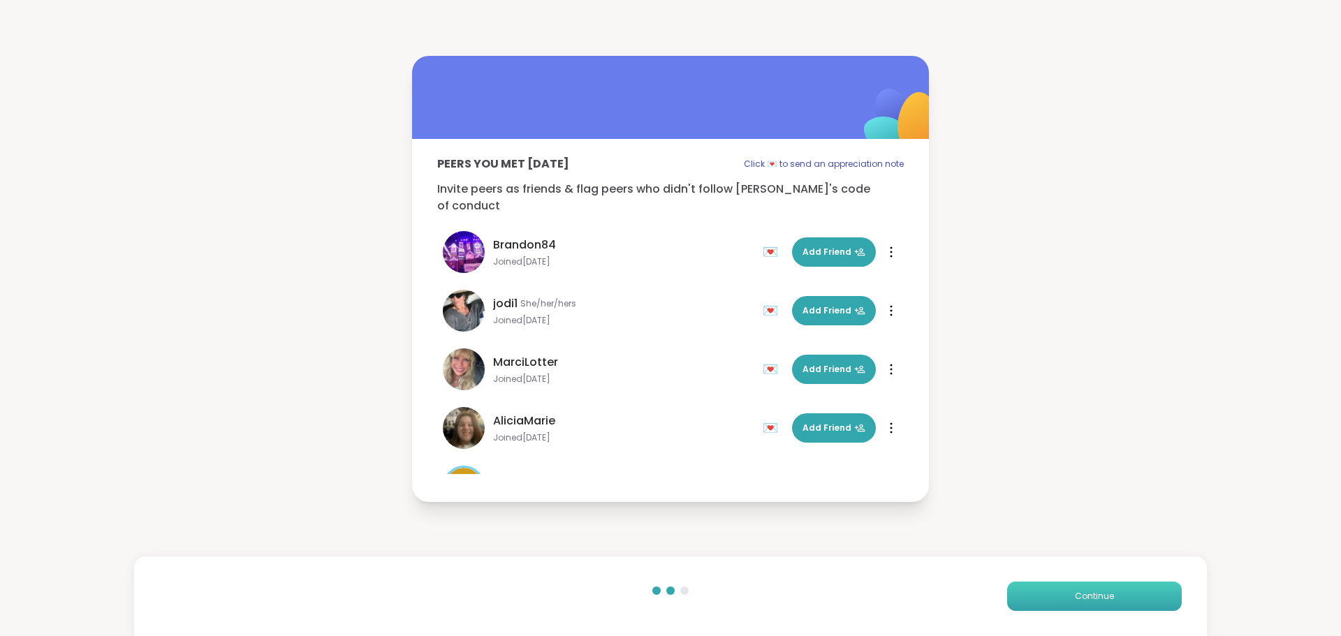
click at [1102, 587] on button "Continue" at bounding box center [1094, 596] width 175 height 29
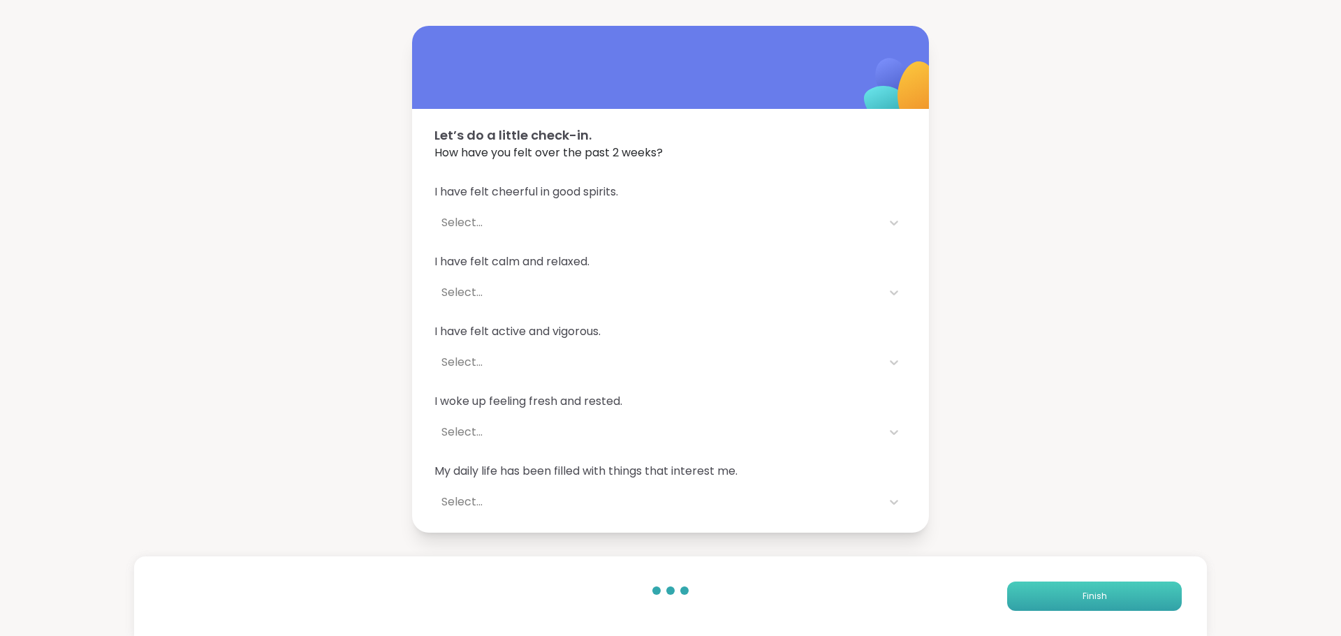
click at [1102, 587] on button "Finish" at bounding box center [1094, 596] width 175 height 29
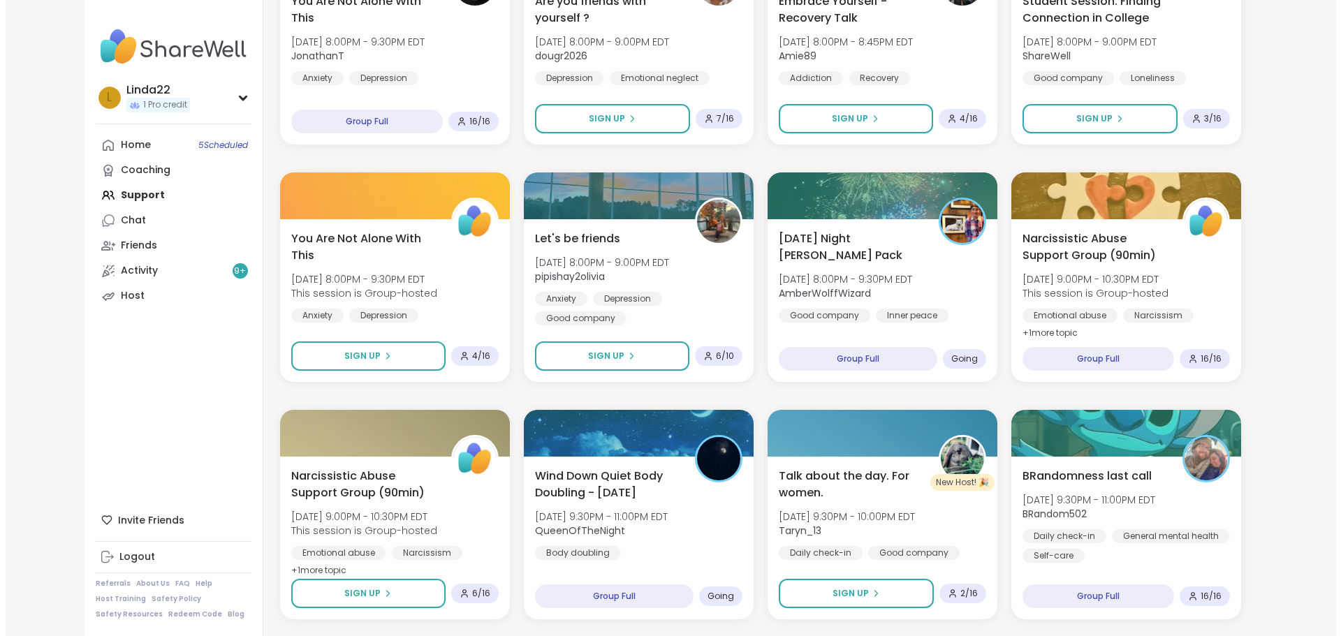
scroll to position [559, 0]
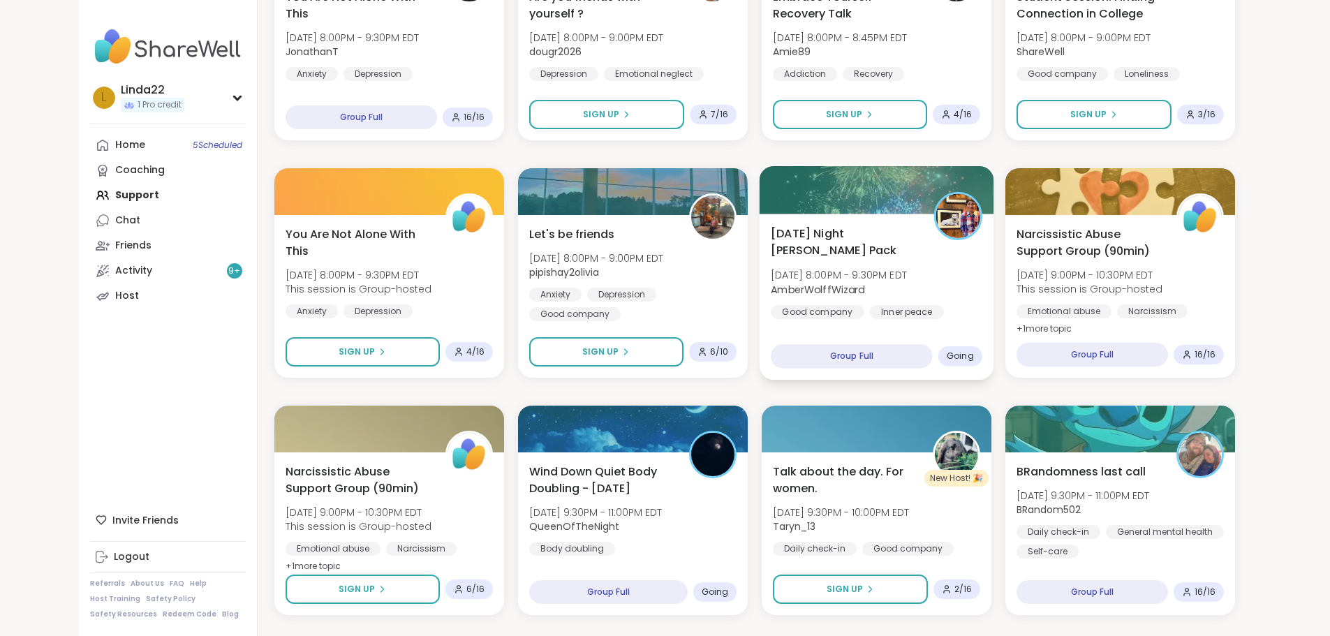
click at [815, 188] on div at bounding box center [876, 189] width 235 height 47
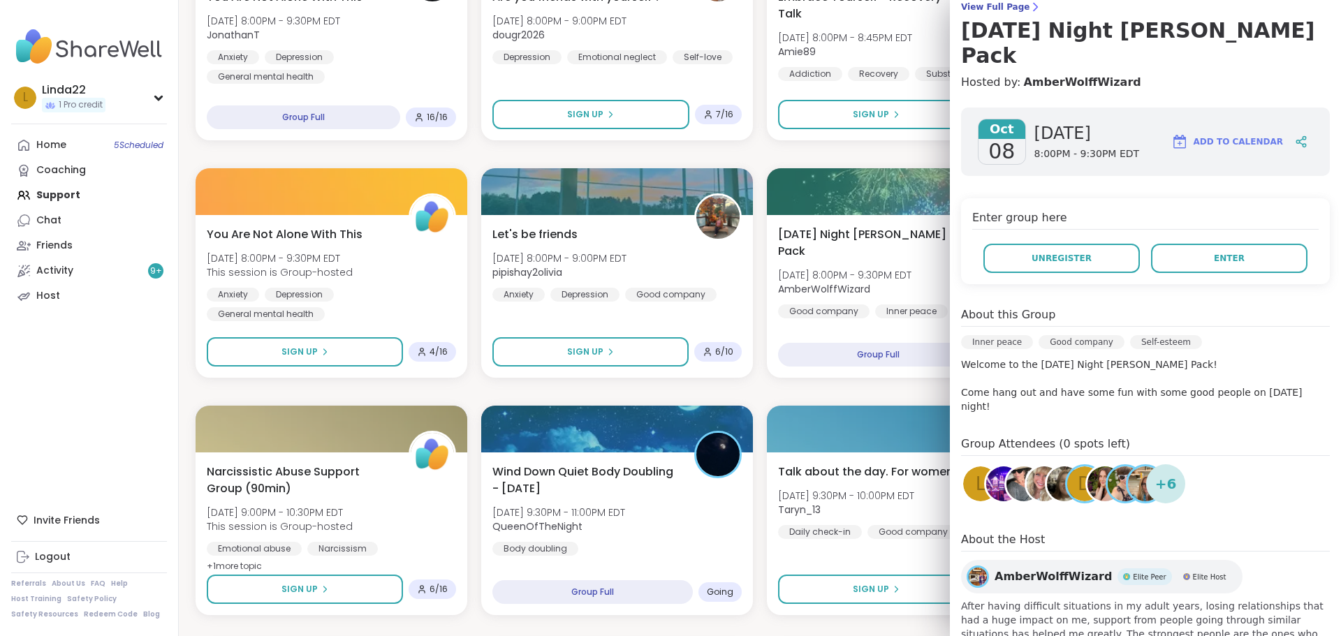
scroll to position [140, 0]
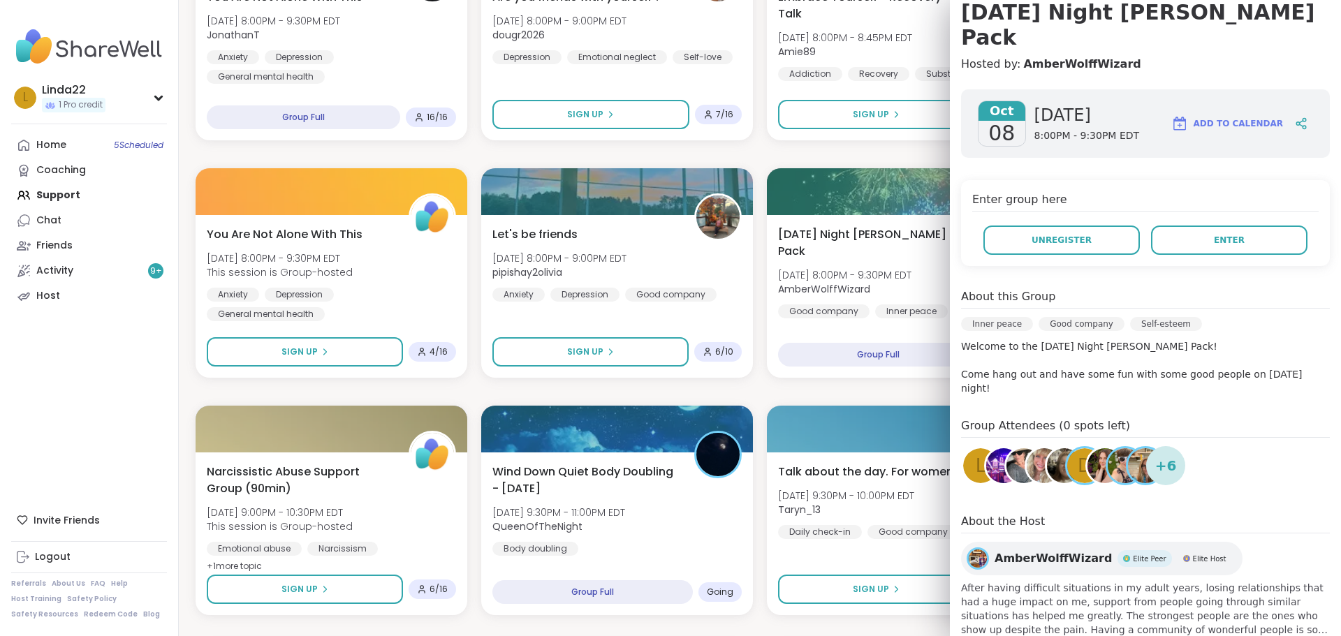
click at [1027, 448] on img at bounding box center [1044, 465] width 35 height 35
click at [1067, 448] on div "d" at bounding box center [1084, 465] width 35 height 35
click at [986, 450] on img at bounding box center [1003, 465] width 35 height 35
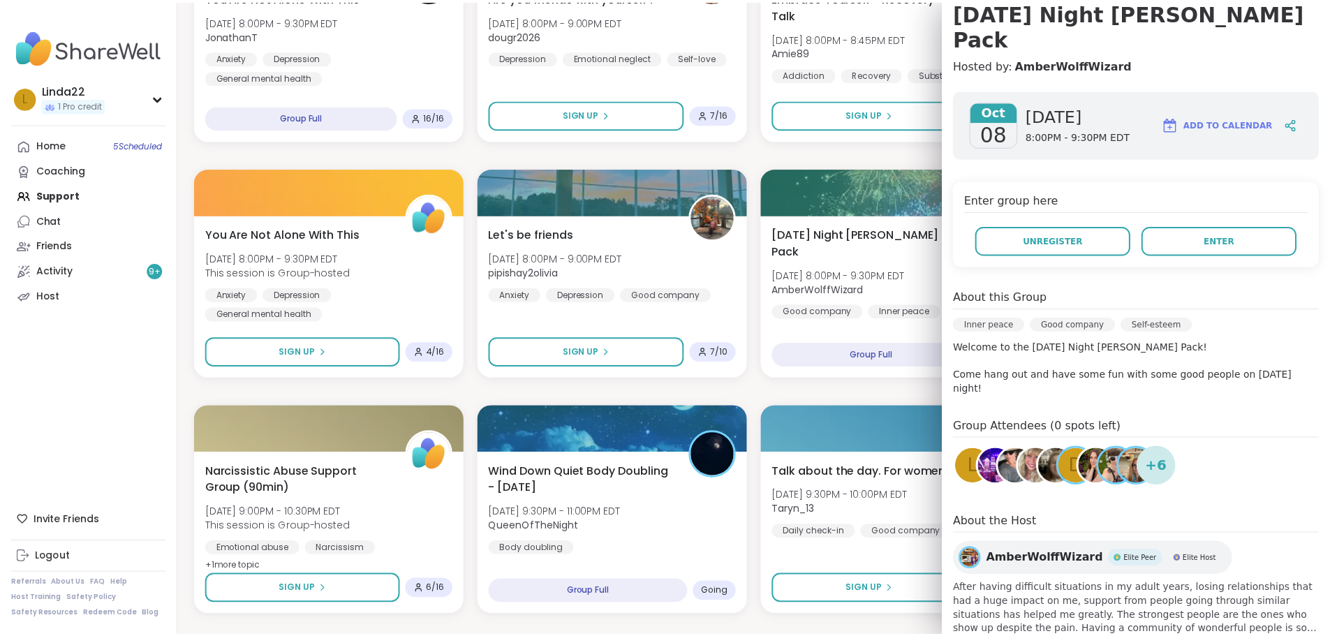
scroll to position [149, 0]
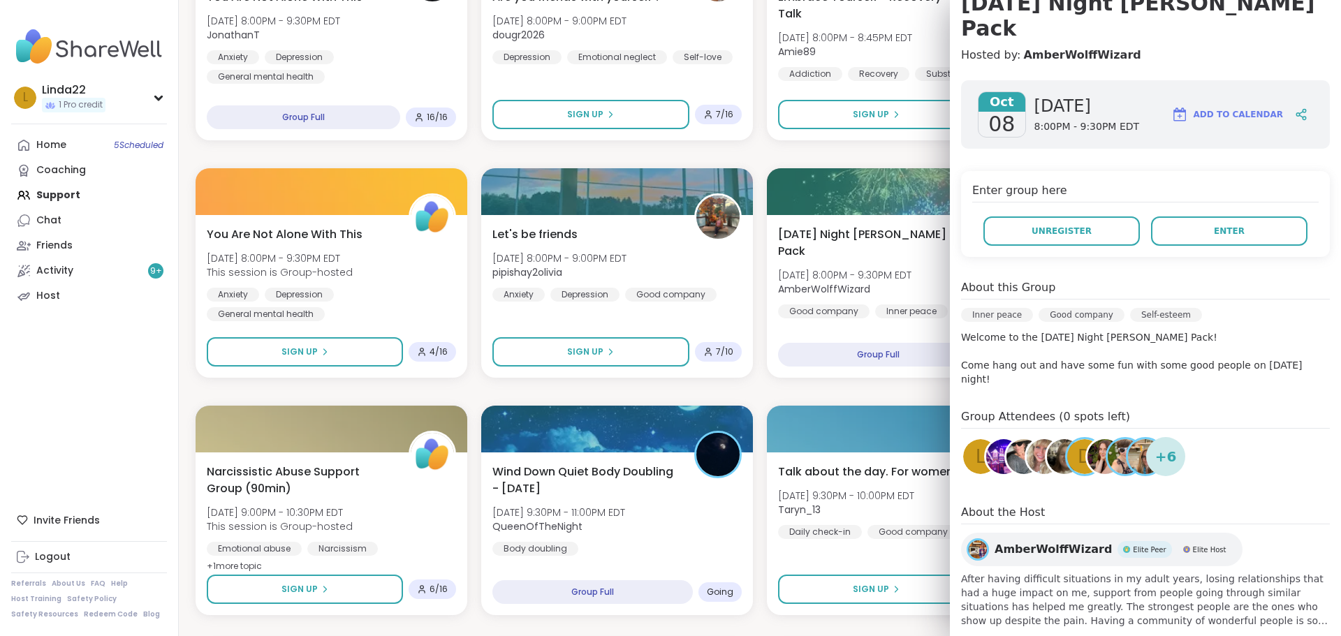
click at [1027, 439] on img at bounding box center [1044, 456] width 35 height 35
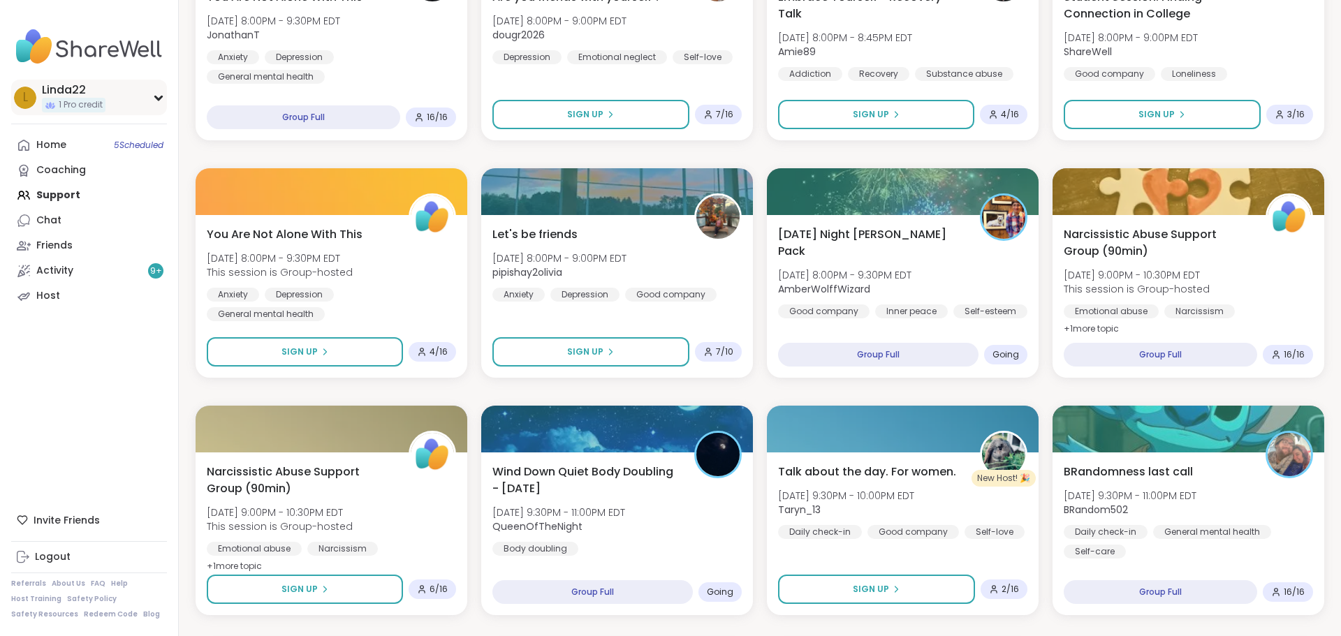
click at [97, 87] on div "Linda22" at bounding box center [74, 89] width 64 height 15
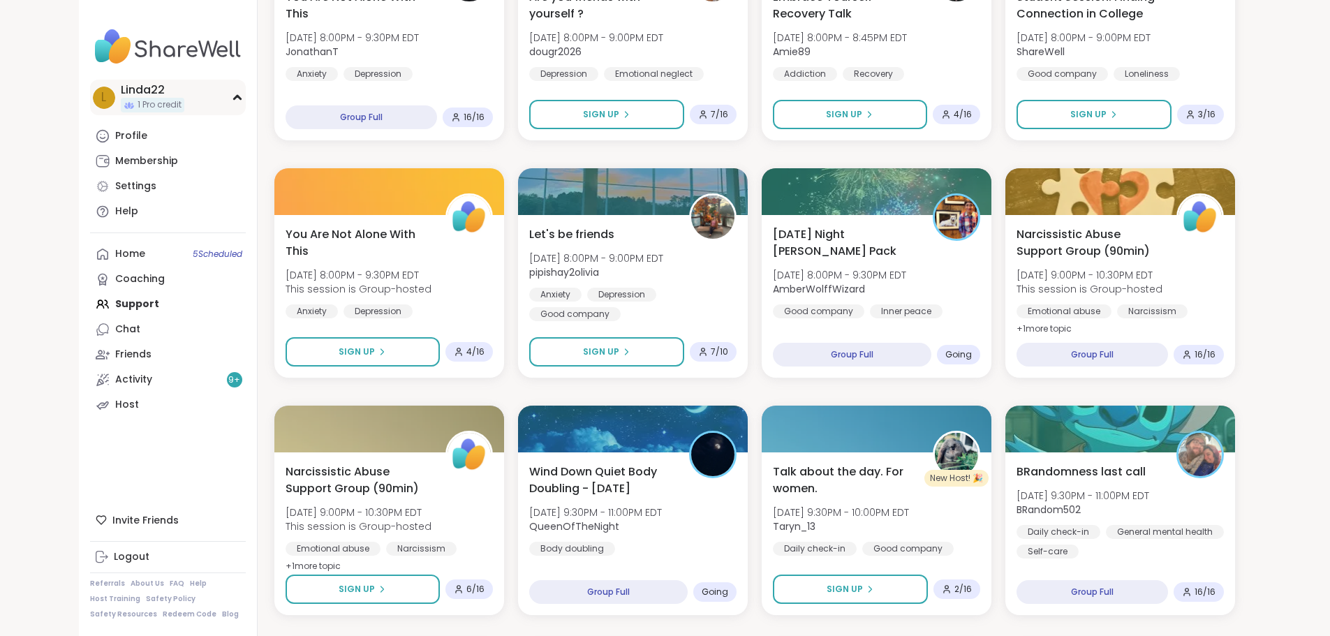
click at [138, 103] on span "1 Pro credit" at bounding box center [160, 105] width 44 height 12
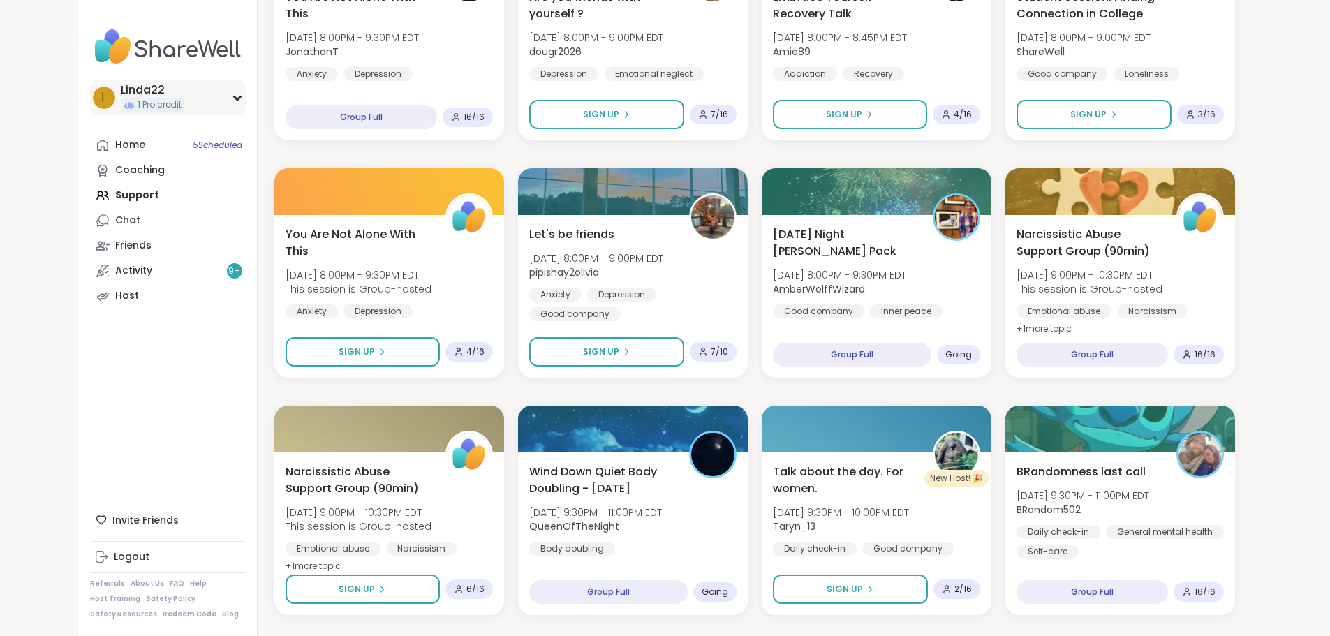
click at [138, 103] on span "1 Pro credit" at bounding box center [160, 105] width 44 height 12
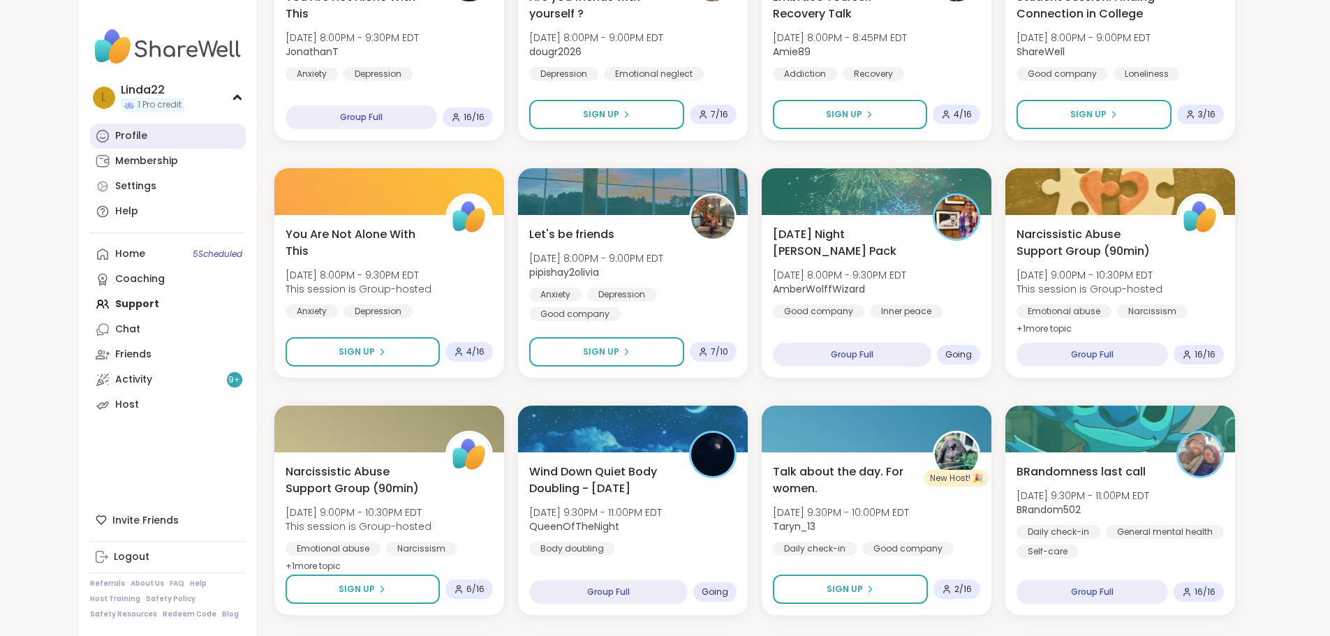
click at [90, 138] on link "Profile" at bounding box center [168, 136] width 156 height 25
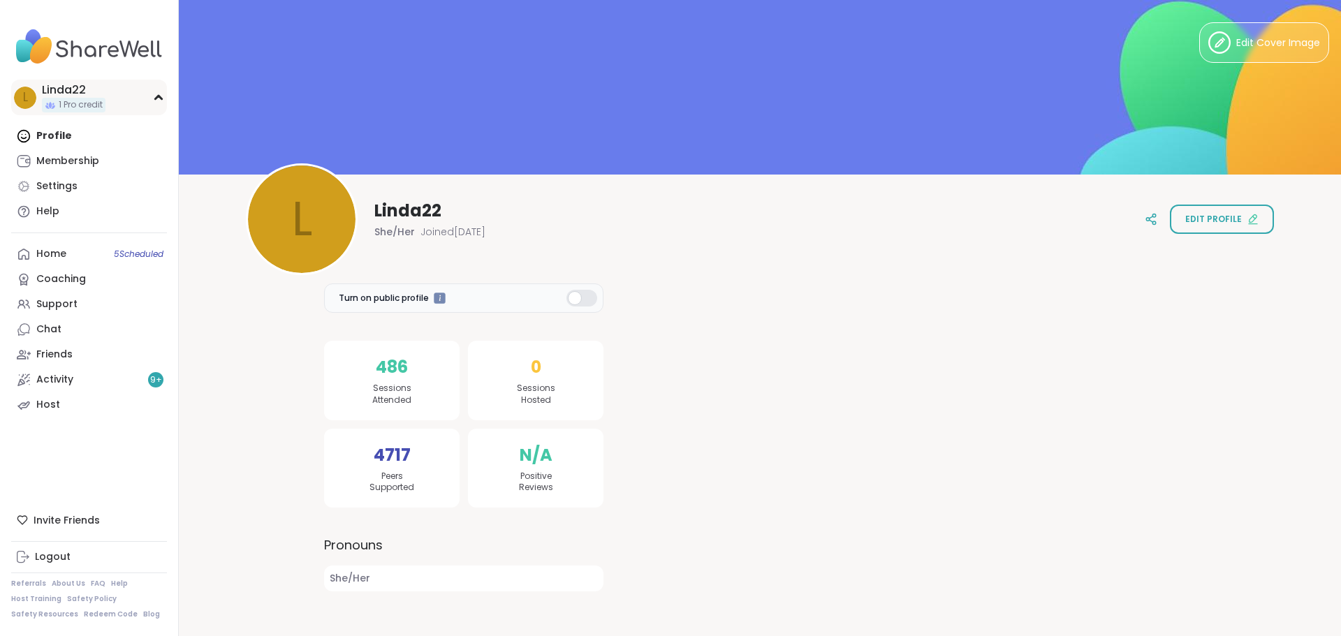
click at [89, 102] on span "1 Pro credit" at bounding box center [81, 105] width 44 height 12
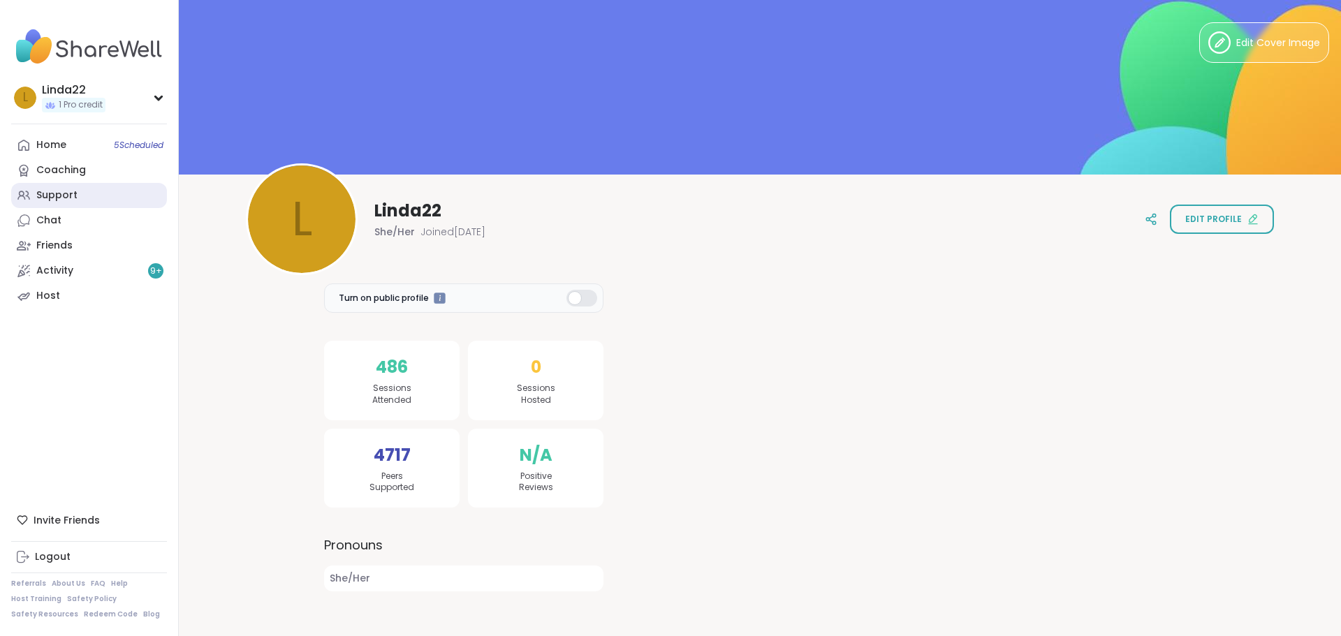
click at [85, 197] on link "Support" at bounding box center [89, 195] width 156 height 25
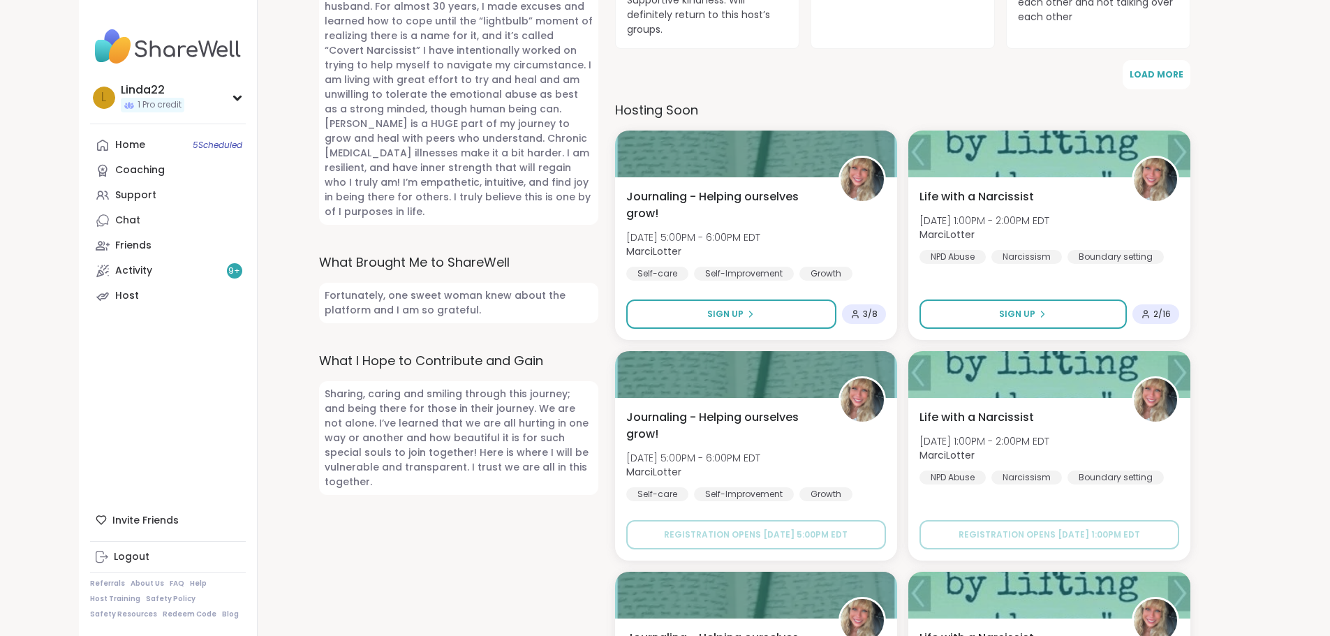
scroll to position [629, 0]
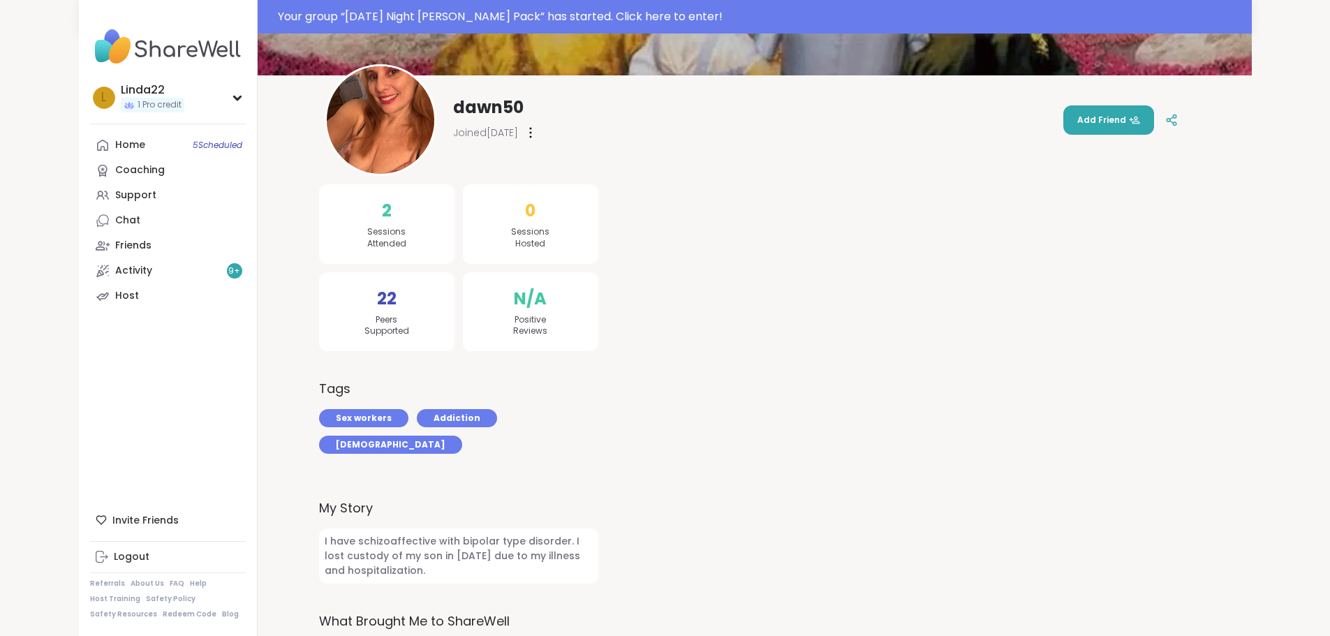
scroll to position [265, 0]
